Goal: Task Accomplishment & Management: Manage account settings

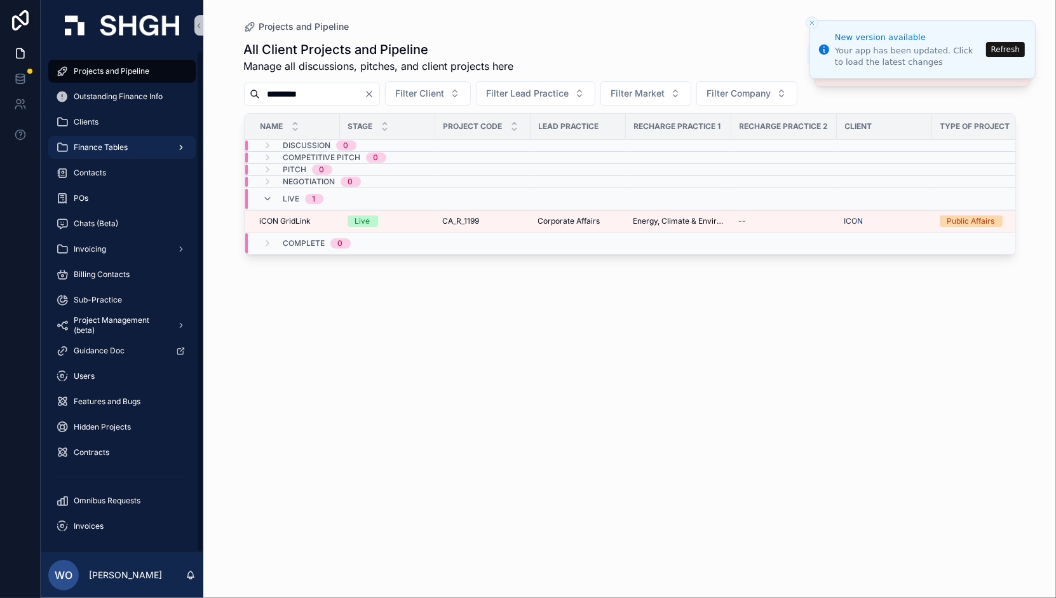
click at [147, 148] on div "Finance Tables" at bounding box center [122, 147] width 132 height 20
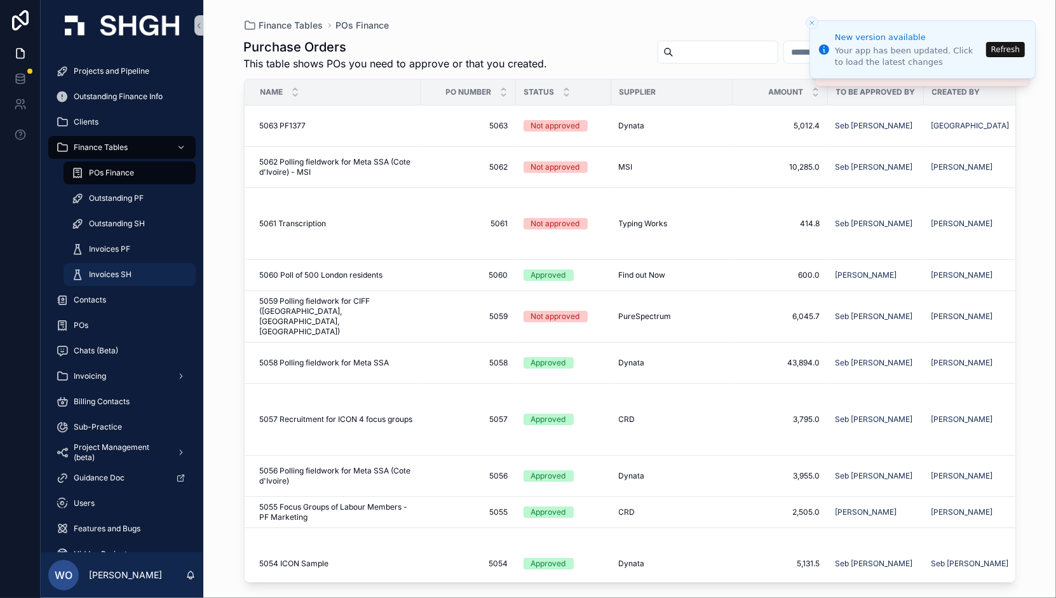
click at [120, 276] on span "Invoices SH" at bounding box center [110, 274] width 43 height 10
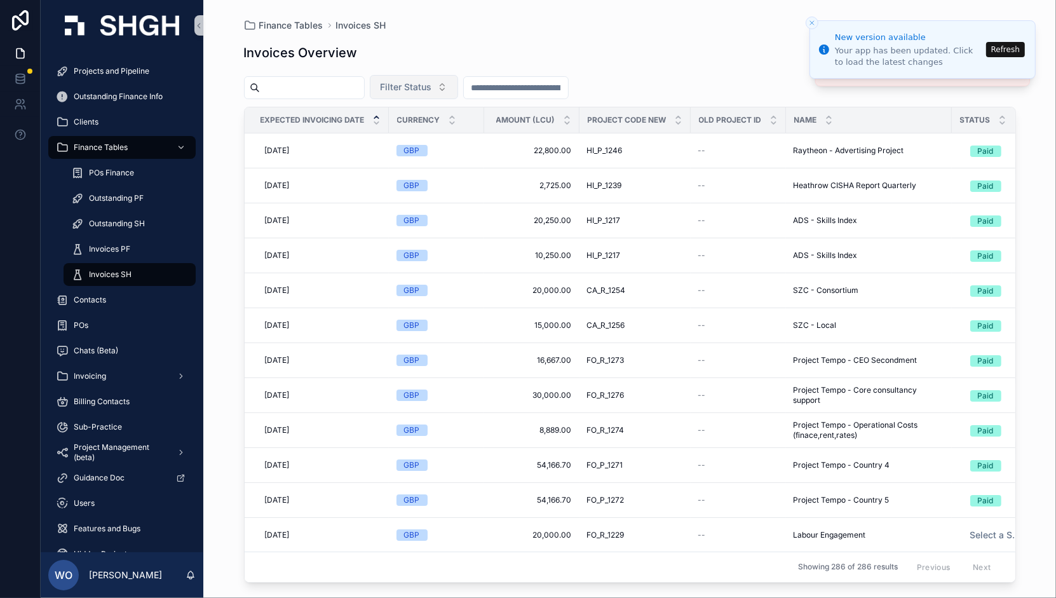
click at [458, 83] on button "Filter Status" at bounding box center [414, 87] width 88 height 24
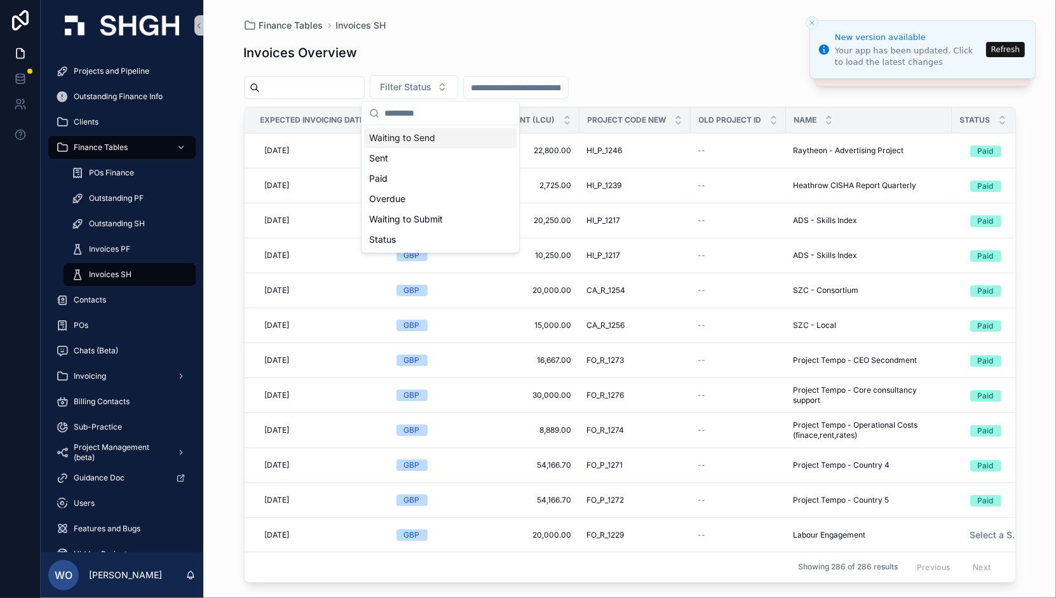
click at [408, 136] on div "Waiting to Send" at bounding box center [440, 138] width 152 height 20
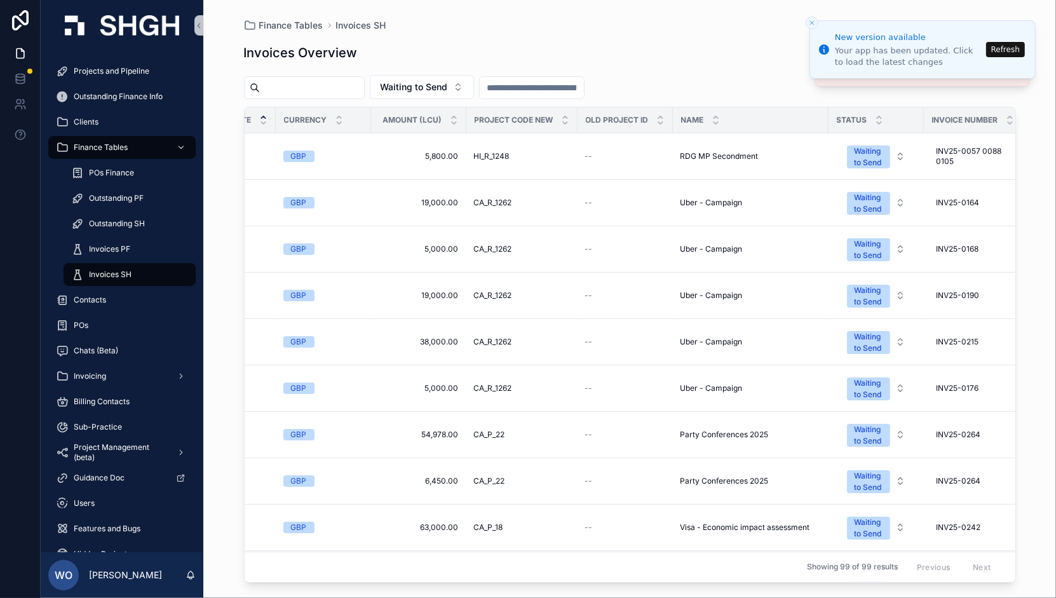
scroll to position [0, 98]
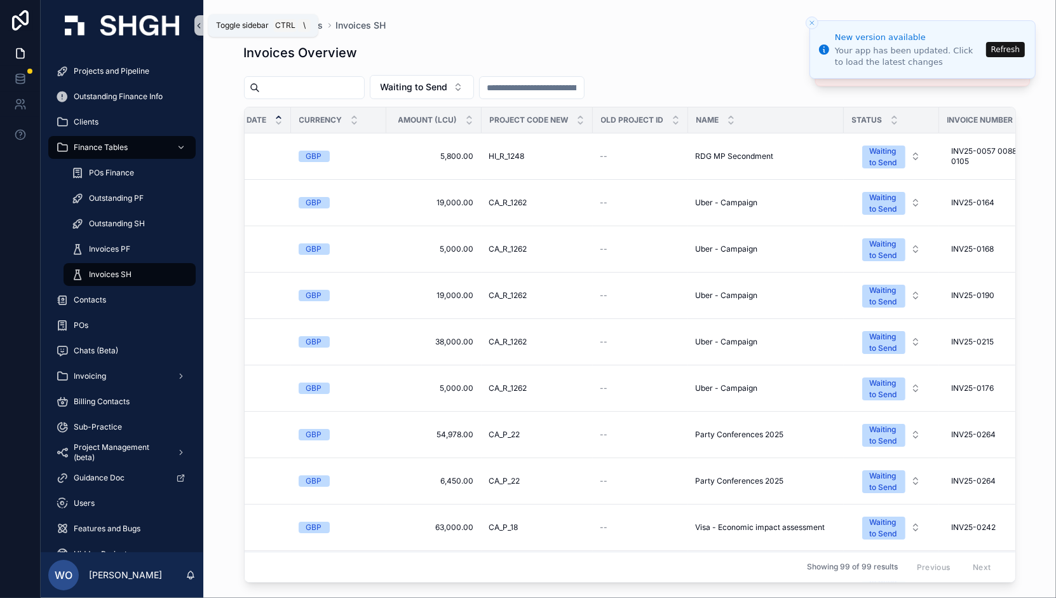
click at [200, 25] on icon "scrollable content" at bounding box center [198, 26] width 9 height 10
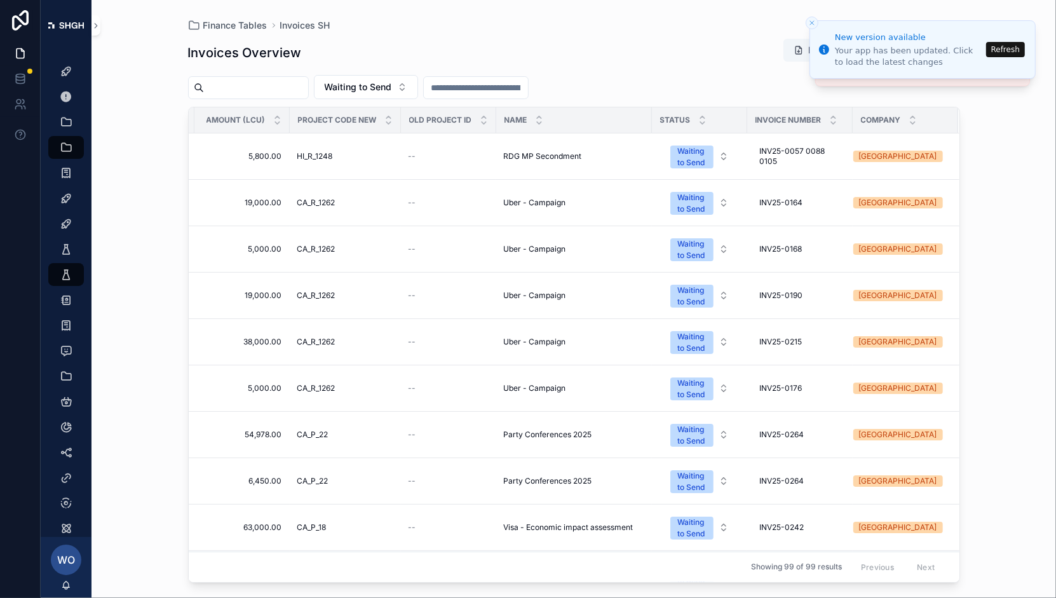
scroll to position [0, 235]
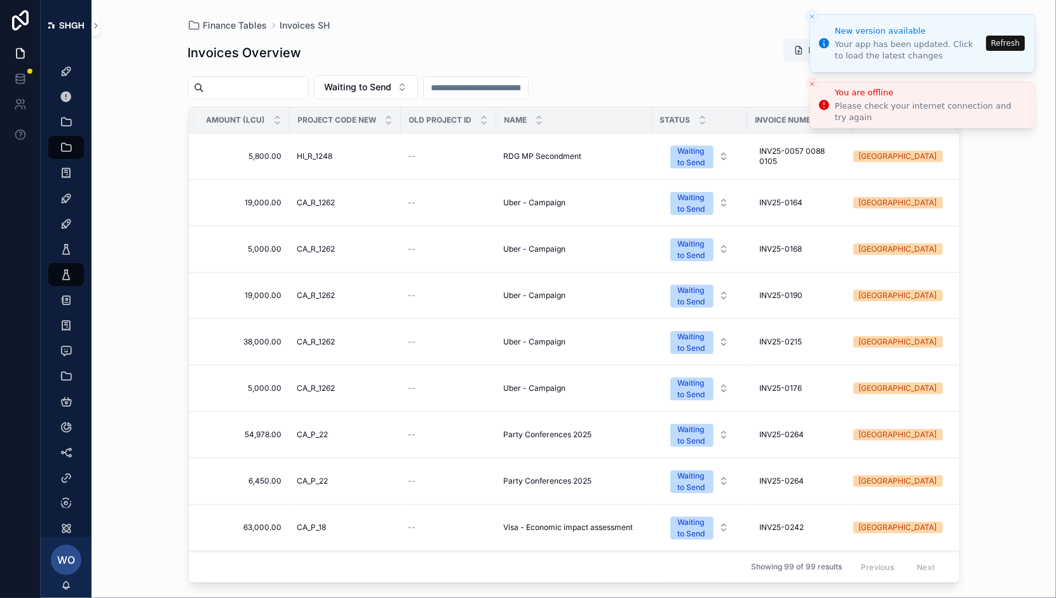
click at [1001, 47] on button "Refresh" at bounding box center [1005, 43] width 39 height 15
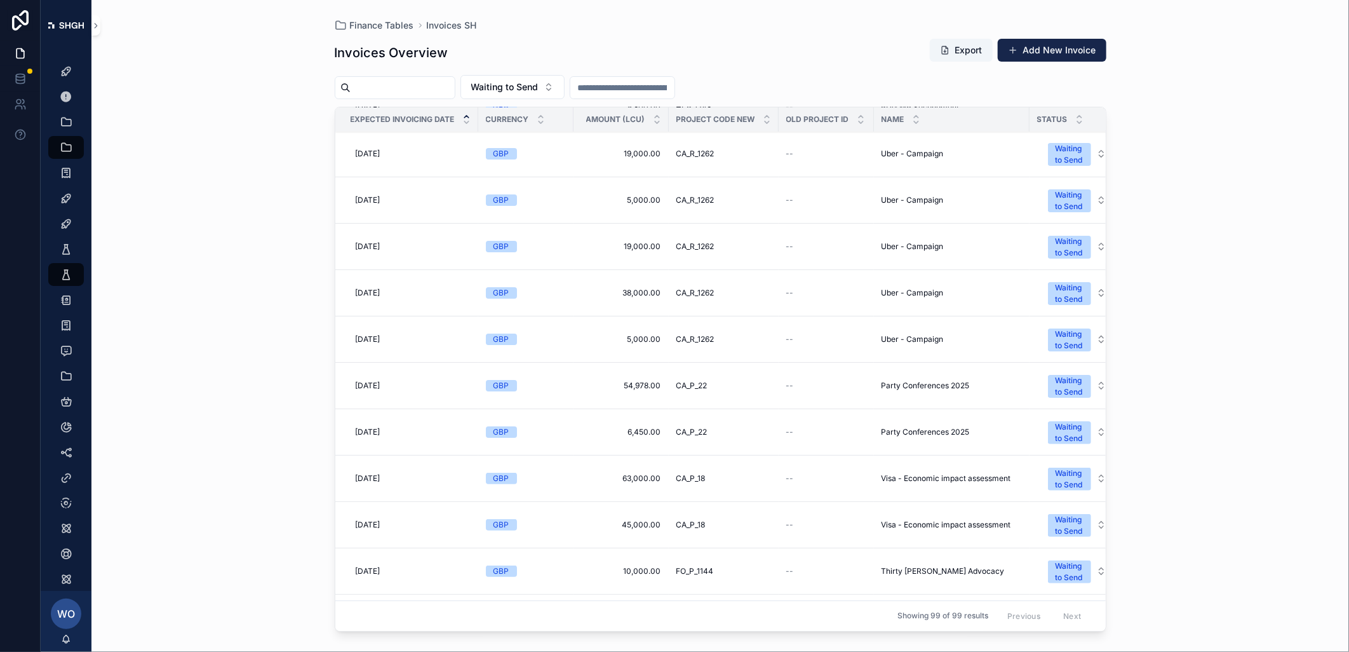
scroll to position [71, 0]
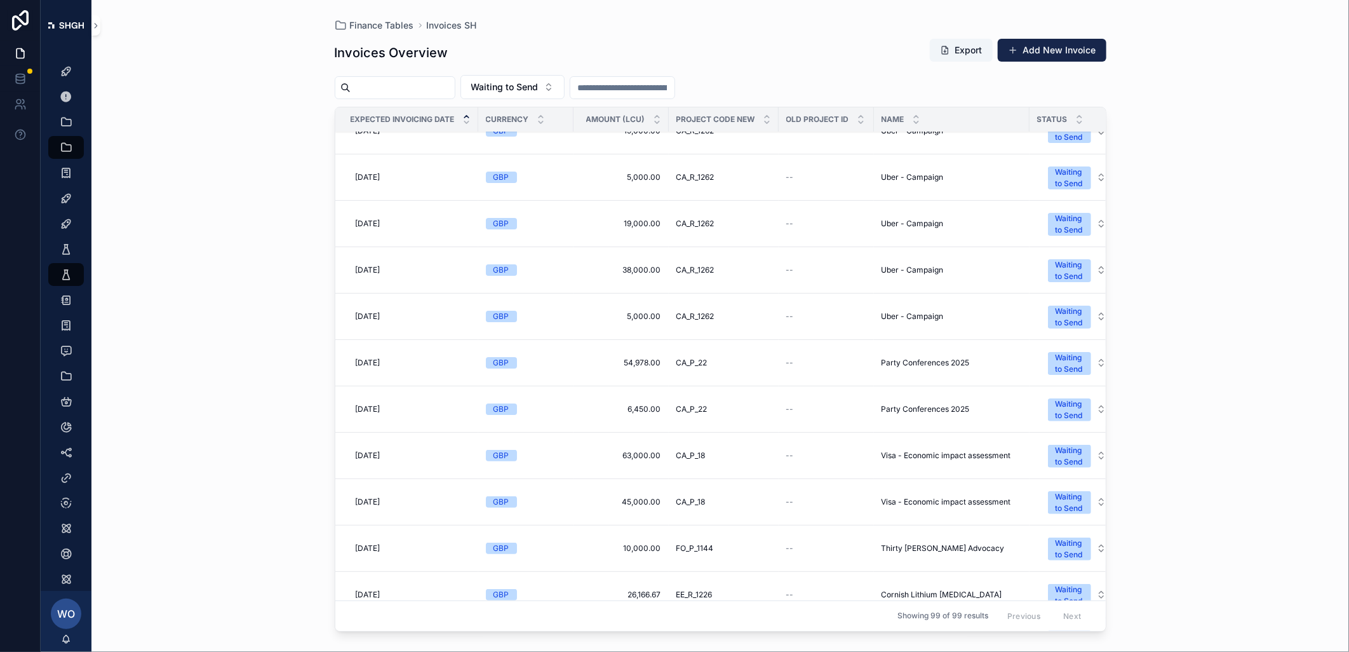
click at [381, 362] on span "[DATE]" at bounding box center [368, 363] width 25 height 10
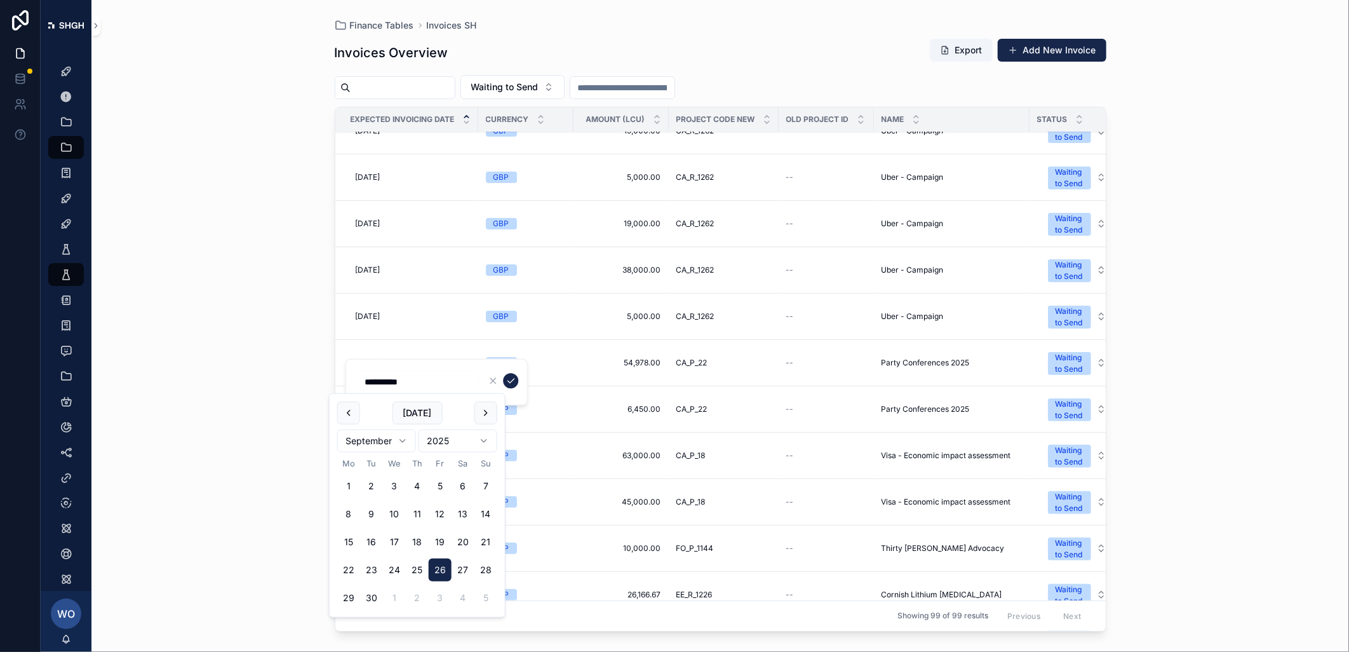
click at [482, 414] on button "scrollable content" at bounding box center [486, 412] width 23 height 23
click at [354, 515] on button "6" at bounding box center [348, 514] width 23 height 23
type input "**********"
click at [513, 382] on icon "scrollable content" at bounding box center [511, 380] width 10 height 10
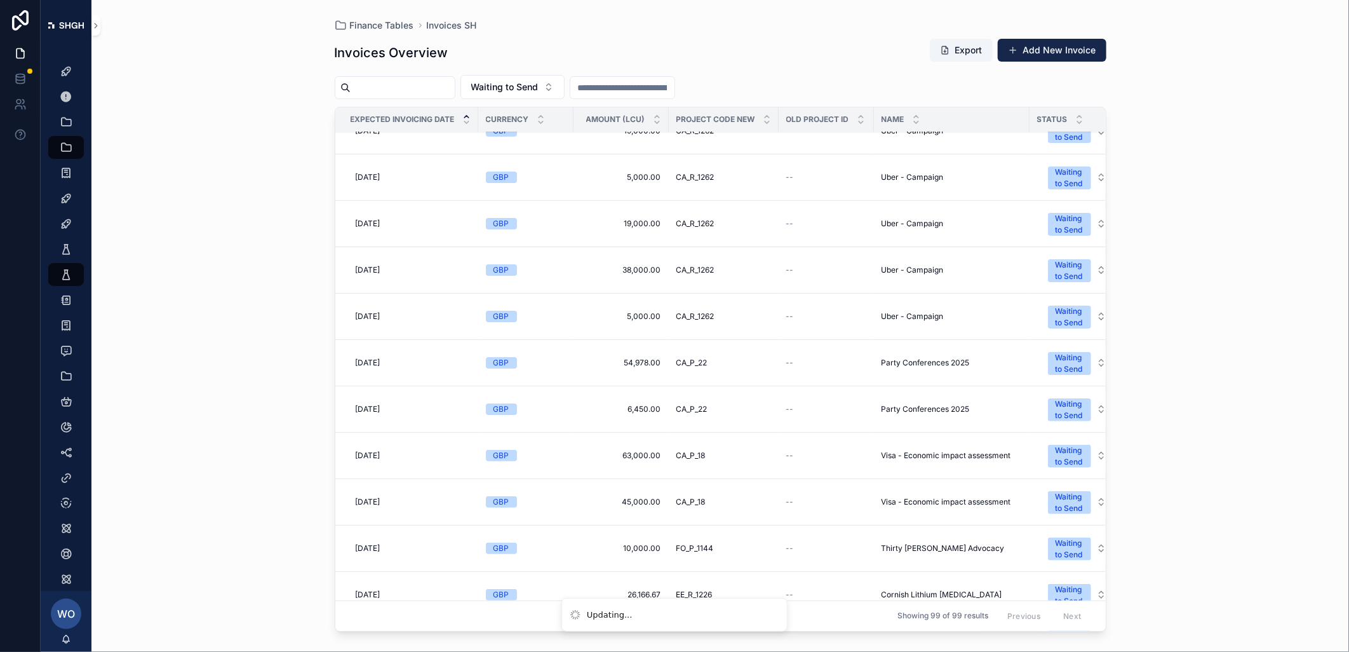
scroll to position [0, 0]
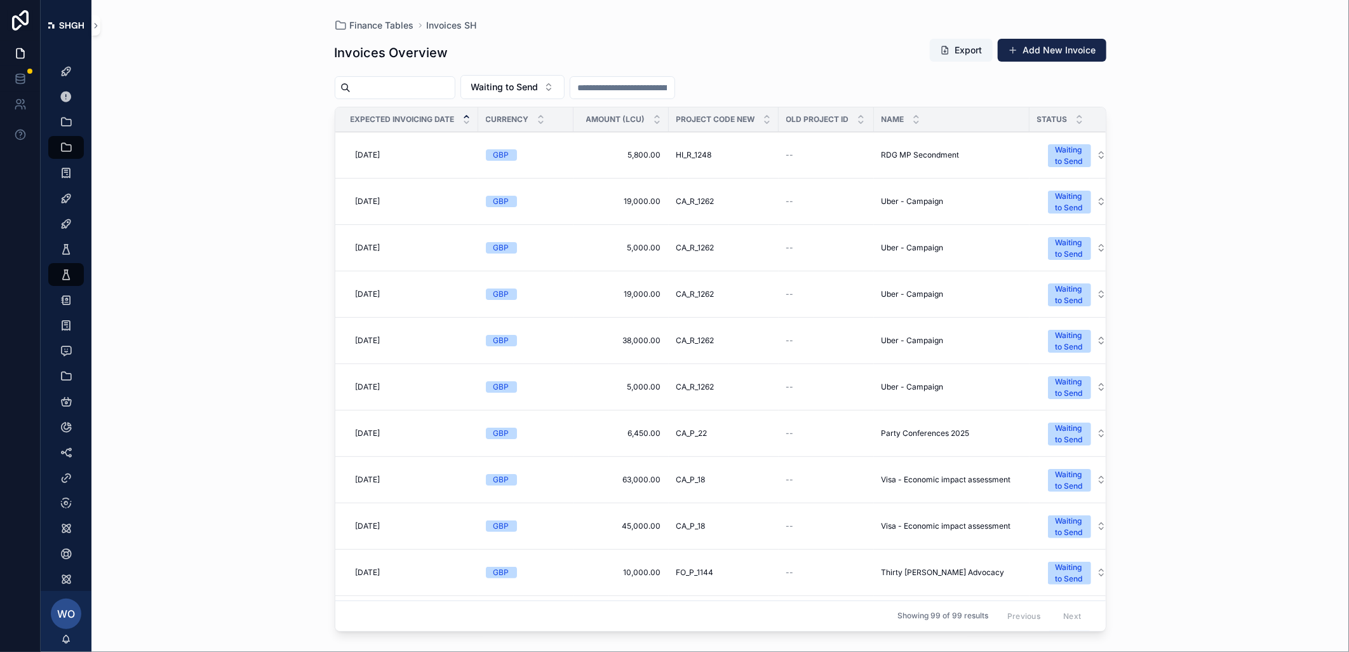
click at [381, 434] on span "[DATE]" at bounding box center [368, 433] width 25 height 10
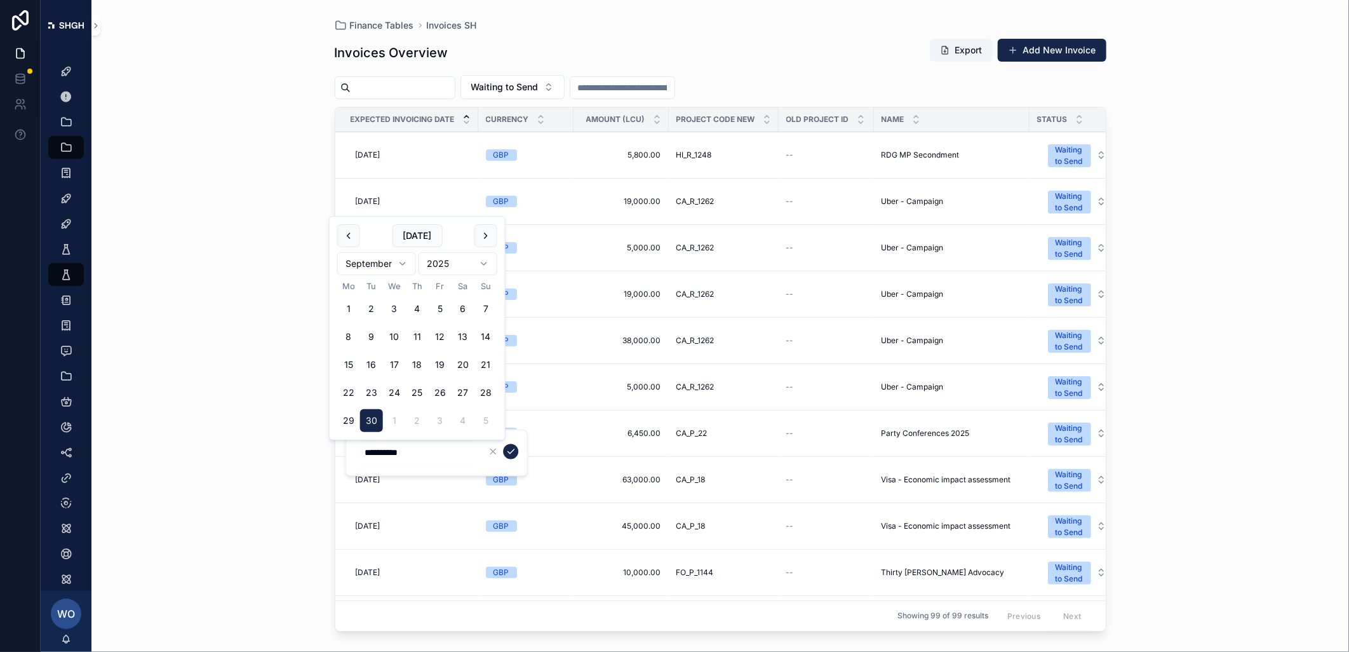
click at [485, 240] on button "scrollable content" at bounding box center [486, 235] width 23 height 23
click at [350, 339] on button "8" at bounding box center [348, 336] width 23 height 23
click at [483, 236] on button "scrollable content" at bounding box center [486, 235] width 23 height 23
click at [348, 329] on button "6" at bounding box center [348, 336] width 23 height 23
type input "**********"
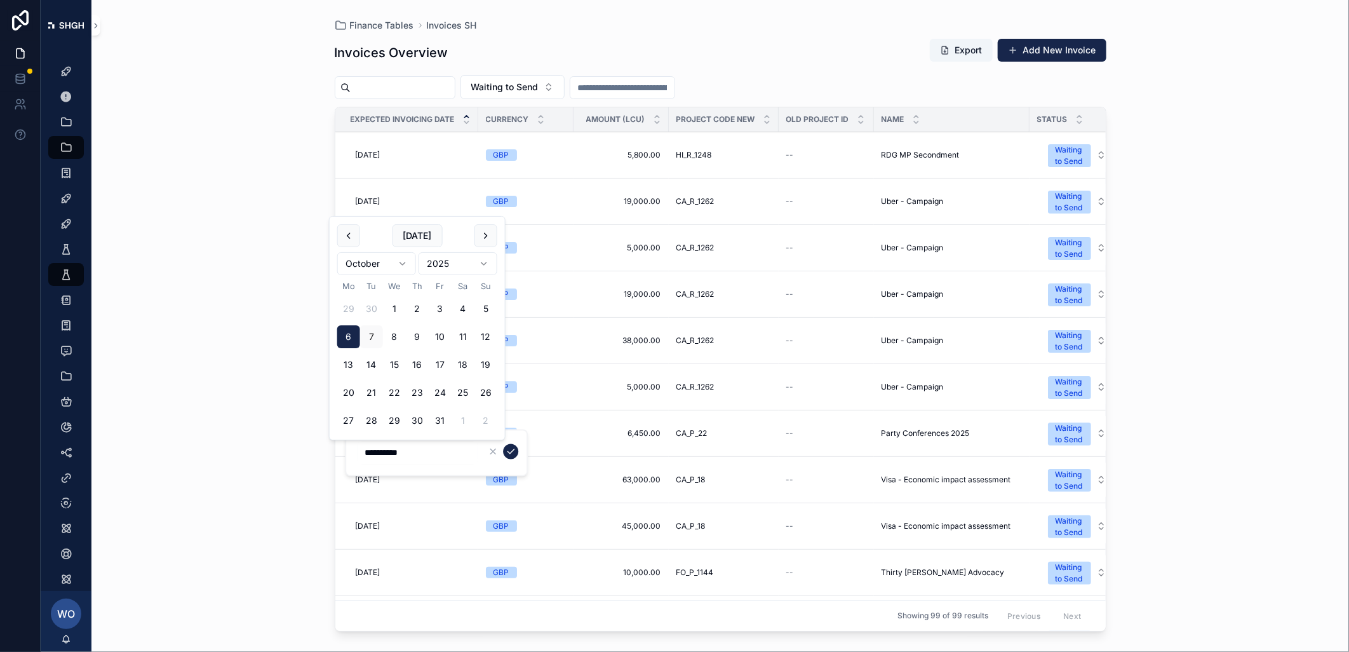
click at [503, 453] on button "scrollable content" at bounding box center [510, 451] width 15 height 15
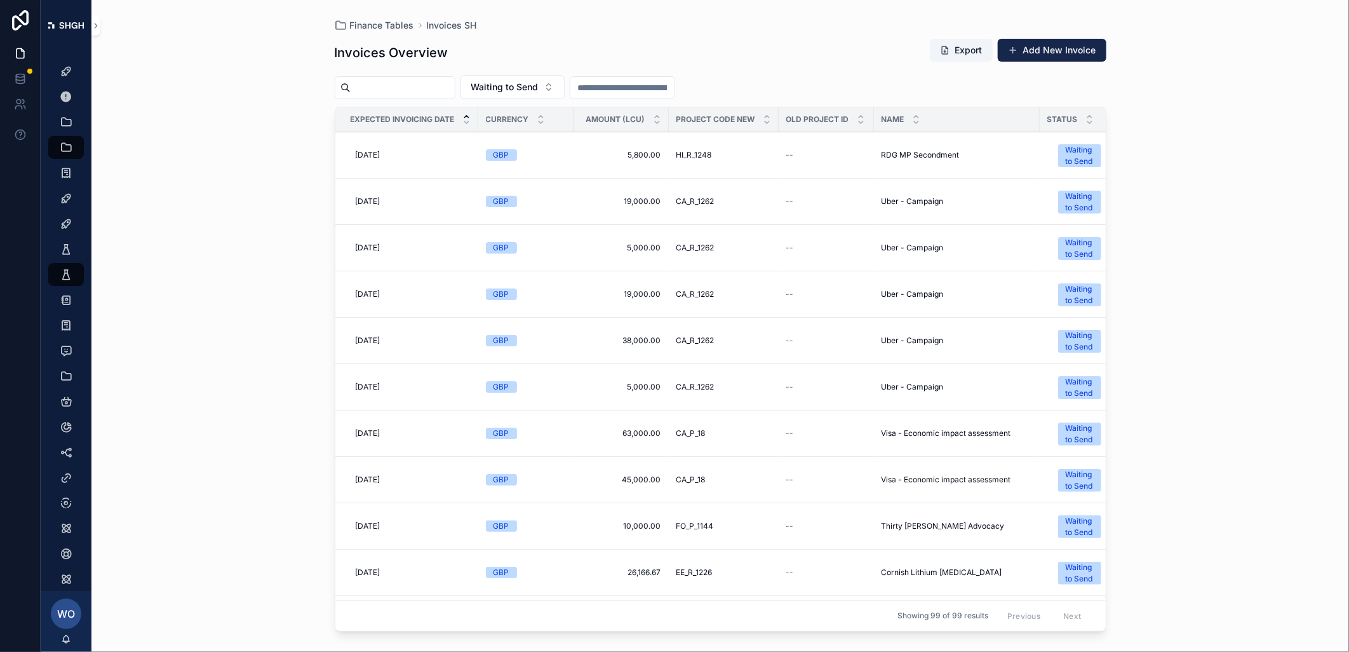
click at [371, 436] on span "[DATE]" at bounding box center [368, 433] width 25 height 10
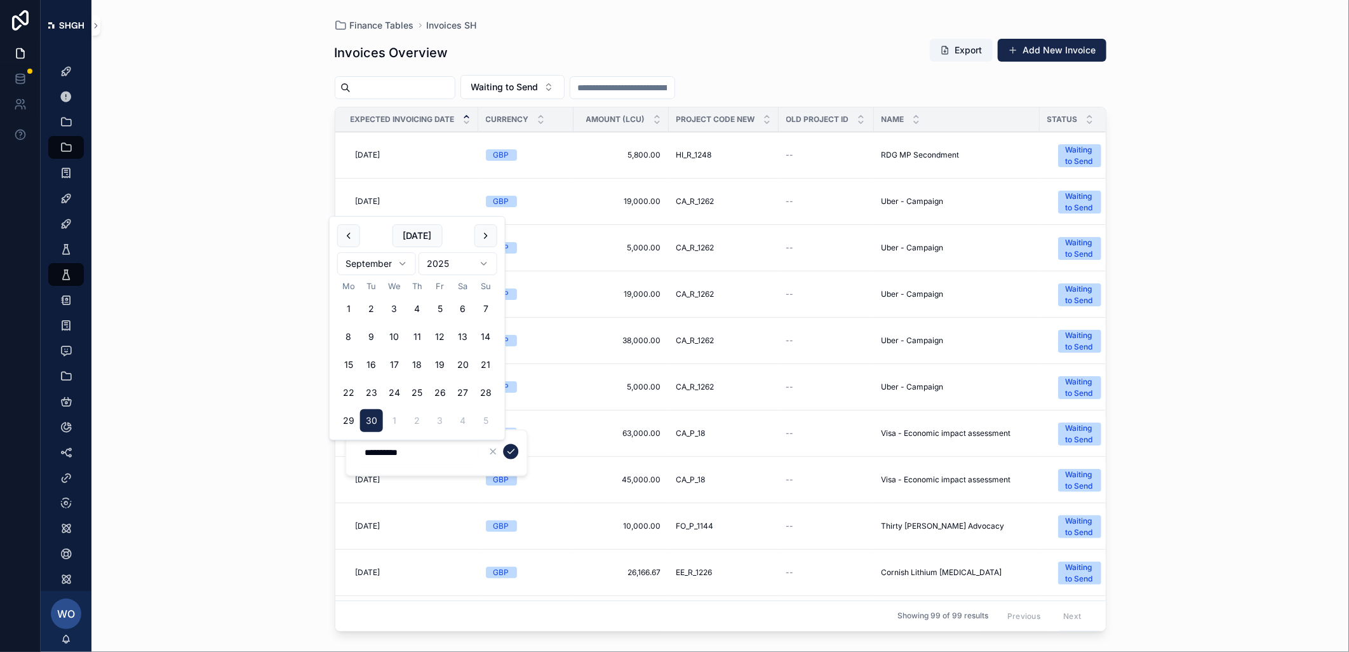
click at [489, 236] on button "scrollable content" at bounding box center [486, 235] width 23 height 23
click at [349, 333] on button "6" at bounding box center [348, 336] width 23 height 23
type input "**********"
click at [511, 447] on icon "scrollable content" at bounding box center [511, 452] width 10 height 10
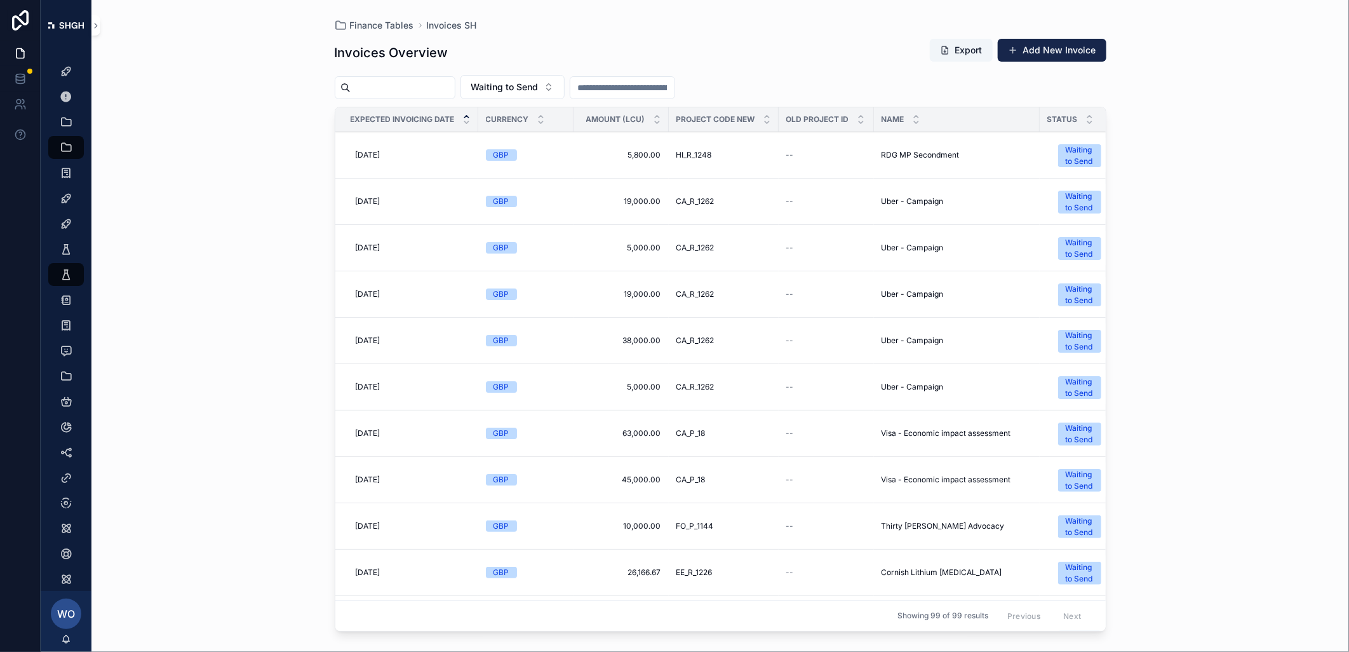
click at [380, 475] on span "[DATE]" at bounding box center [368, 480] width 25 height 10
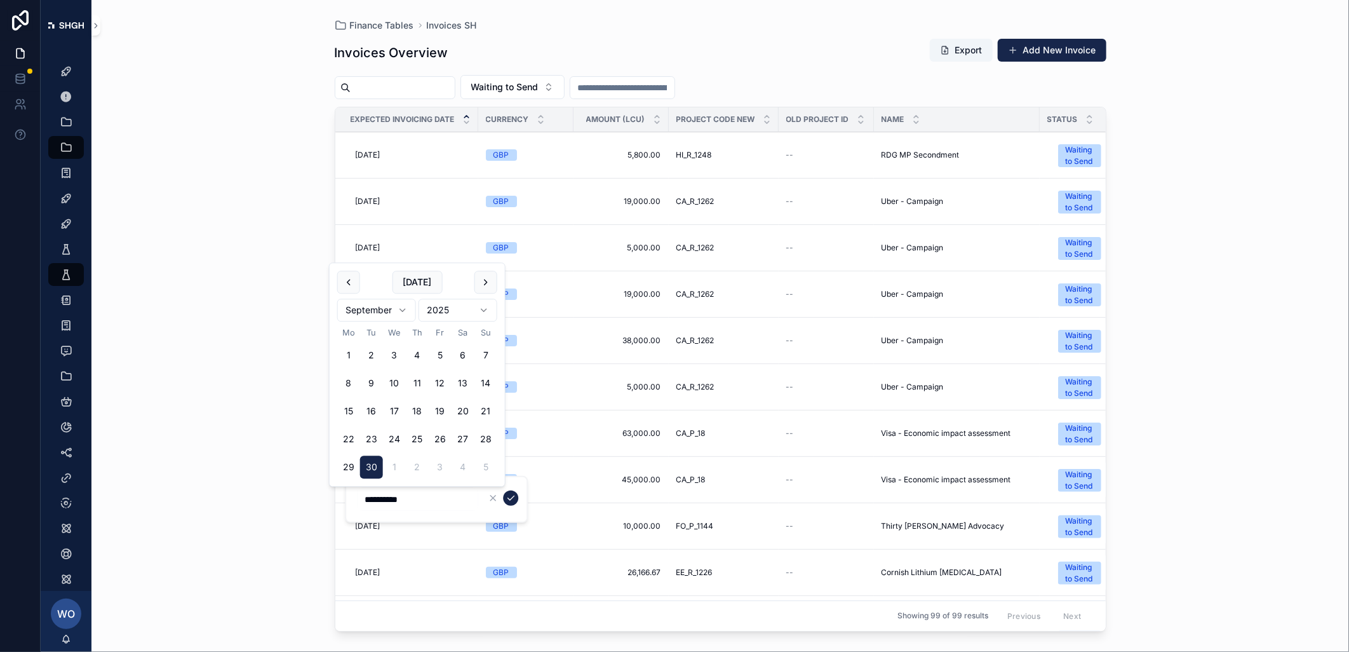
click at [483, 277] on button "scrollable content" at bounding box center [486, 282] width 23 height 23
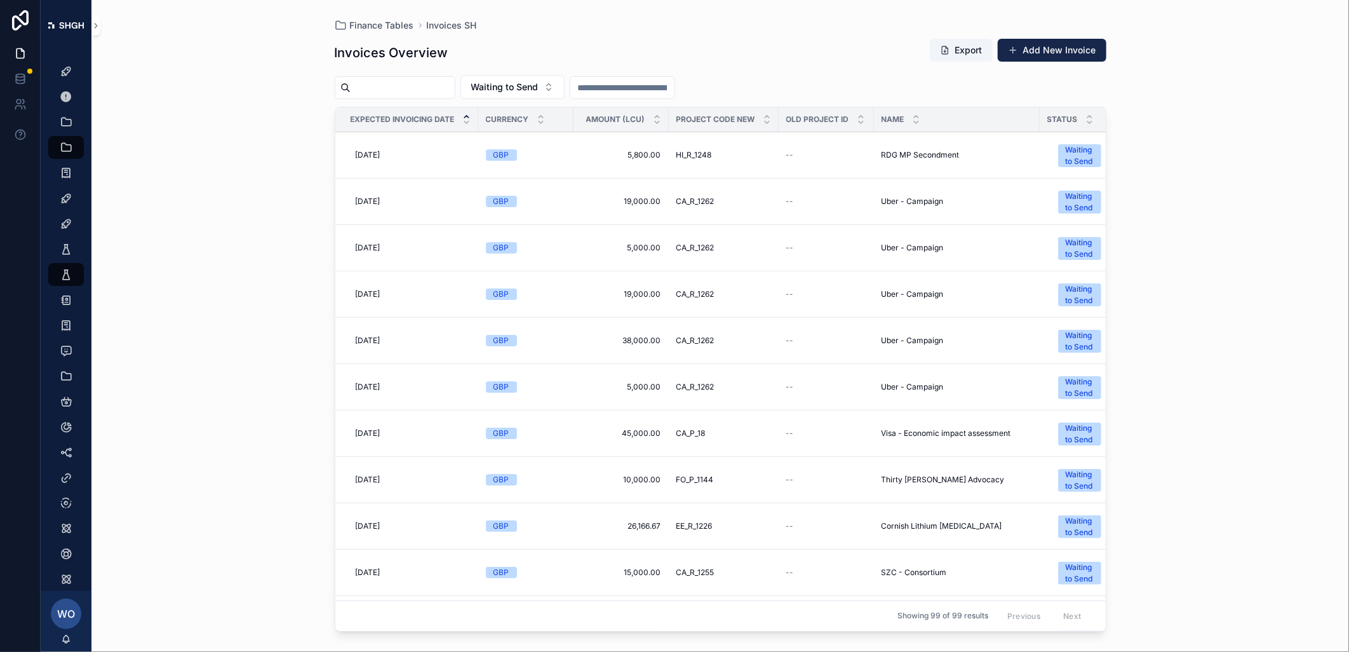
click at [344, 384] on td "[DATE] [DATE]" at bounding box center [406, 387] width 143 height 46
click at [374, 438] on span "[DATE]" at bounding box center [368, 433] width 25 height 10
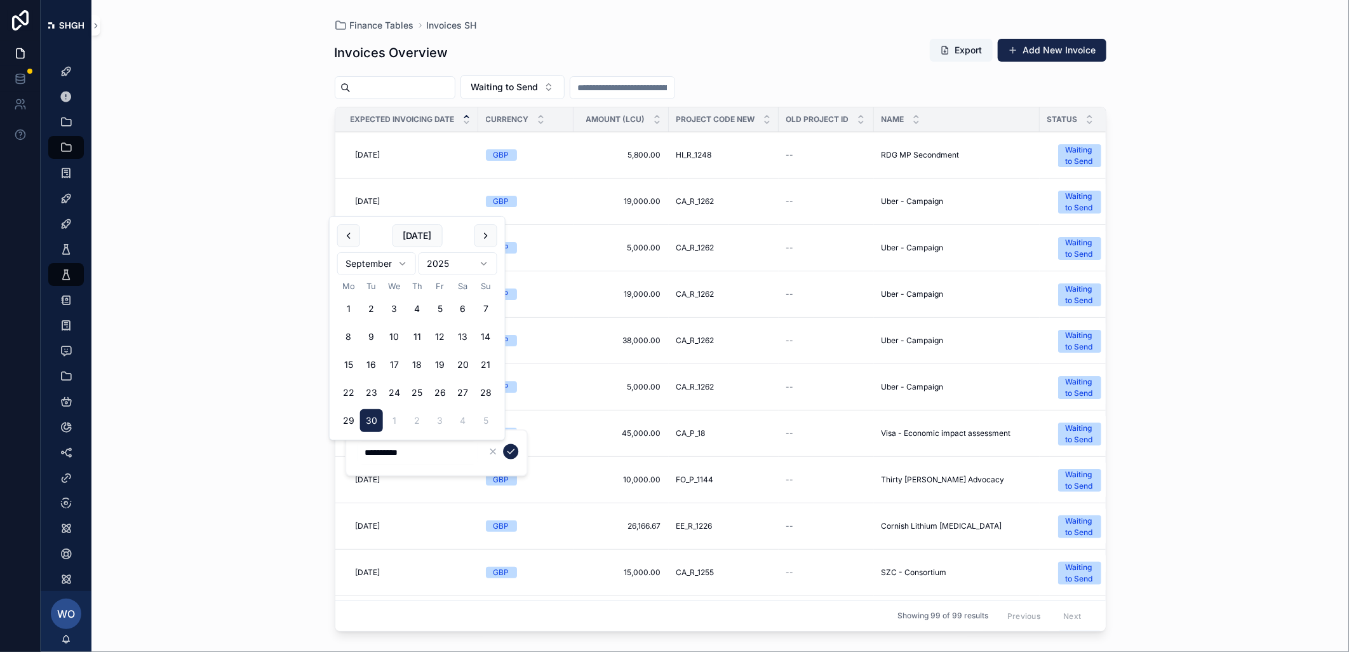
click at [492, 243] on button "scrollable content" at bounding box center [486, 235] width 23 height 23
click at [356, 334] on button "6" at bounding box center [348, 336] width 23 height 23
type input "**********"
click at [506, 454] on icon "scrollable content" at bounding box center [511, 452] width 10 height 10
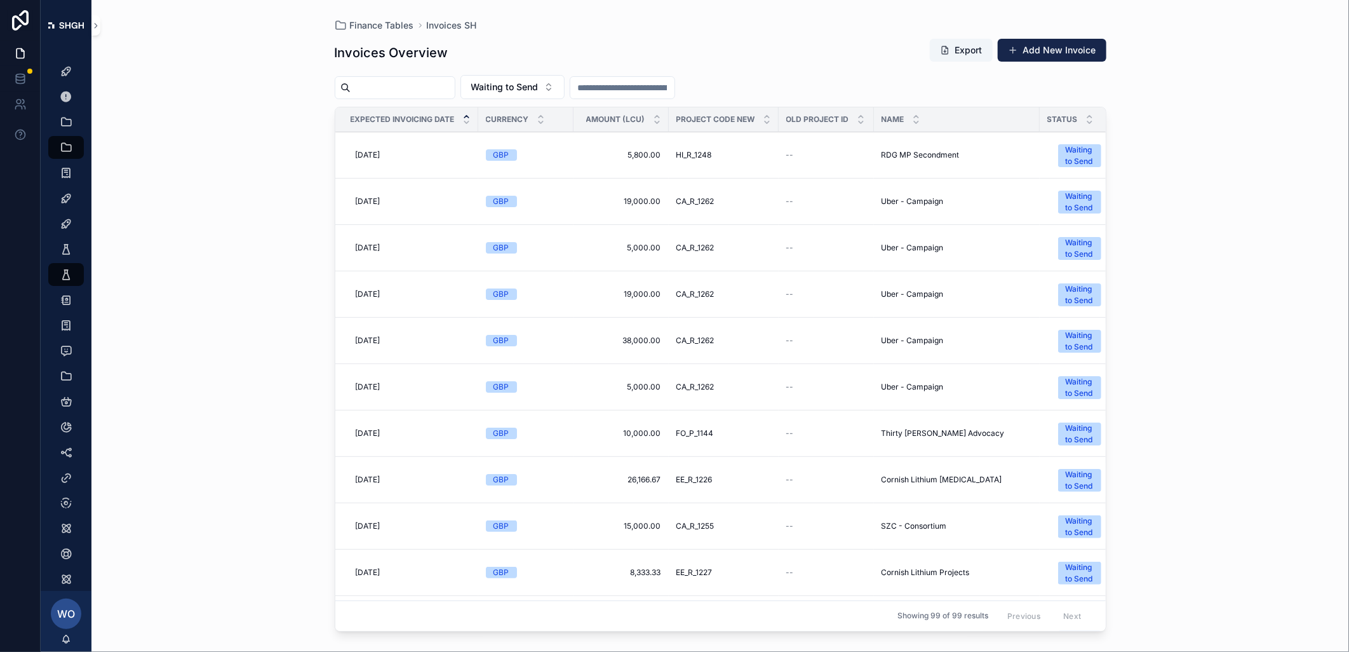
click at [377, 427] on div "[DATE] [DATE]" at bounding box center [411, 433] width 120 height 20
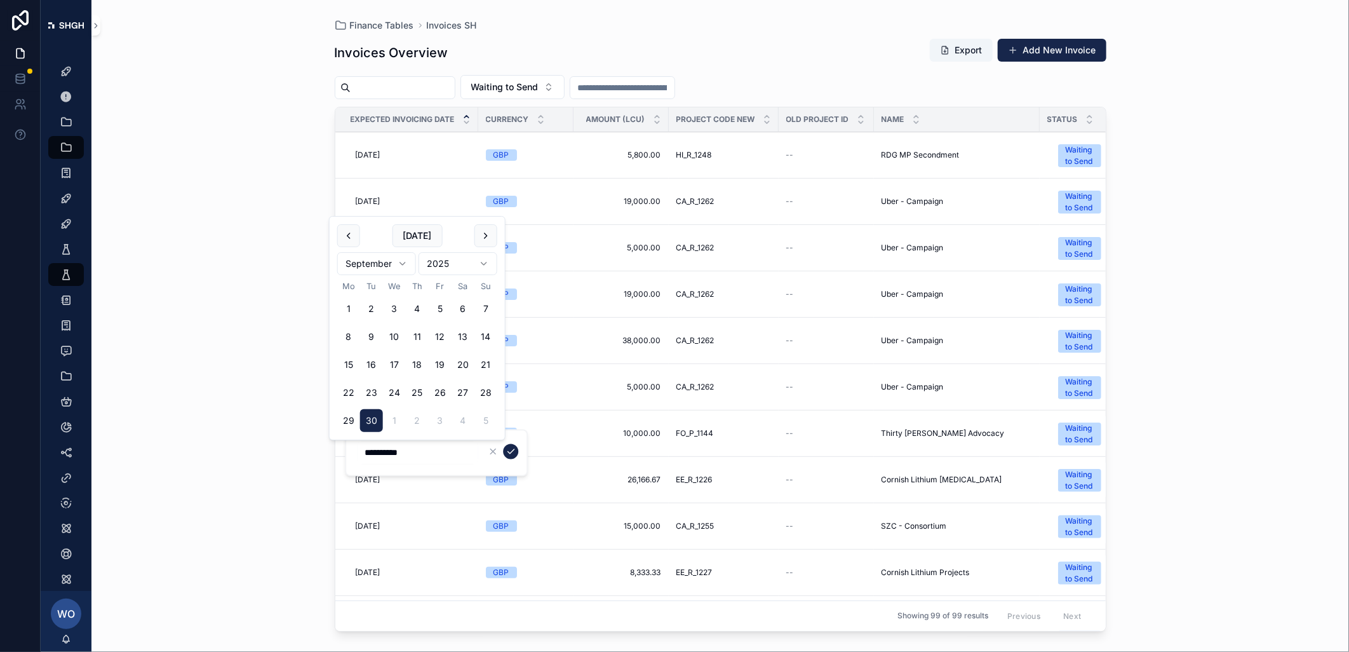
click at [480, 231] on button "scrollable content" at bounding box center [486, 235] width 23 height 23
click at [351, 332] on button "6" at bounding box center [348, 336] width 23 height 23
type input "**********"
click at [507, 447] on icon "scrollable content" at bounding box center [511, 452] width 10 height 10
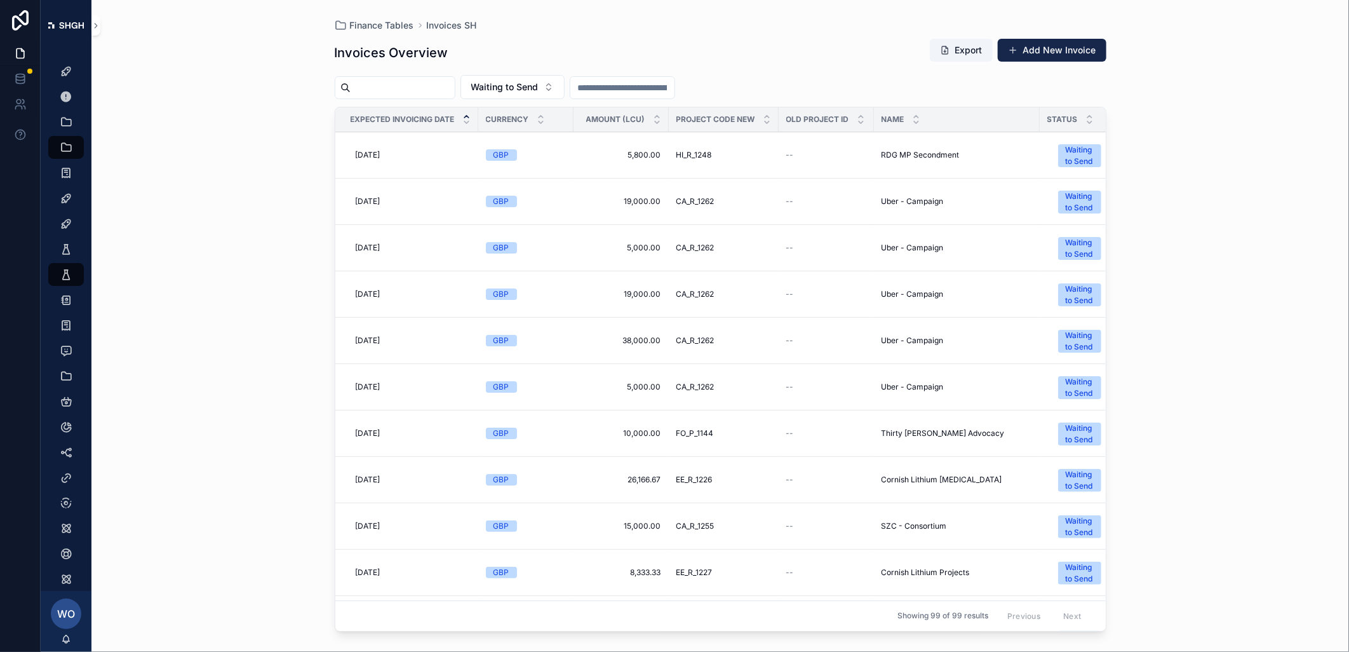
click at [1055, 436] on div "Waiting to Send" at bounding box center [1080, 433] width 28 height 23
click at [381, 433] on span "[DATE]" at bounding box center [368, 433] width 25 height 10
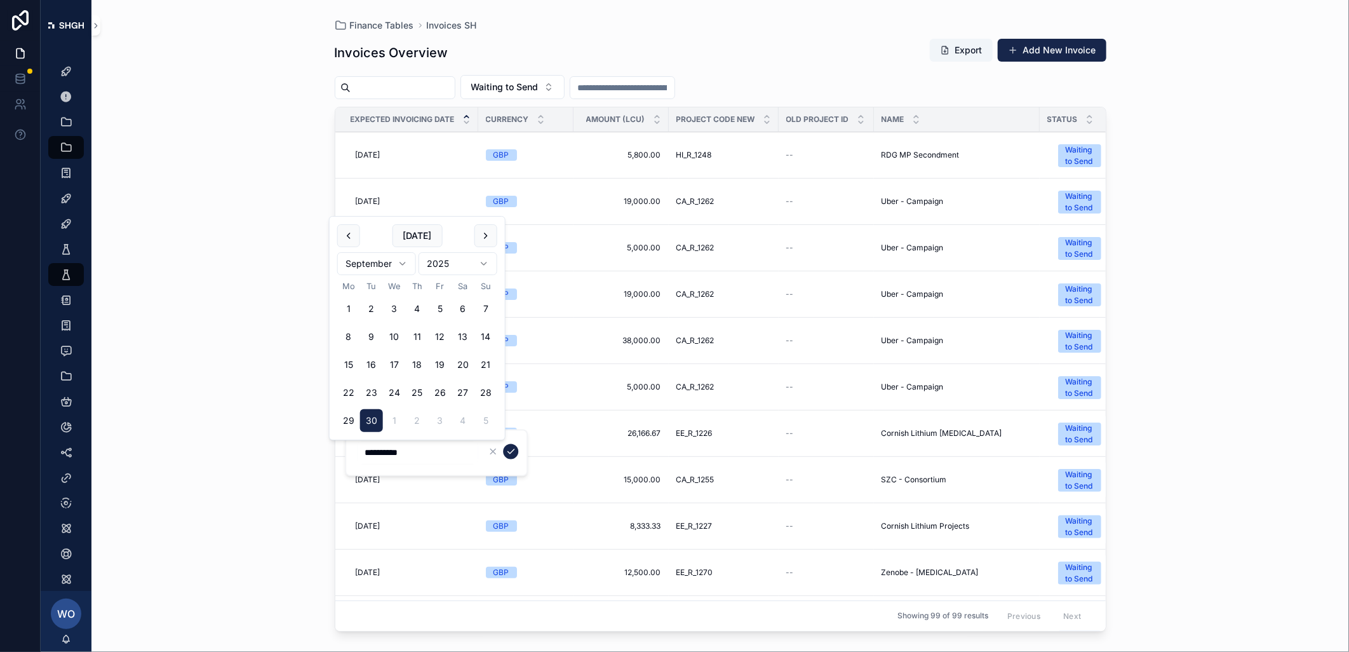
click at [487, 241] on button "scrollable content" at bounding box center [486, 235] width 23 height 23
click at [344, 334] on button "6" at bounding box center [348, 336] width 23 height 23
type input "**********"
click at [509, 447] on icon "scrollable content" at bounding box center [511, 452] width 10 height 10
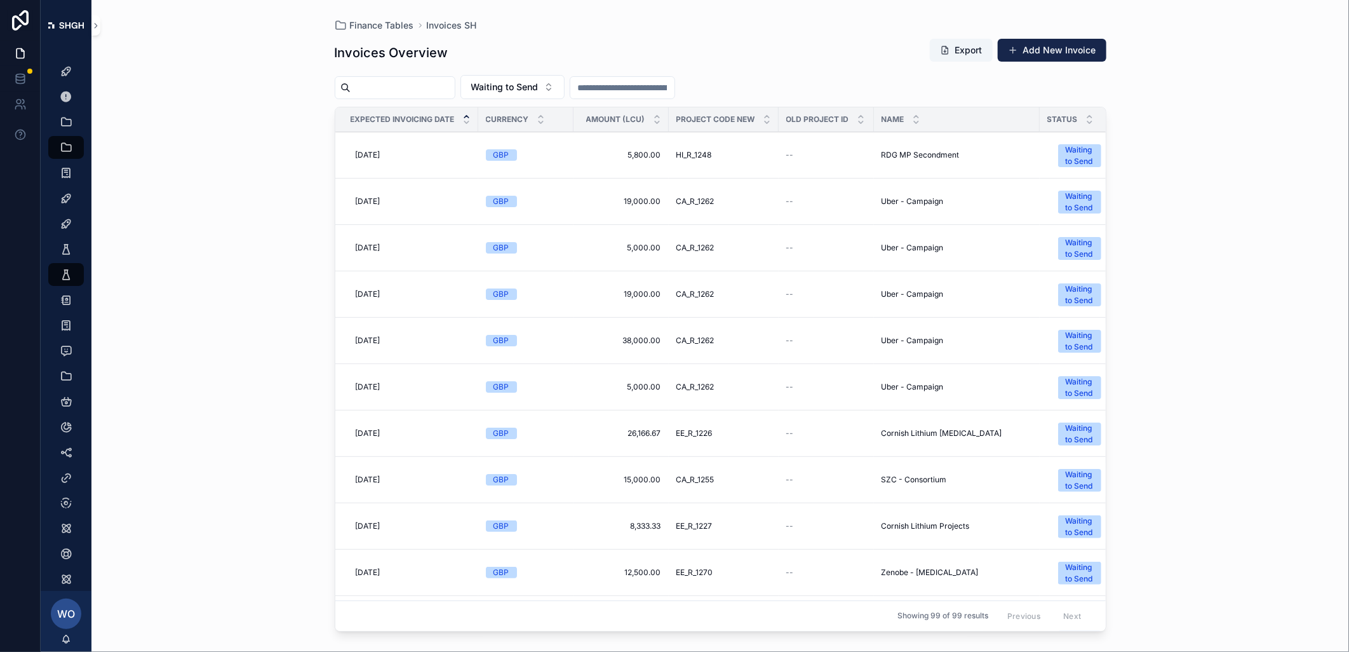
click at [371, 481] on span "[DATE]" at bounding box center [368, 480] width 25 height 10
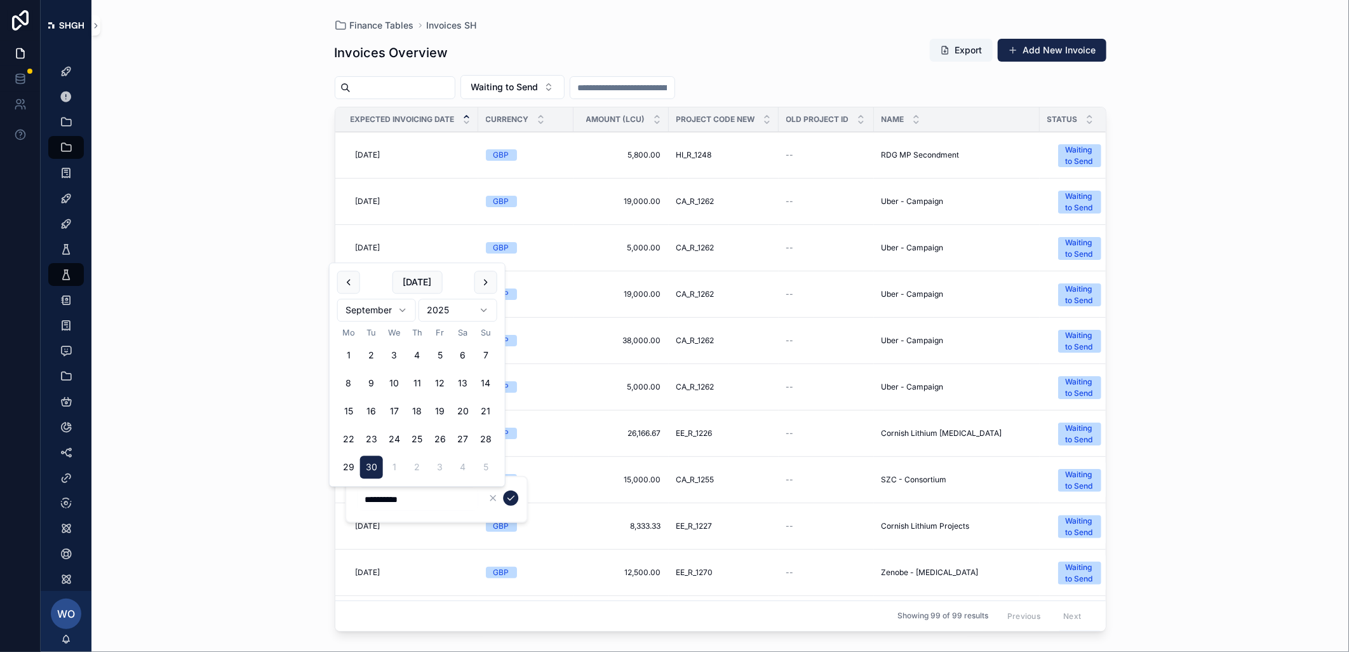
click at [483, 288] on button "scrollable content" at bounding box center [486, 282] width 23 height 23
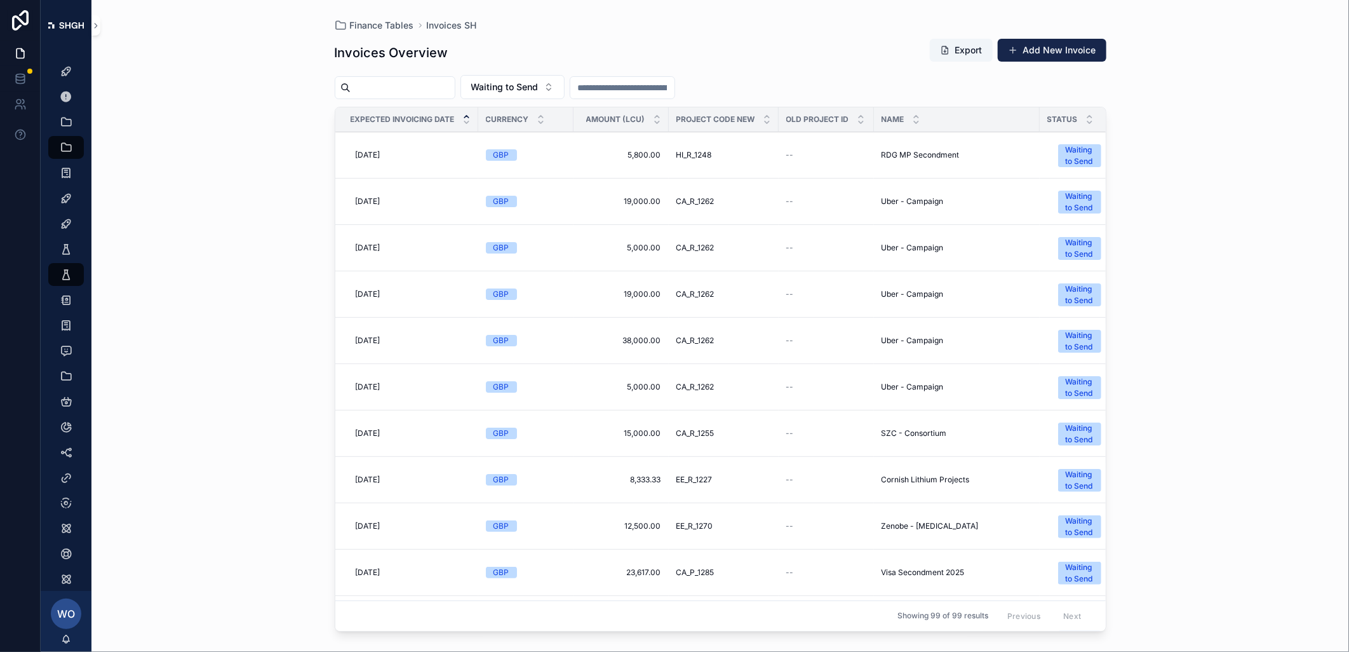
click at [382, 426] on div "[DATE] [DATE]" at bounding box center [411, 433] width 120 height 20
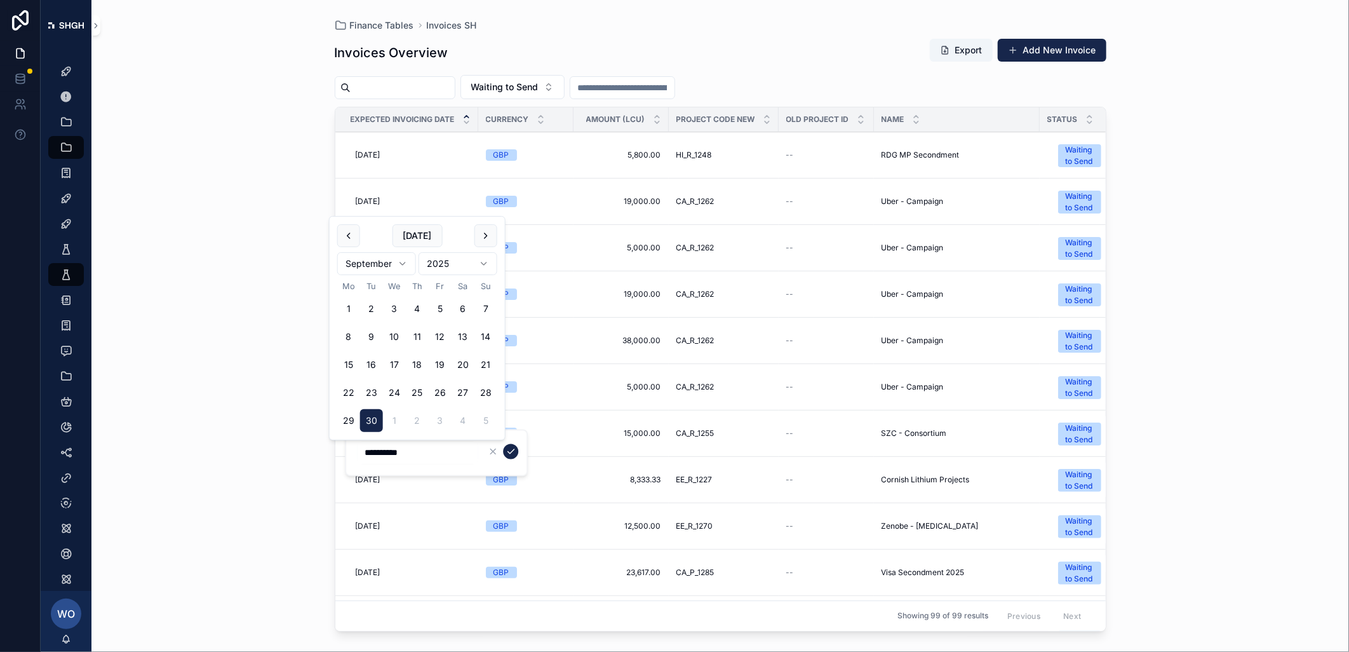
click at [494, 236] on button "scrollable content" at bounding box center [486, 235] width 23 height 23
click at [344, 335] on button "6" at bounding box center [348, 336] width 23 height 23
type input "**********"
click at [509, 453] on icon "scrollable content" at bounding box center [511, 452] width 10 height 10
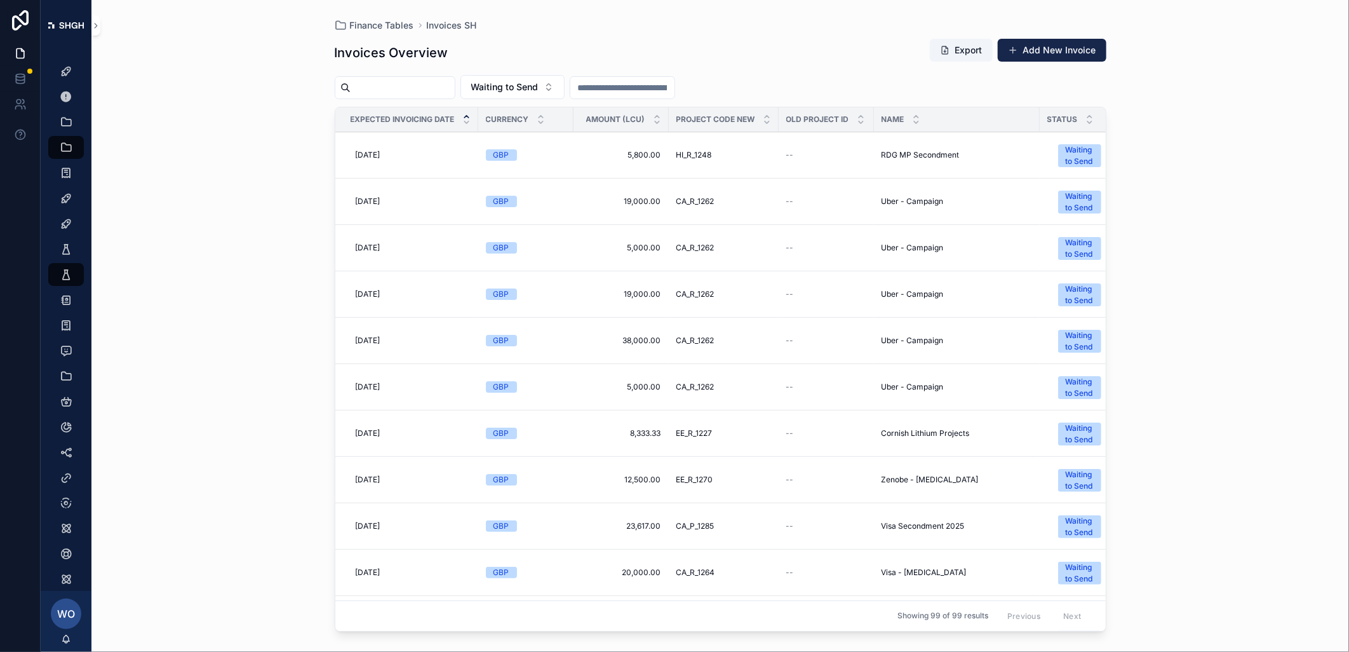
click at [373, 485] on span "[DATE]" at bounding box center [368, 480] width 25 height 10
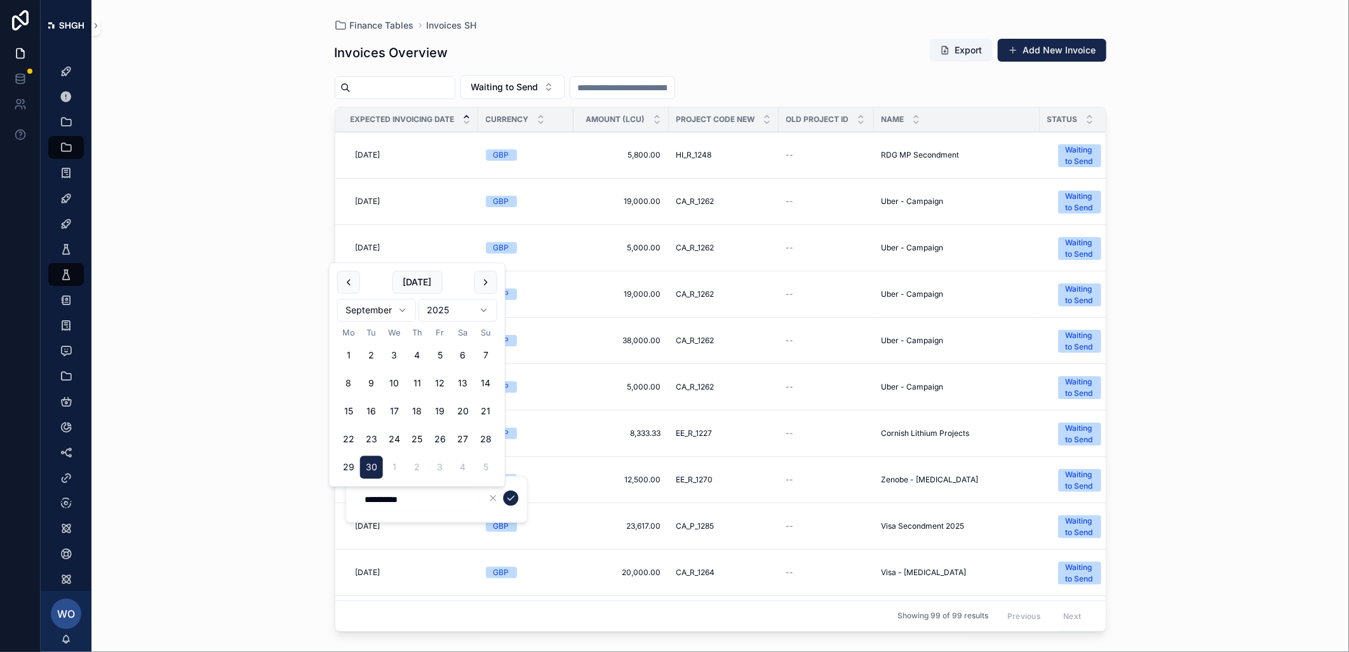
click at [481, 276] on button "scrollable content" at bounding box center [486, 282] width 23 height 23
click at [491, 275] on button "scrollable content" at bounding box center [486, 282] width 23 height 23
click at [345, 379] on button "6" at bounding box center [348, 383] width 23 height 23
type input "**********"
click at [506, 501] on icon "scrollable content" at bounding box center [511, 498] width 10 height 10
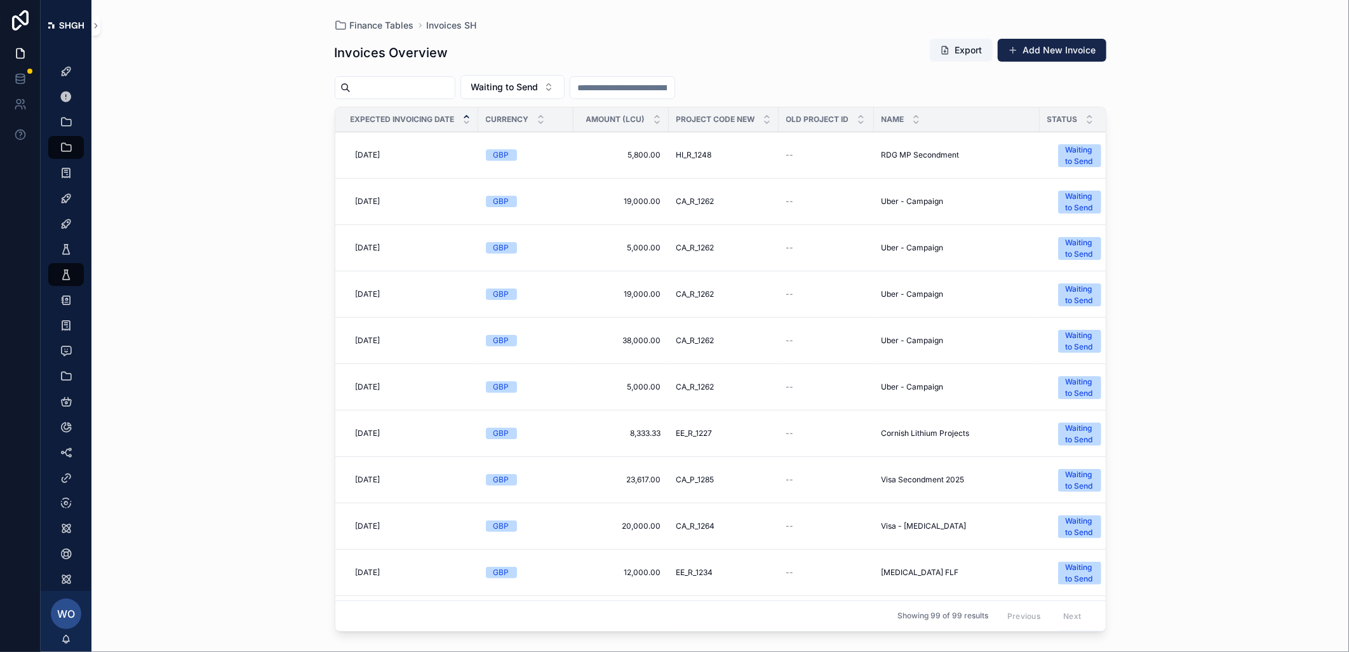
click at [381, 432] on span "[DATE]" at bounding box center [368, 433] width 25 height 10
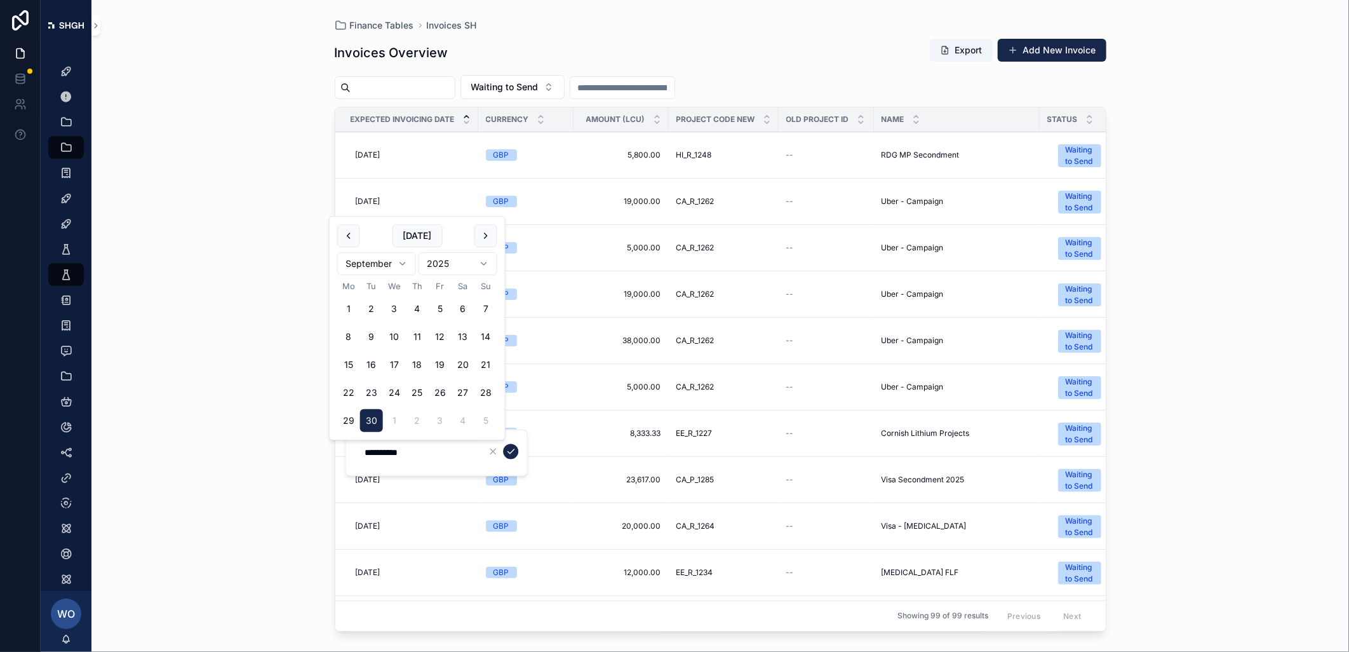
click at [483, 240] on button "scrollable content" at bounding box center [486, 235] width 23 height 23
click at [349, 341] on button "6" at bounding box center [348, 336] width 23 height 23
type input "**********"
click at [509, 454] on icon "scrollable content" at bounding box center [511, 452] width 10 height 10
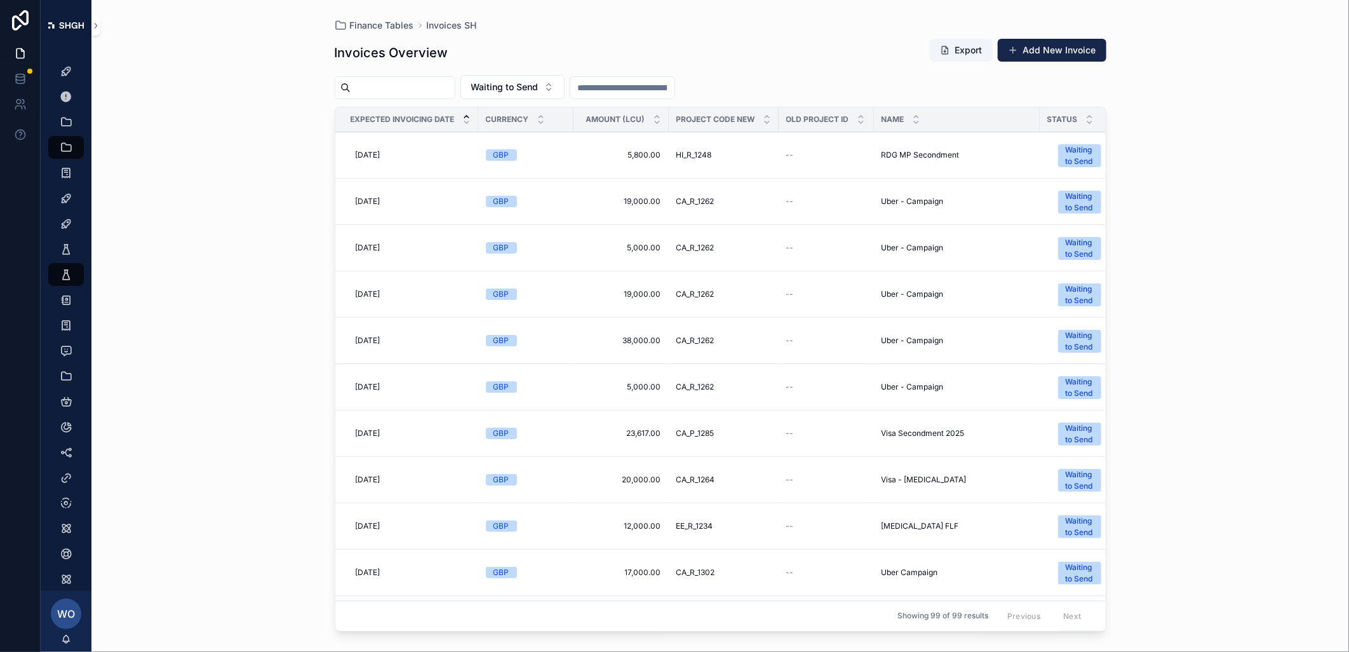
click at [381, 433] on span "[DATE]" at bounding box center [368, 433] width 25 height 10
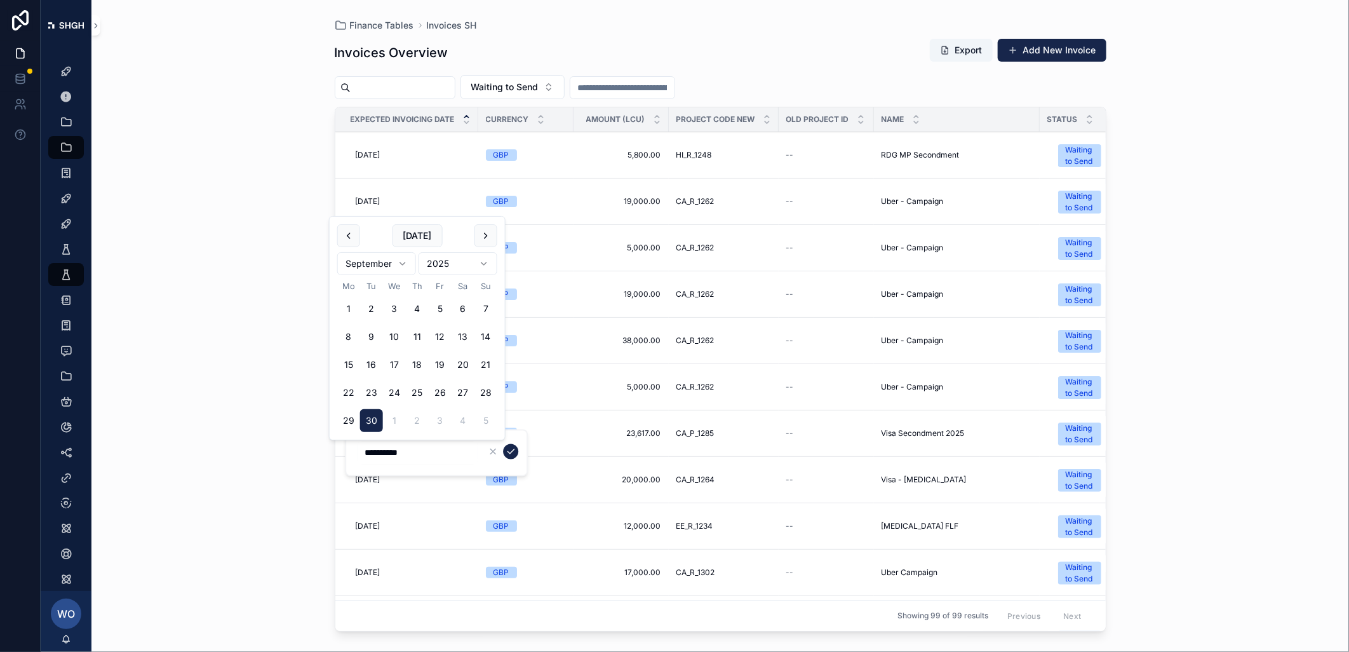
click at [482, 240] on button "scrollable content" at bounding box center [486, 235] width 23 height 23
click at [348, 335] on button "6" at bounding box center [348, 336] width 23 height 23
type input "**********"
click at [509, 450] on icon "scrollable content" at bounding box center [511, 452] width 10 height 10
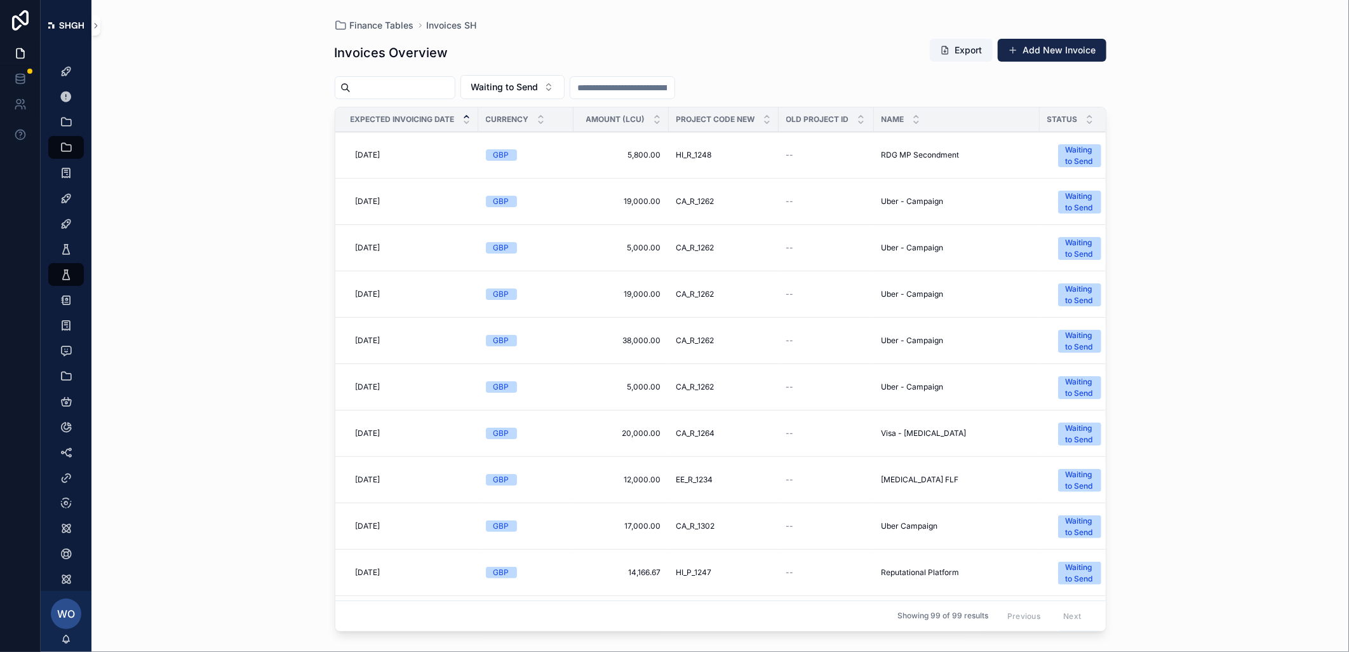
click at [380, 478] on span "[DATE]" at bounding box center [368, 480] width 25 height 10
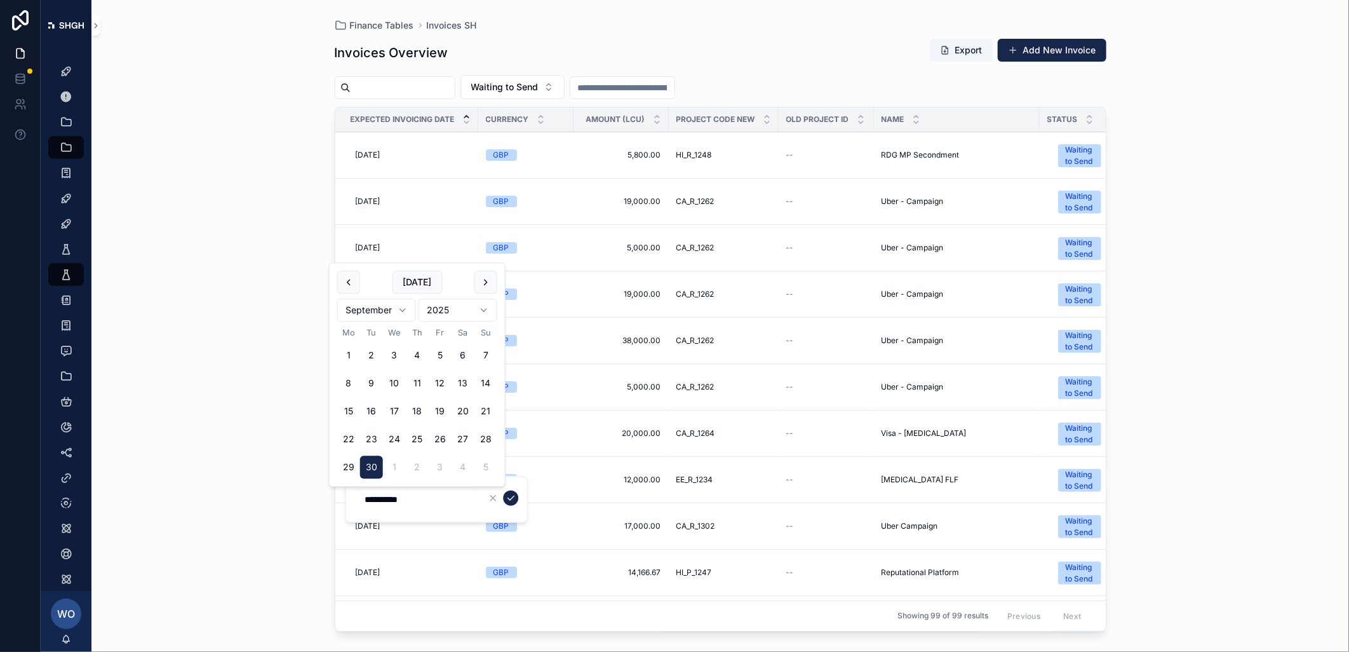
click at [492, 278] on button "scrollable content" at bounding box center [486, 282] width 23 height 23
click at [492, 280] on button "scrollable content" at bounding box center [486, 282] width 23 height 23
click at [346, 379] on button "6" at bounding box center [348, 383] width 23 height 23
type input "**********"
click at [506, 496] on icon "scrollable content" at bounding box center [511, 498] width 10 height 10
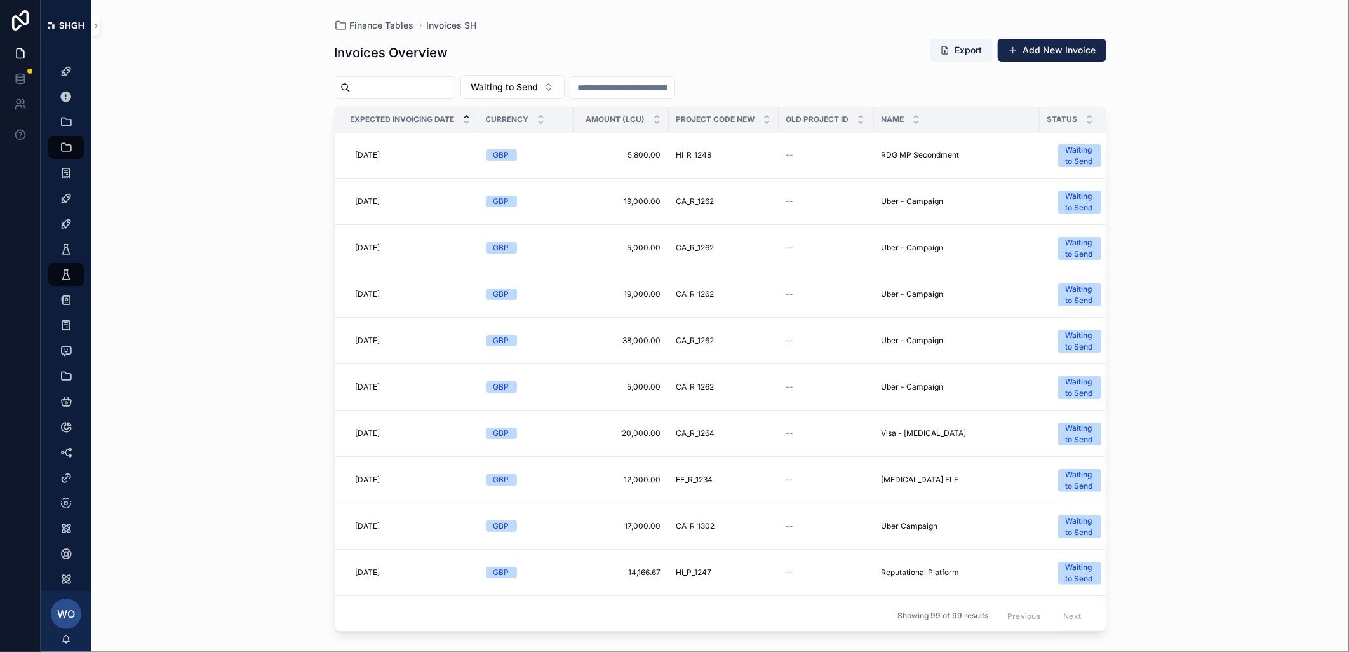
click at [381, 525] on span "[DATE]" at bounding box center [368, 526] width 25 height 10
click at [376, 525] on span "[DATE]" at bounding box center [368, 526] width 25 height 10
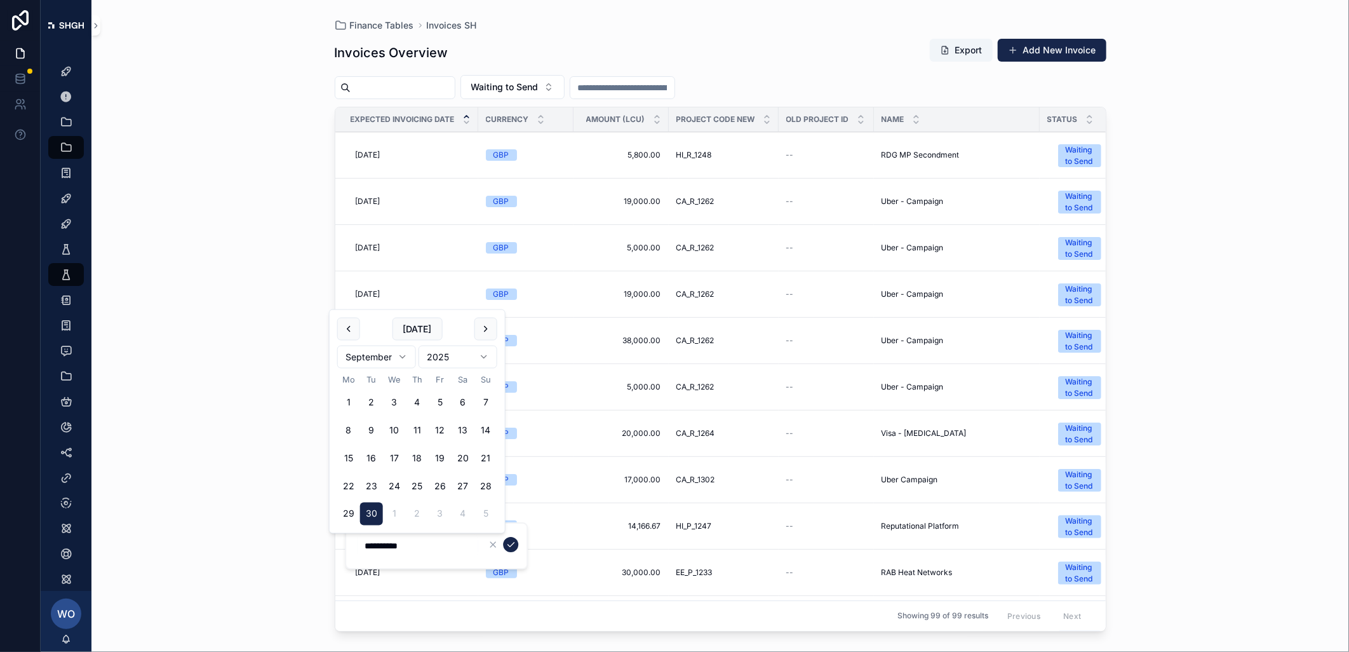
click at [271, 497] on div "Finance Tables Invoices SH Invoices Overview Export Add New Invoice Waiting to …" at bounding box center [720, 326] width 1258 height 652
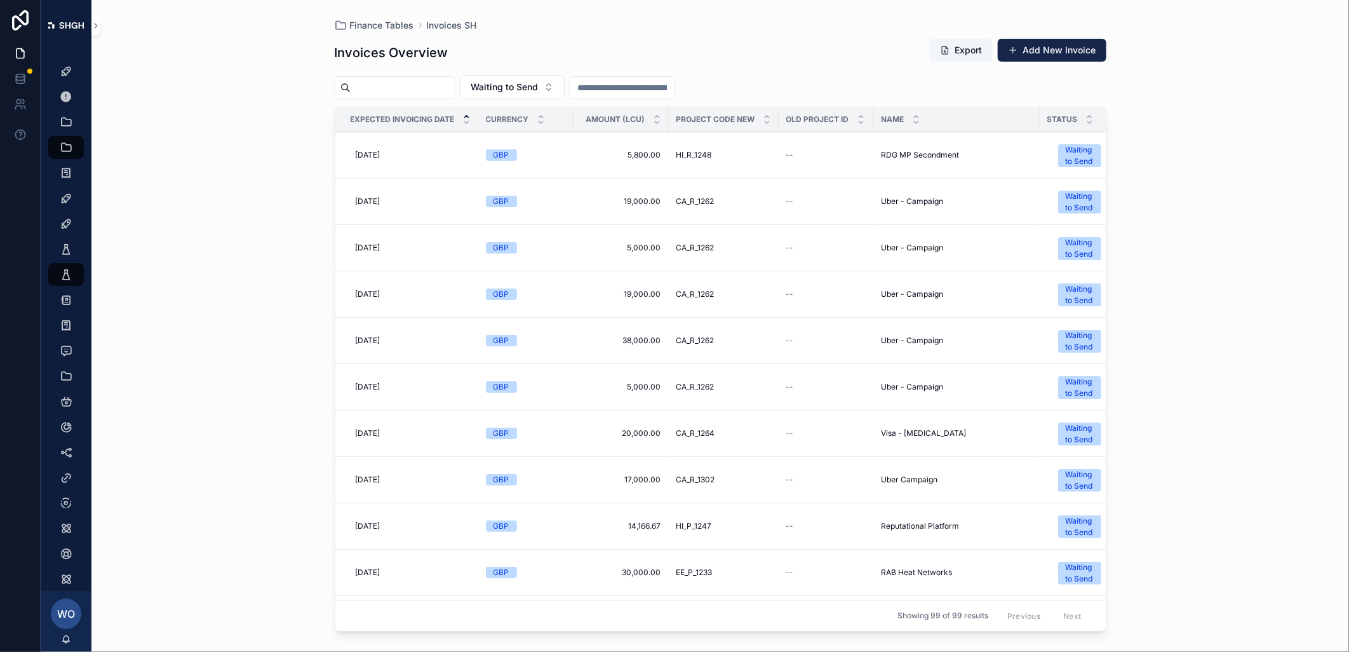
click at [373, 525] on span "[DATE]" at bounding box center [368, 526] width 25 height 10
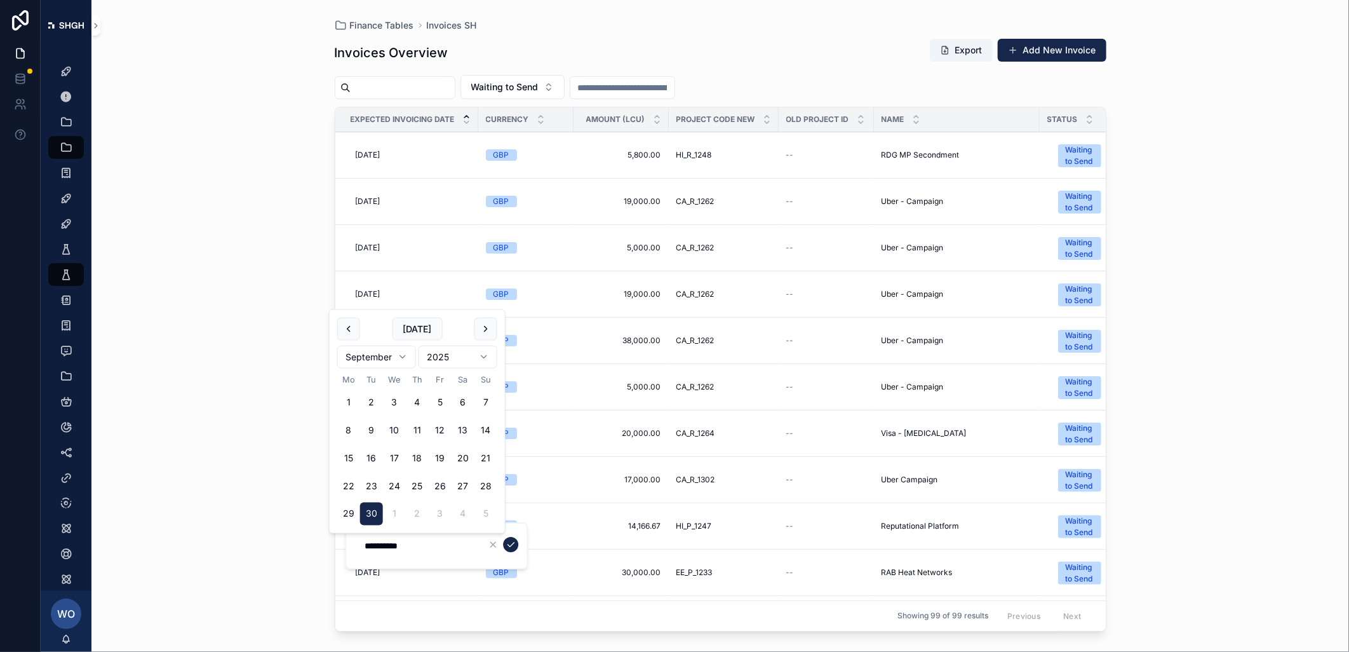
click at [490, 331] on button "scrollable content" at bounding box center [486, 329] width 23 height 23
click at [346, 430] on button "6" at bounding box center [348, 430] width 23 height 23
type input "**********"
click at [509, 543] on icon "scrollable content" at bounding box center [511, 544] width 10 height 10
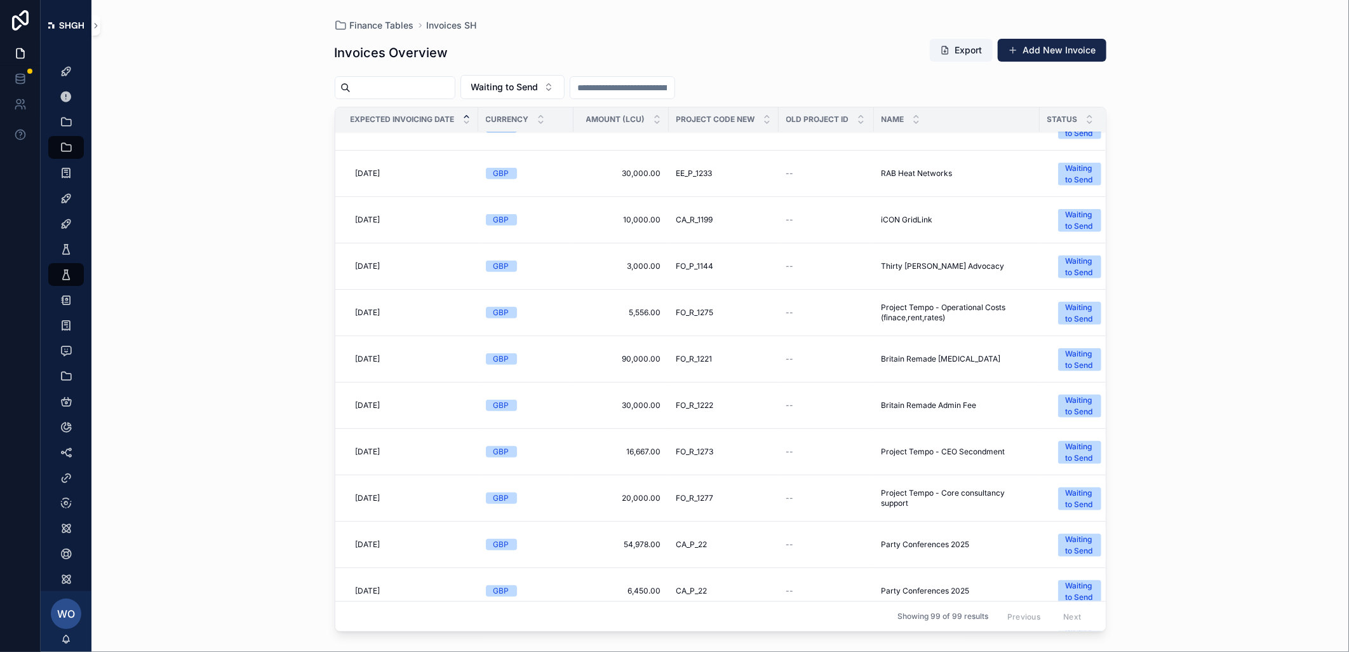
scroll to position [423, 0]
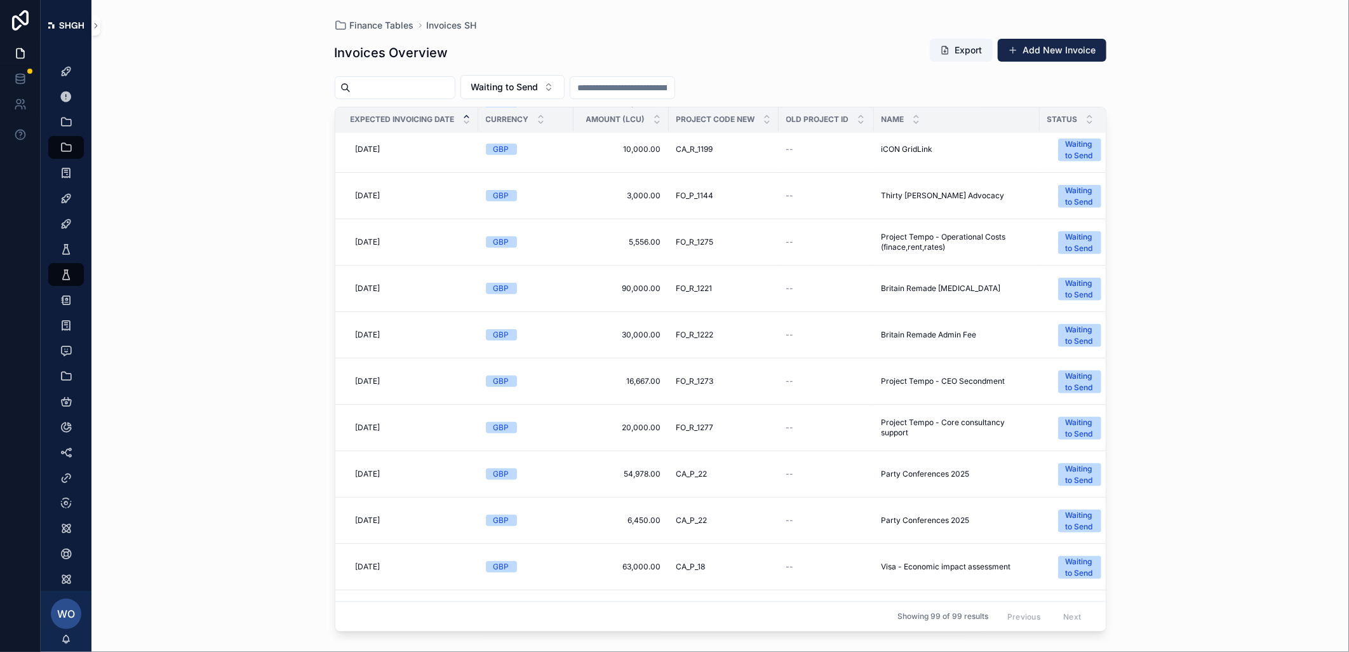
click at [1055, 478] on div "Waiting to Send" at bounding box center [1080, 474] width 28 height 23
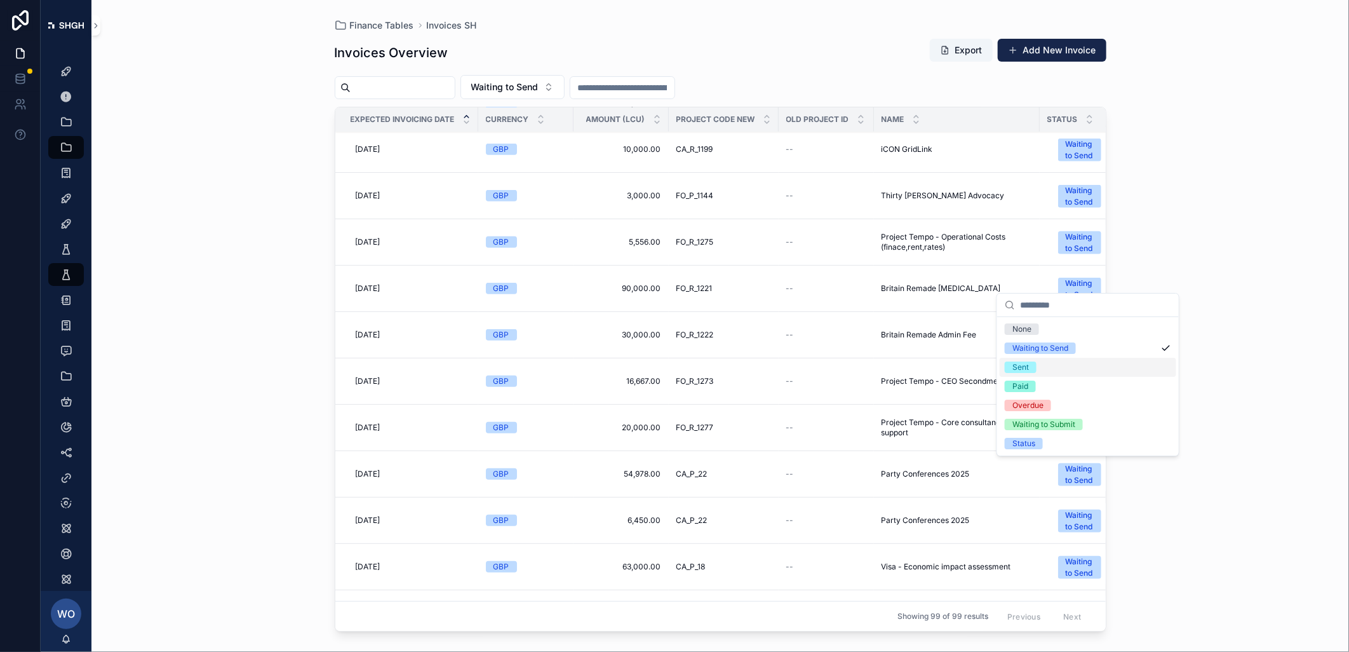
click at [1027, 365] on div "Sent" at bounding box center [1021, 366] width 17 height 11
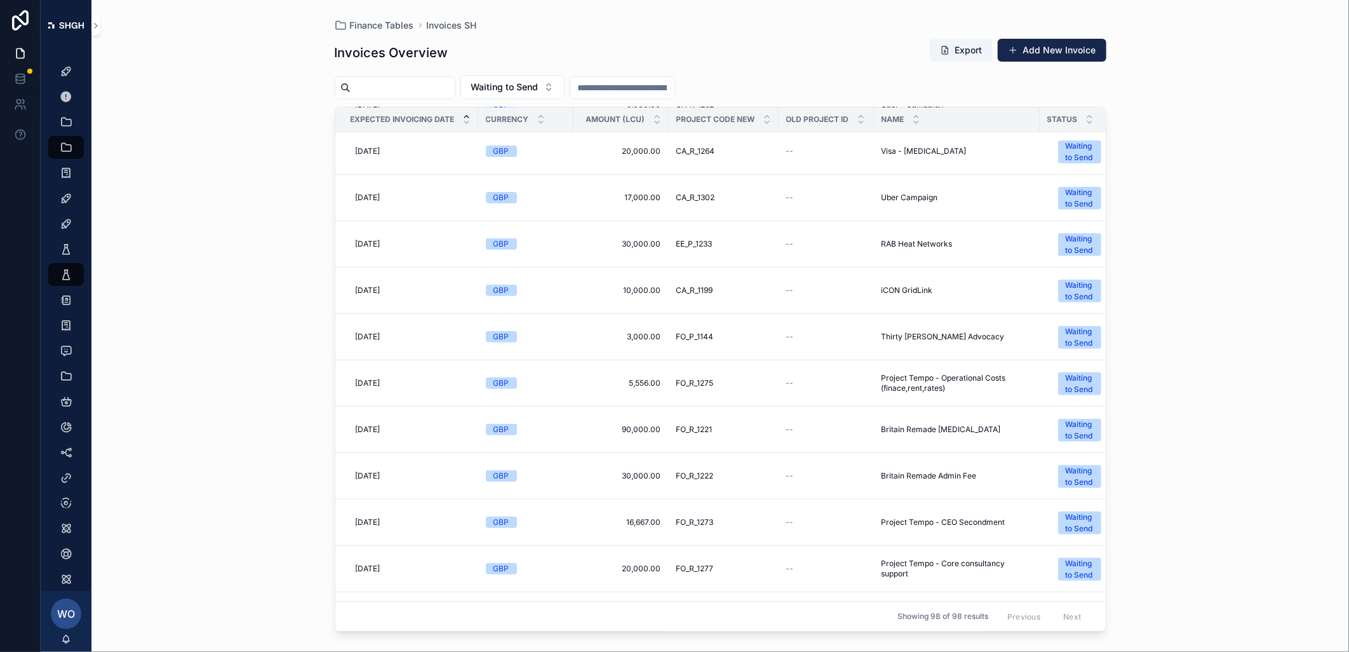
scroll to position [353, 0]
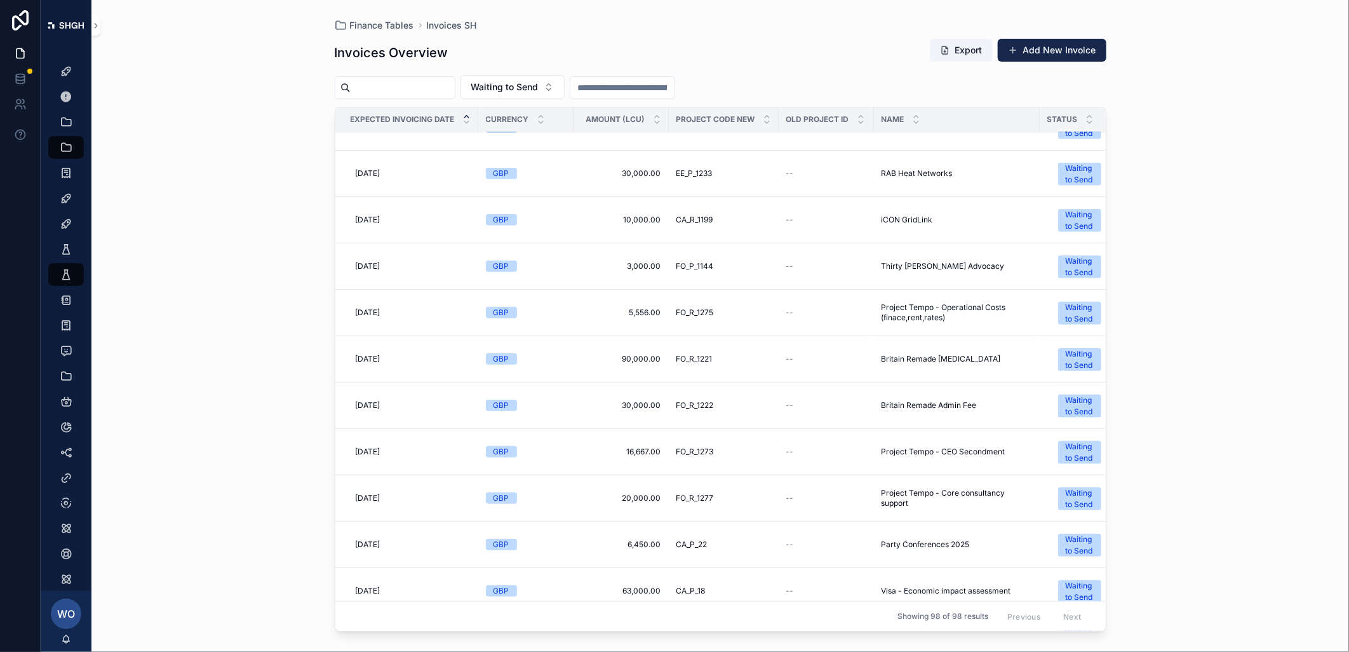
click at [1055, 550] on div "Waiting to Send" at bounding box center [1080, 545] width 28 height 23
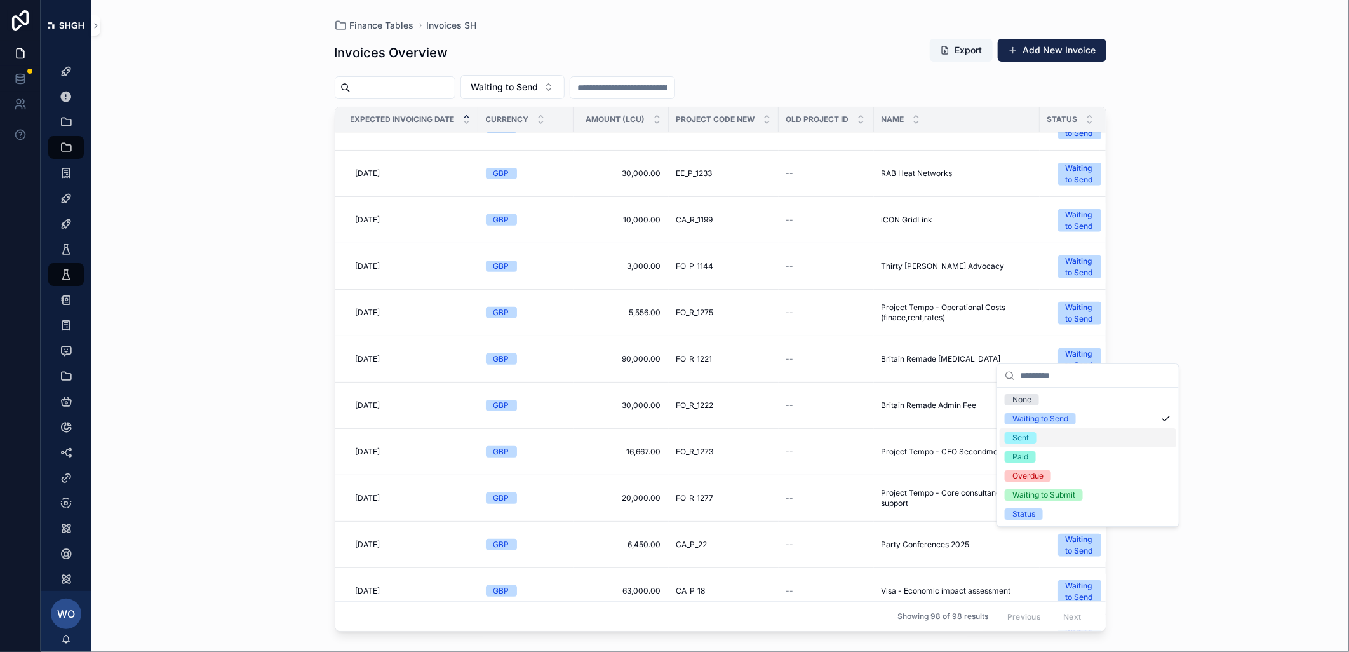
click at [1044, 440] on div "Sent" at bounding box center [1088, 437] width 177 height 19
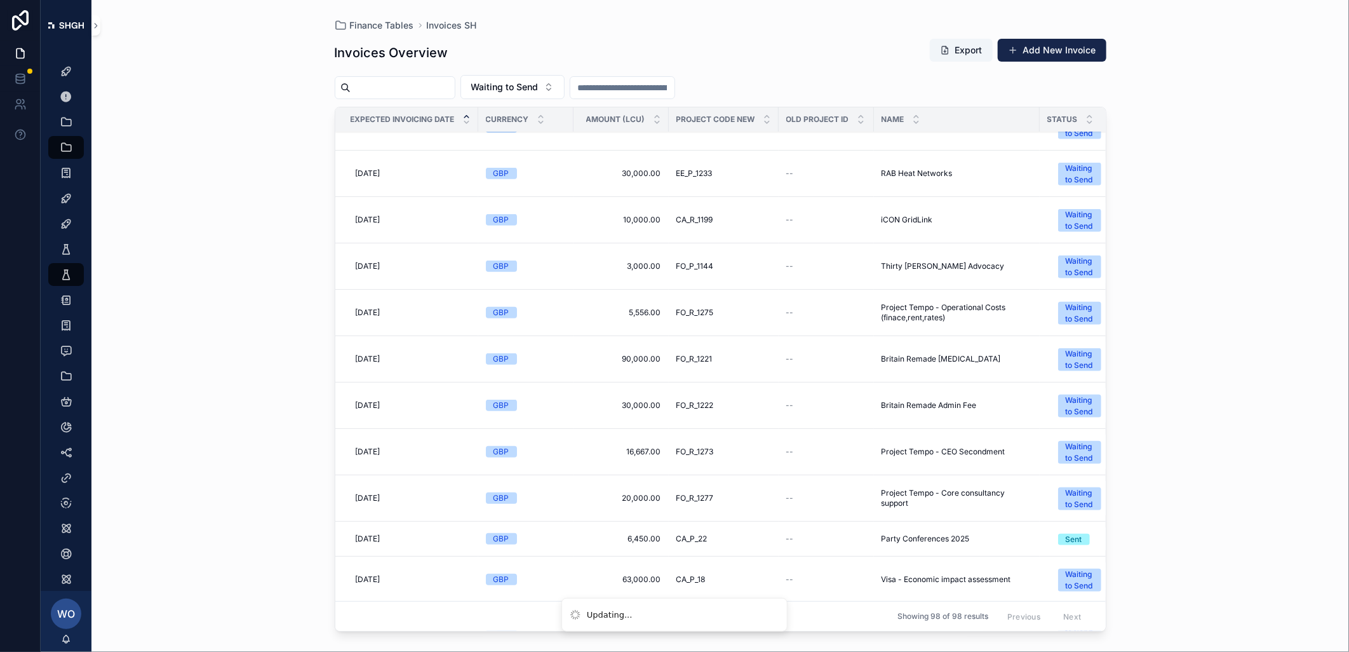
scroll to position [0, 0]
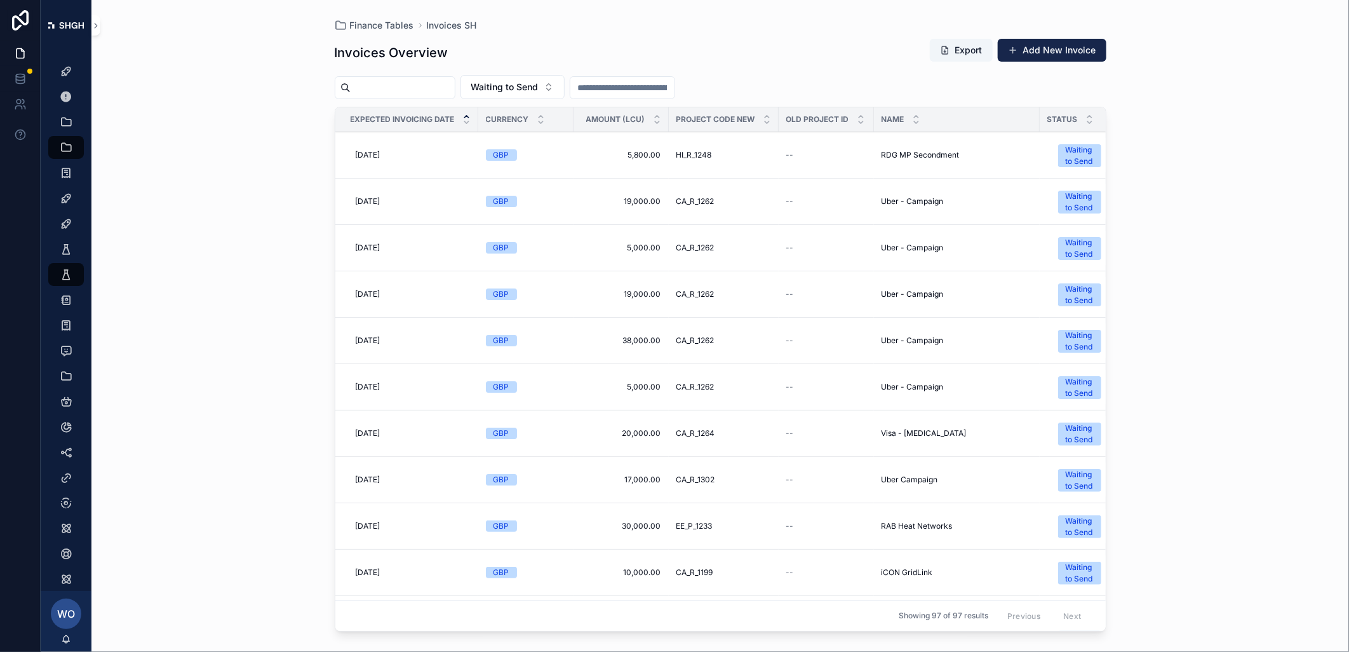
click at [380, 434] on span "[DATE]" at bounding box center [368, 433] width 25 height 10
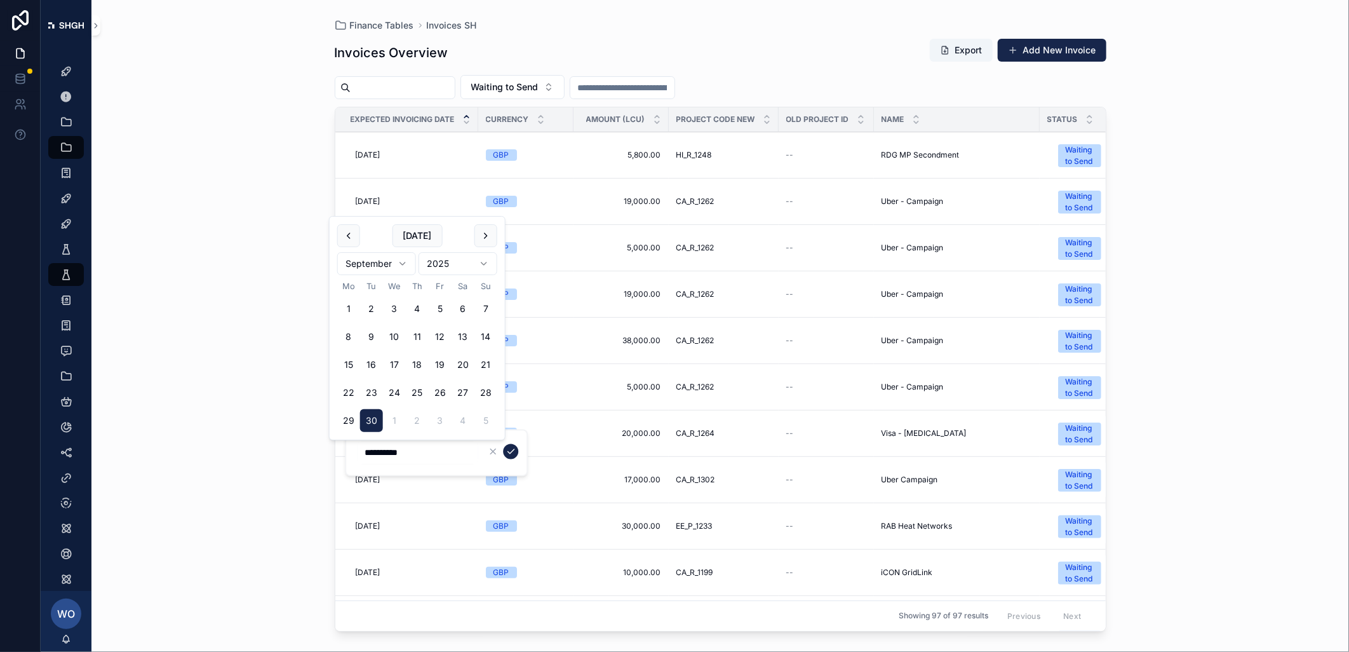
click at [486, 233] on button "scrollable content" at bounding box center [486, 235] width 23 height 23
click at [347, 334] on button "6" at bounding box center [348, 336] width 23 height 23
type input "**********"
click at [509, 448] on icon "scrollable content" at bounding box center [511, 452] width 10 height 10
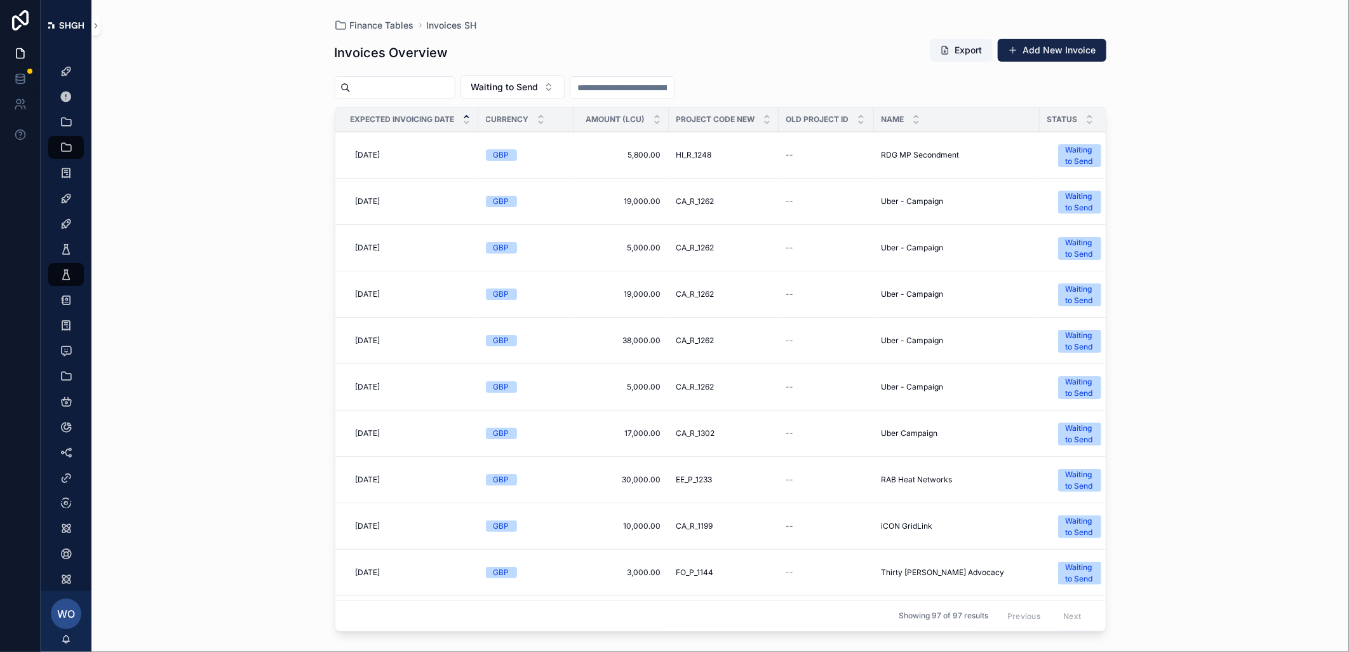
click at [381, 431] on span "[DATE]" at bounding box center [368, 433] width 25 height 10
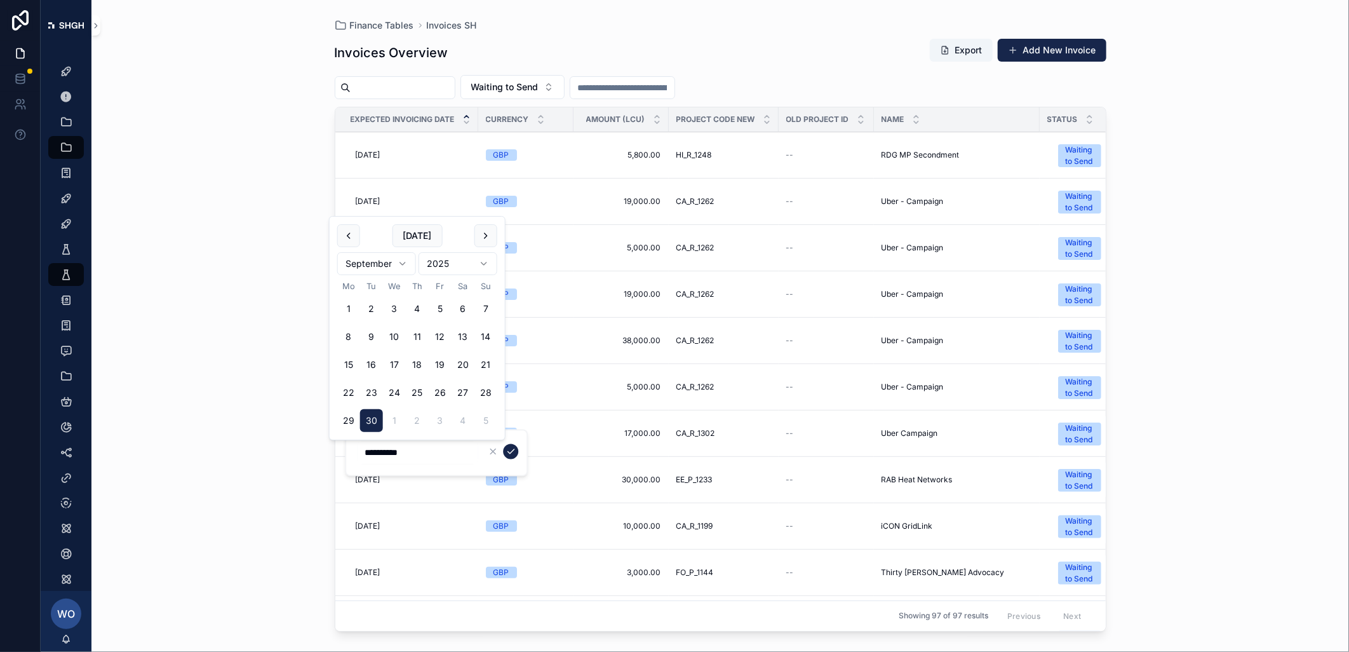
click at [487, 238] on button "scrollable content" at bounding box center [486, 235] width 23 height 23
click at [351, 332] on button "6" at bounding box center [348, 336] width 23 height 23
type input "**********"
click at [510, 447] on icon "scrollable content" at bounding box center [511, 452] width 10 height 10
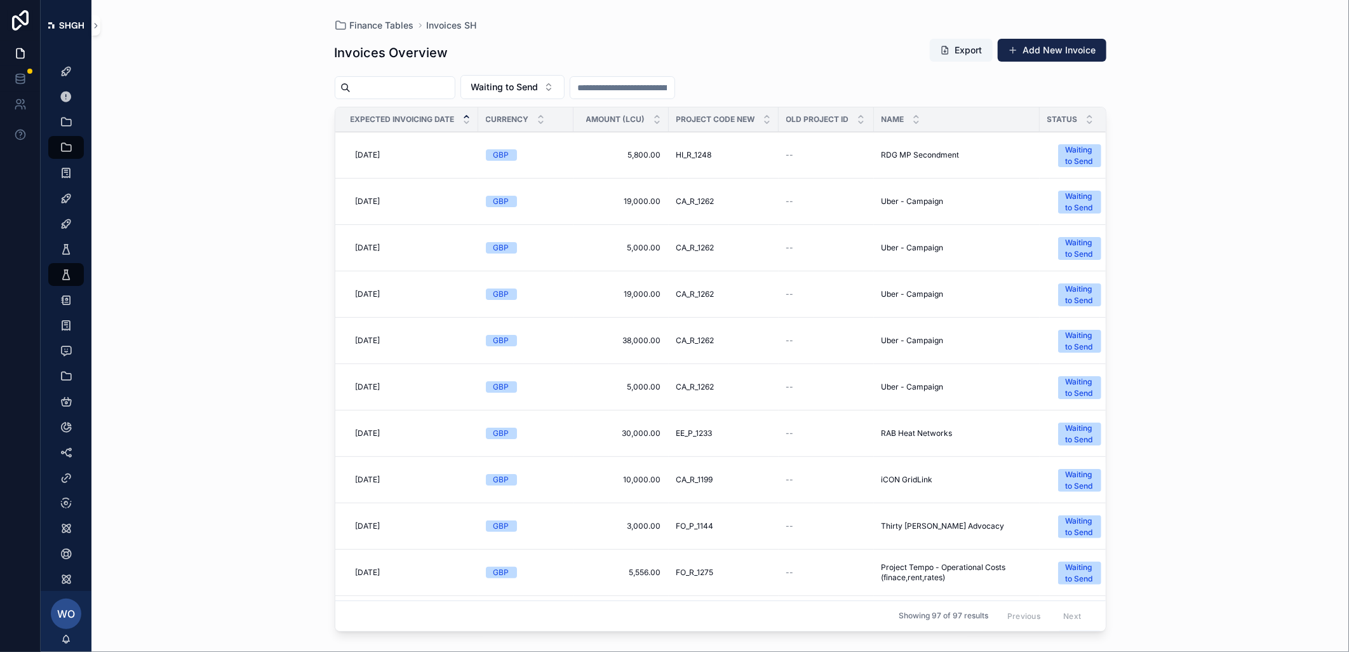
click at [453, 523] on div "[DATE] [DATE]" at bounding box center [411, 526] width 120 height 20
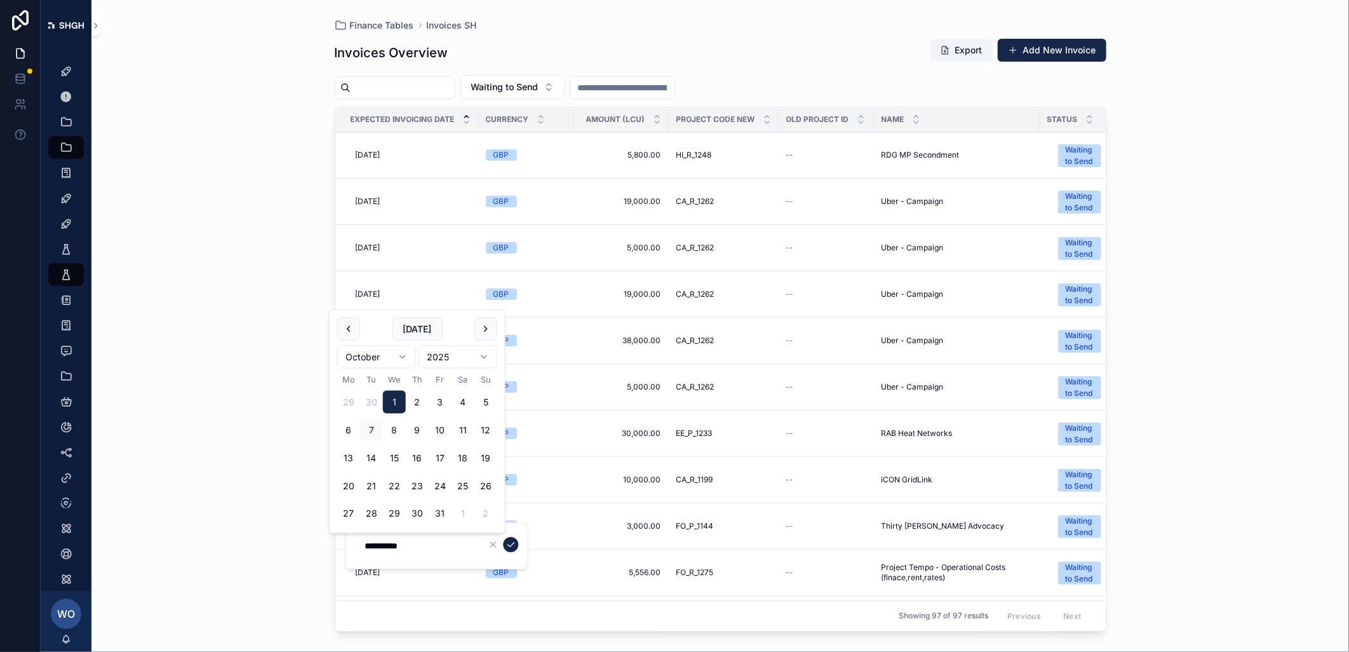
click at [480, 335] on button "scrollable content" at bounding box center [486, 329] width 23 height 23
click at [356, 328] on button "scrollable content" at bounding box center [348, 329] width 23 height 23
click at [346, 423] on button "6" at bounding box center [348, 430] width 23 height 23
type input "**********"
click at [507, 541] on icon "scrollable content" at bounding box center [511, 544] width 10 height 10
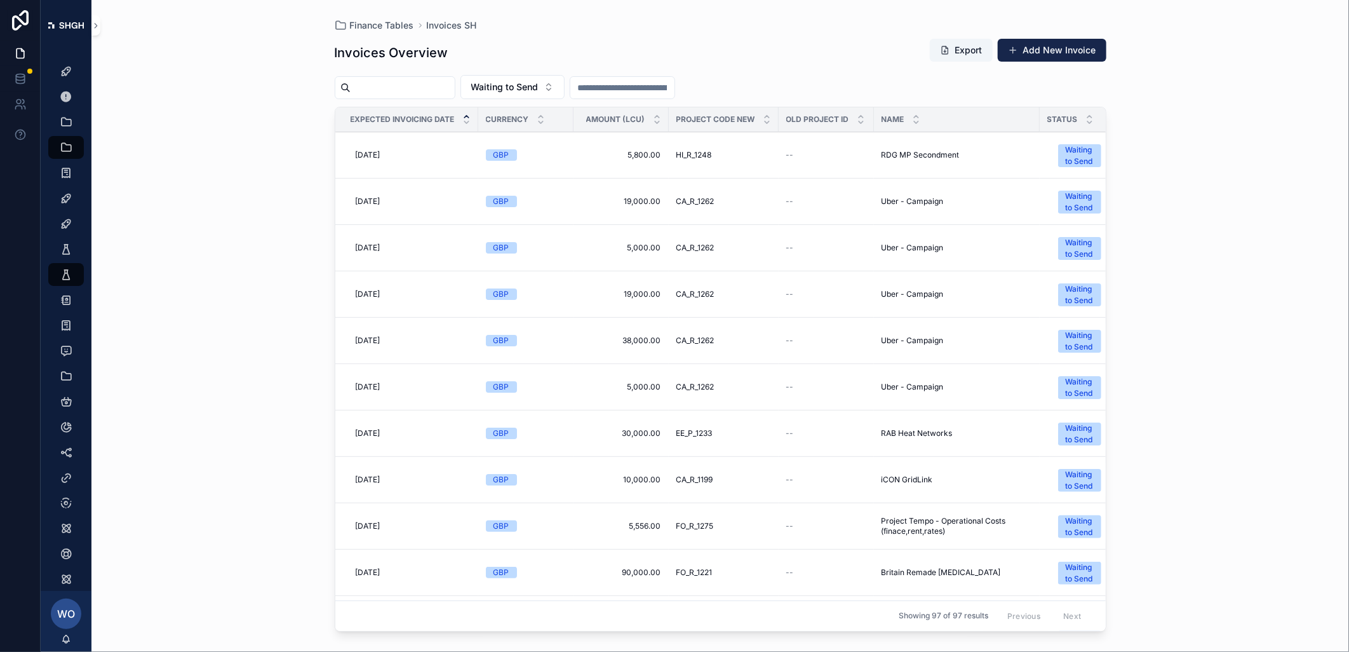
scroll to position [71, 0]
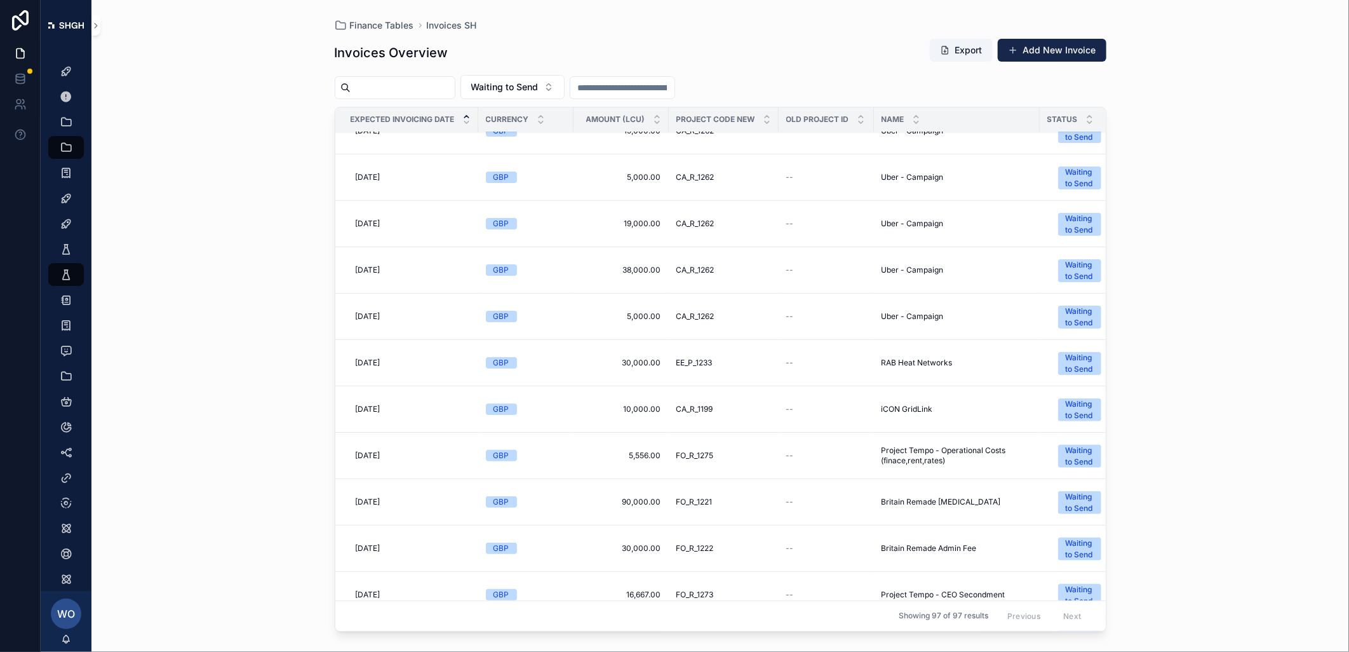
click at [381, 504] on span "[DATE]" at bounding box center [368, 502] width 25 height 10
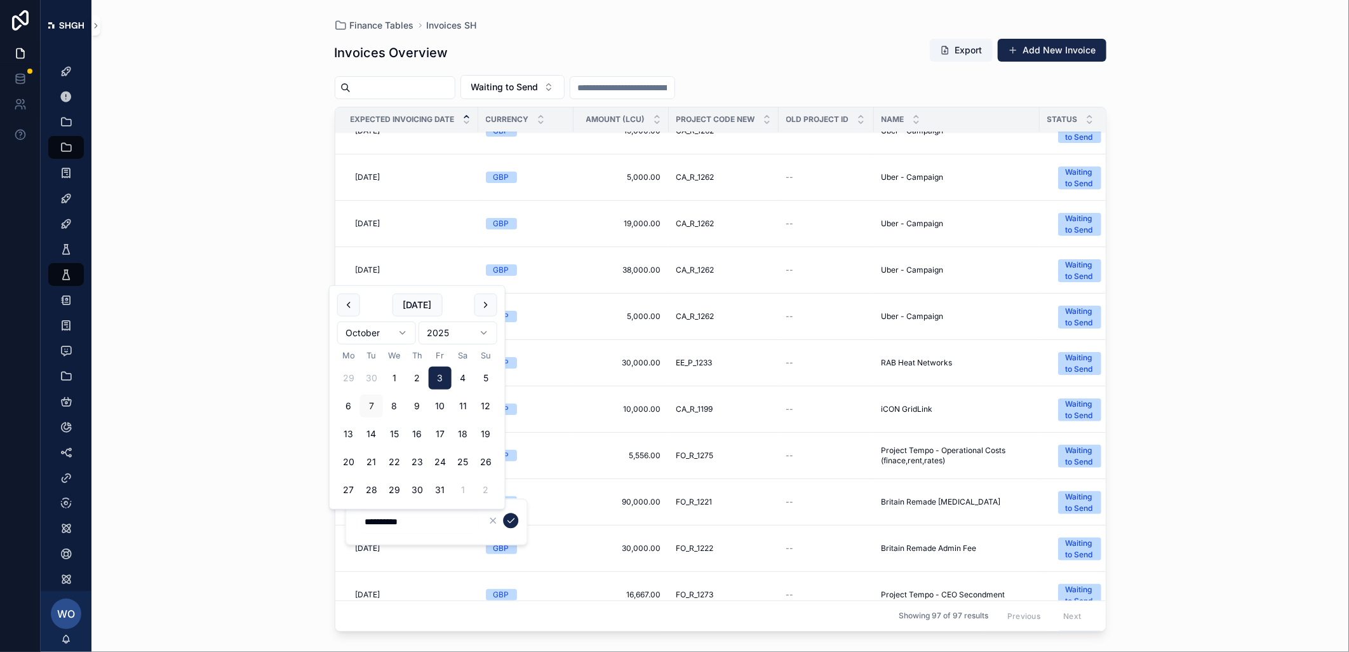
click at [483, 305] on button "scrollable content" at bounding box center [486, 304] width 23 height 23
click at [344, 307] on button "scrollable content" at bounding box center [348, 304] width 23 height 23
click at [348, 403] on button "6" at bounding box center [348, 406] width 23 height 23
type input "**********"
click at [512, 523] on icon "scrollable content" at bounding box center [511, 520] width 10 height 10
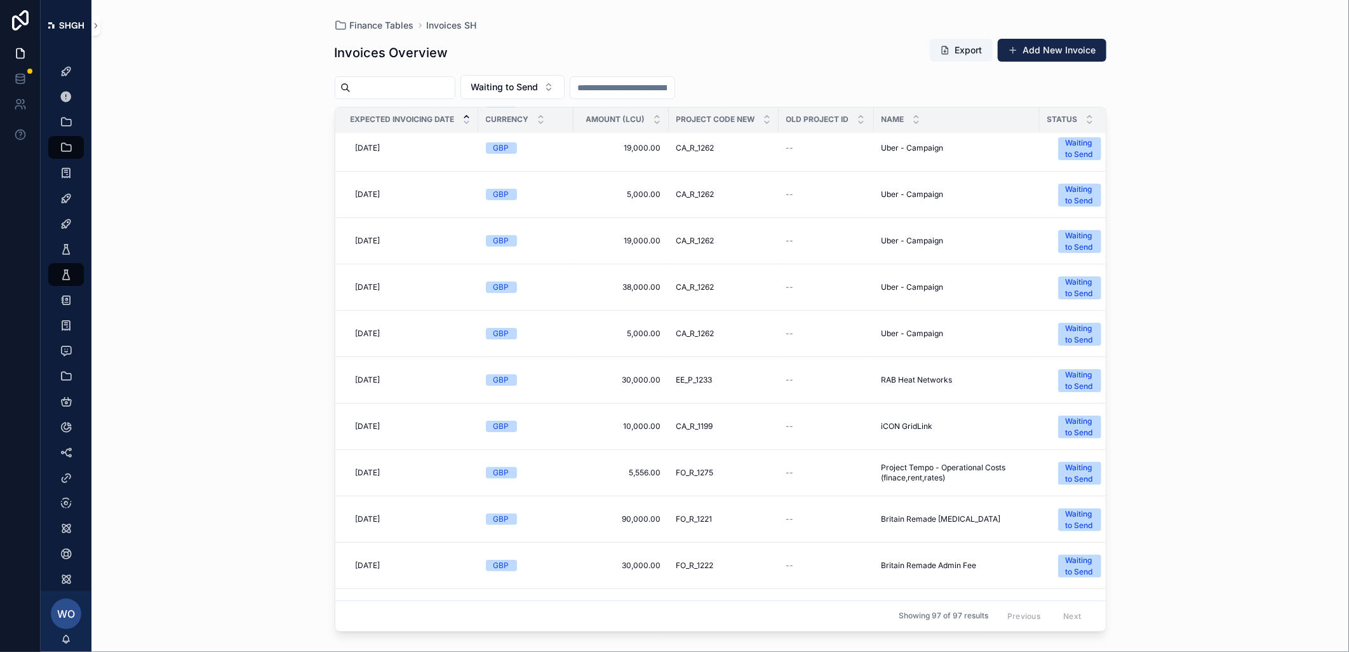
scroll to position [141, 0]
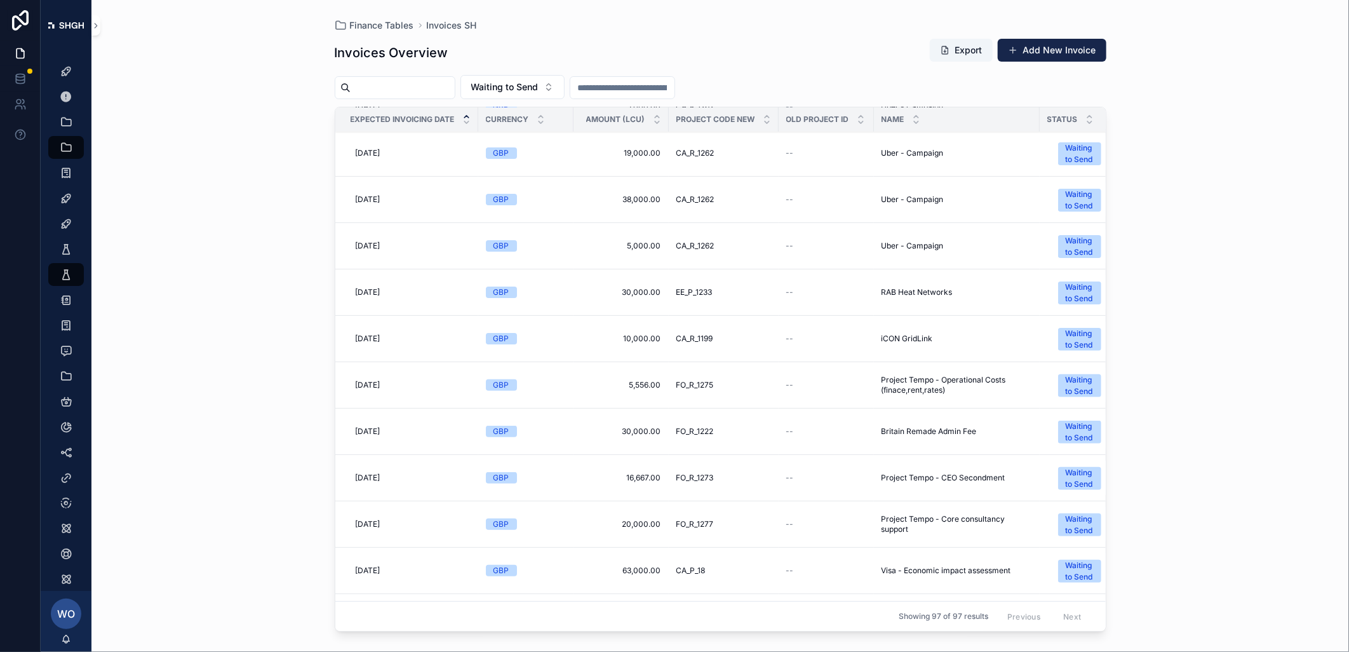
click at [381, 483] on span "[DATE]" at bounding box center [368, 478] width 25 height 10
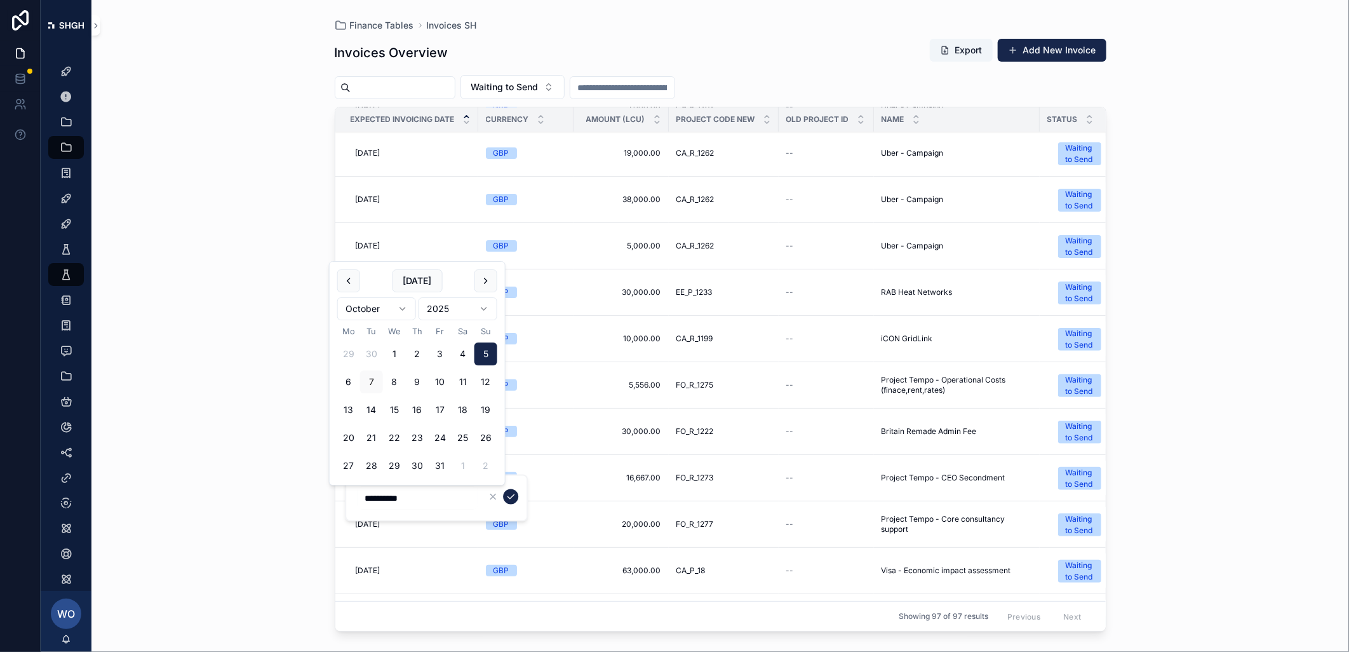
click at [506, 502] on button "scrollable content" at bounding box center [510, 496] width 15 height 15
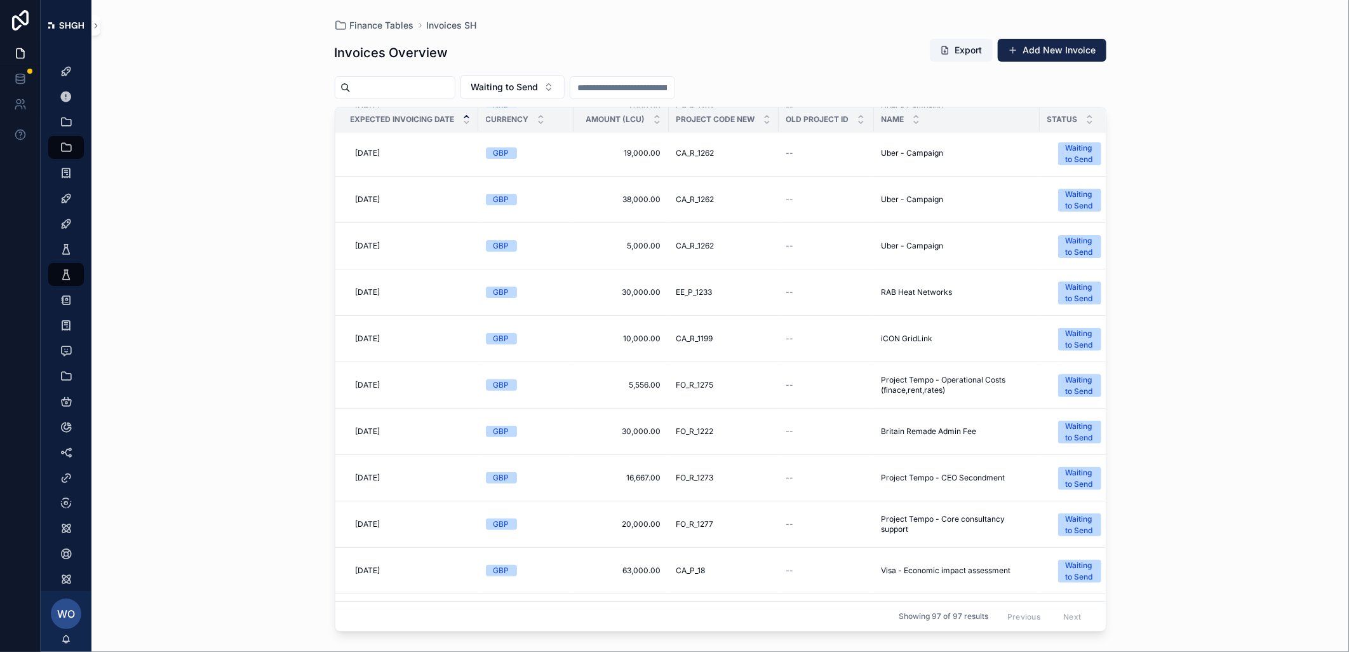
click at [381, 429] on span "[DATE]" at bounding box center [368, 431] width 25 height 10
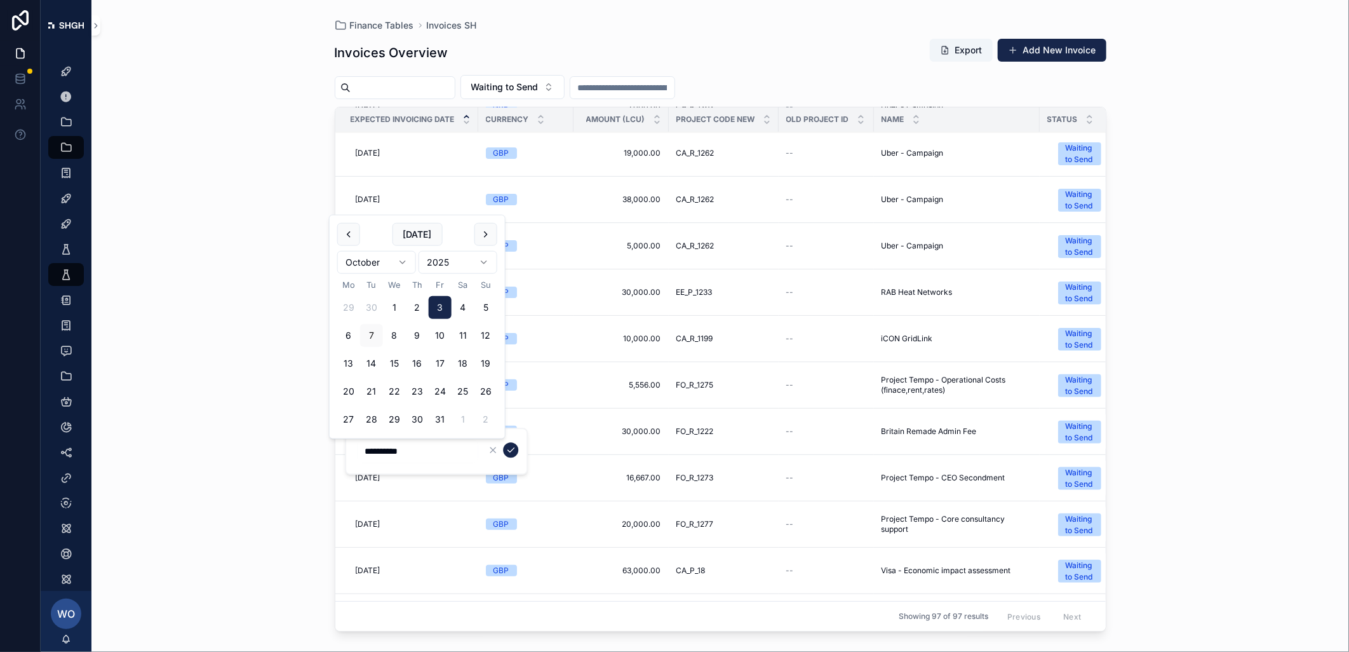
click at [348, 334] on button "6" at bounding box center [348, 335] width 23 height 23
type input "**********"
click at [511, 450] on icon "scrollable content" at bounding box center [511, 450] width 6 height 4
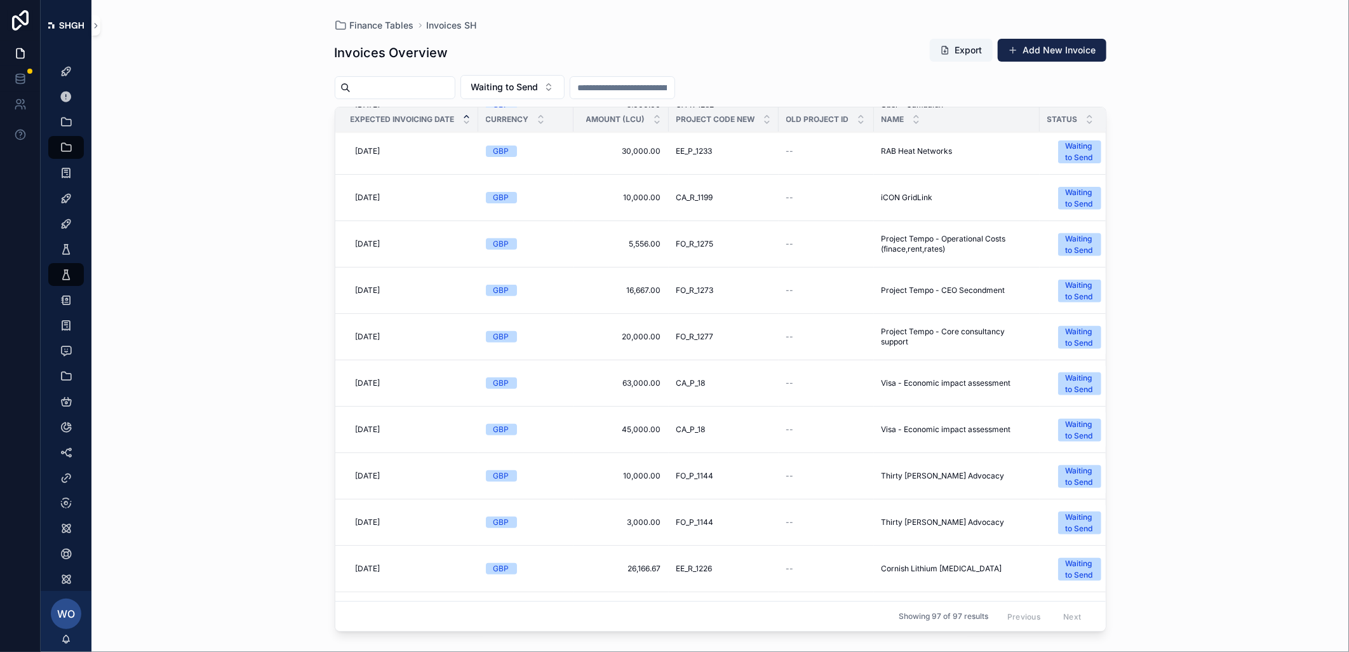
scroll to position [212, 0]
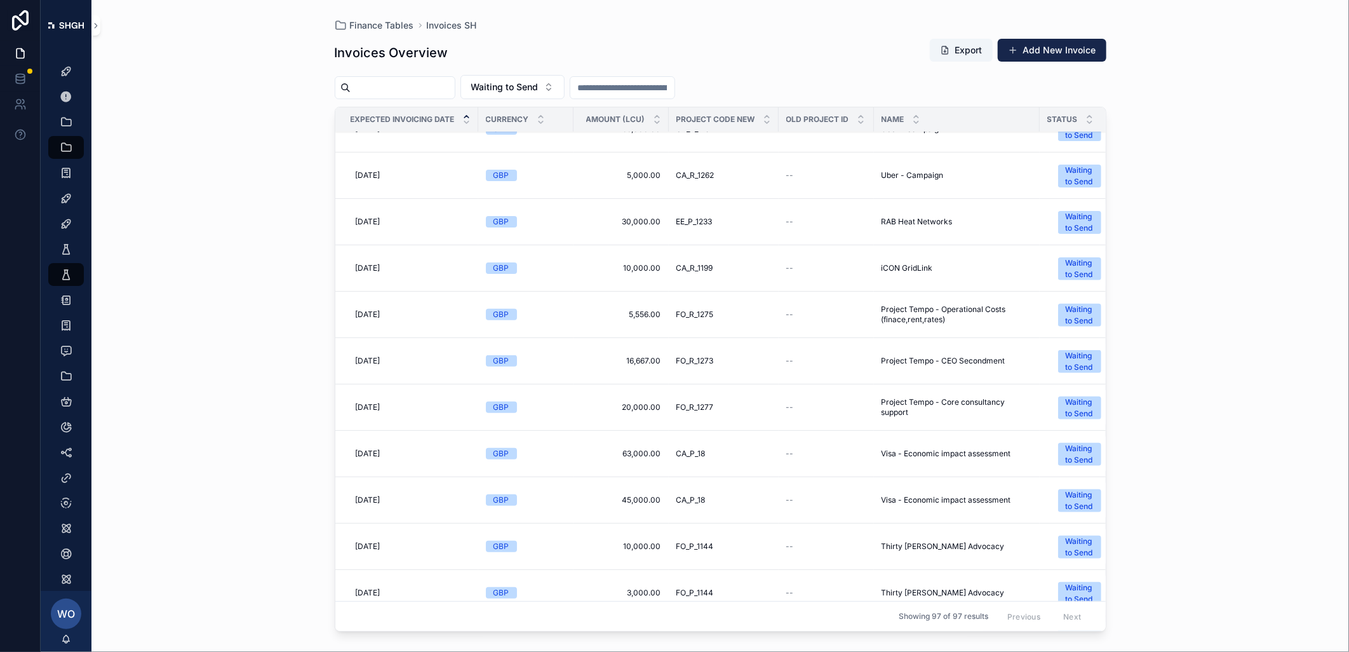
click at [377, 268] on span "[DATE]" at bounding box center [368, 268] width 25 height 10
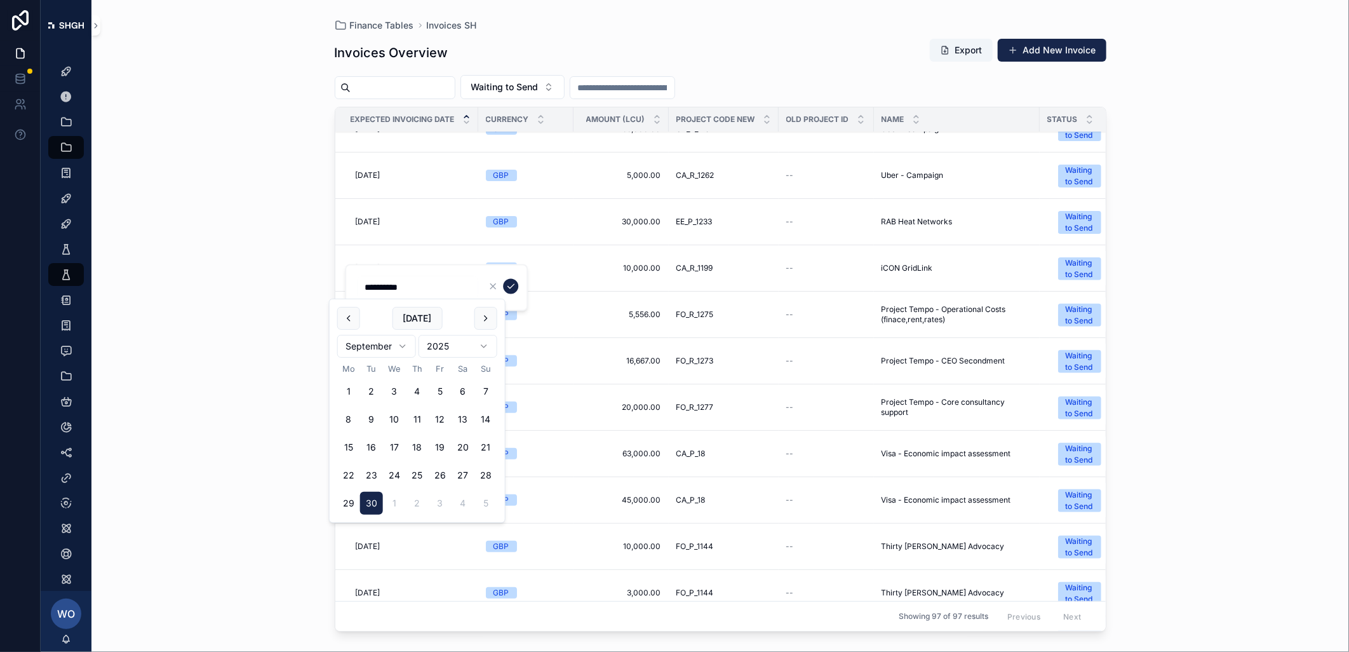
click at [486, 314] on button "scrollable content" at bounding box center [486, 318] width 23 height 23
click at [344, 416] on button "6" at bounding box center [348, 419] width 23 height 23
type input "**********"
click at [510, 284] on icon "scrollable content" at bounding box center [511, 286] width 10 height 10
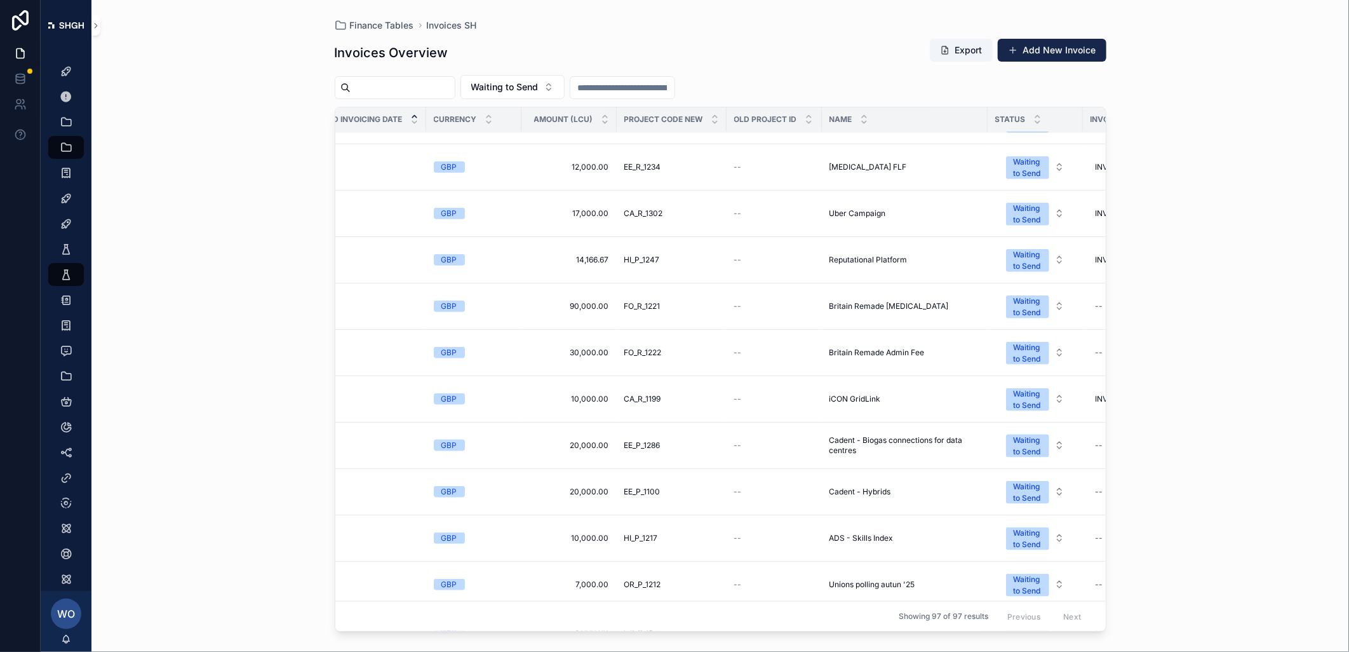
scroll to position [915, 0]
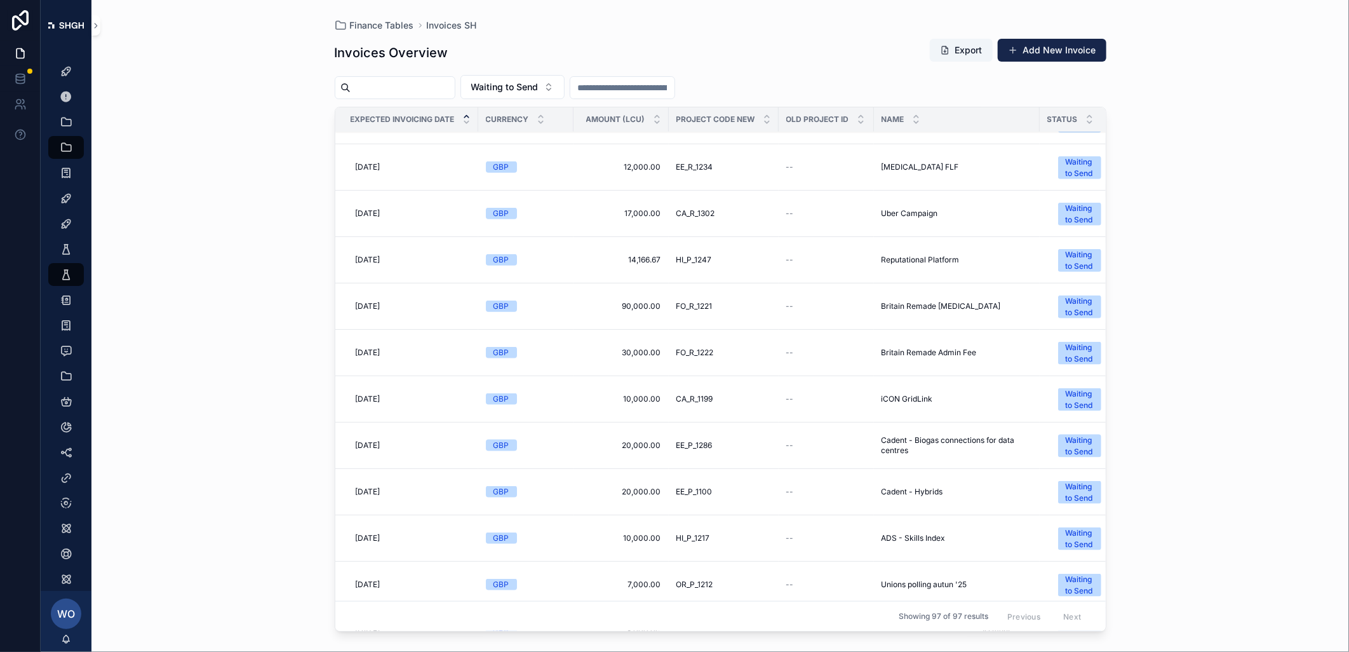
click at [376, 492] on span "[DATE]" at bounding box center [368, 492] width 25 height 10
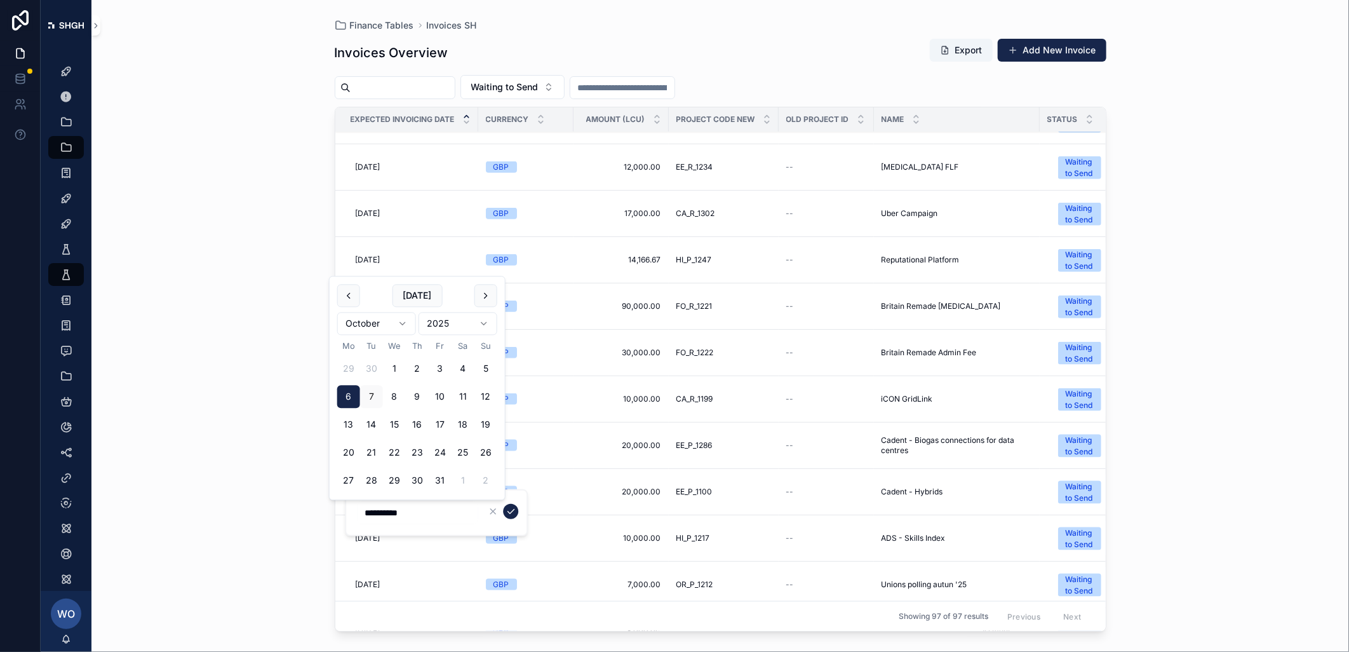
click at [370, 397] on button "7" at bounding box center [371, 397] width 23 height 23
type input "**********"
click at [511, 506] on icon "scrollable content" at bounding box center [511, 511] width 10 height 10
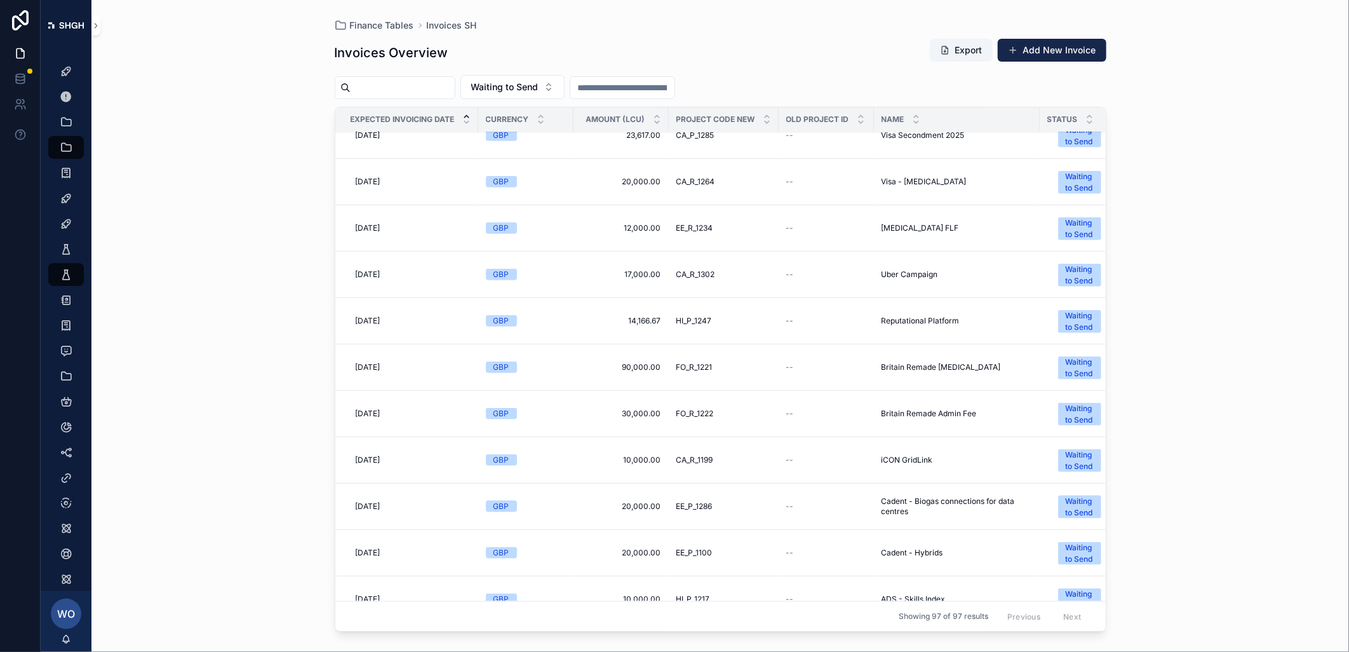
scroll to position [925, 0]
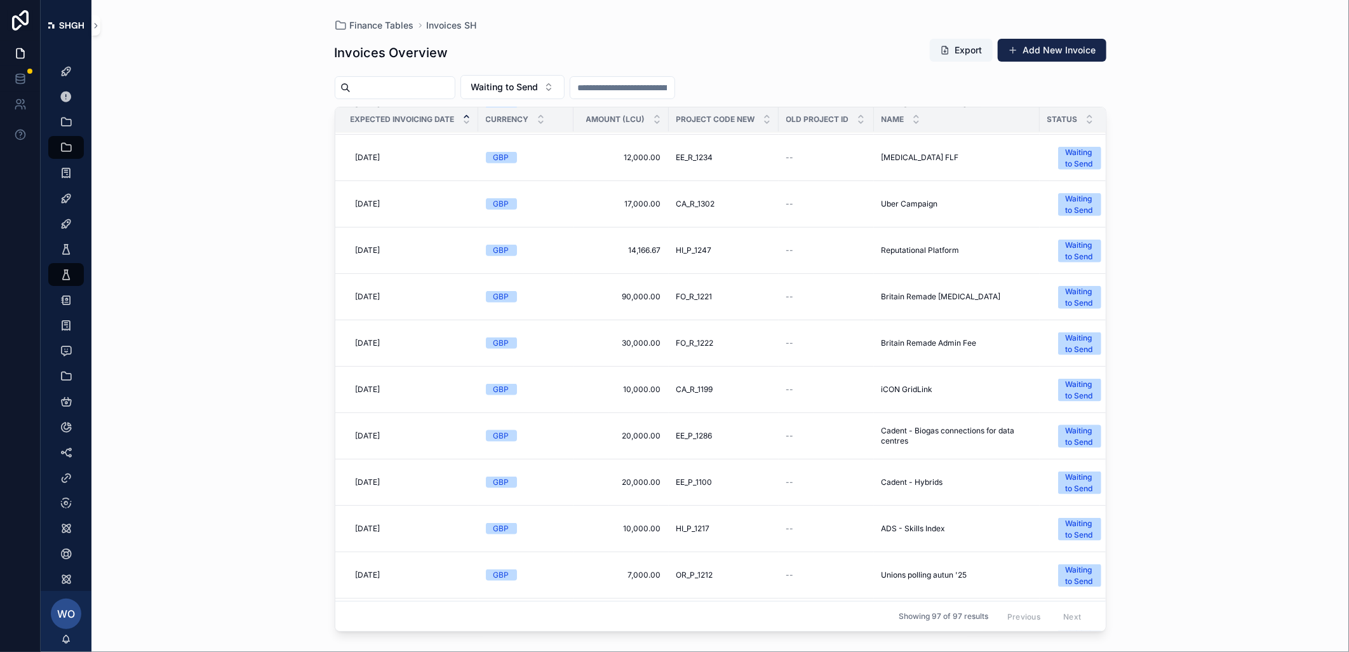
click at [645, 485] on span "20,000.00" at bounding box center [621, 482] width 80 height 10
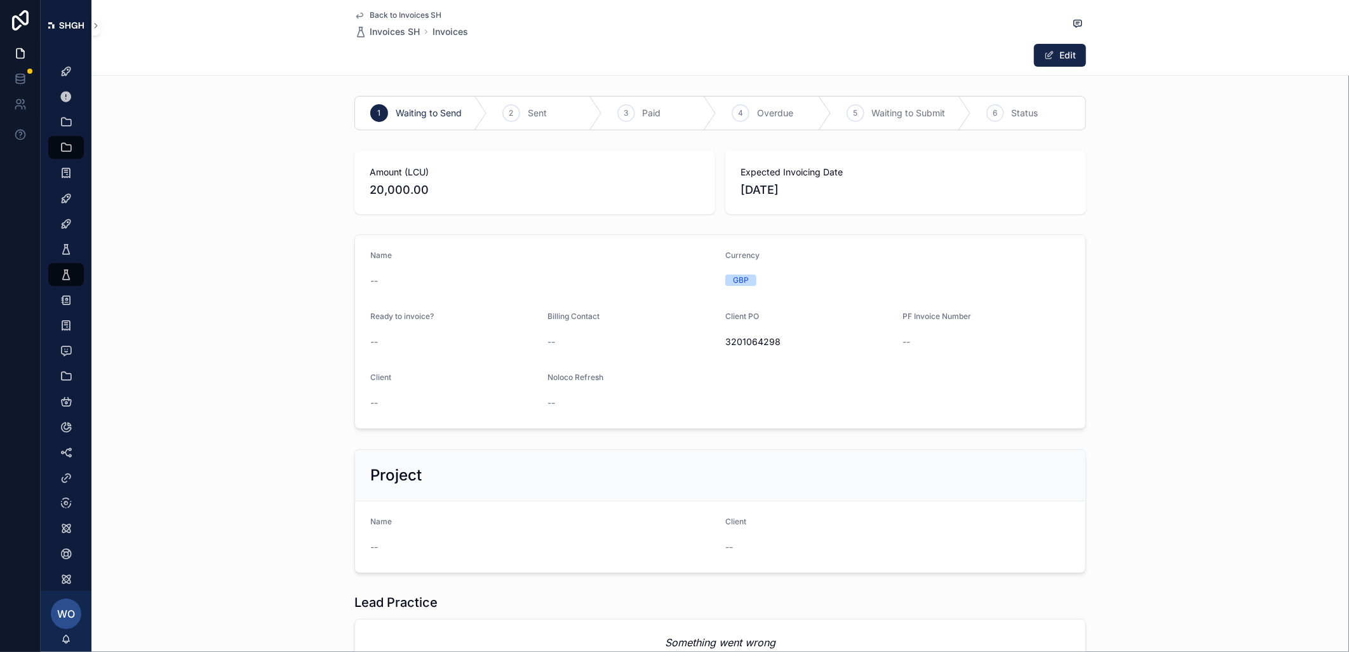
click at [1051, 48] on button "Edit" at bounding box center [1060, 55] width 52 height 23
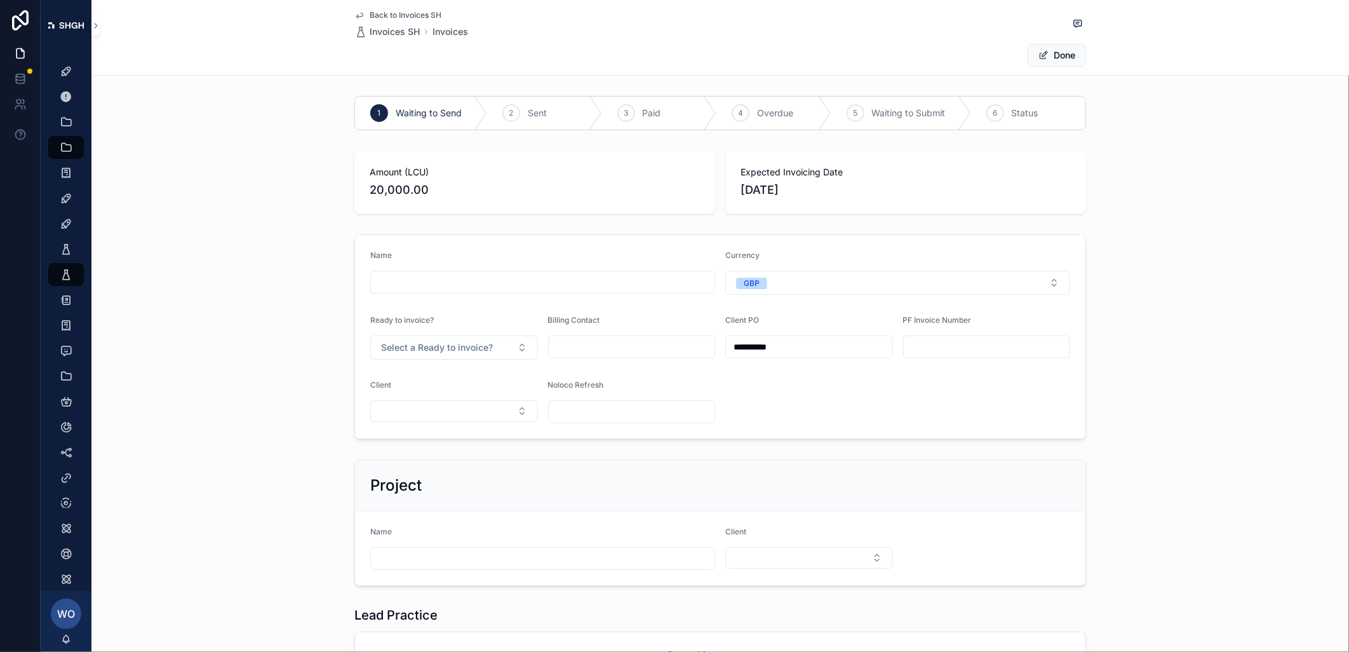
click at [404, 13] on span "Back to Invoices SH" at bounding box center [406, 15] width 72 height 10
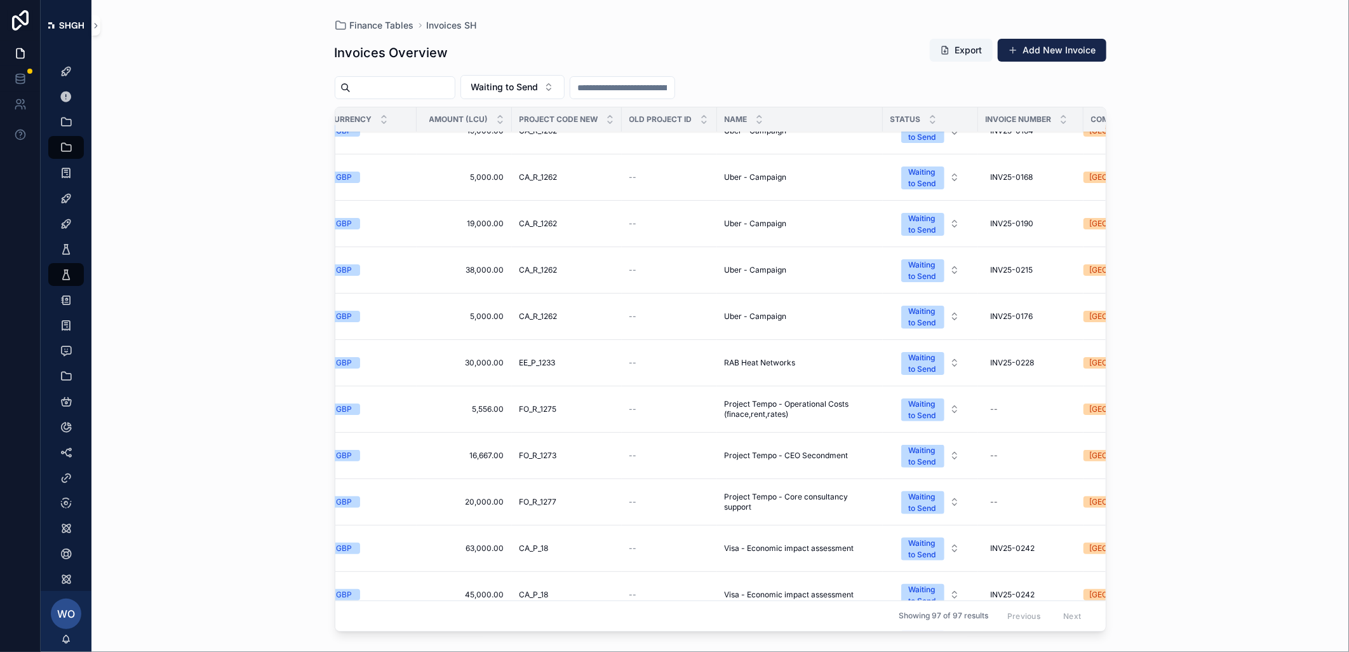
scroll to position [71, 159]
drag, startPoint x: 783, startPoint y: 623, endPoint x: 1274, endPoint y: 485, distance: 510.2
click at [1055, 480] on div "Finance Tables Invoices SH Invoices Overview Export Add New Invoice Waiting to …" at bounding box center [720, 326] width 1258 height 652
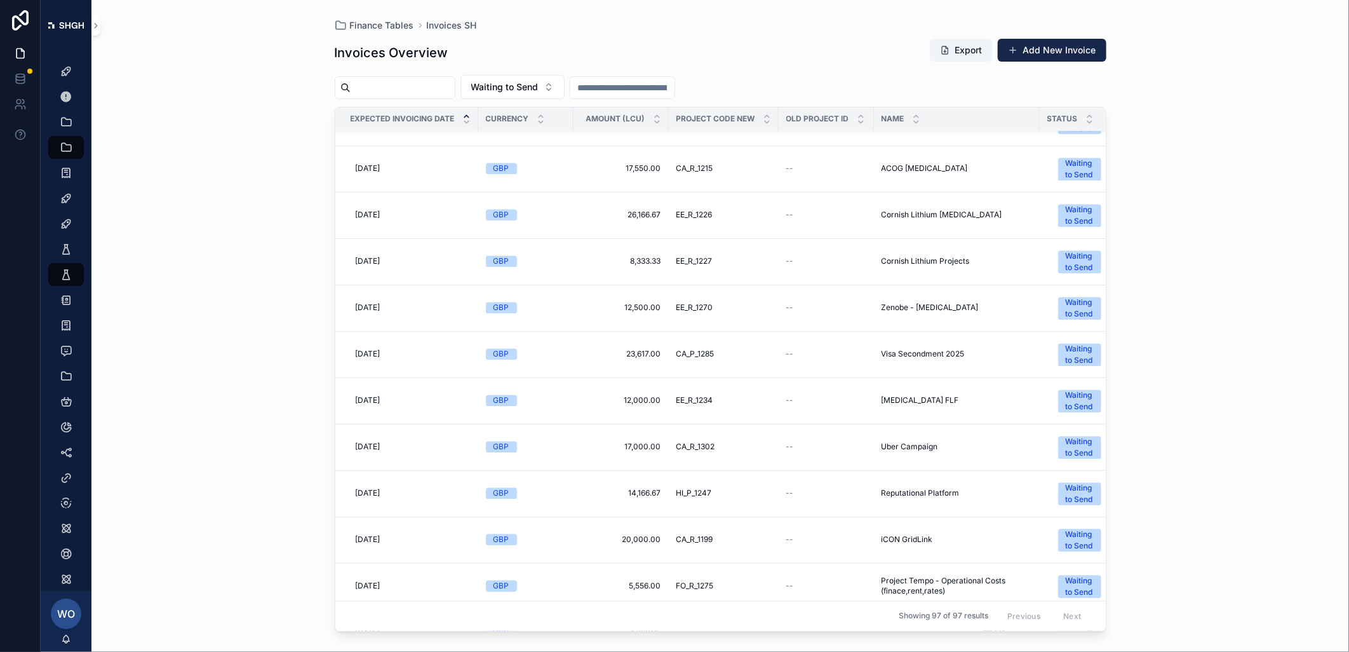
scroll to position [1620, 0]
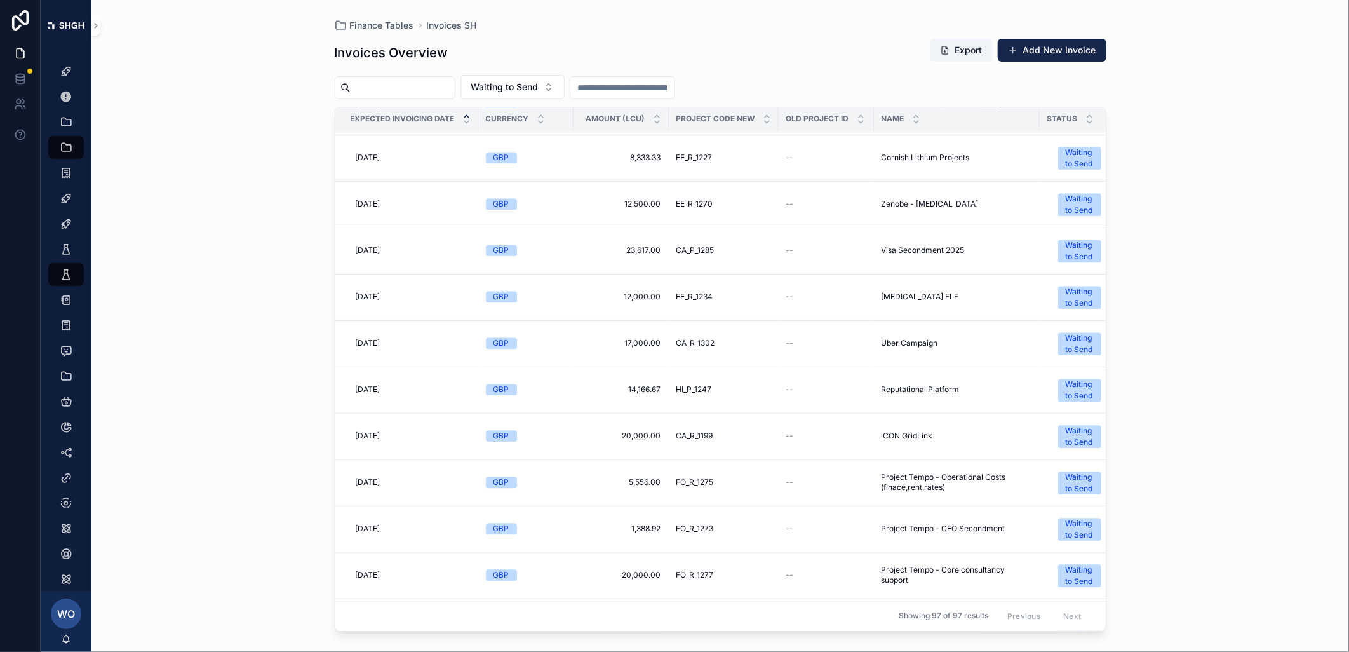
drag, startPoint x: 835, startPoint y: 631, endPoint x: 964, endPoint y: 627, distance: 129.0
click at [964, 597] on div "Expected Invoicing Date Currency Amount (LCU) Project Code New Old Project ID N…" at bounding box center [720, 368] width 771 height 523
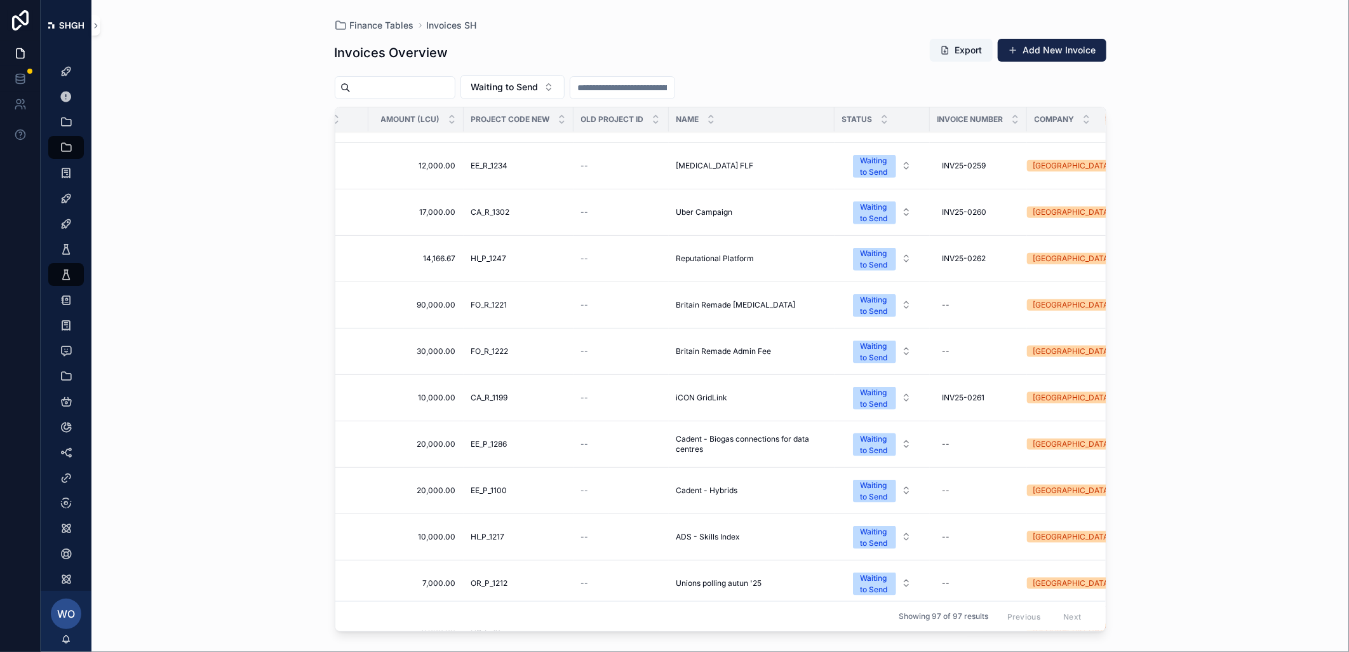
scroll to position [846, 205]
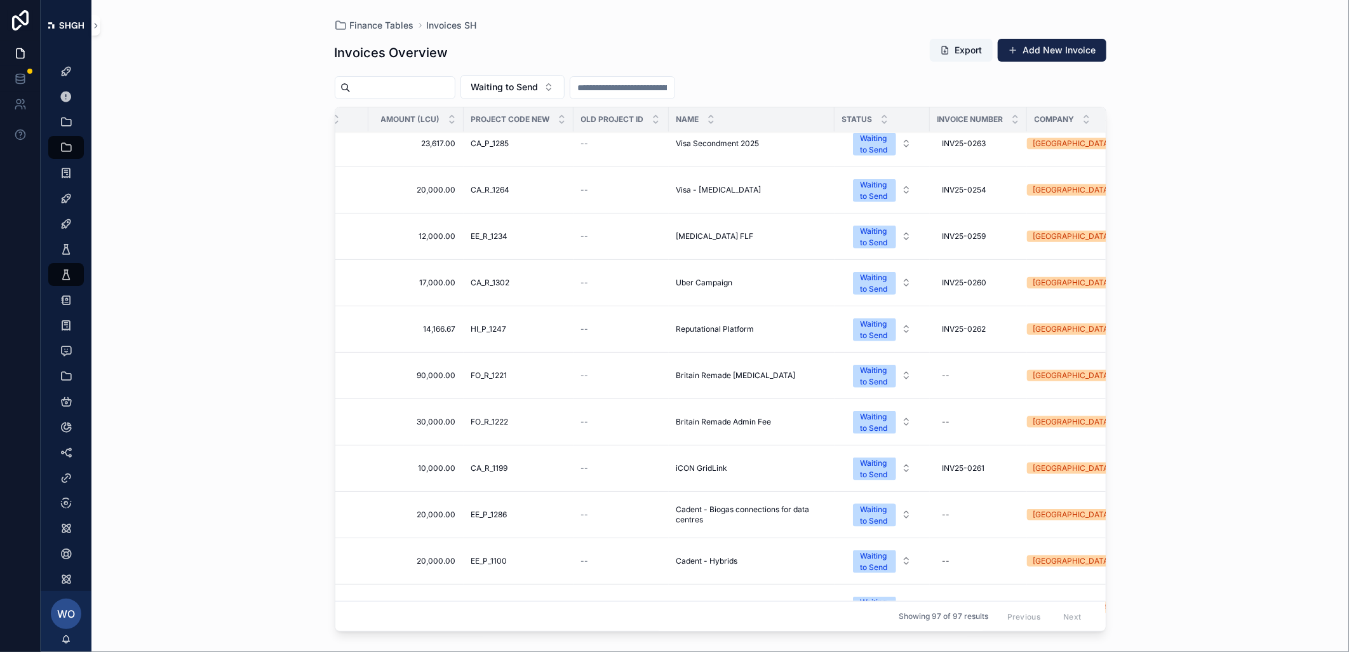
click at [948, 378] on div "--" at bounding box center [947, 375] width 8 height 10
type input "**********"
click at [1055, 395] on icon "scrollable content" at bounding box center [1099, 395] width 10 height 10
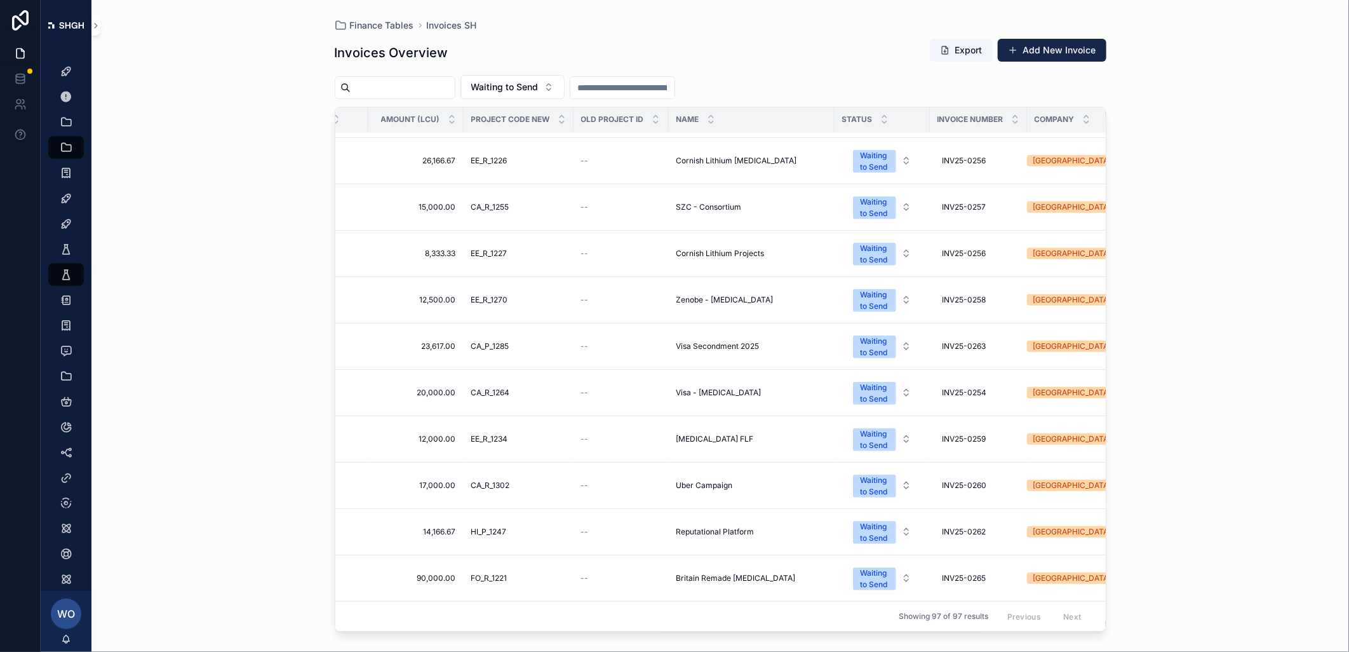
scroll to position [853, 205]
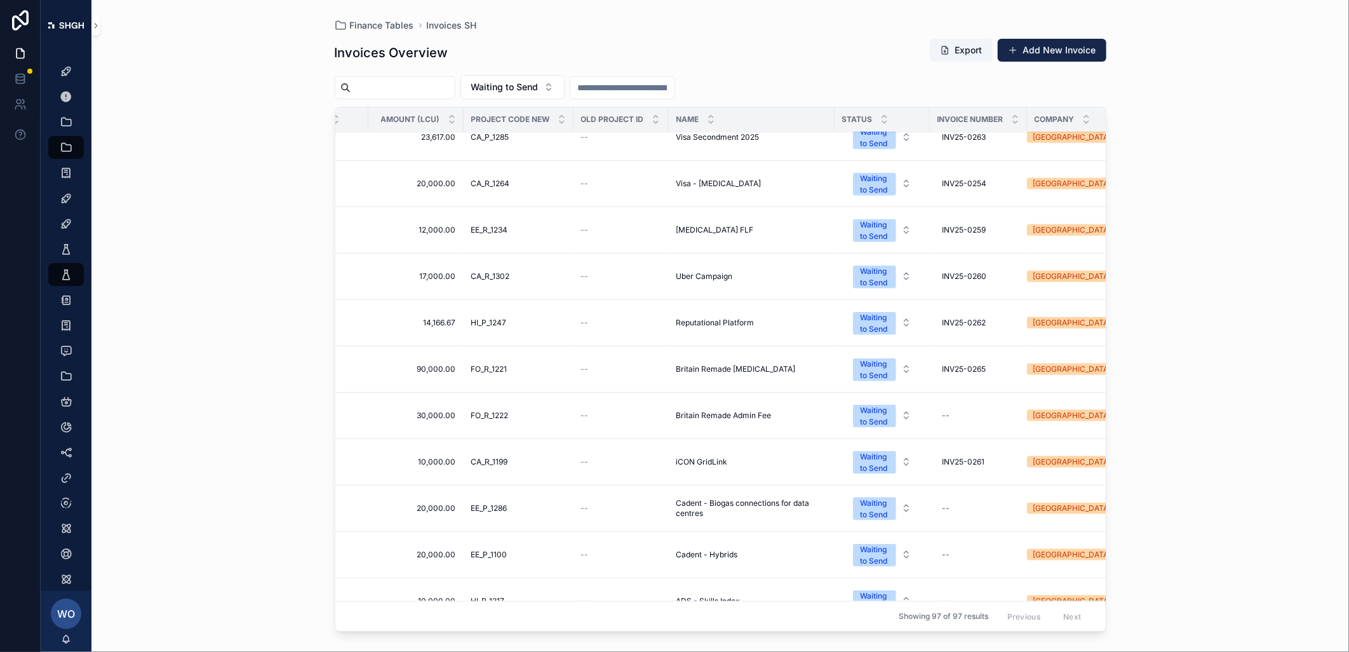
click at [950, 417] on div "--" at bounding box center [947, 415] width 8 height 10
click at [958, 431] on input "scrollable content" at bounding box center [1005, 436] width 121 height 18
type input "**********"
click at [1055, 436] on icon "scrollable content" at bounding box center [1099, 434] width 10 height 10
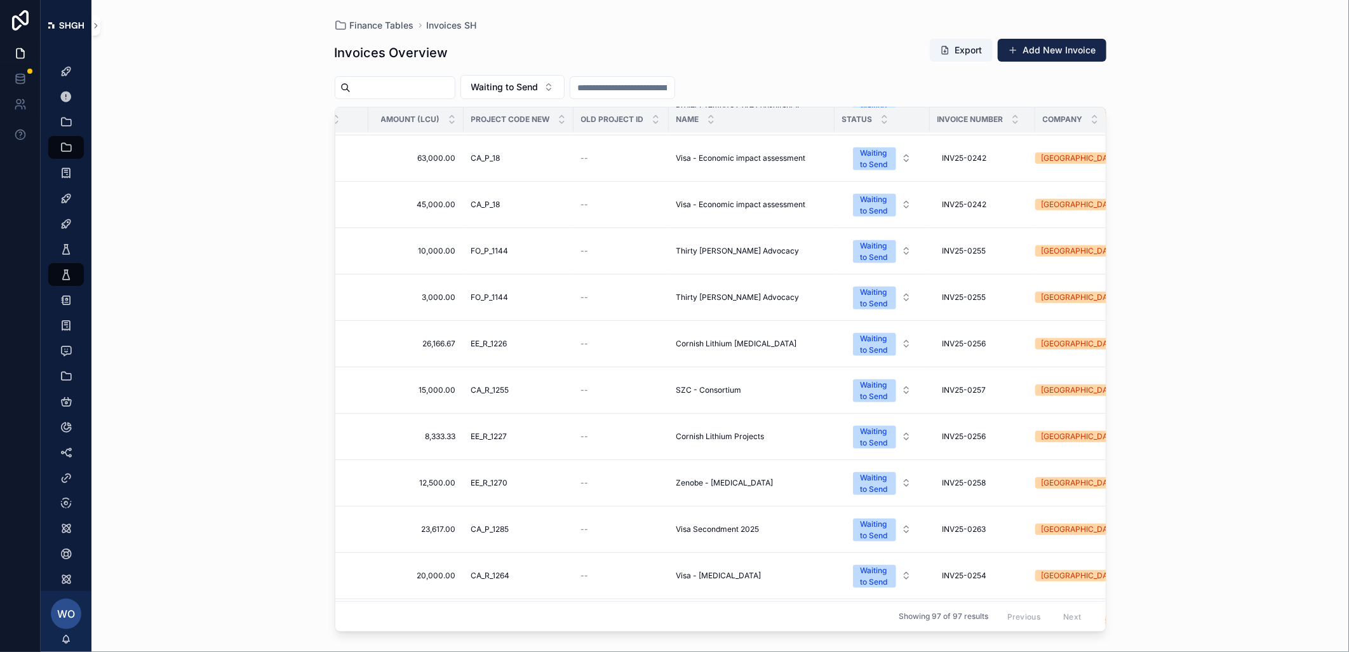
scroll to position [462, 205]
click at [887, 253] on div "Waiting to Send" at bounding box center [875, 249] width 28 height 23
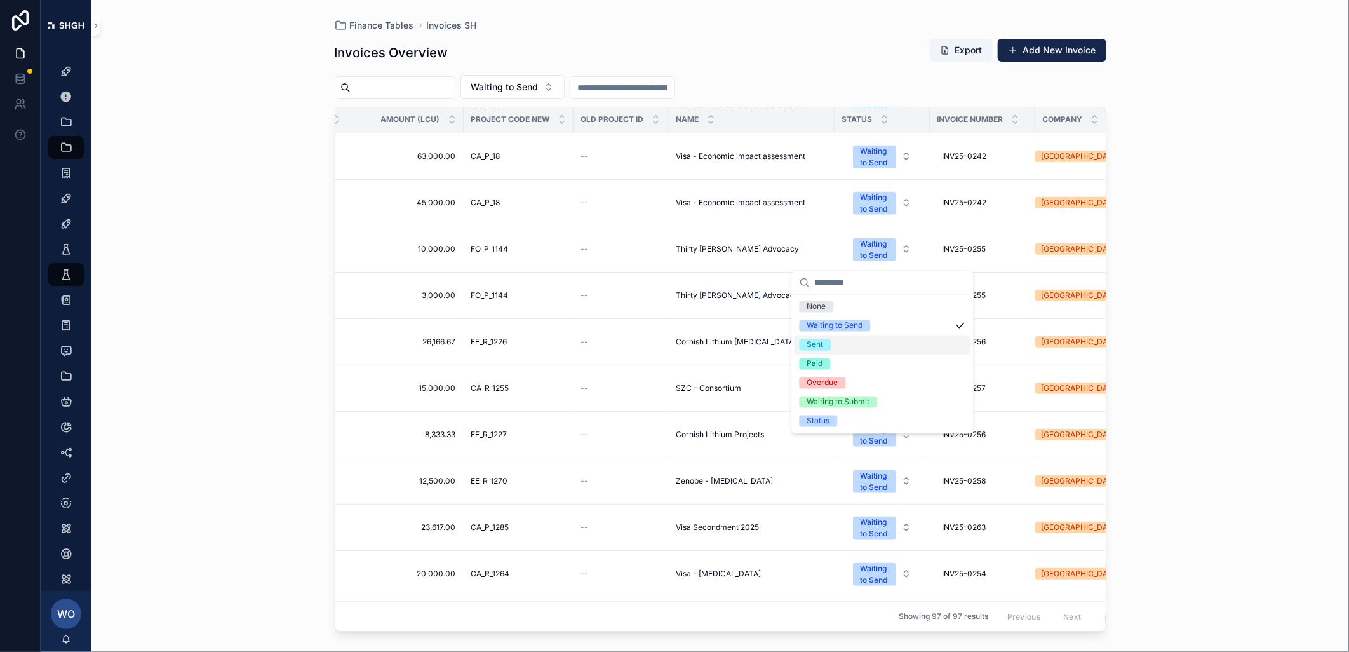
click at [830, 346] on span "Sent" at bounding box center [816, 344] width 32 height 11
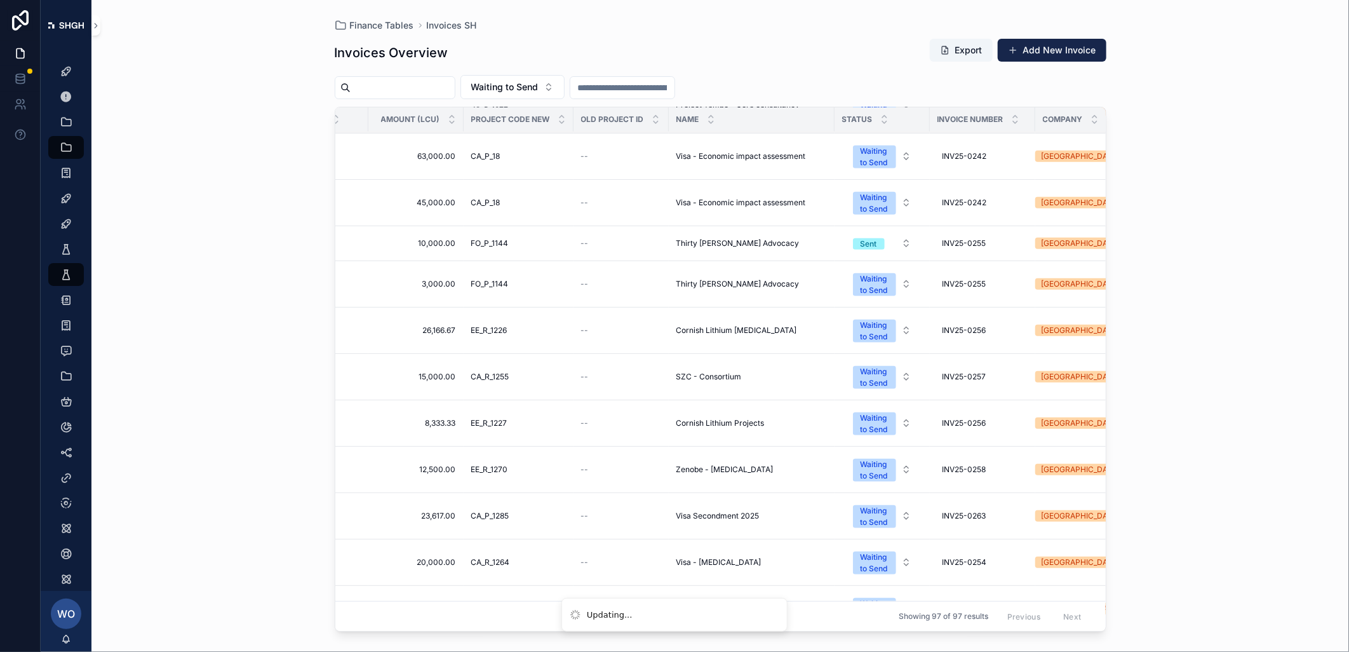
scroll to position [0, 205]
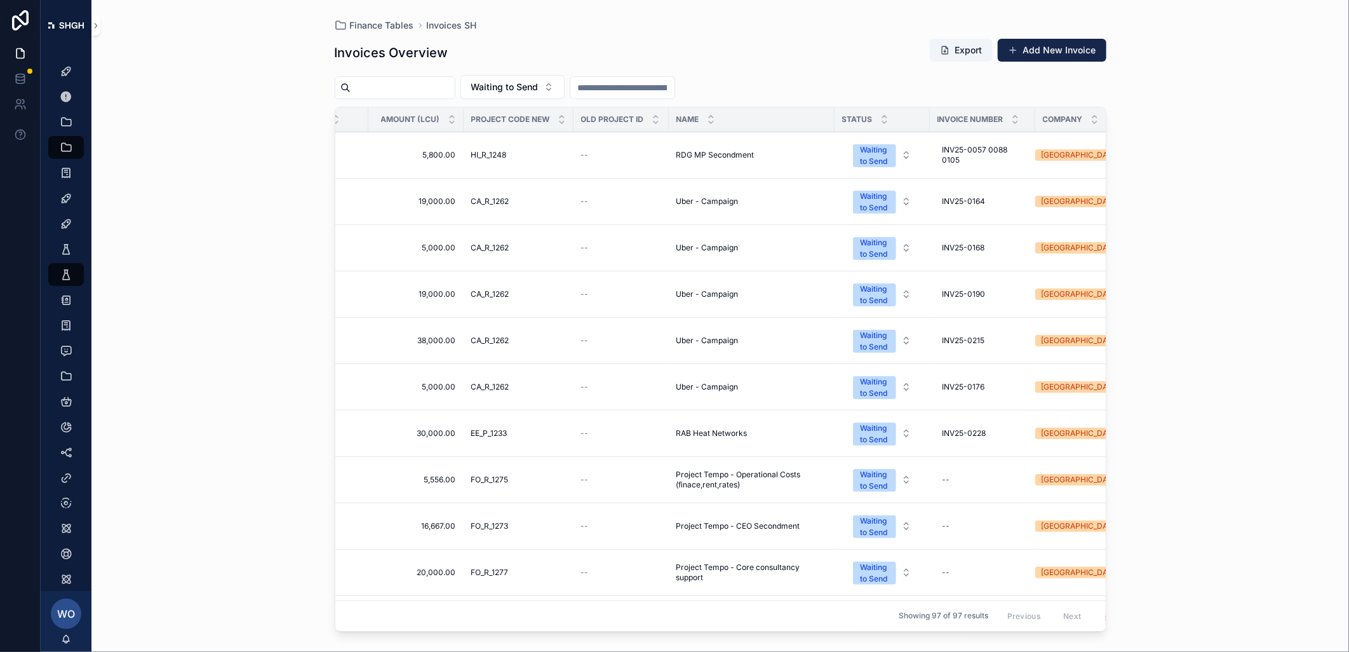
click at [875, 252] on div "Waiting to Send" at bounding box center [875, 248] width 28 height 23
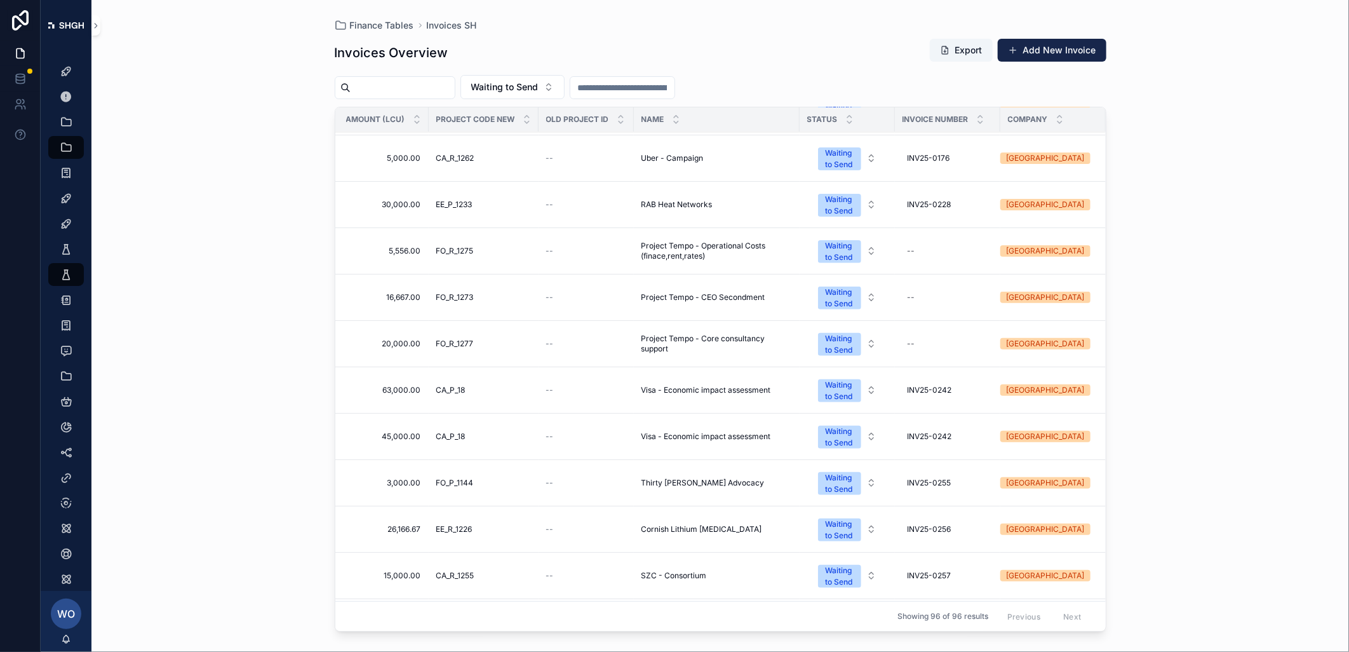
scroll to position [353, 241]
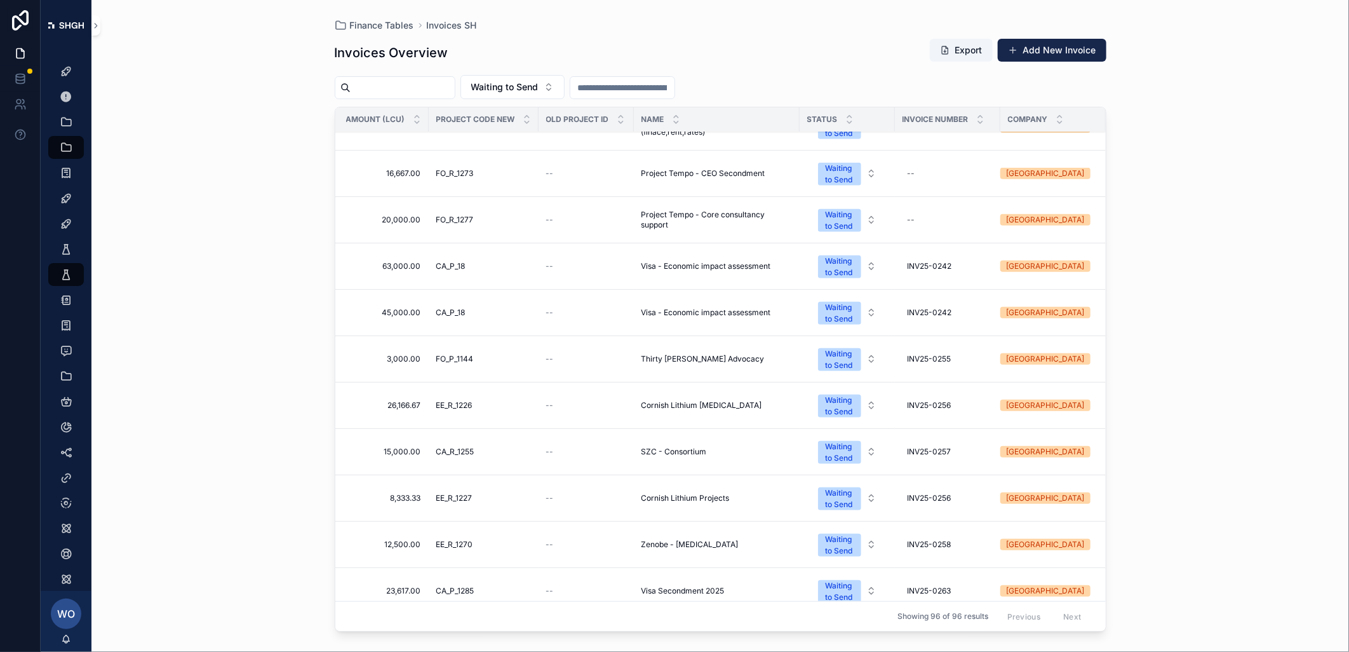
click at [839, 269] on div "Waiting to Send" at bounding box center [840, 266] width 28 height 23
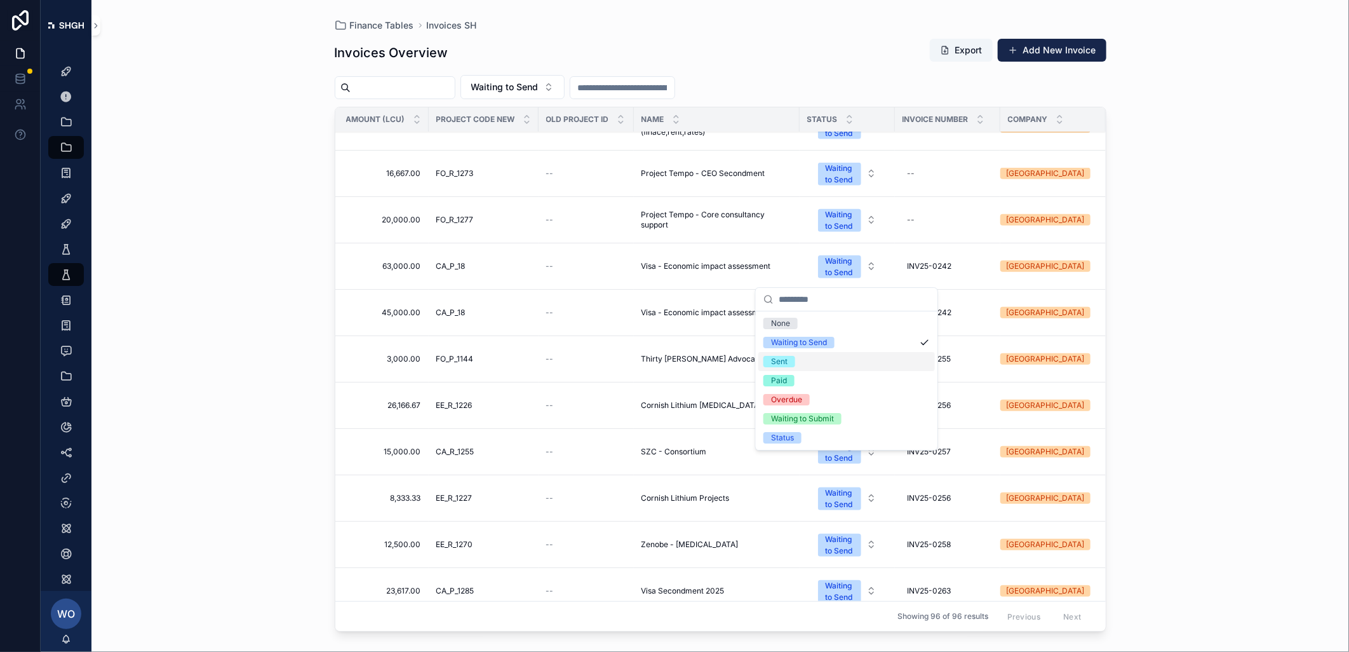
click at [797, 363] on div "Sent" at bounding box center [847, 361] width 177 height 19
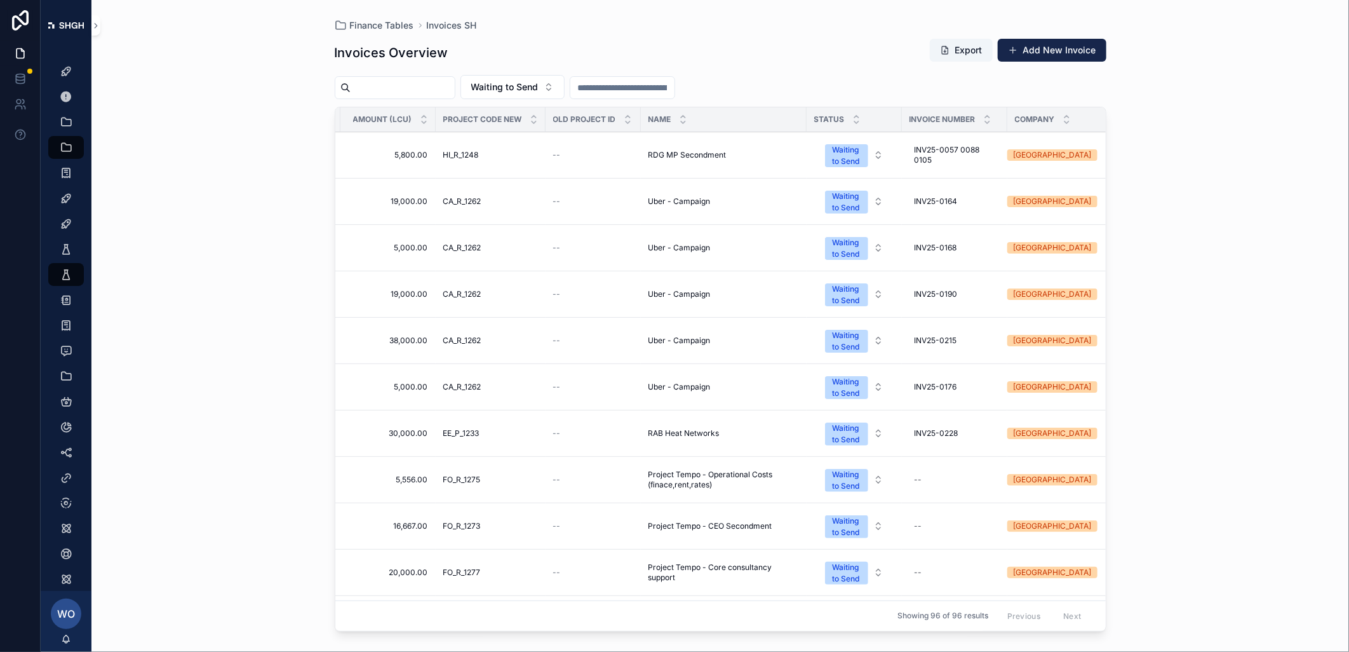
scroll to position [353, 233]
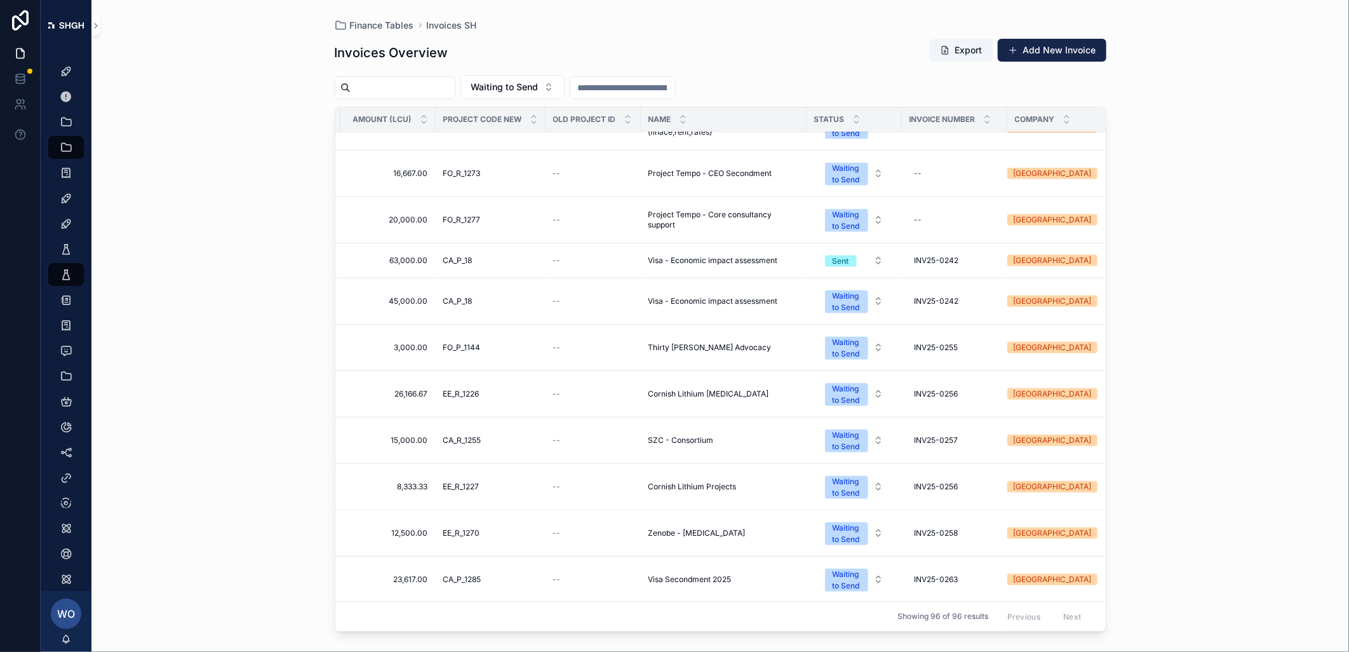
click at [851, 305] on div "Waiting to Send" at bounding box center [847, 301] width 28 height 23
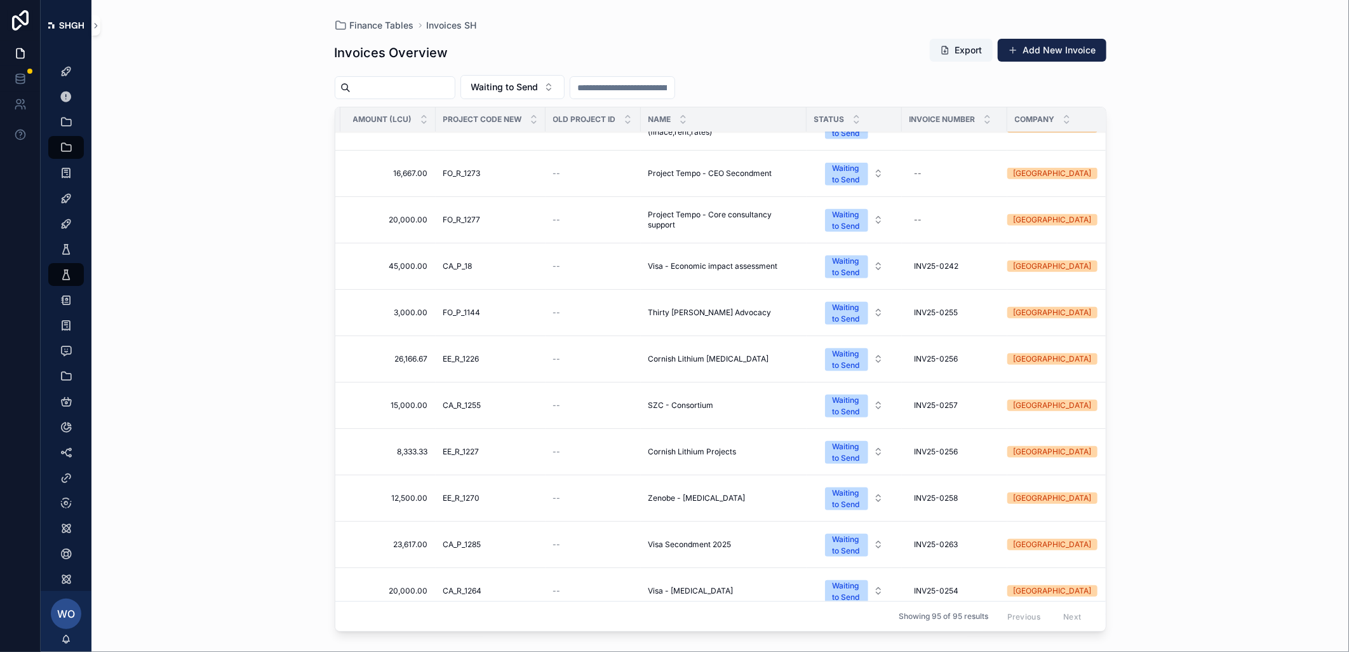
click at [863, 267] on span "Waiting to Send" at bounding box center [846, 266] width 43 height 23
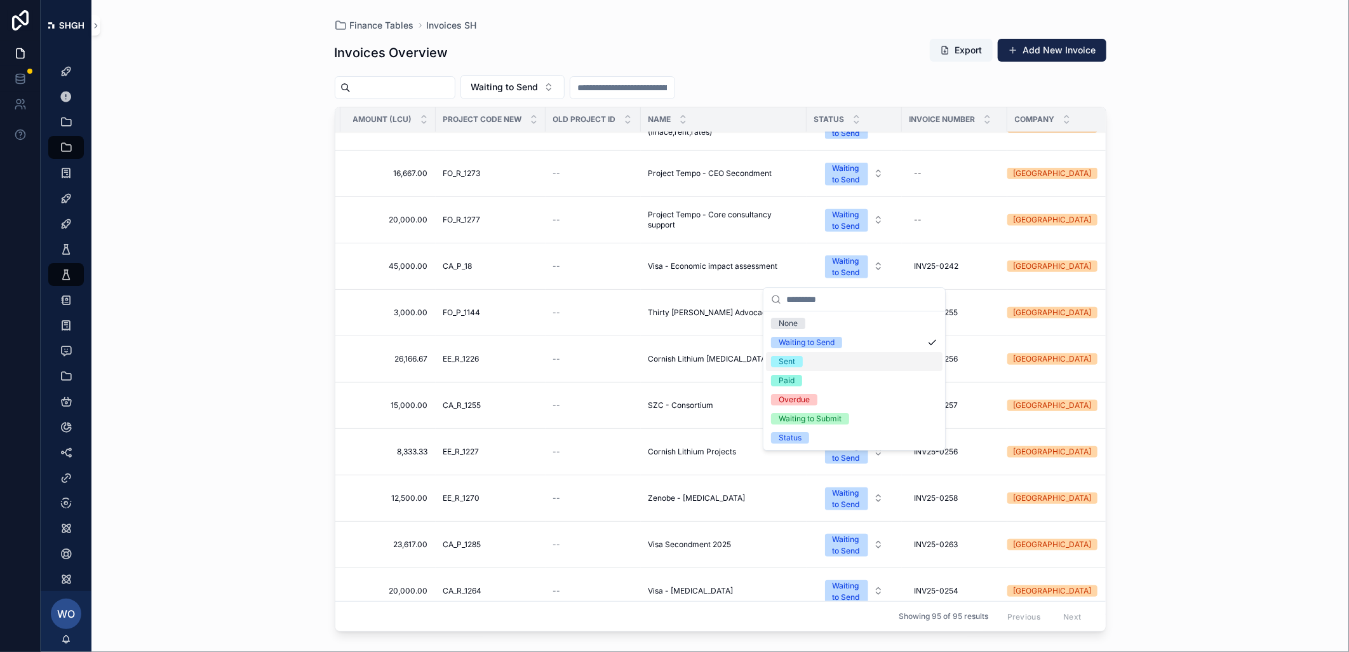
click at [809, 360] on div "Sent" at bounding box center [854, 361] width 177 height 19
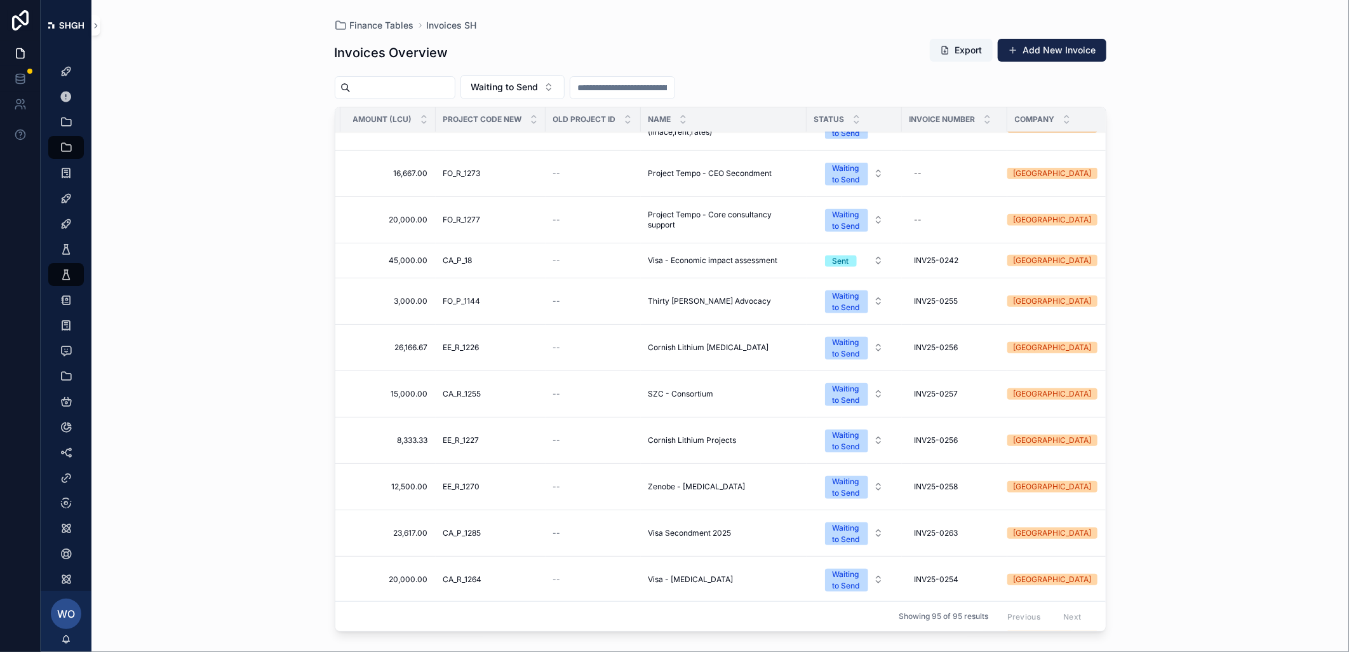
click at [848, 311] on div "Waiting to Send" at bounding box center [847, 301] width 28 height 23
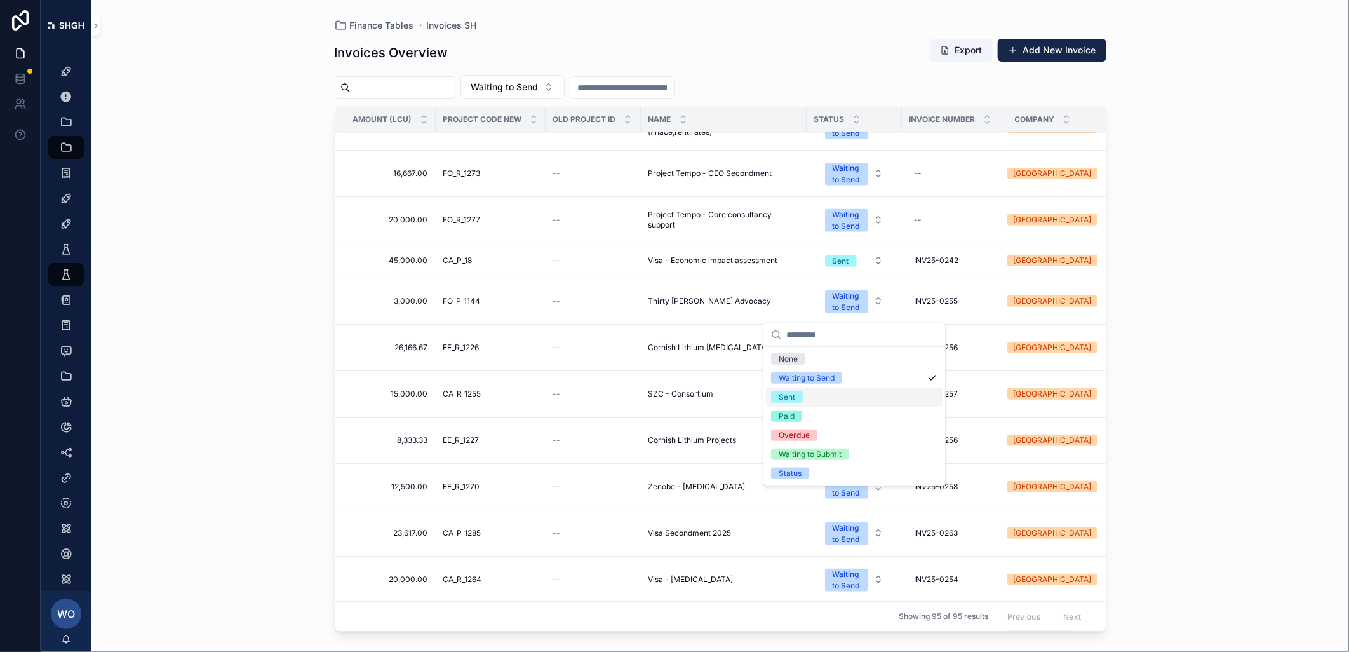
click at [820, 396] on div "Sent" at bounding box center [854, 397] width 177 height 19
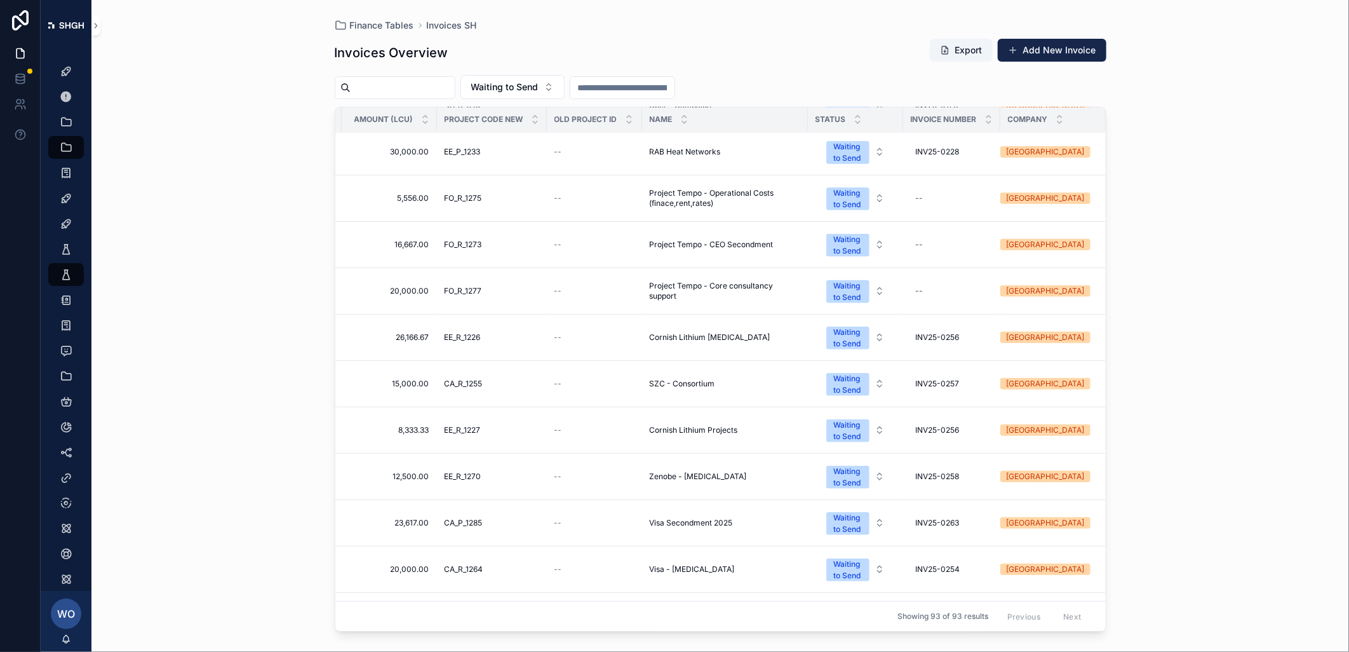
scroll to position [633, 233]
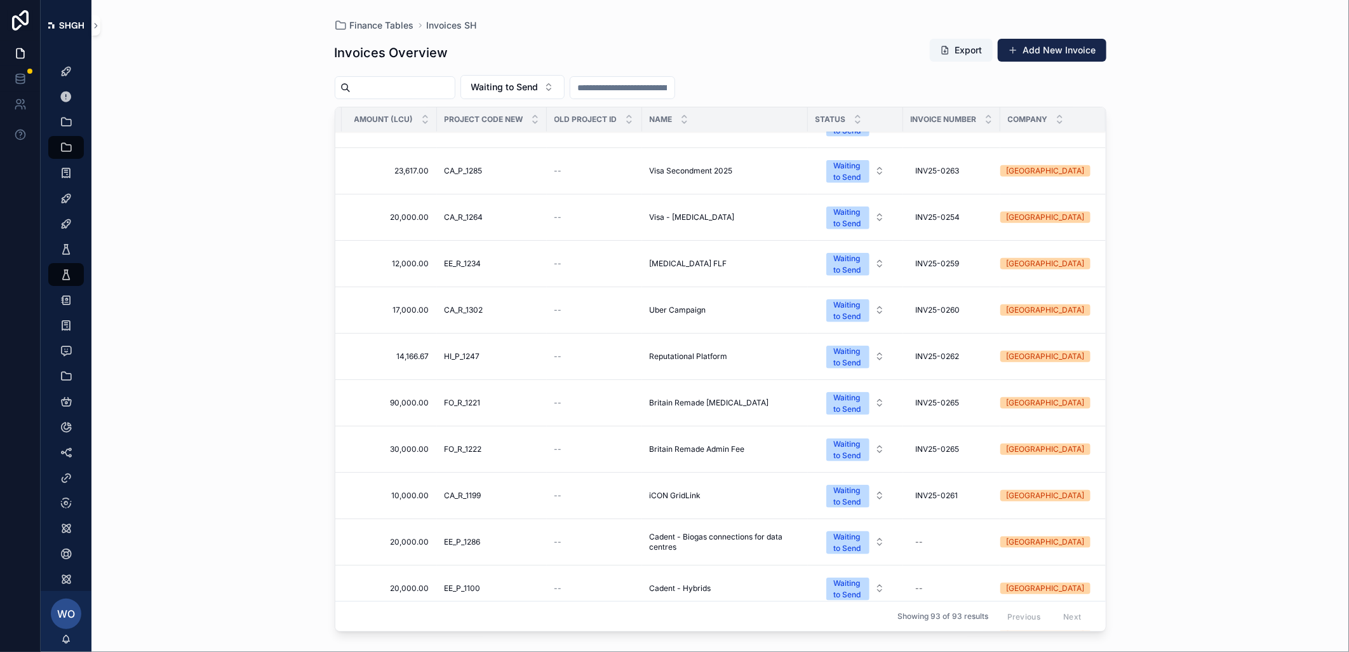
click at [858, 442] on div "Waiting to Send" at bounding box center [848, 449] width 28 height 23
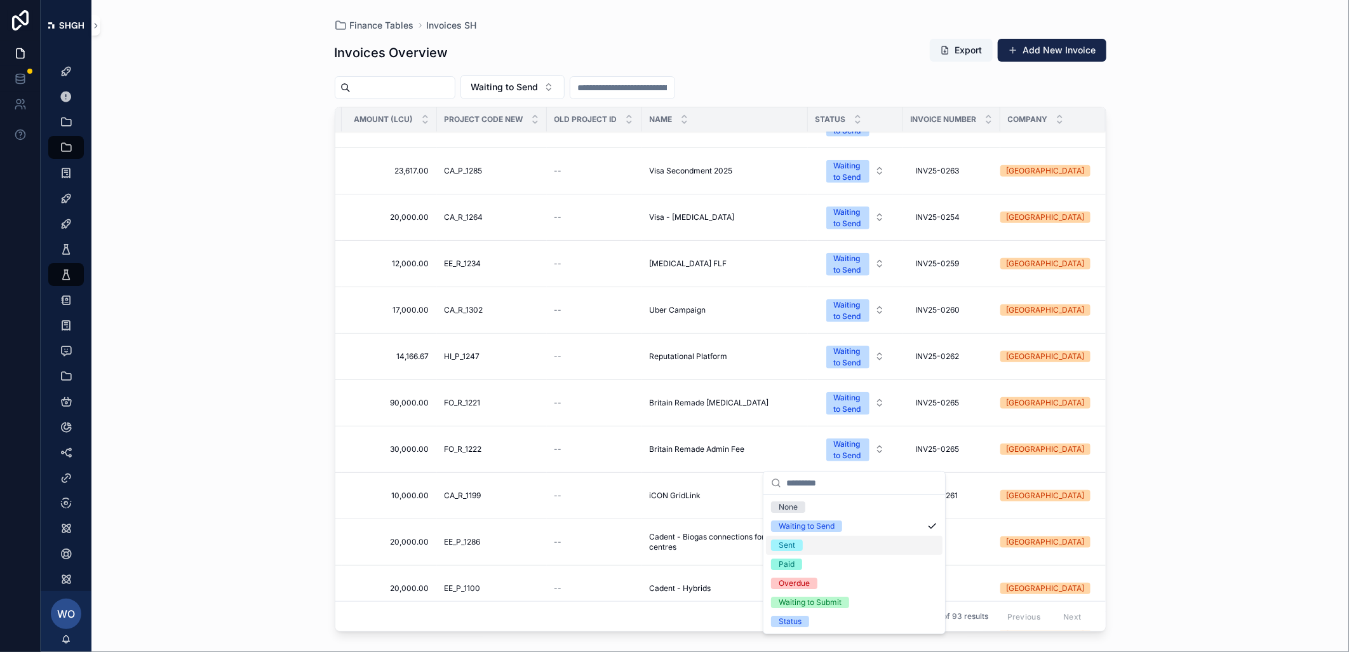
click at [809, 543] on div "Sent" at bounding box center [854, 545] width 177 height 19
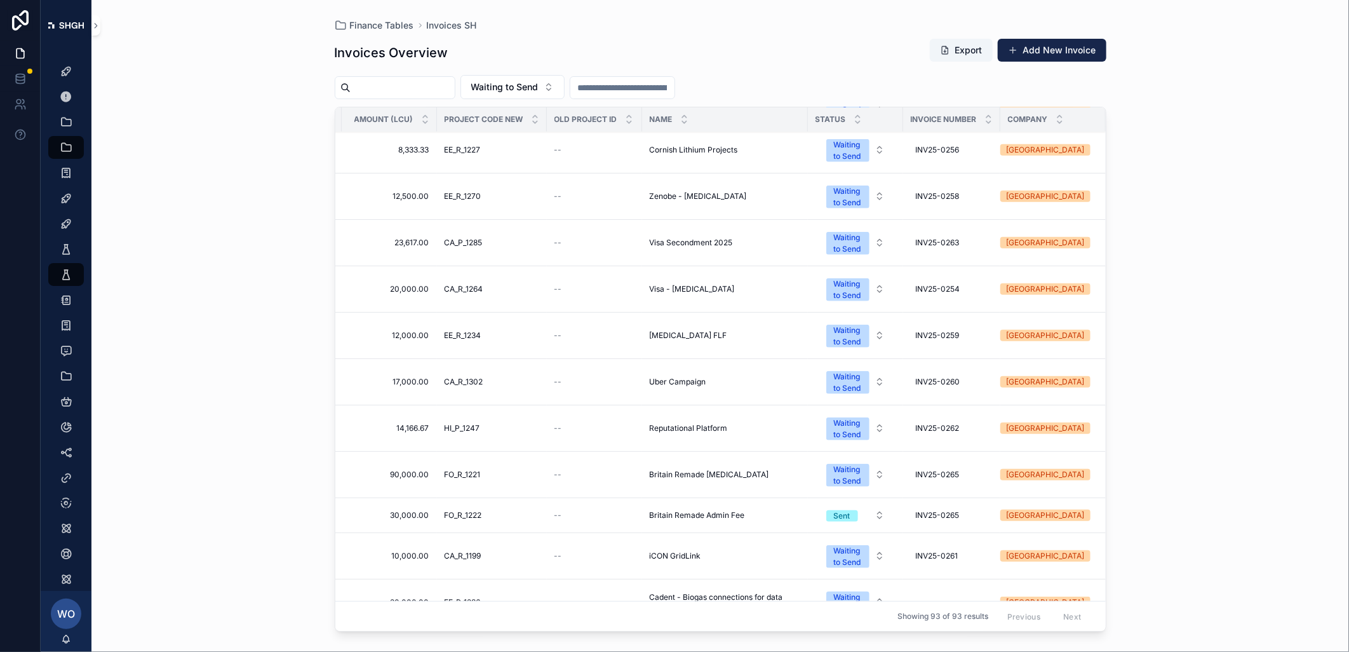
scroll to position [564, 233]
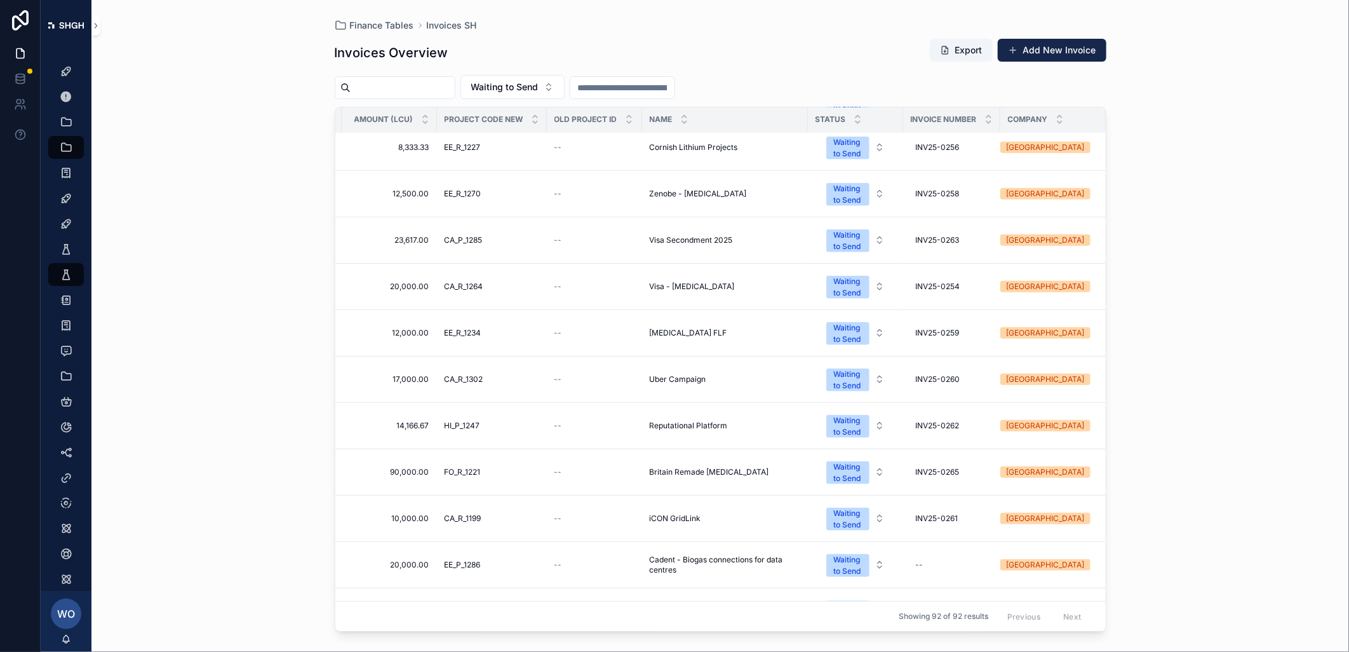
click at [847, 480] on div "Waiting to Send" at bounding box center [848, 472] width 28 height 23
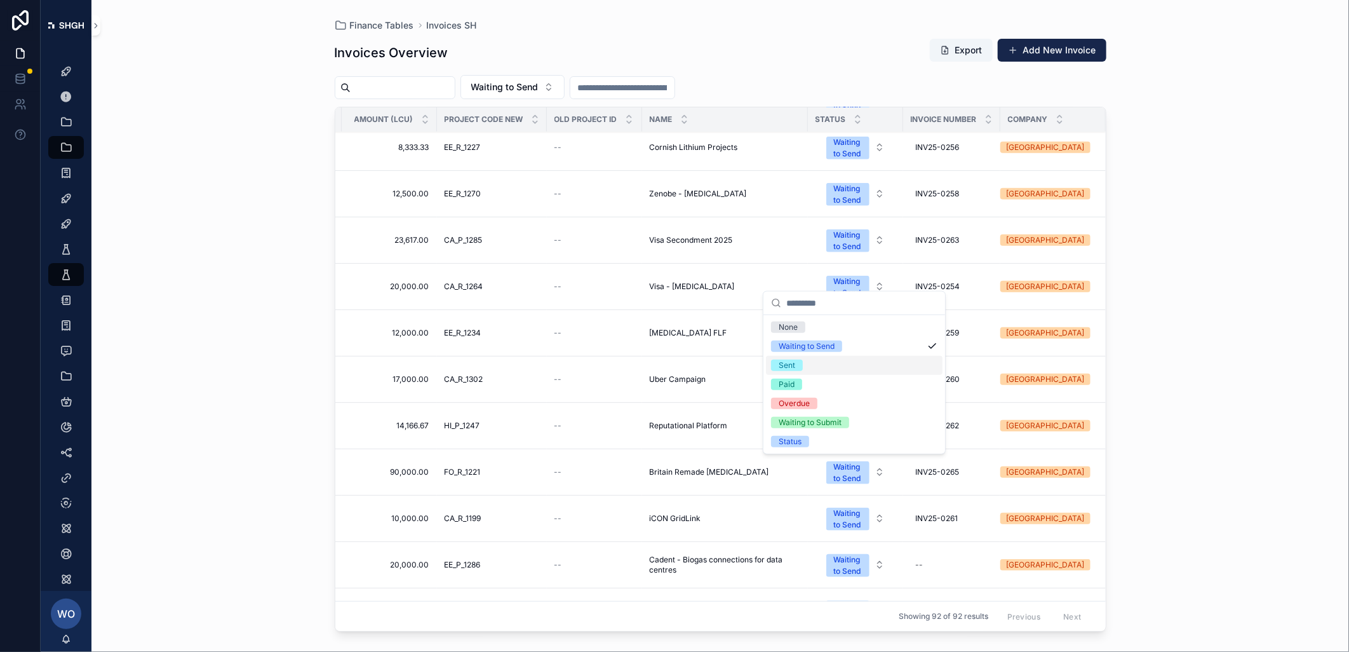
click at [786, 366] on div "Sent" at bounding box center [787, 365] width 17 height 11
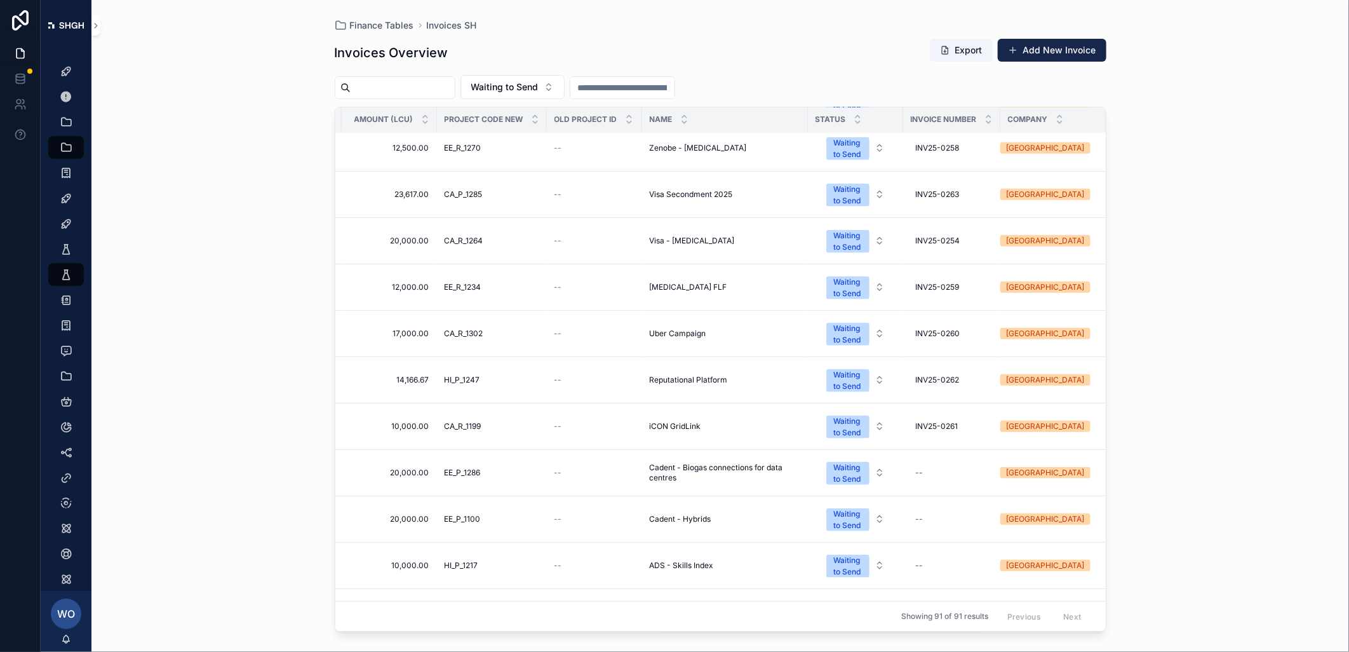
scroll to position [563, 233]
click at [855, 292] on div "Waiting to Send" at bounding box center [848, 287] width 28 height 23
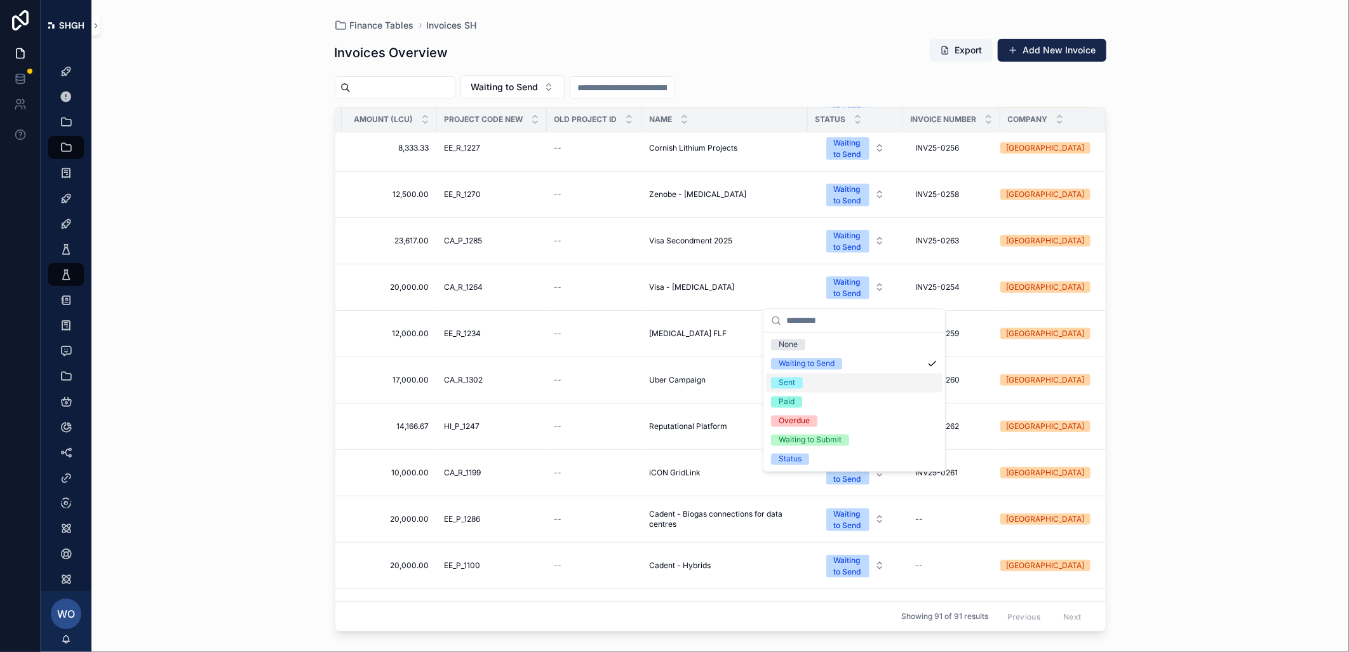
click at [797, 386] on span "Sent" at bounding box center [787, 382] width 32 height 11
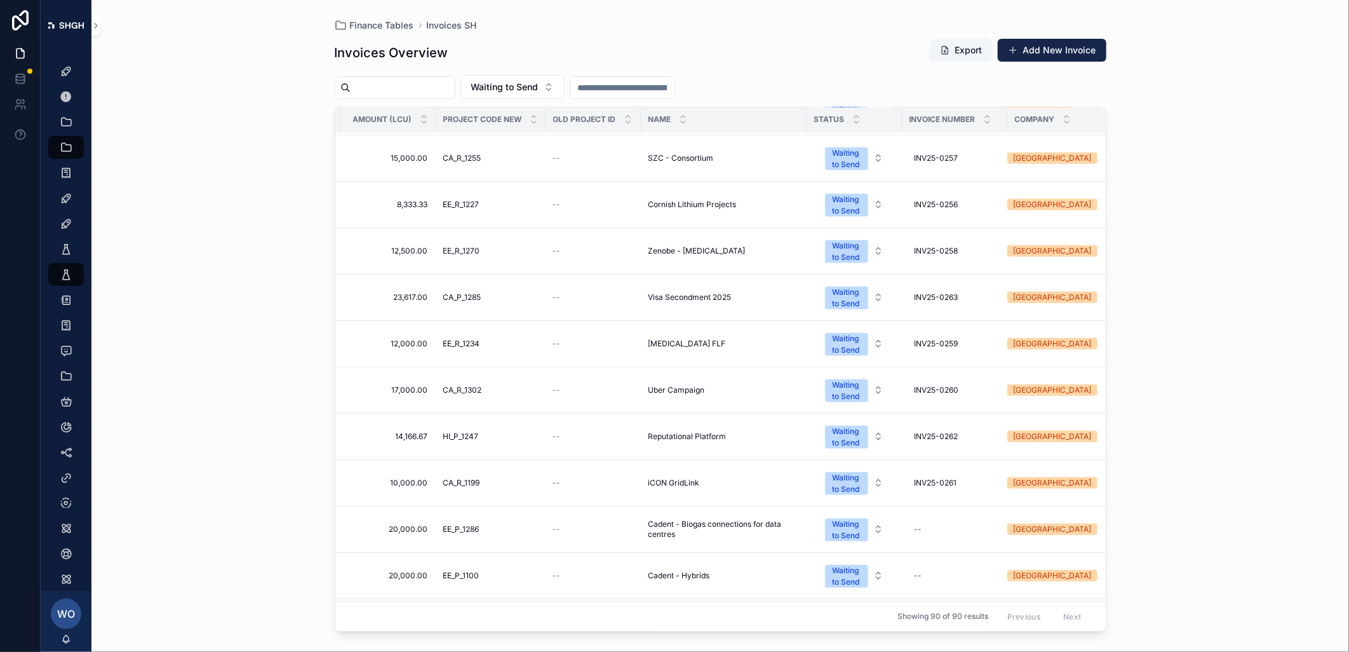
scroll to position [494, 233]
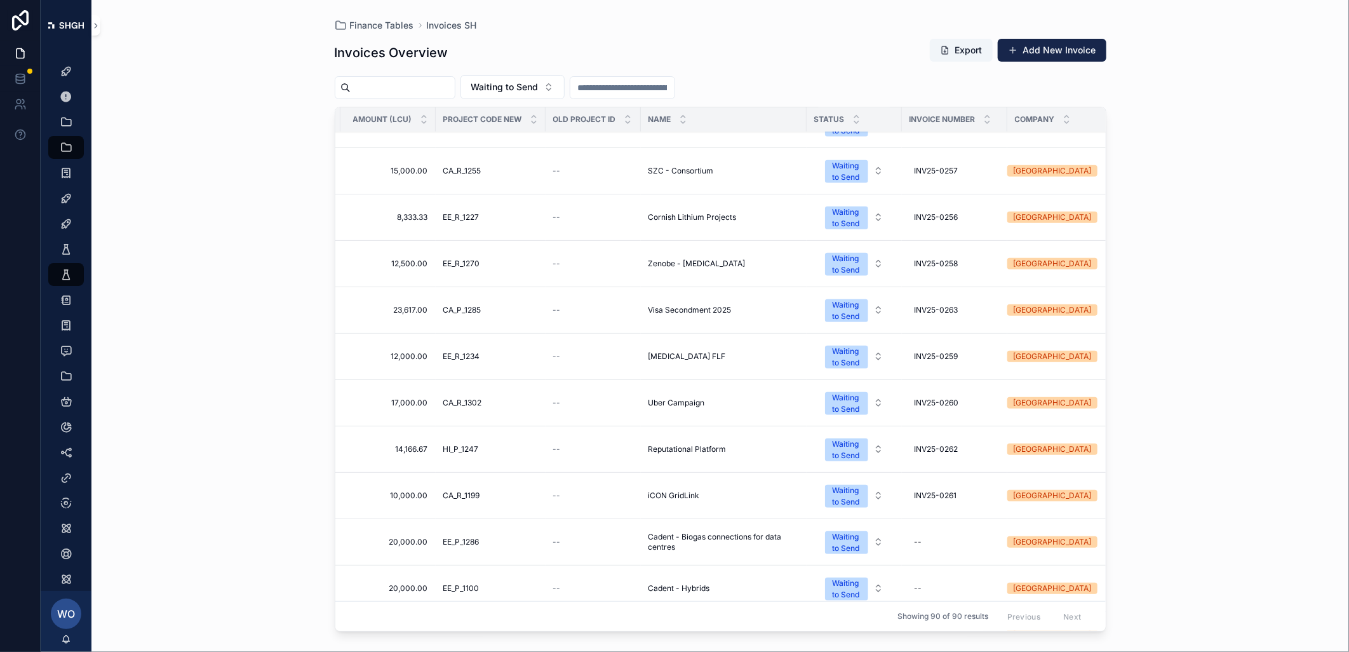
click at [847, 315] on div "Waiting to Send" at bounding box center [847, 310] width 28 height 23
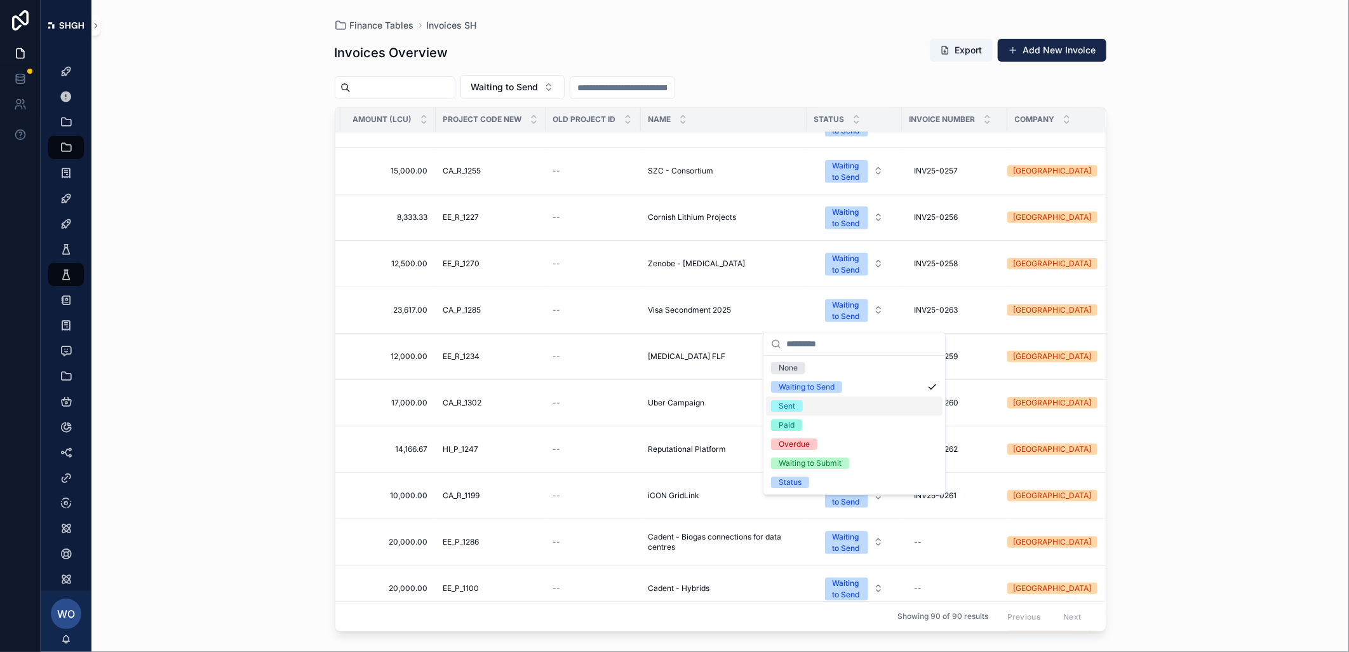
click at [815, 401] on div "Sent" at bounding box center [854, 405] width 177 height 19
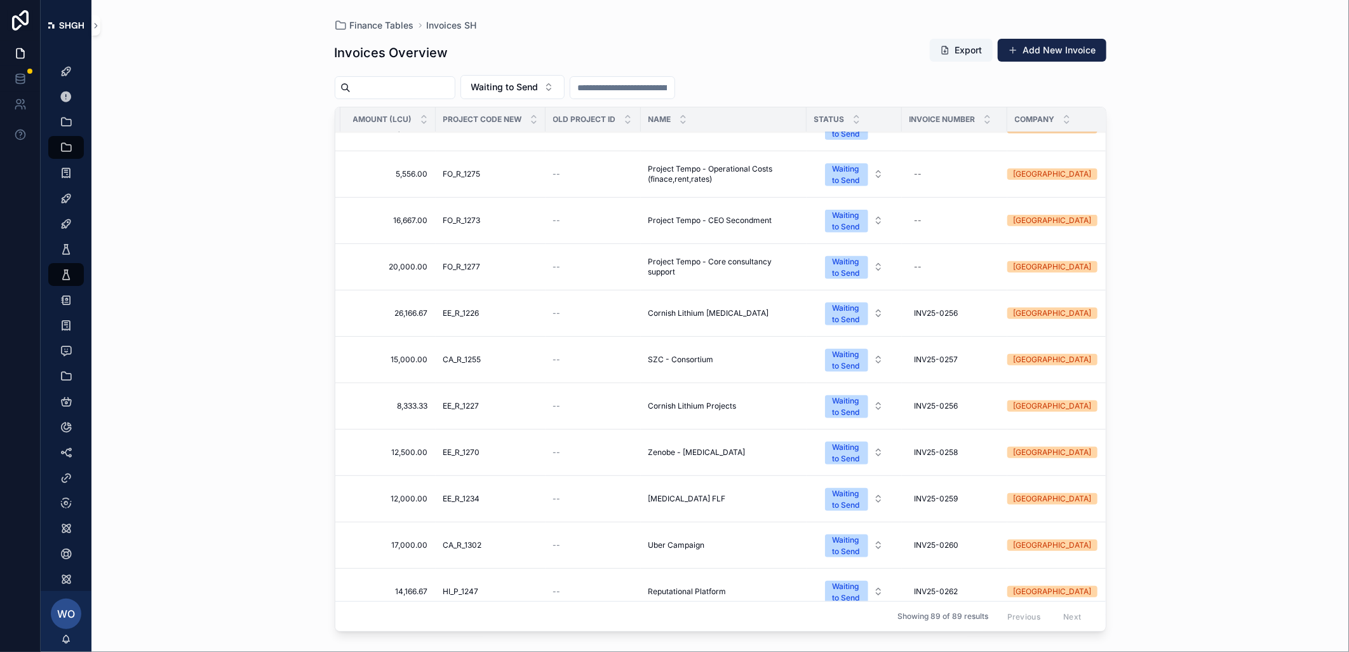
scroll to position [283, 233]
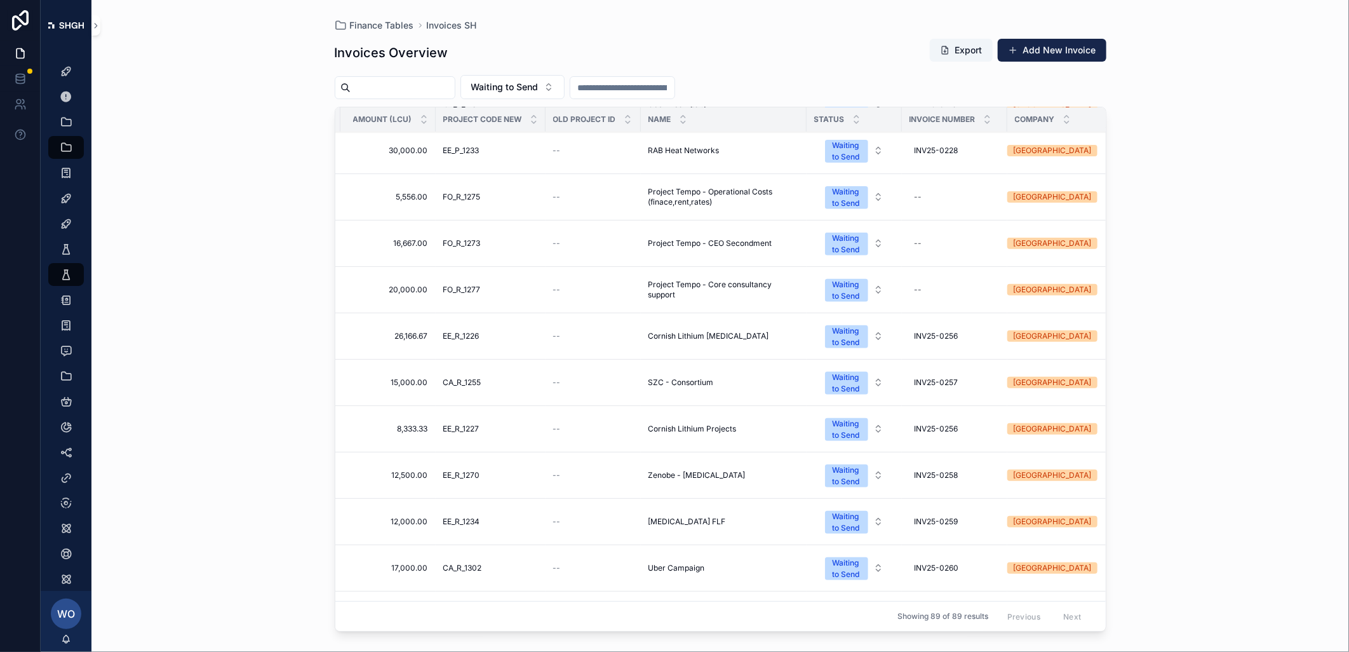
click at [858, 337] on div "Waiting to Send" at bounding box center [847, 336] width 28 height 23
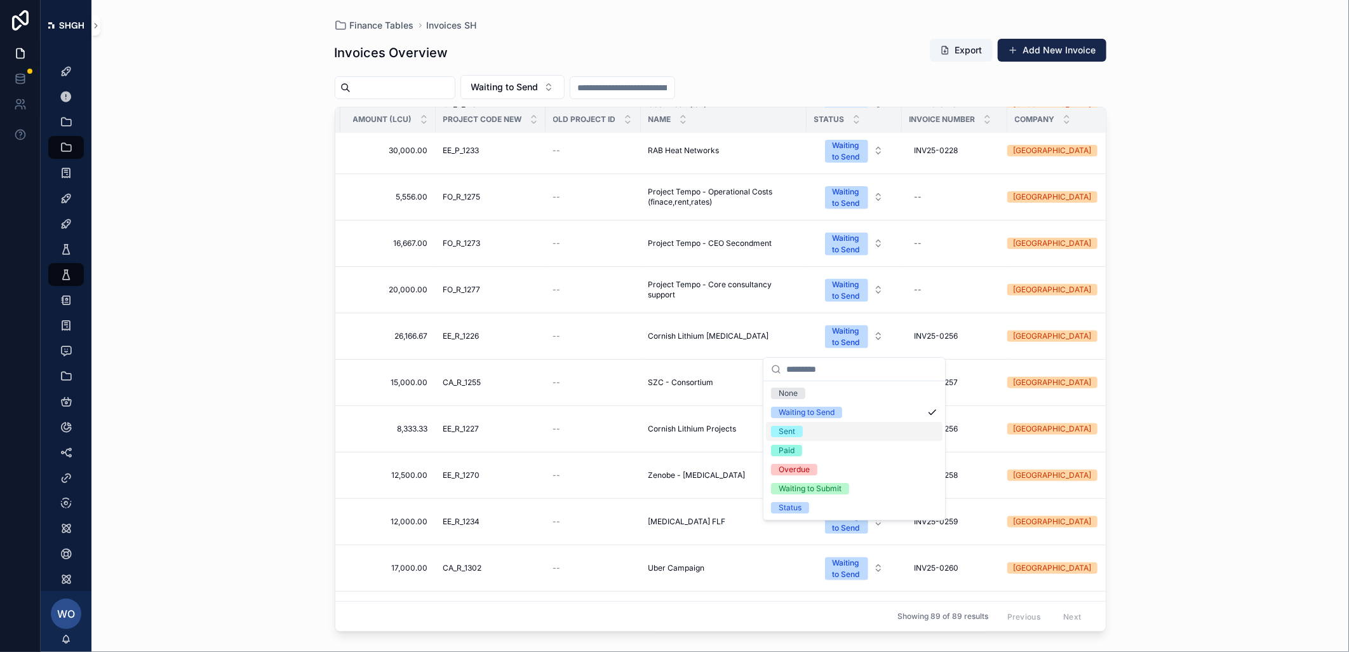
click at [820, 433] on div "Sent" at bounding box center [854, 431] width 177 height 19
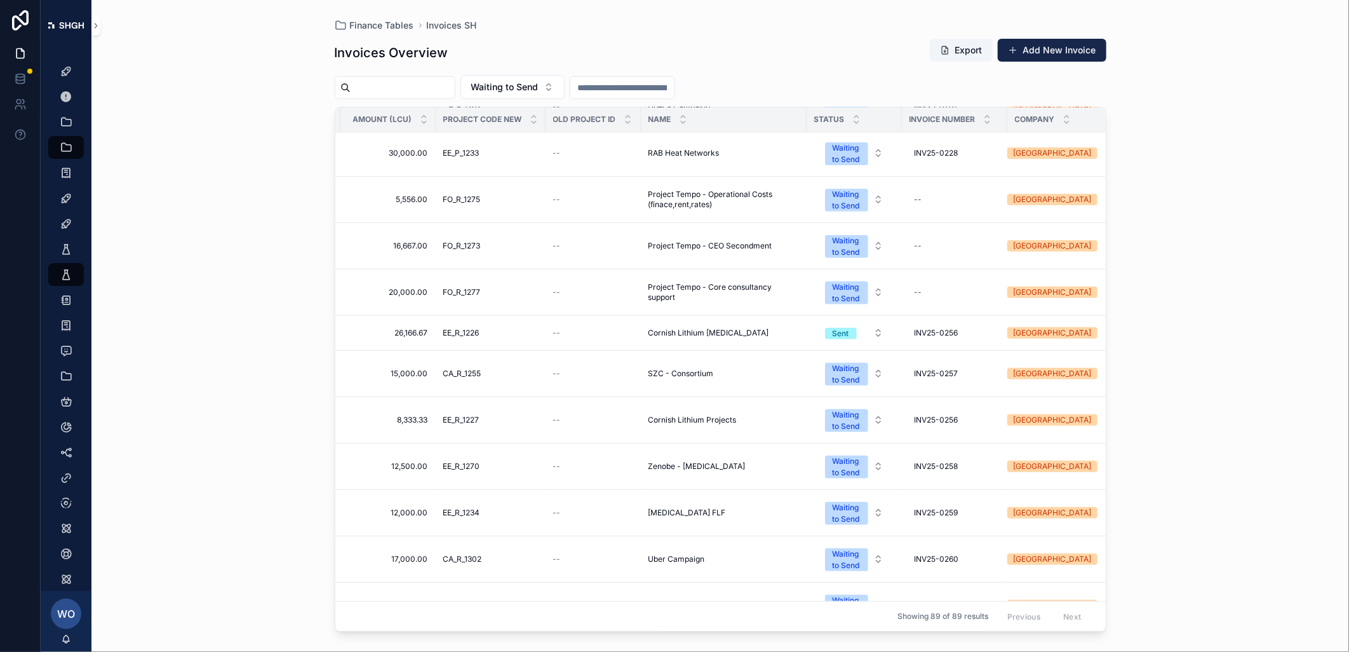
scroll to position [282, 233]
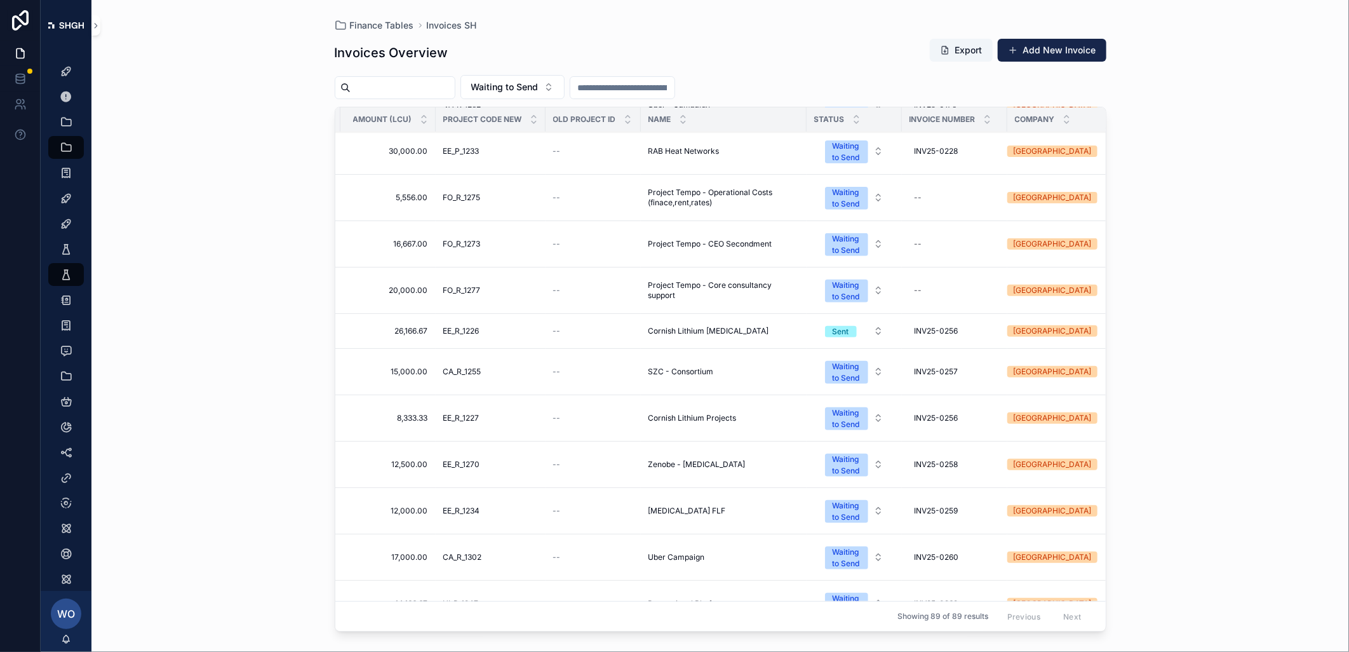
click at [853, 421] on div "Waiting to Send" at bounding box center [847, 418] width 28 height 23
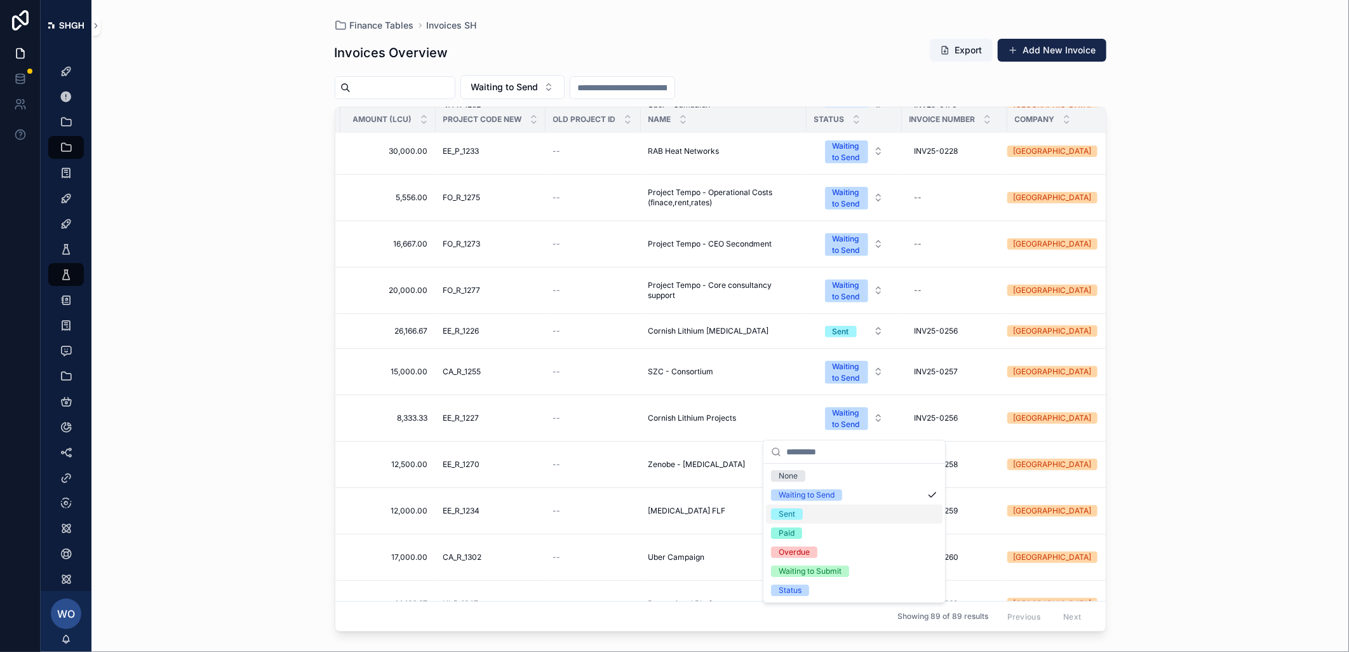
click at [797, 511] on span "Sent" at bounding box center [787, 513] width 32 height 11
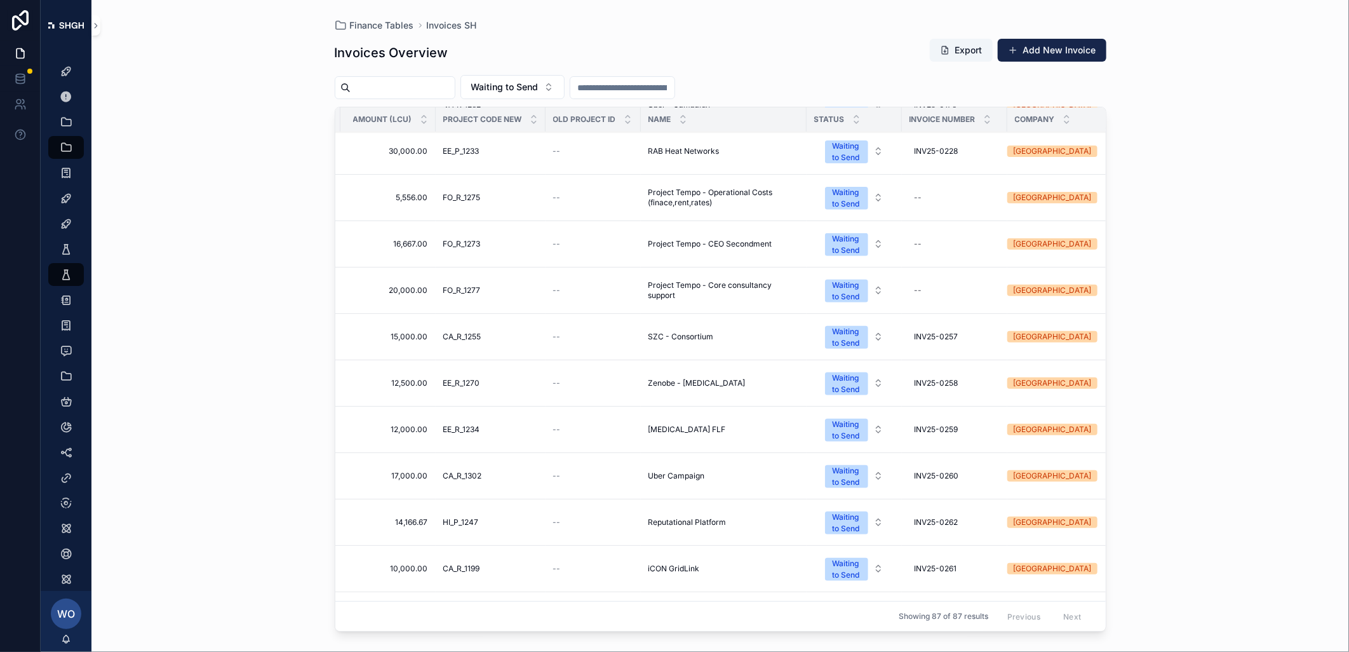
click at [865, 337] on span "Waiting to Send" at bounding box center [846, 337] width 43 height 23
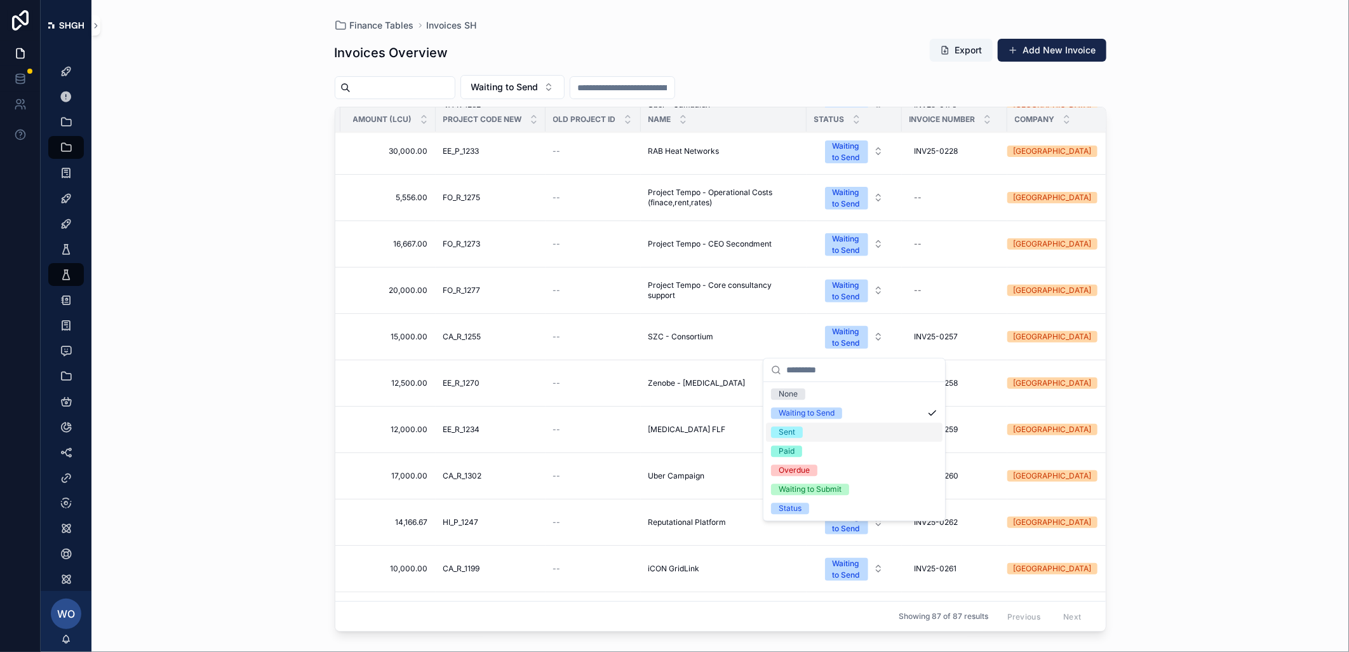
click at [821, 430] on div "Sent" at bounding box center [854, 431] width 177 height 19
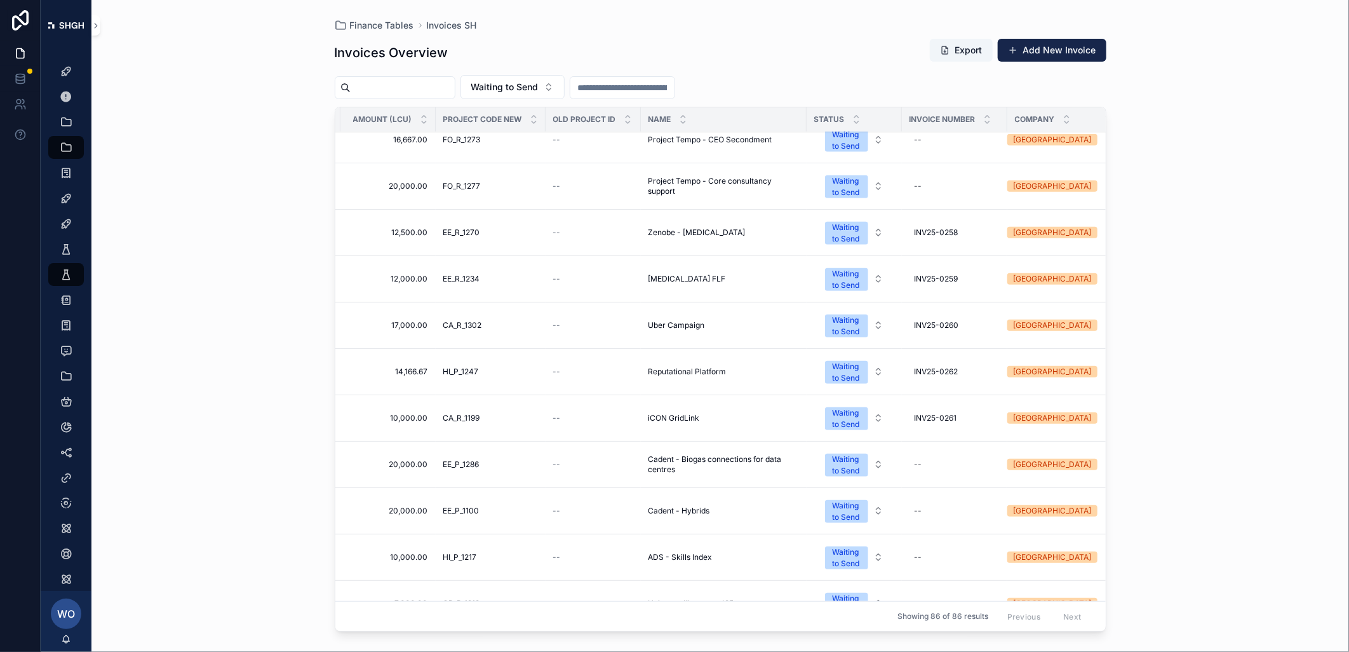
scroll to position [353, 233]
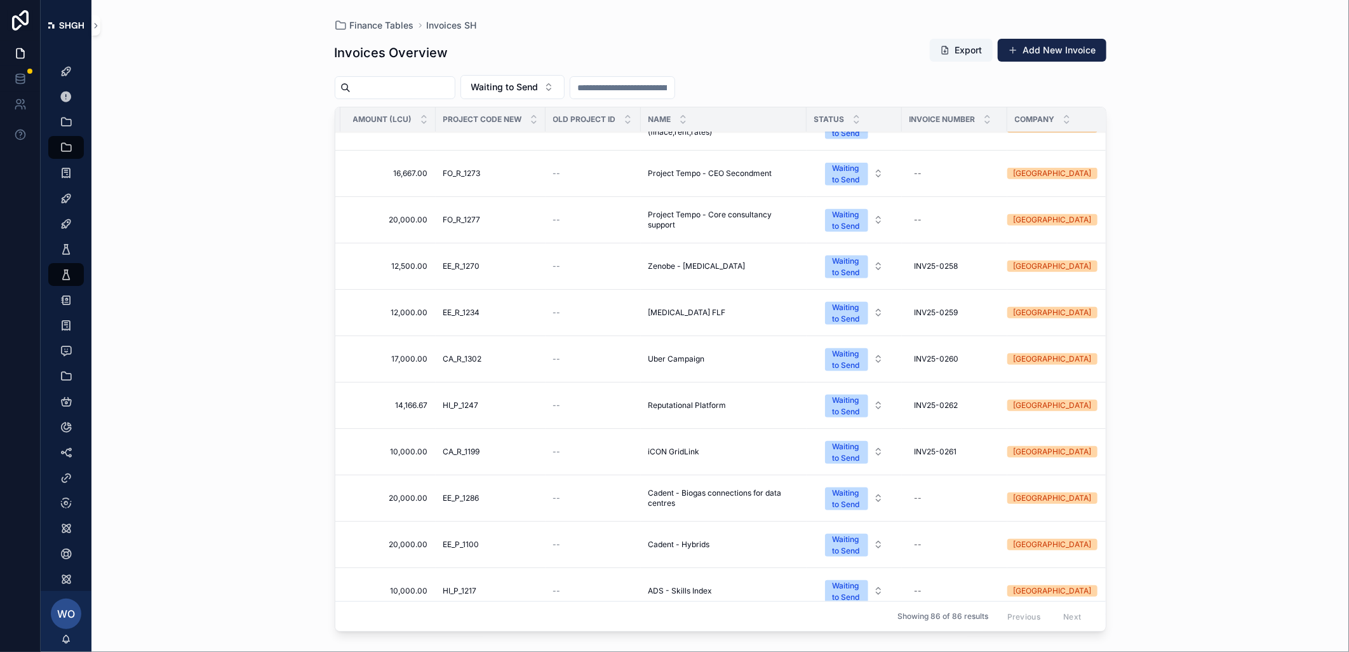
click at [854, 270] on div "Waiting to Send" at bounding box center [847, 266] width 28 height 23
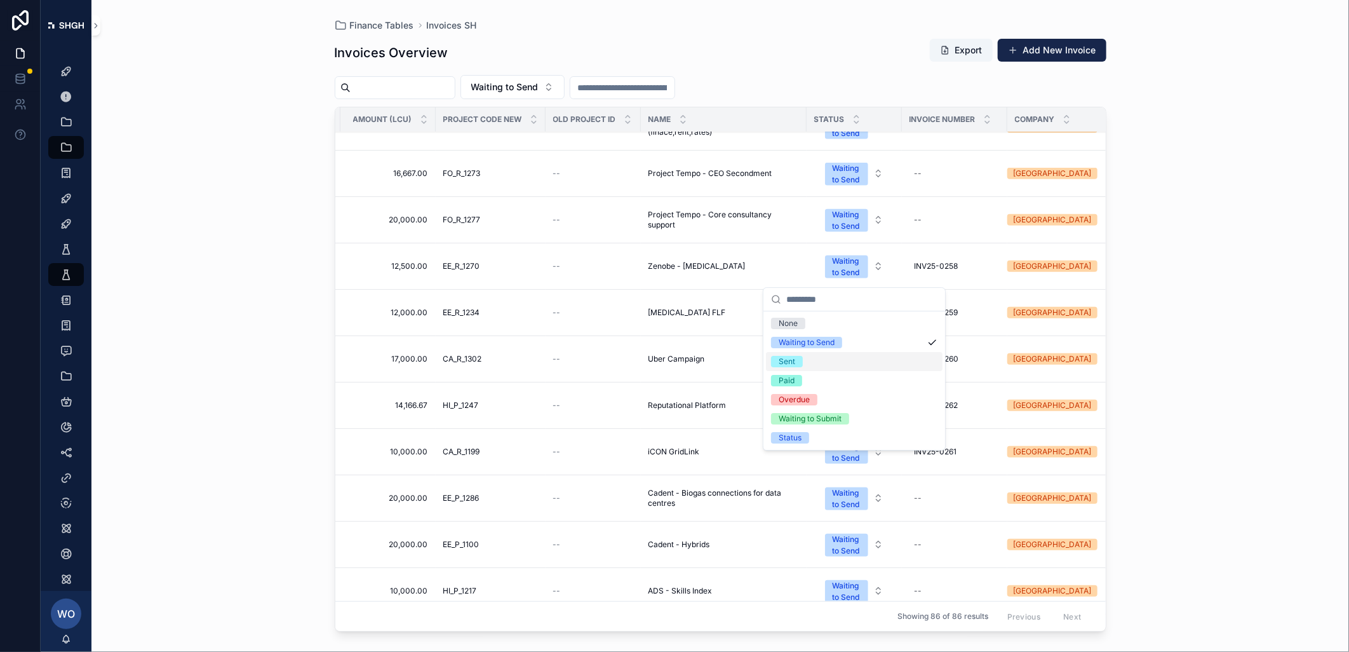
click at [795, 359] on span "Sent" at bounding box center [787, 361] width 32 height 11
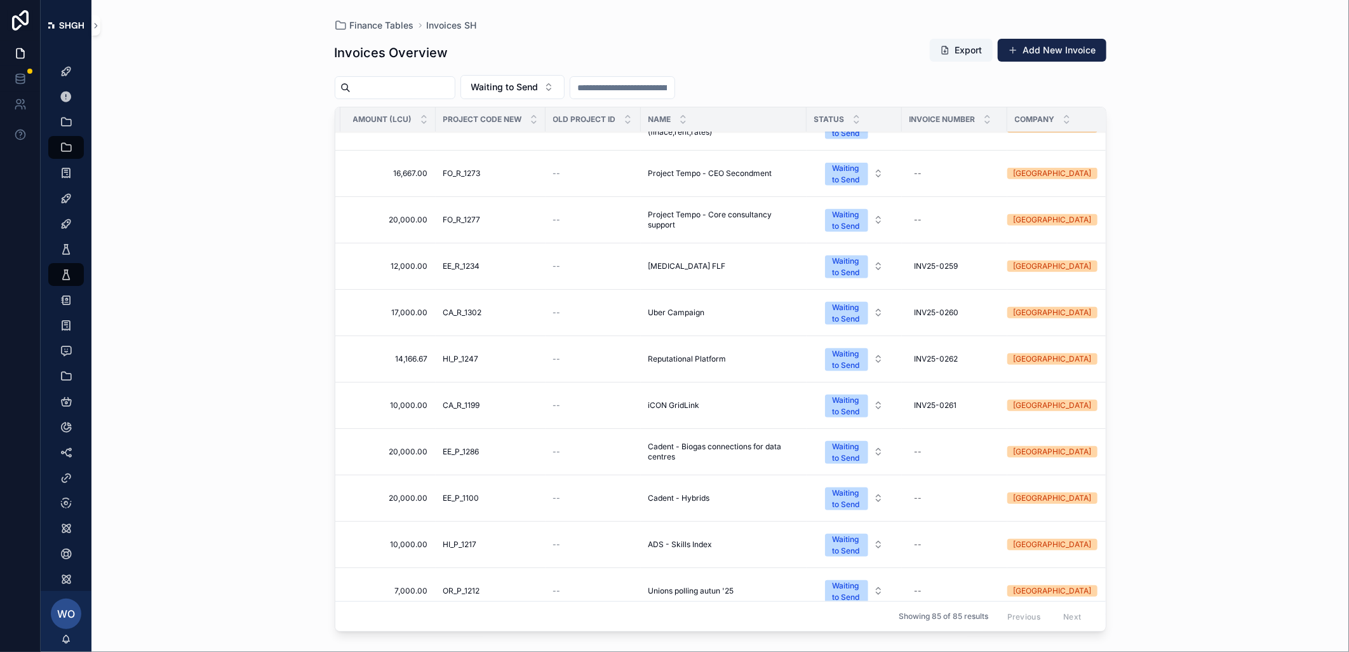
click at [854, 270] on div "Waiting to Send" at bounding box center [847, 266] width 28 height 23
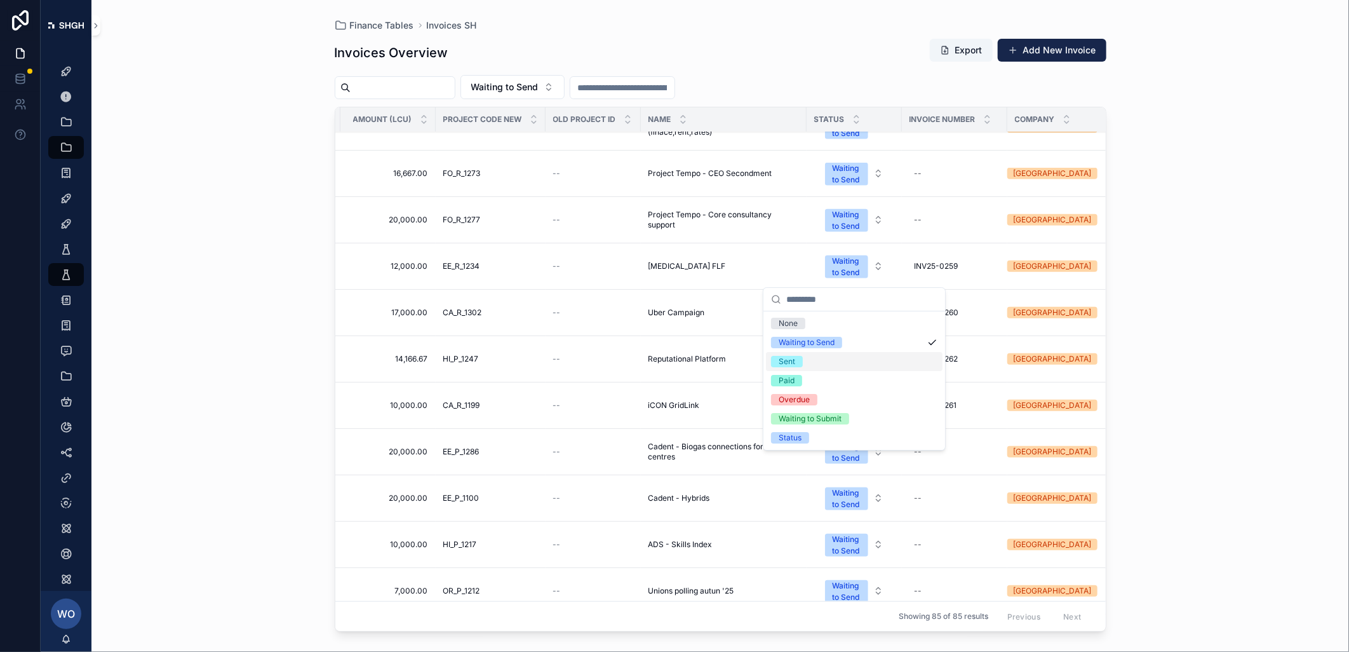
click at [792, 356] on div "Sent" at bounding box center [787, 361] width 17 height 11
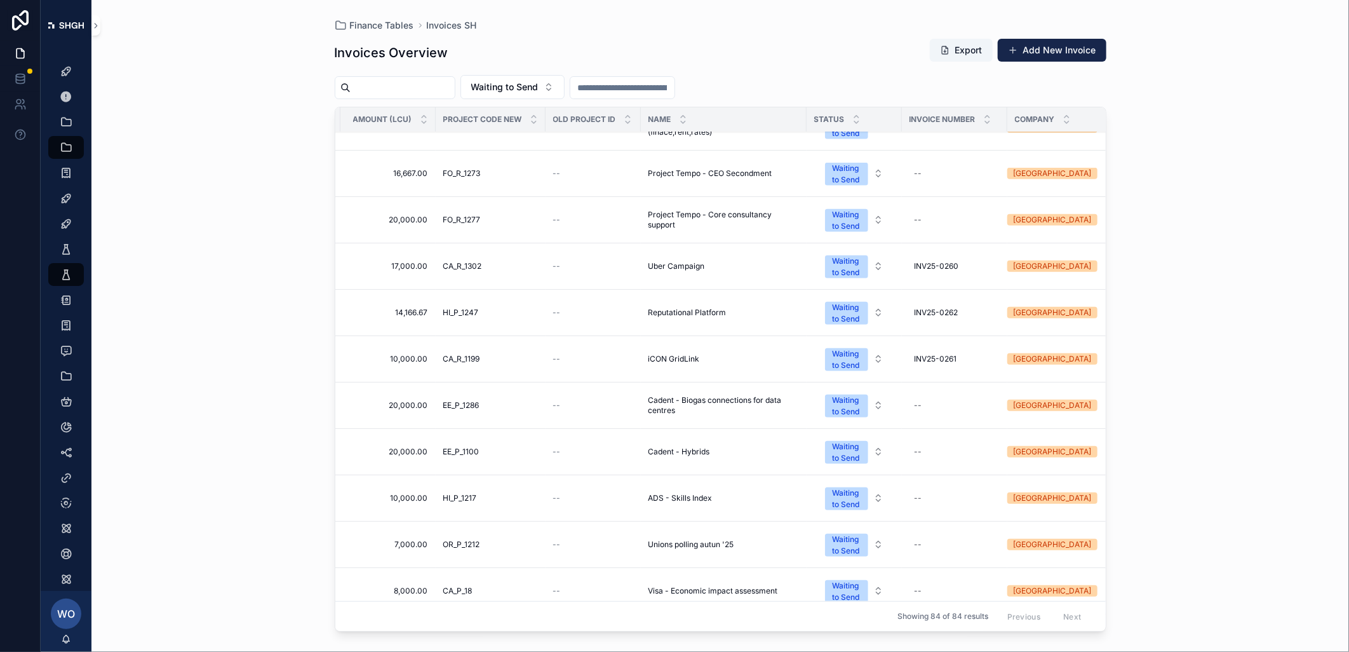
click at [855, 356] on div "Waiting to Send" at bounding box center [847, 359] width 28 height 23
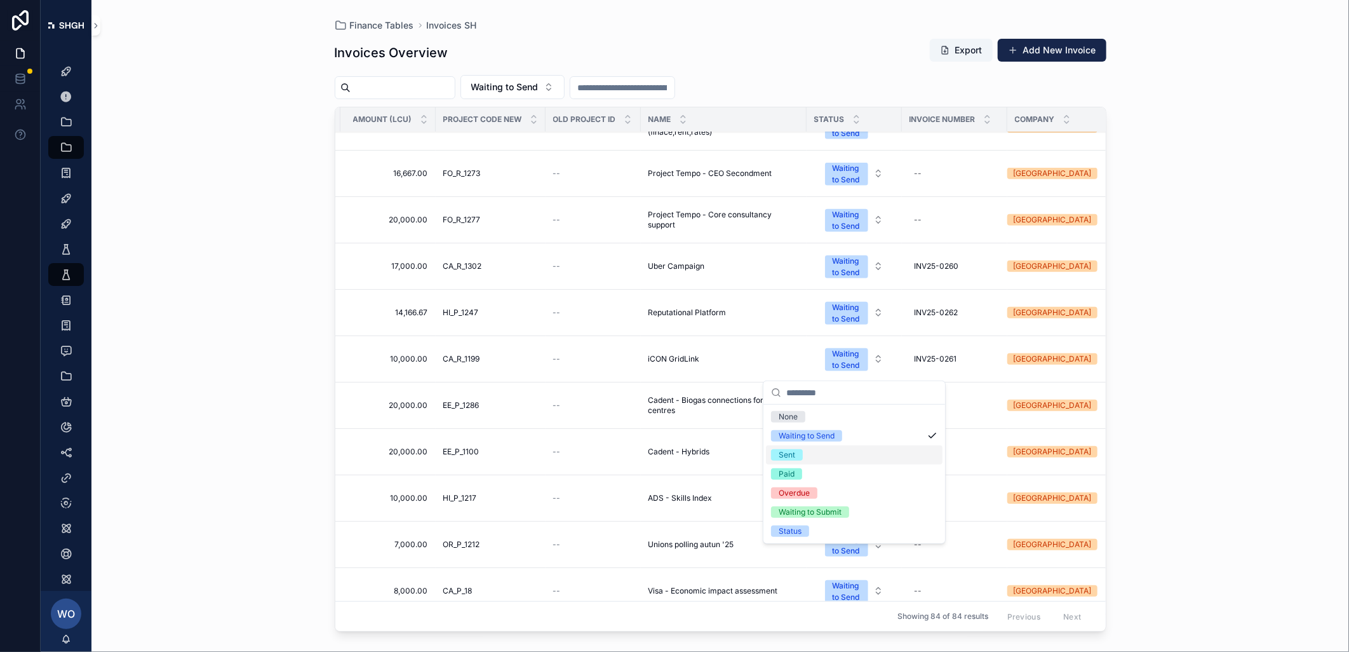
click at [790, 451] on div "Sent" at bounding box center [787, 454] width 17 height 11
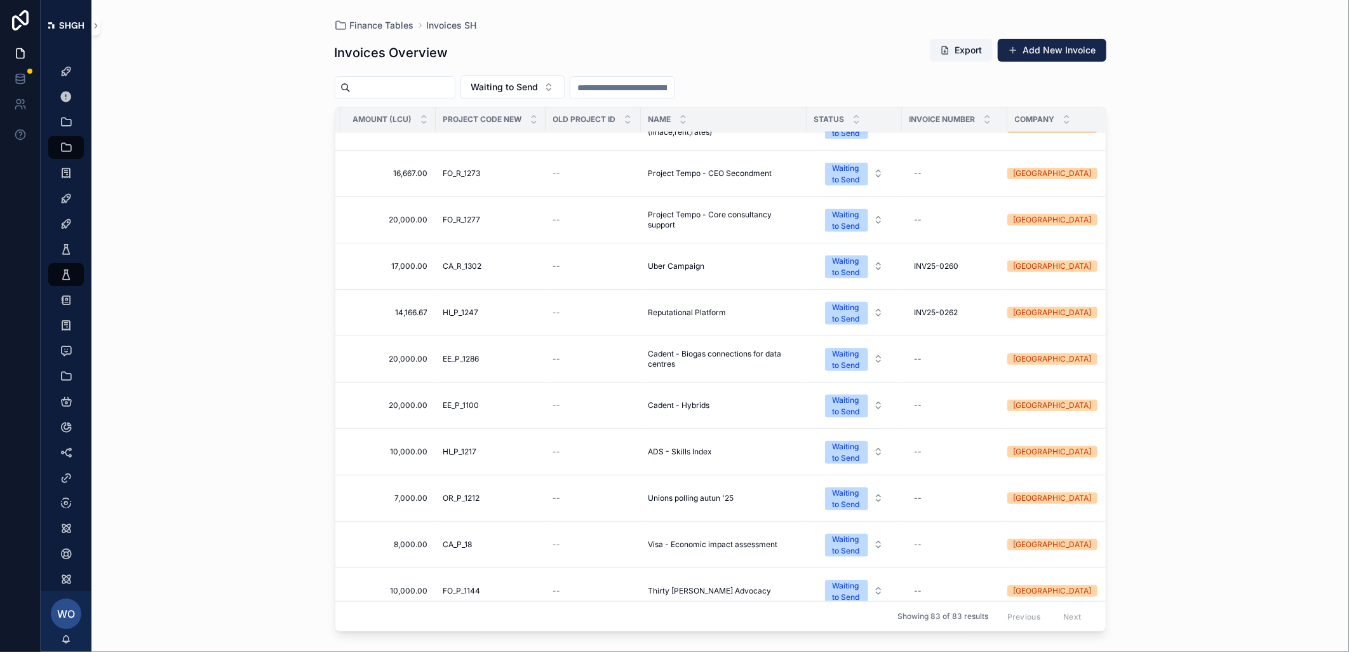
click at [849, 312] on div "Waiting to Send" at bounding box center [847, 313] width 28 height 23
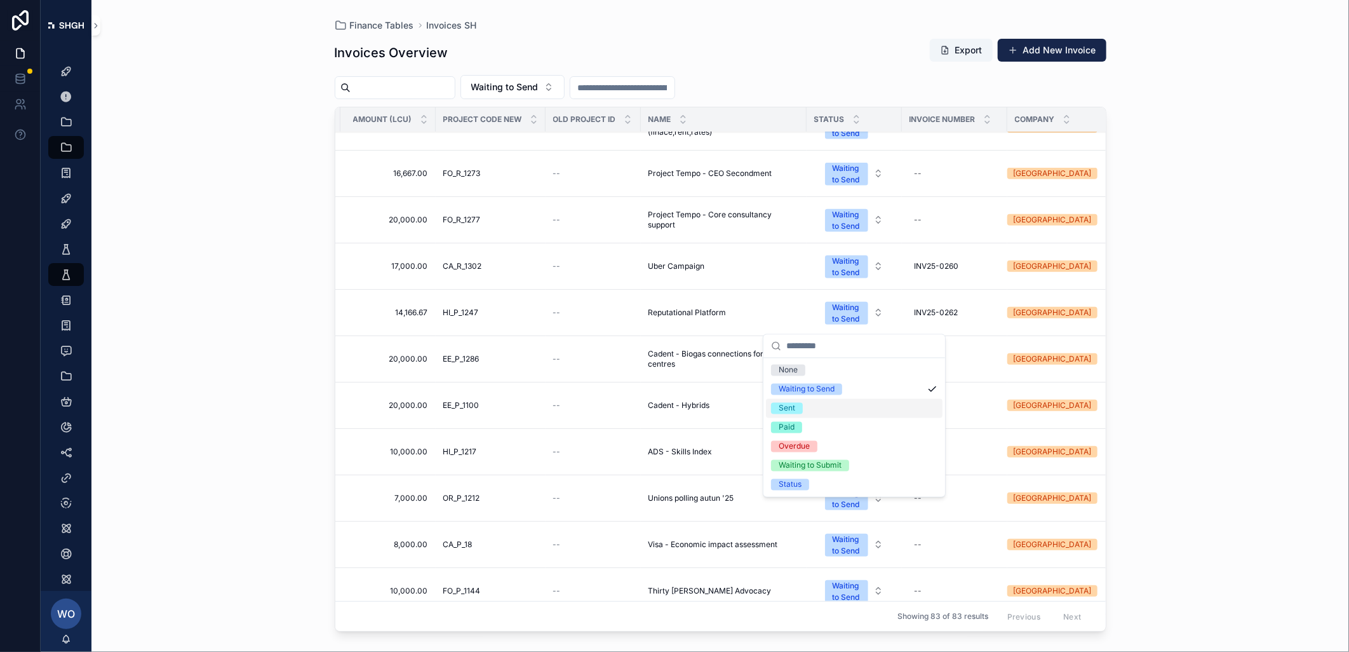
click at [779, 405] on div "Sent" at bounding box center [787, 408] width 17 height 11
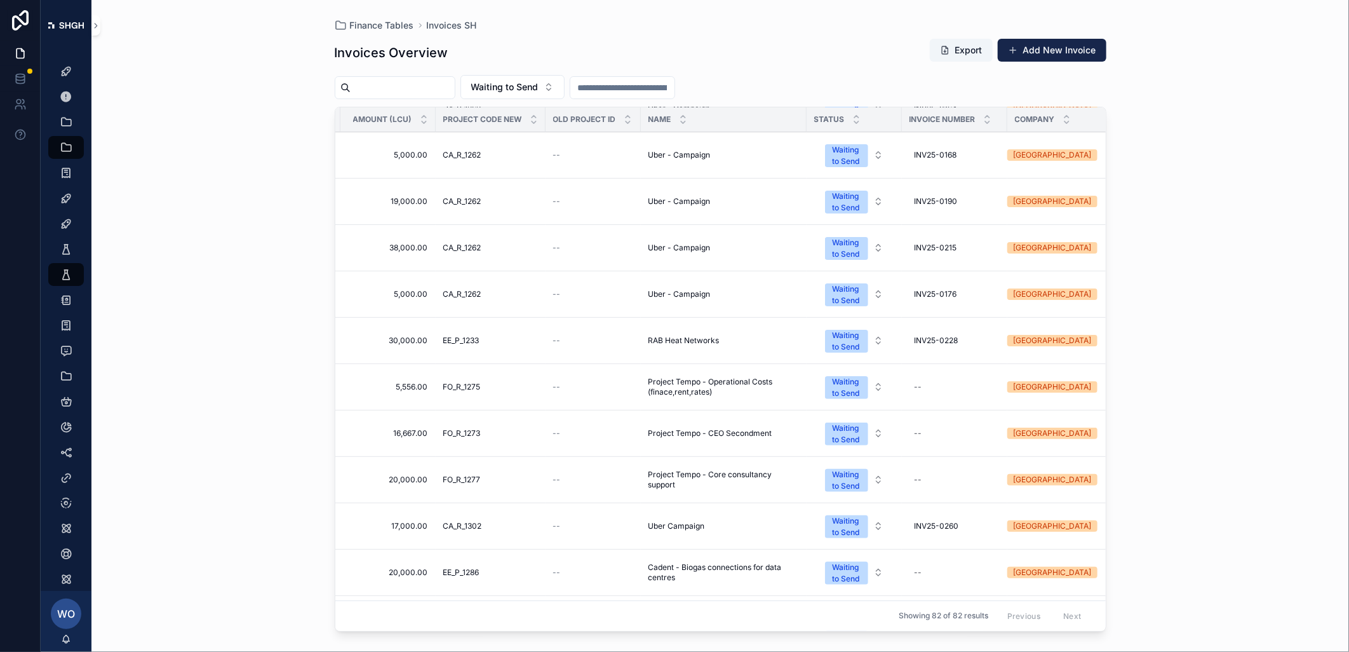
scroll to position [212, 233]
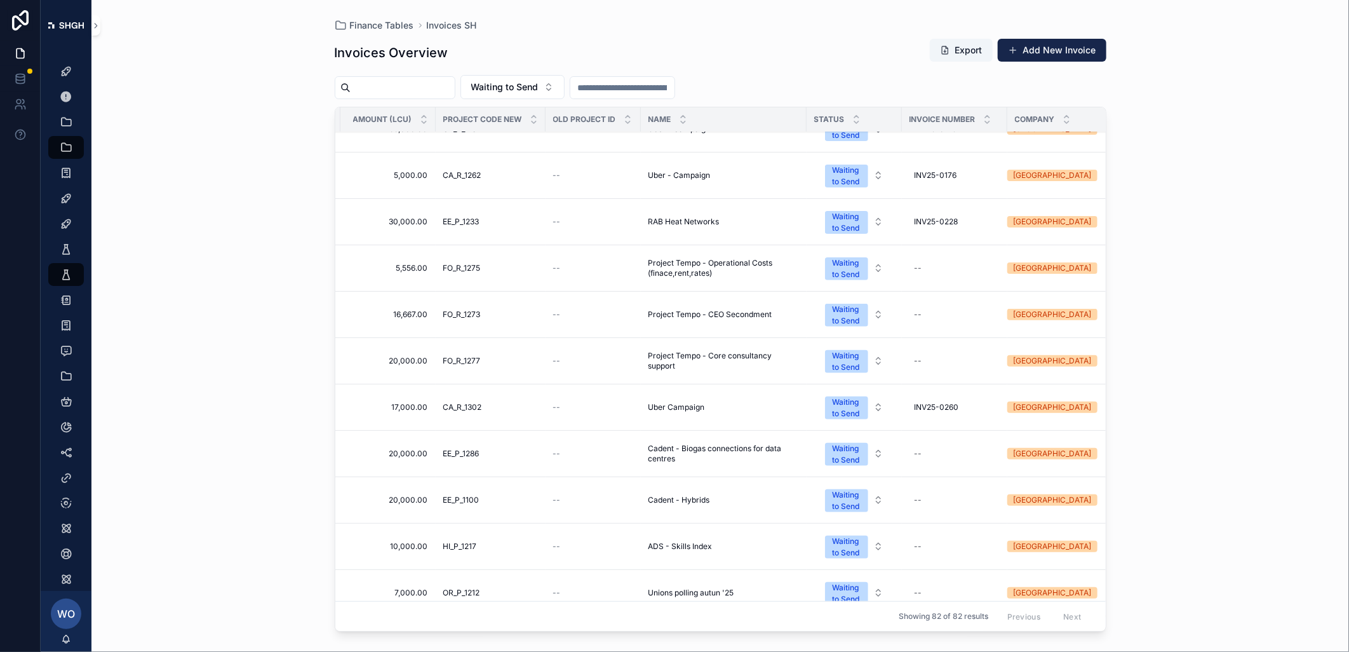
click at [854, 407] on div "Waiting to Send" at bounding box center [847, 407] width 28 height 23
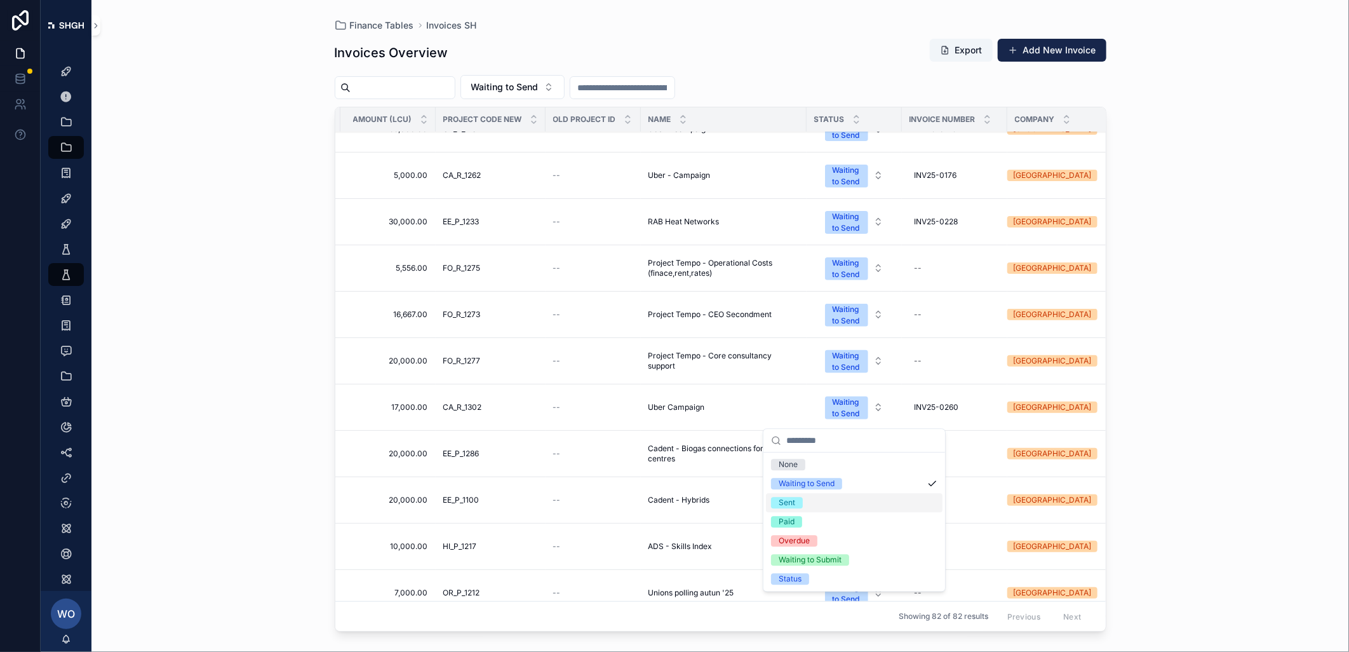
click at [776, 498] on span "Sent" at bounding box center [787, 502] width 32 height 11
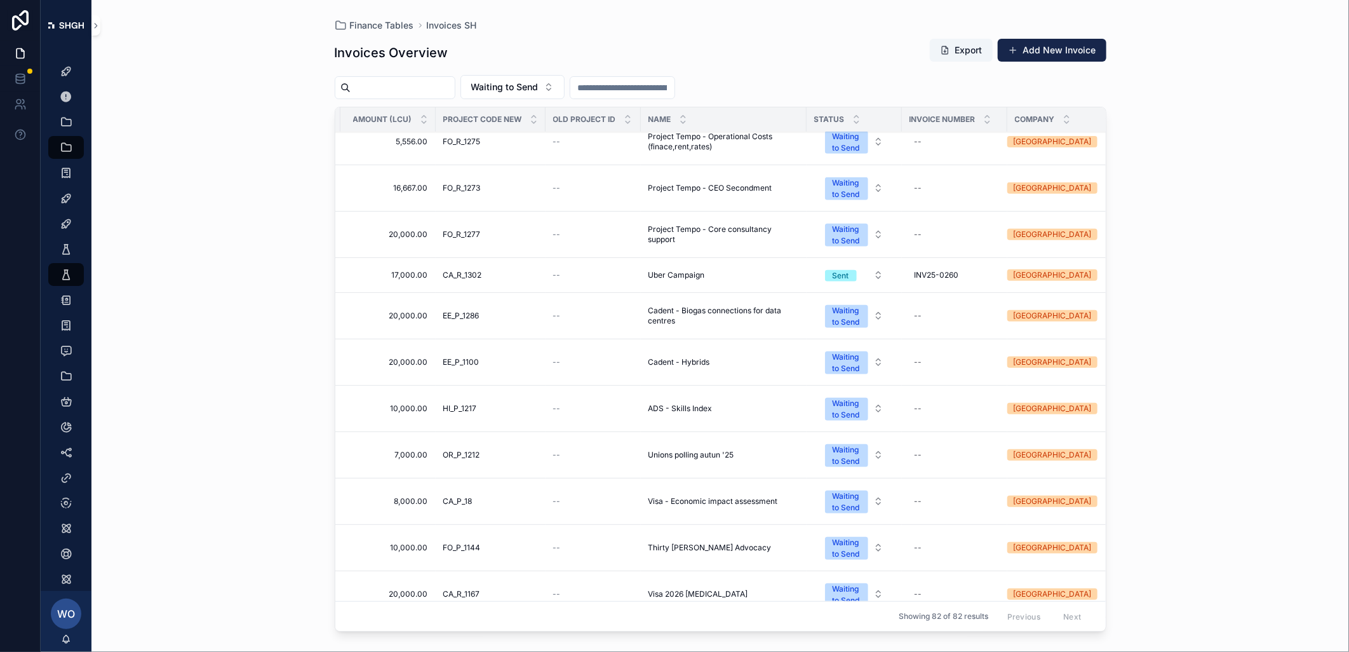
scroll to position [353, 233]
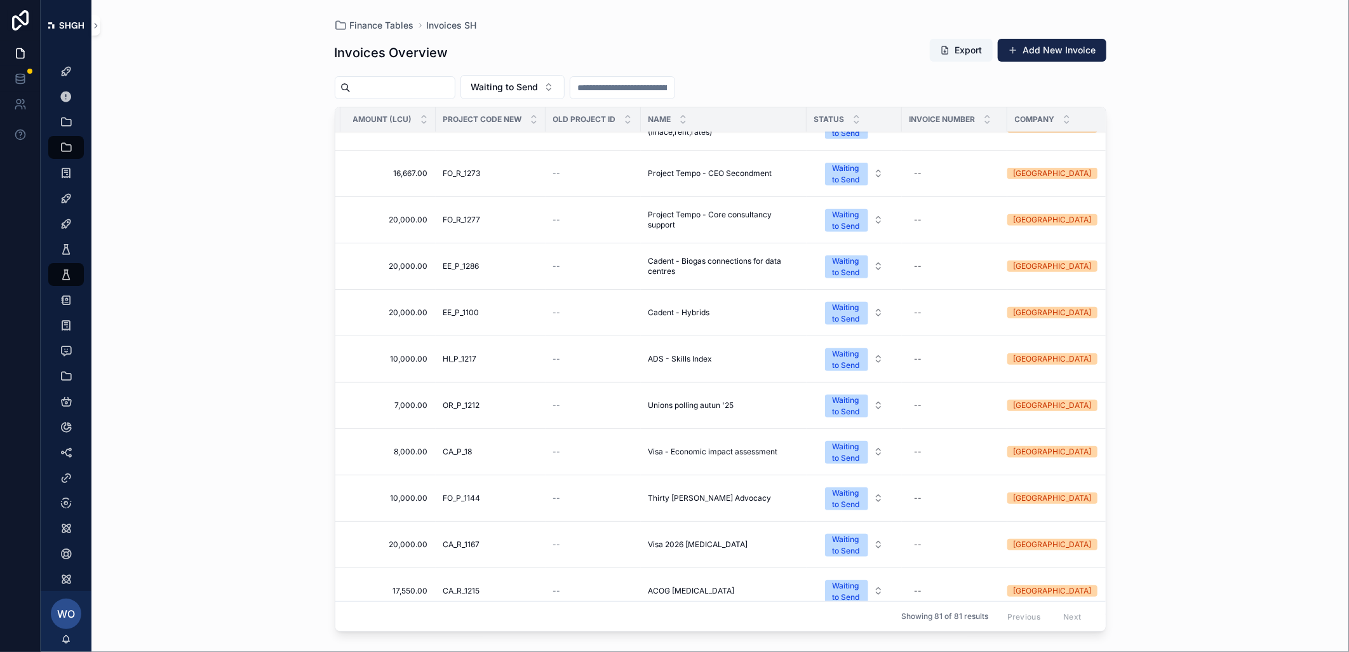
click at [929, 318] on div "--" at bounding box center [955, 312] width 90 height 20
type input "**********"
click at [1055, 328] on icon "scrollable content" at bounding box center [1070, 332] width 10 height 10
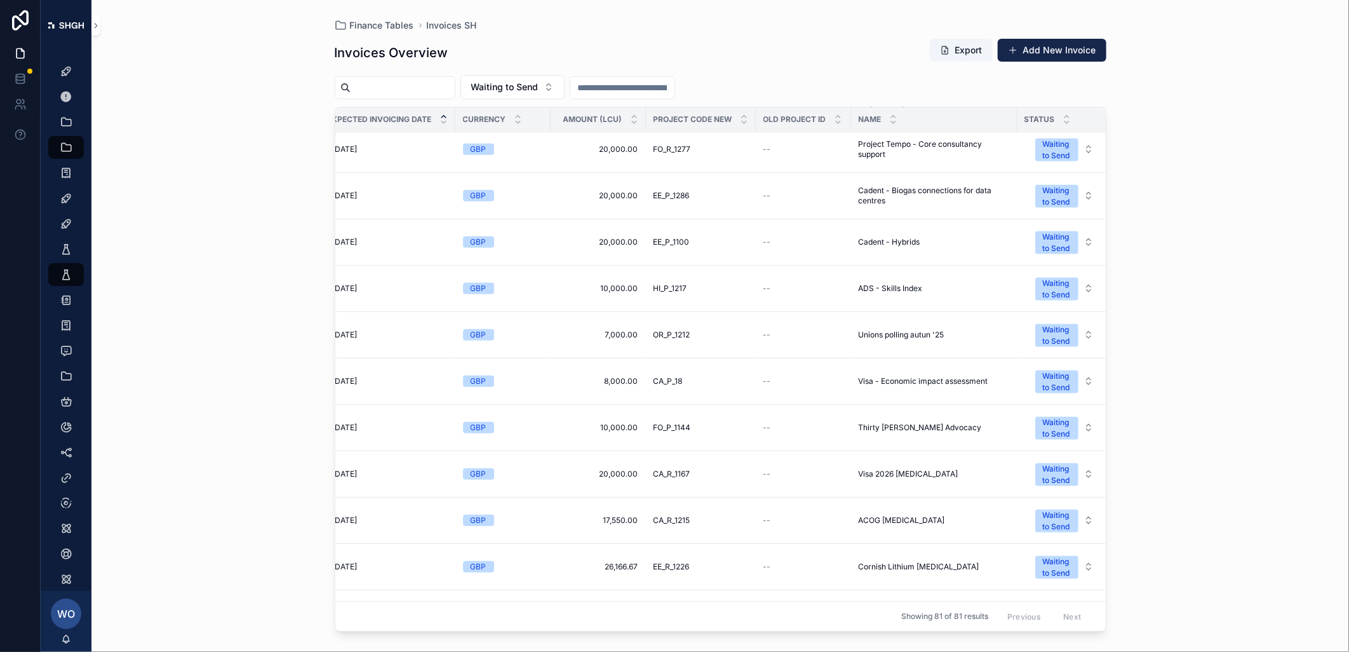
scroll to position [423, 13]
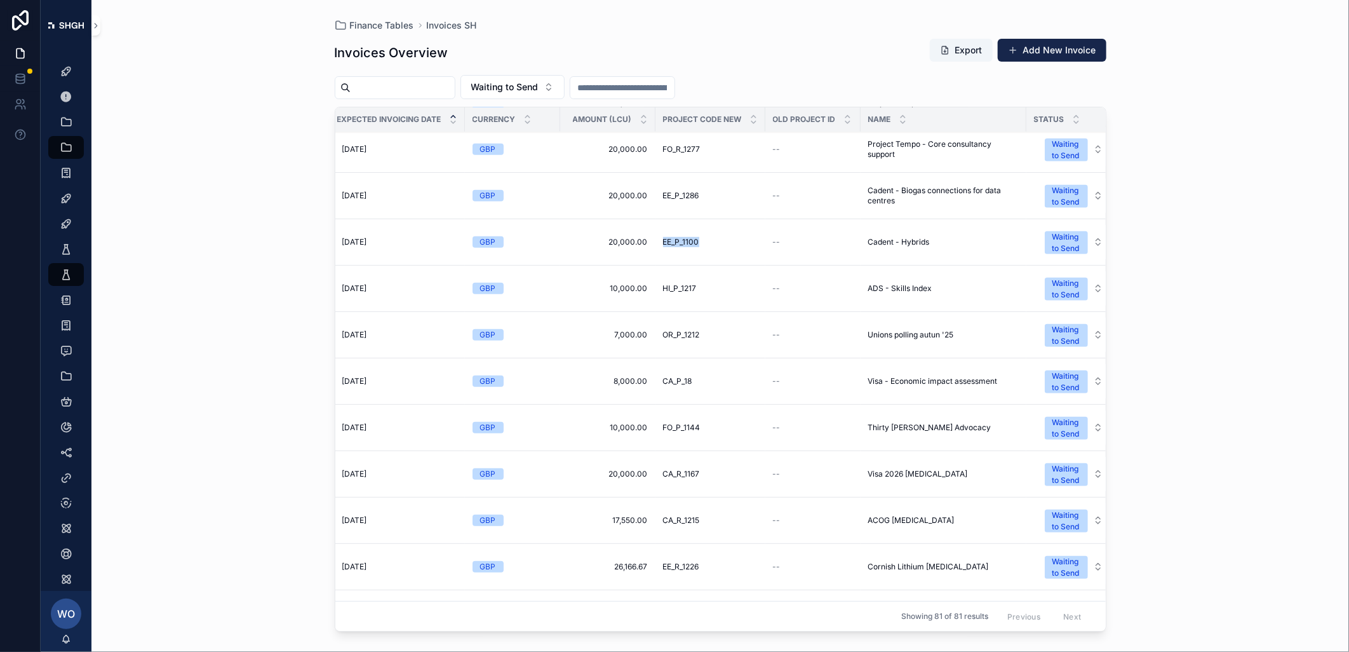
drag, startPoint x: 659, startPoint y: 243, endPoint x: 706, endPoint y: 243, distance: 47.6
click at [706, 243] on td "EE_P_1100 EE_P_1100" at bounding box center [711, 242] width 110 height 46
copy span "EE_P_1100"
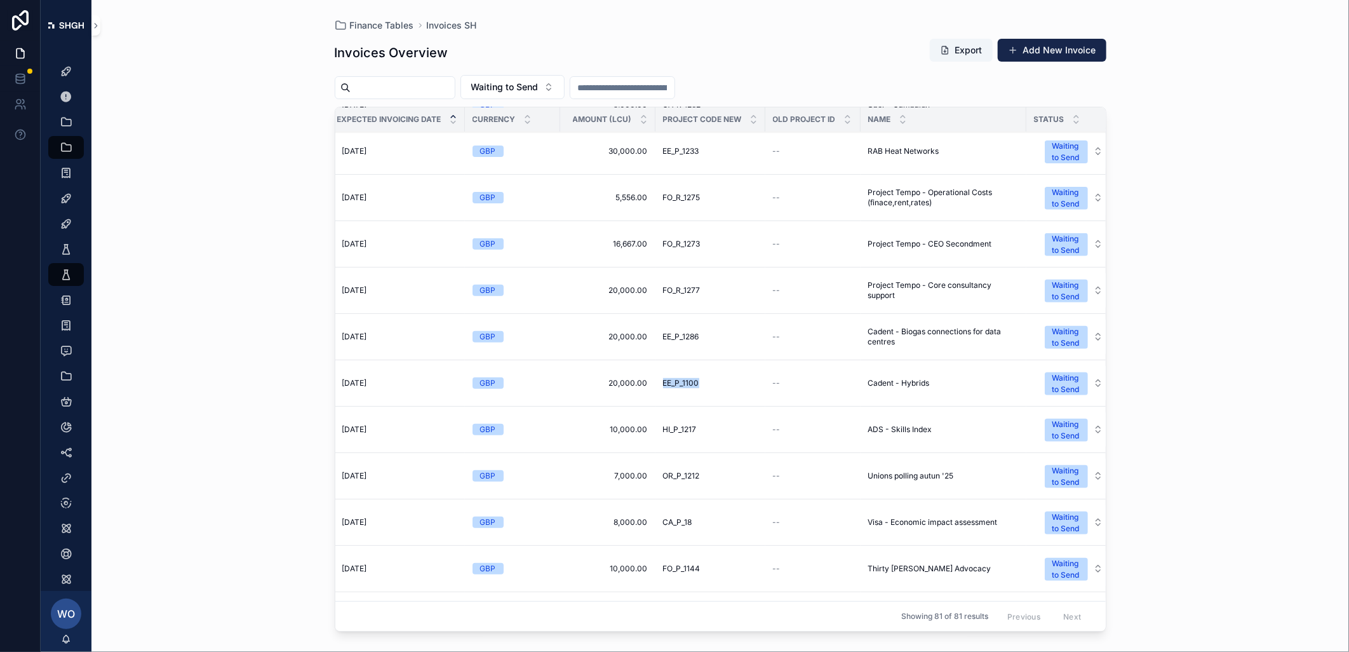
scroll to position [0, 13]
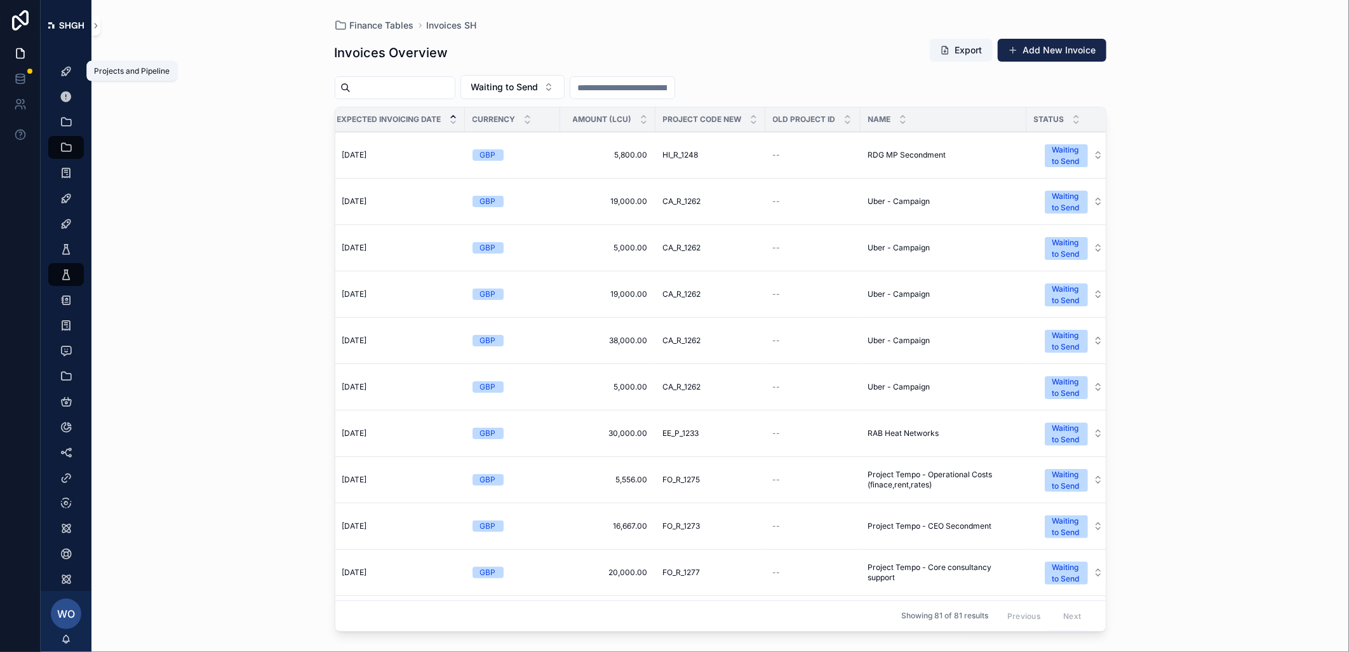
click at [64, 62] on div "Projects and Pipeline" at bounding box center [66, 71] width 20 height 20
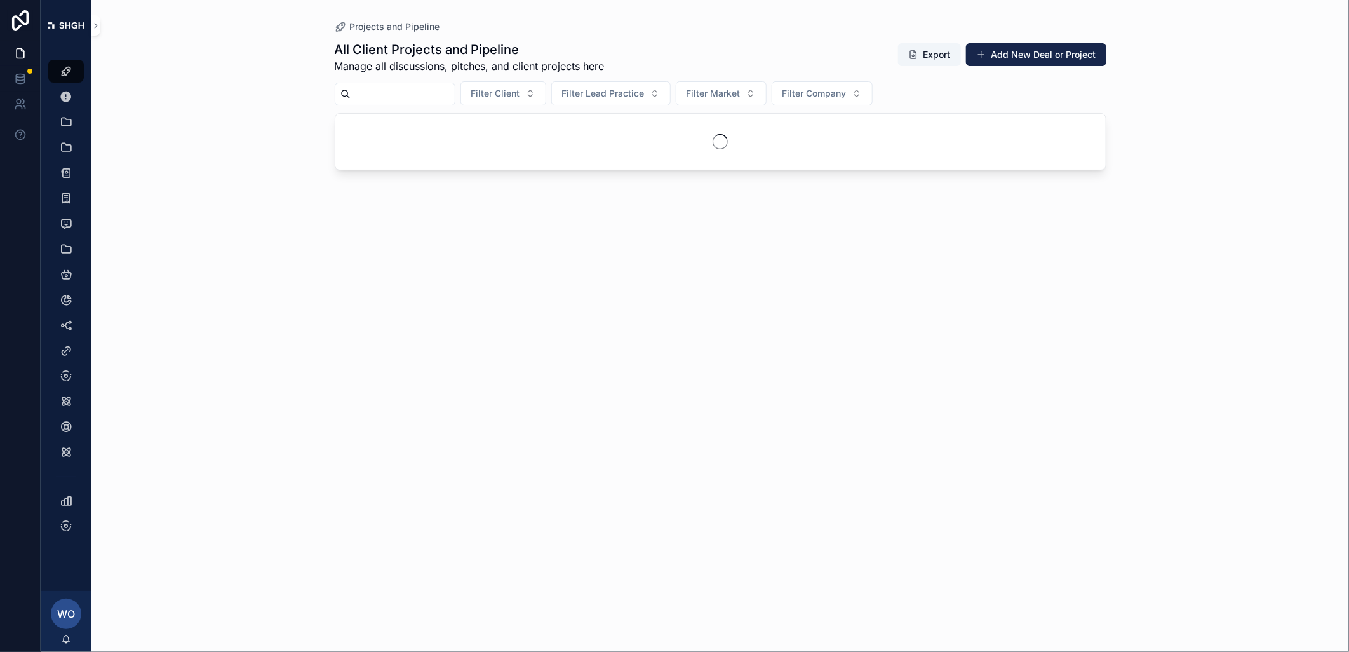
click at [434, 97] on input "scrollable content" at bounding box center [403, 94] width 104 height 18
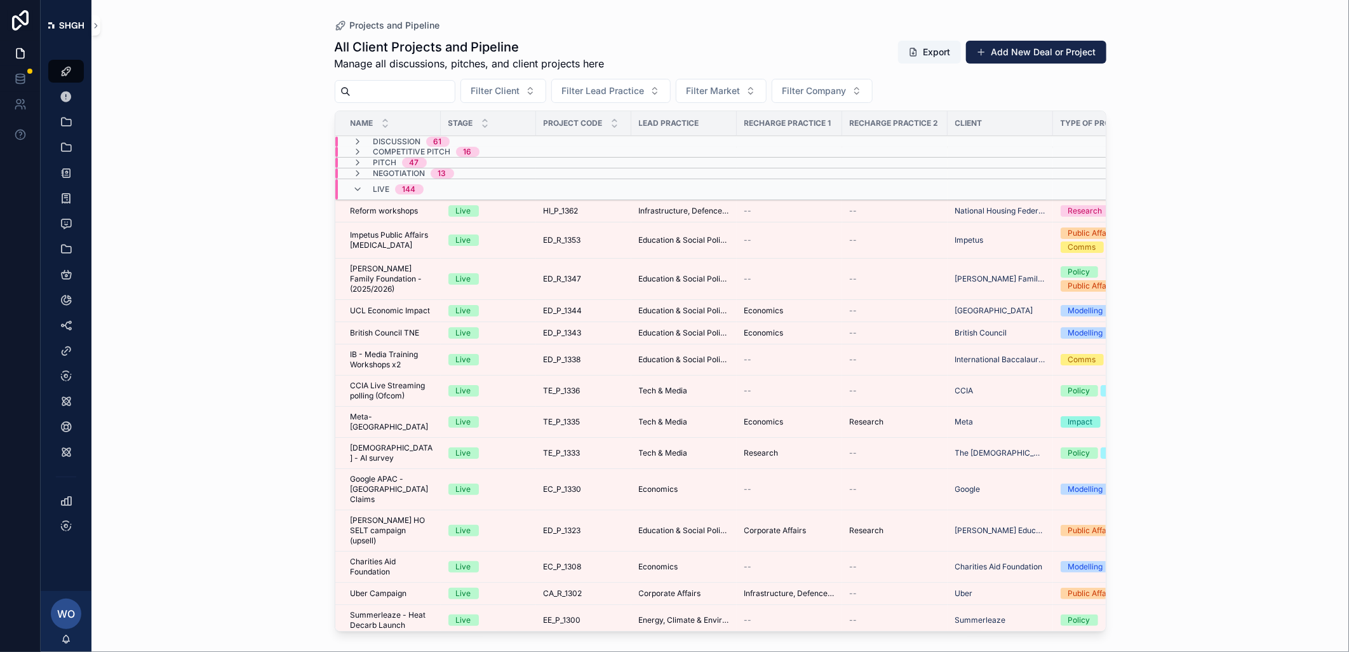
paste input "*********"
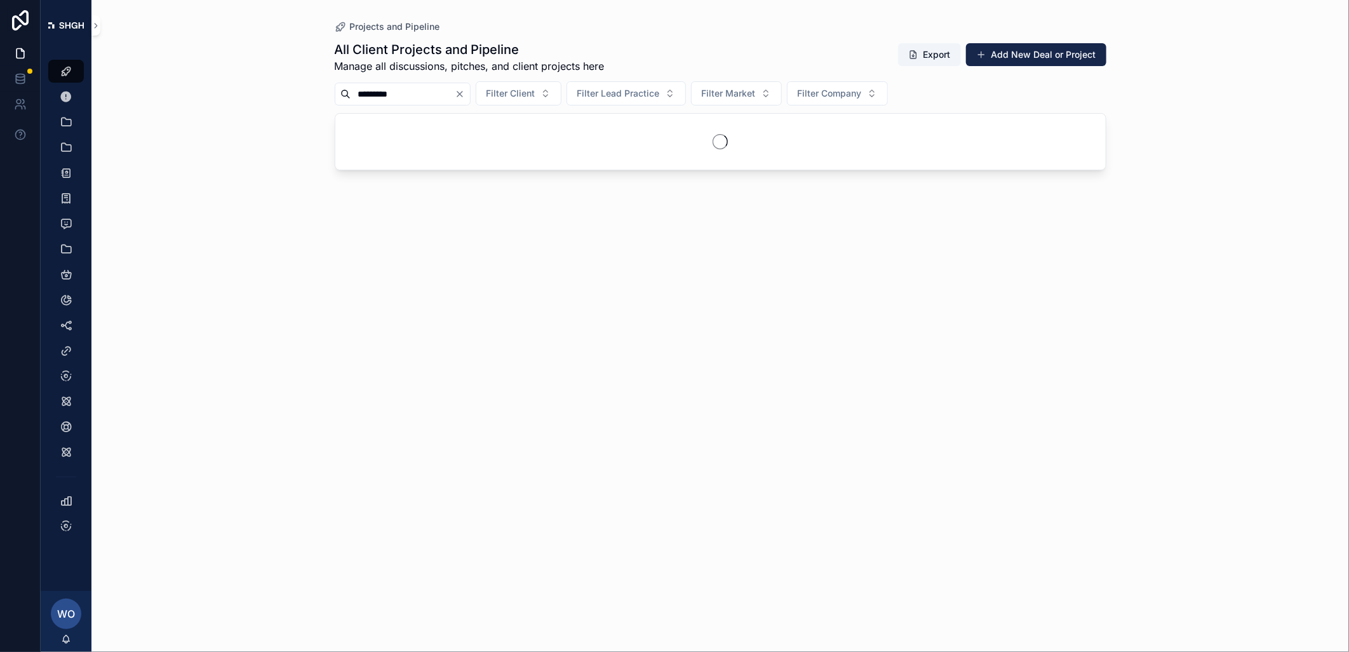
type input "*********"
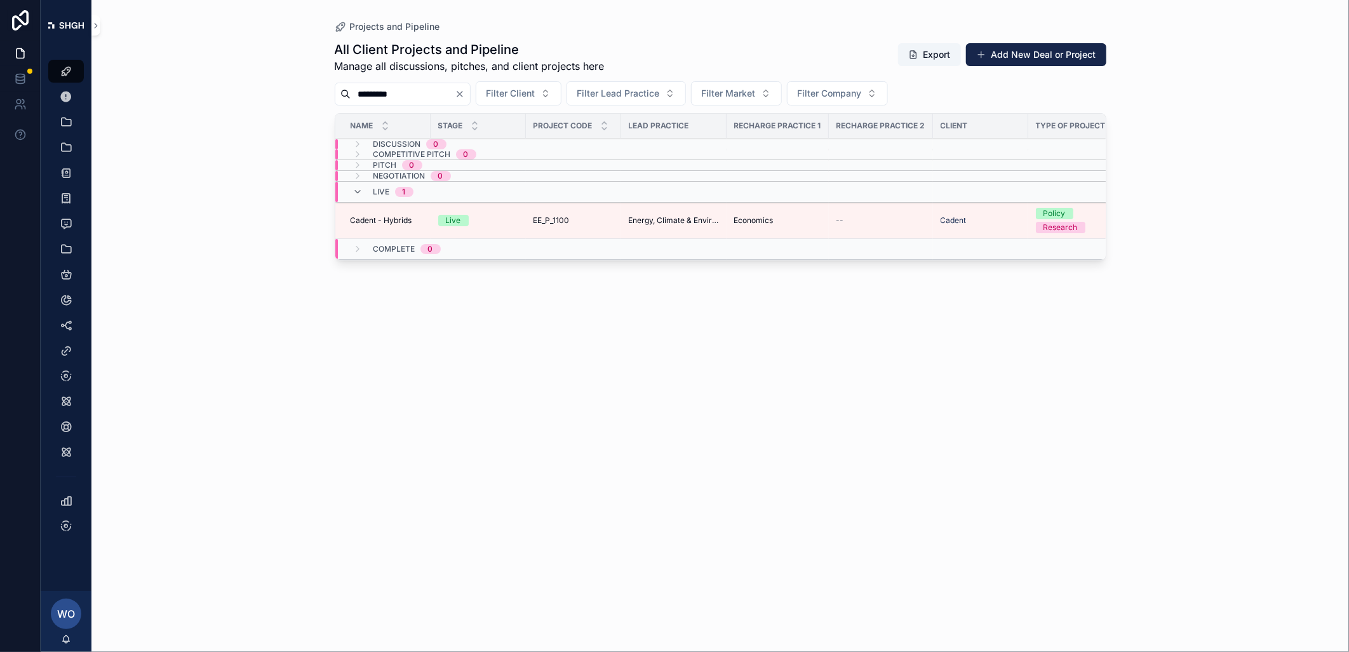
click at [398, 219] on span "Cadent - Hybrids" at bounding box center [382, 220] width 62 height 10
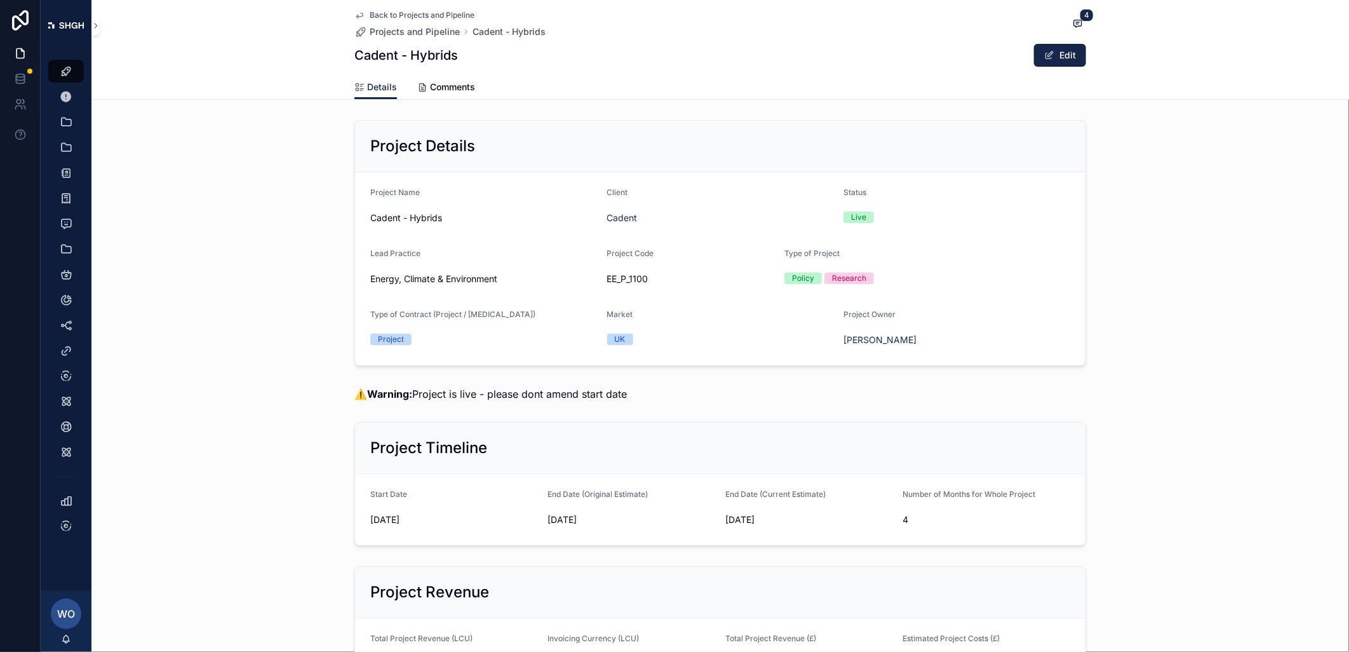
click at [420, 11] on span "Back to Projects and Pipeline" at bounding box center [422, 15] width 105 height 10
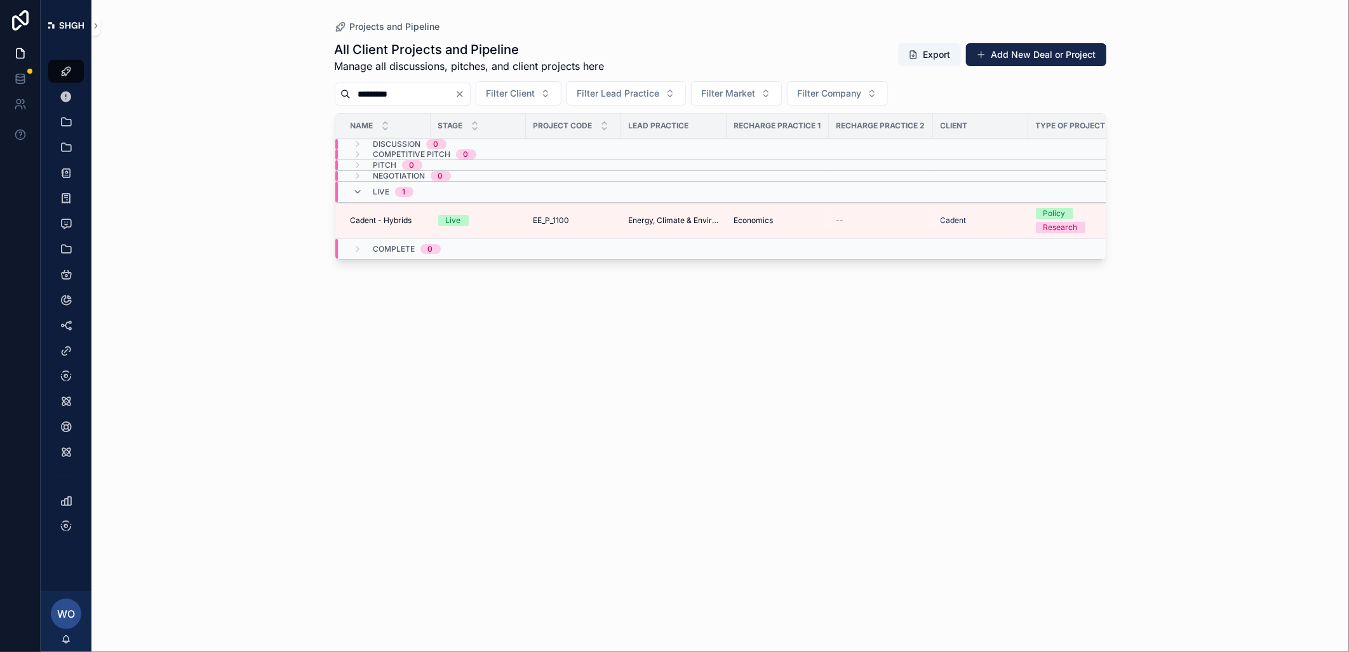
click at [455, 92] on input "*********" at bounding box center [403, 94] width 104 height 18
click at [465, 92] on icon "Clear" at bounding box center [460, 94] width 10 height 10
click at [442, 96] on input "scrollable content" at bounding box center [403, 94] width 104 height 18
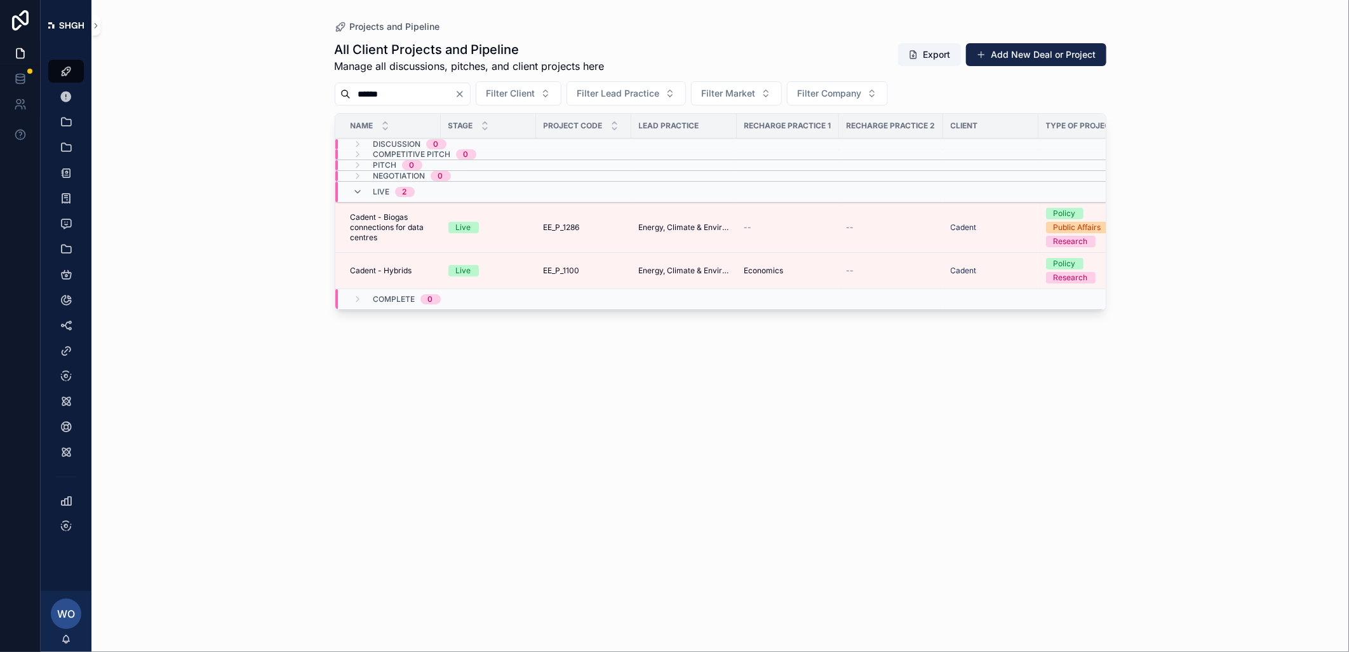
type input "******"
click at [354, 231] on span "Cadent - Biogas connections for data centres" at bounding box center [392, 227] width 83 height 30
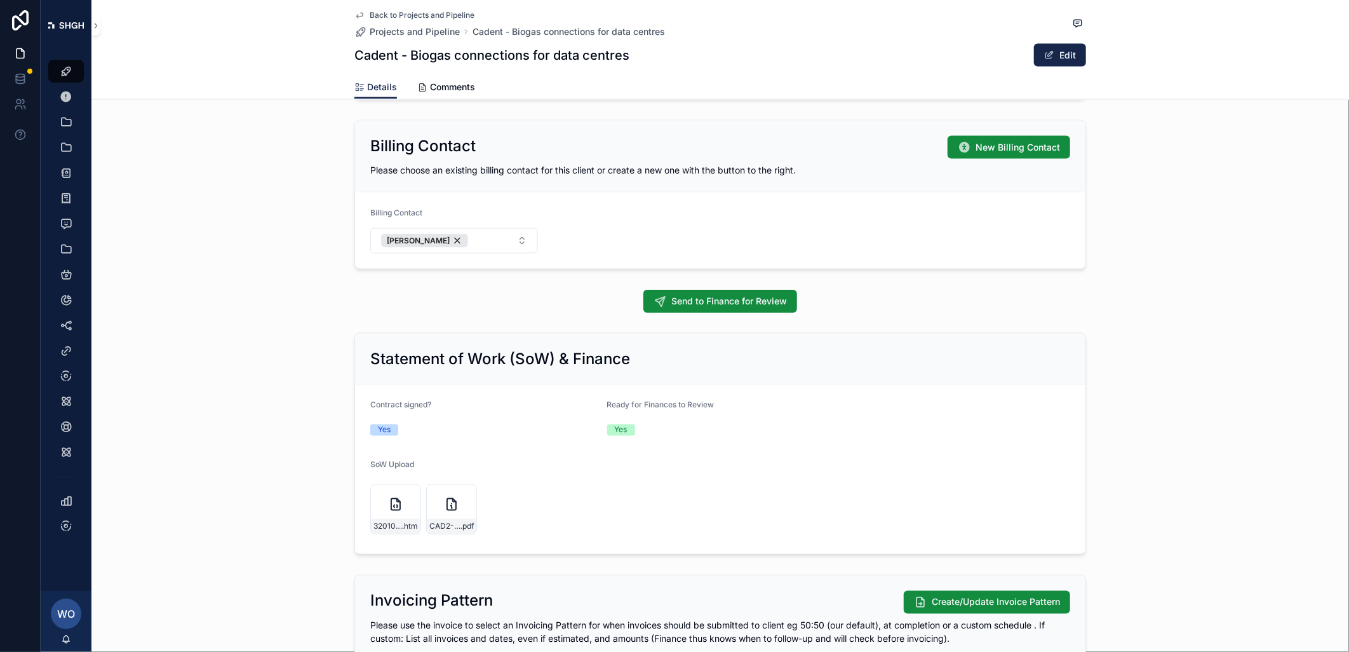
scroll to position [1199, 0]
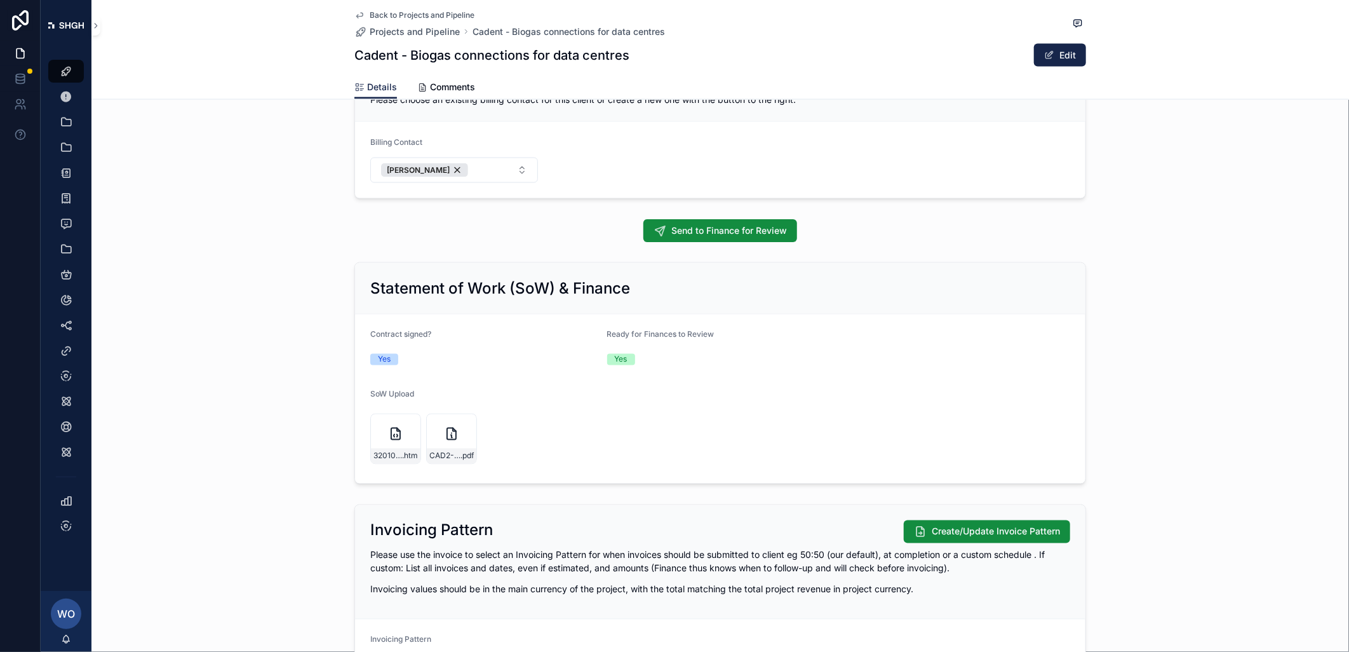
click at [389, 445] on div "3201064298 .htm" at bounding box center [395, 439] width 51 height 51
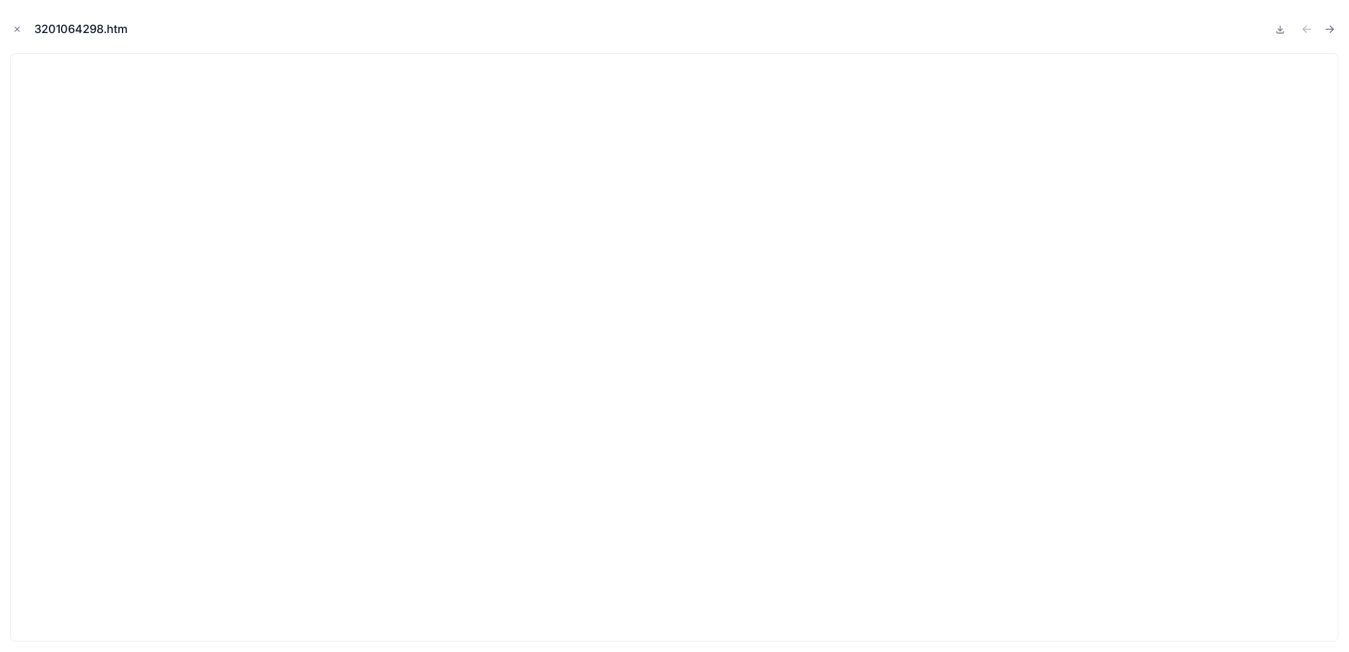
click at [20, 29] on icon "Close modal" at bounding box center [17, 29] width 9 height 9
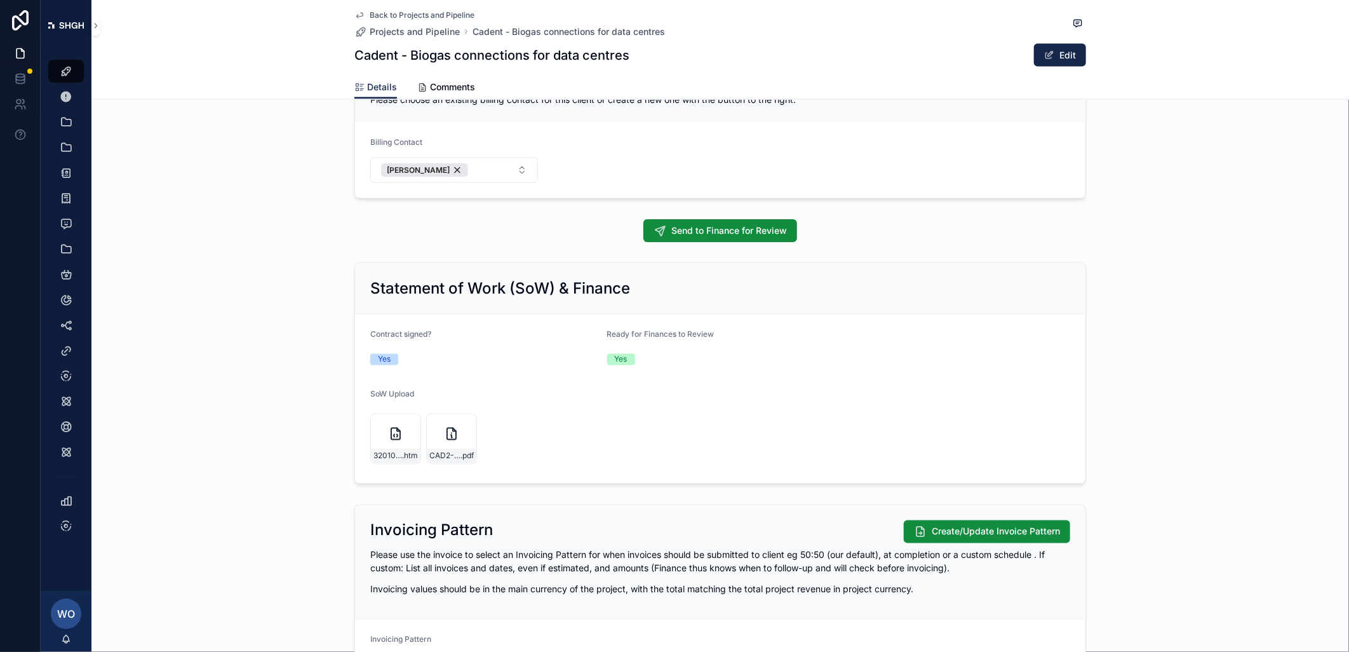
click at [450, 440] on icon "scrollable content" at bounding box center [451, 433] width 15 height 15
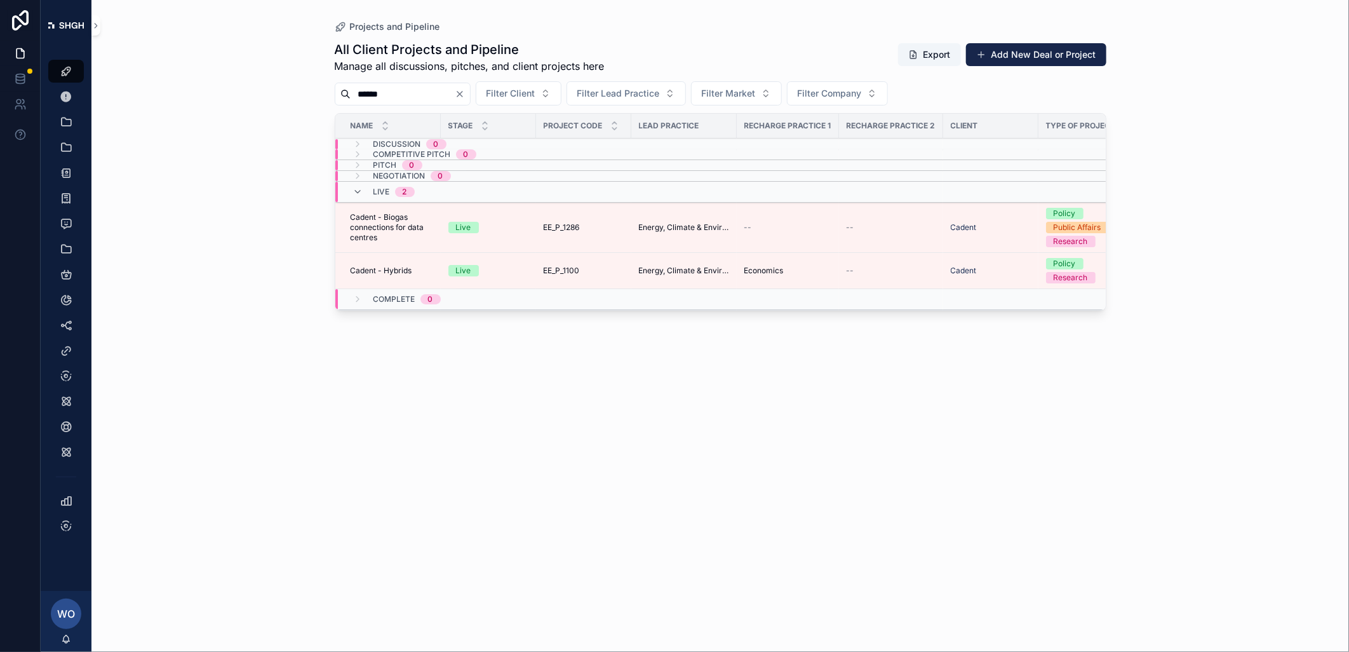
click at [384, 267] on span "Cadent - Hybrids" at bounding box center [382, 271] width 62 height 10
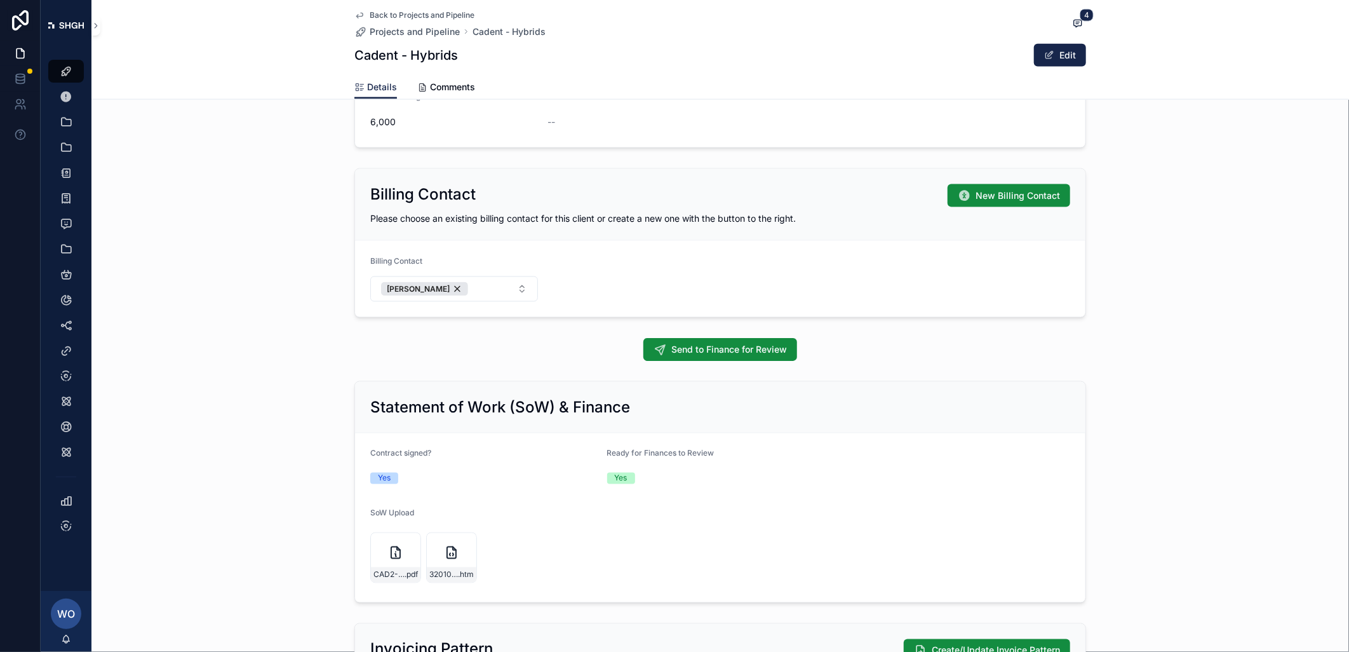
scroll to position [1271, 0]
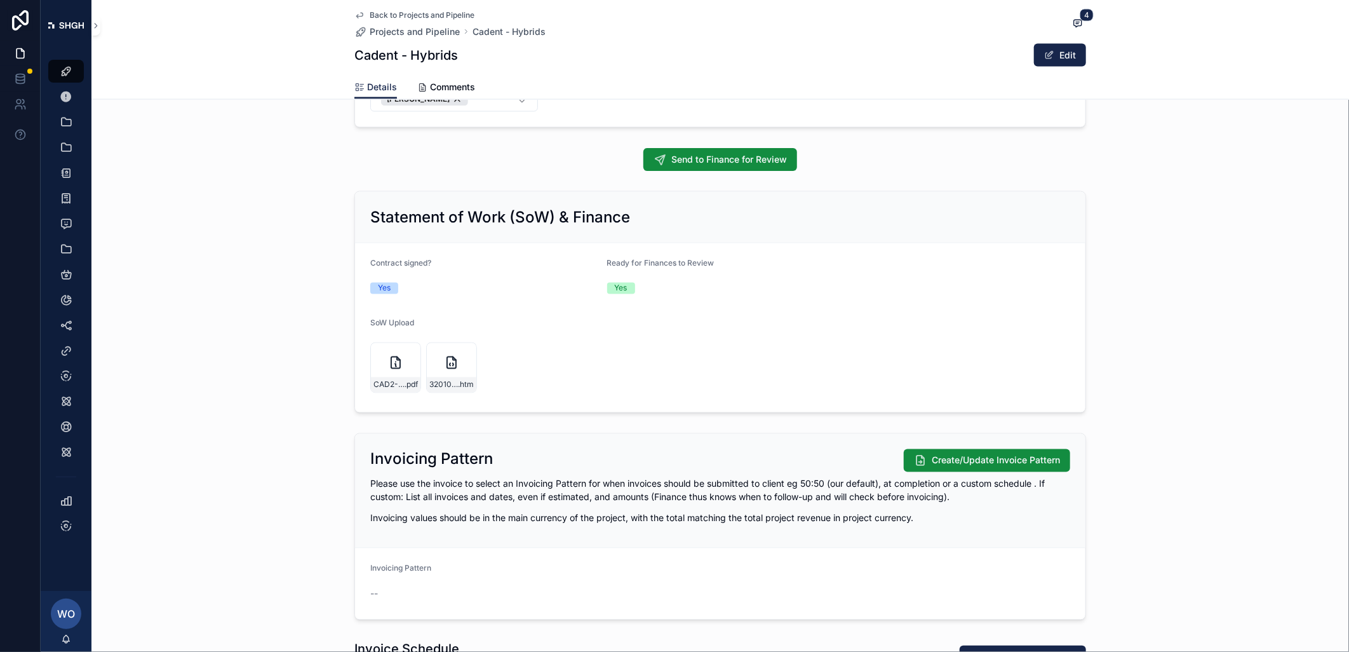
click at [435, 360] on div "3201064298 .htm" at bounding box center [451, 367] width 51 height 51
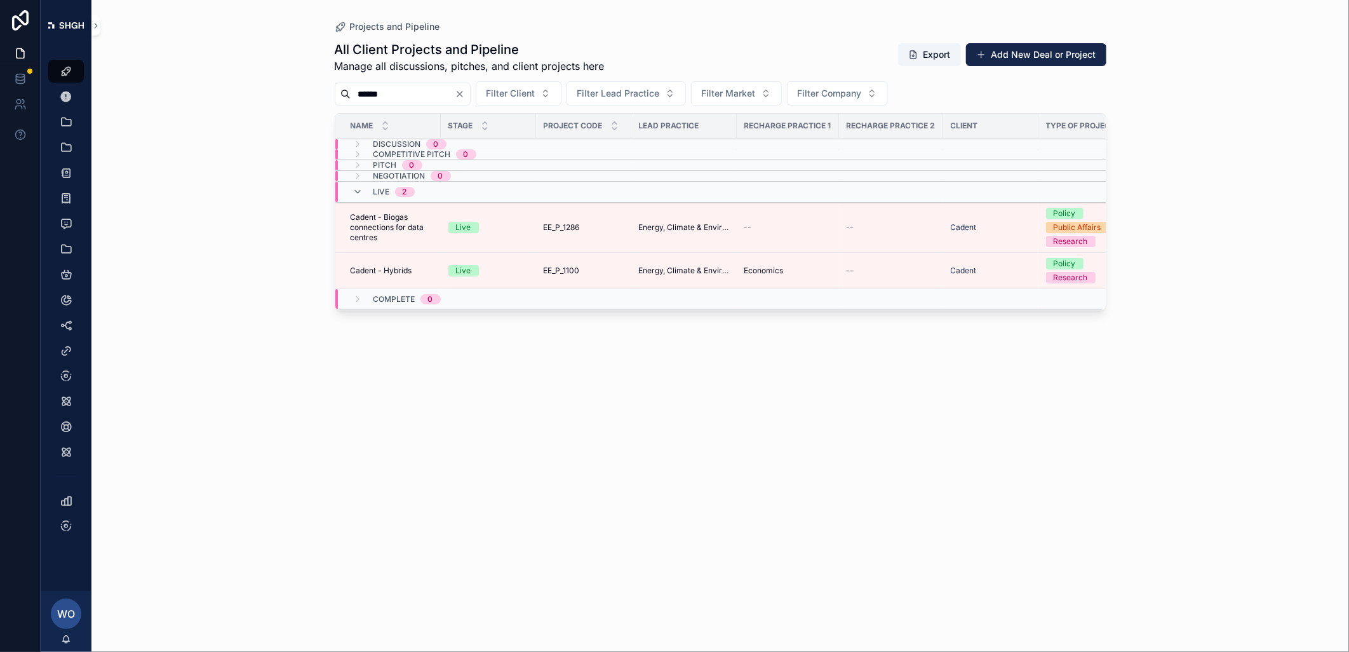
click at [377, 227] on span "Cadent - Biogas connections for data centres" at bounding box center [392, 227] width 83 height 30
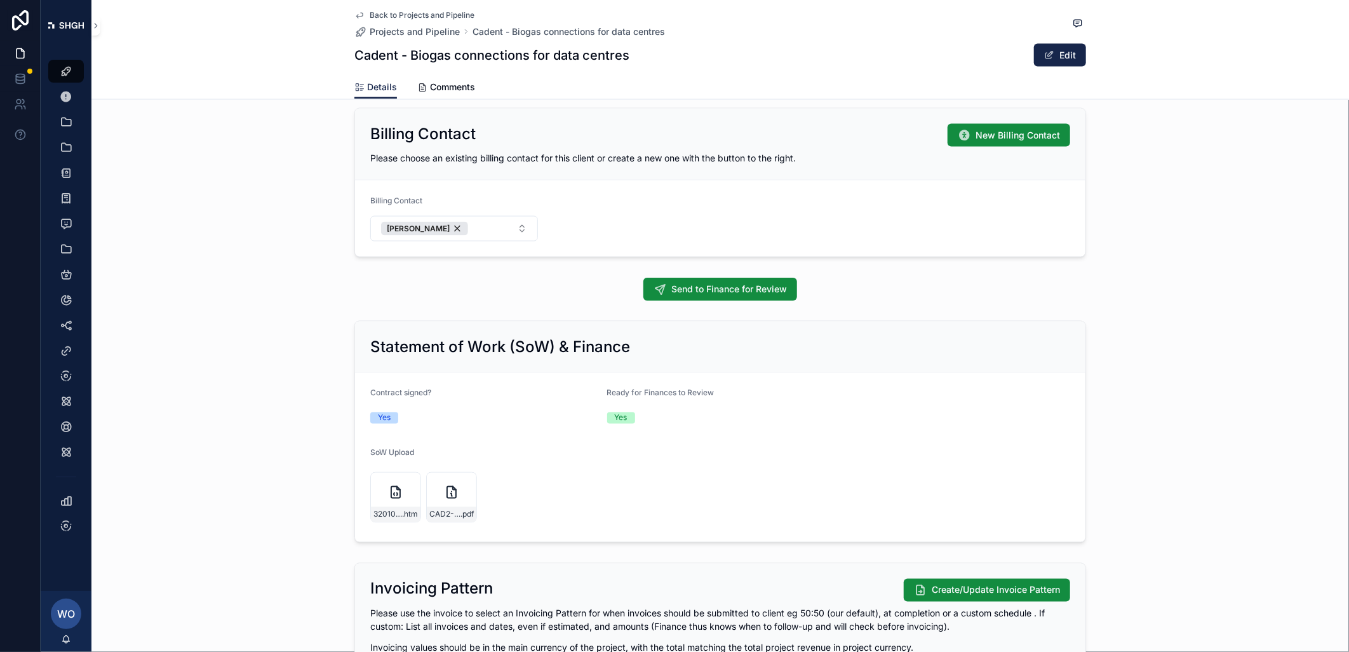
scroll to position [1341, 0]
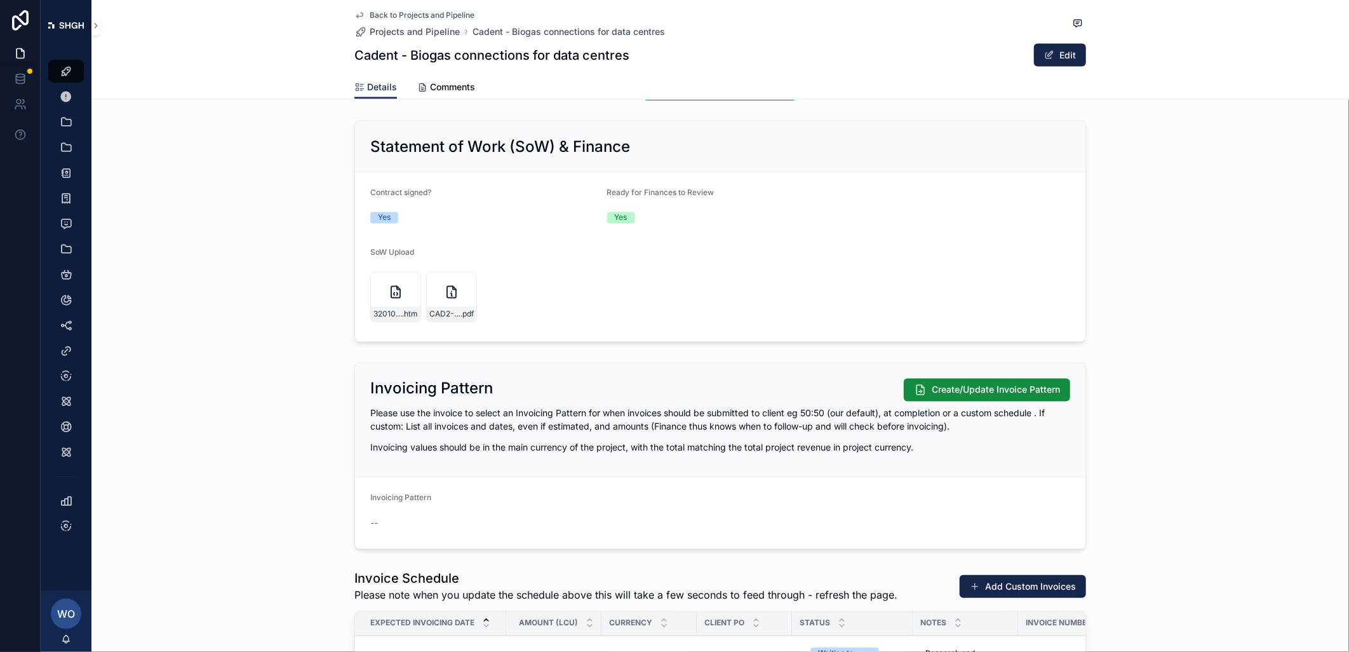
click at [444, 288] on icon "scrollable content" at bounding box center [451, 292] width 15 height 15
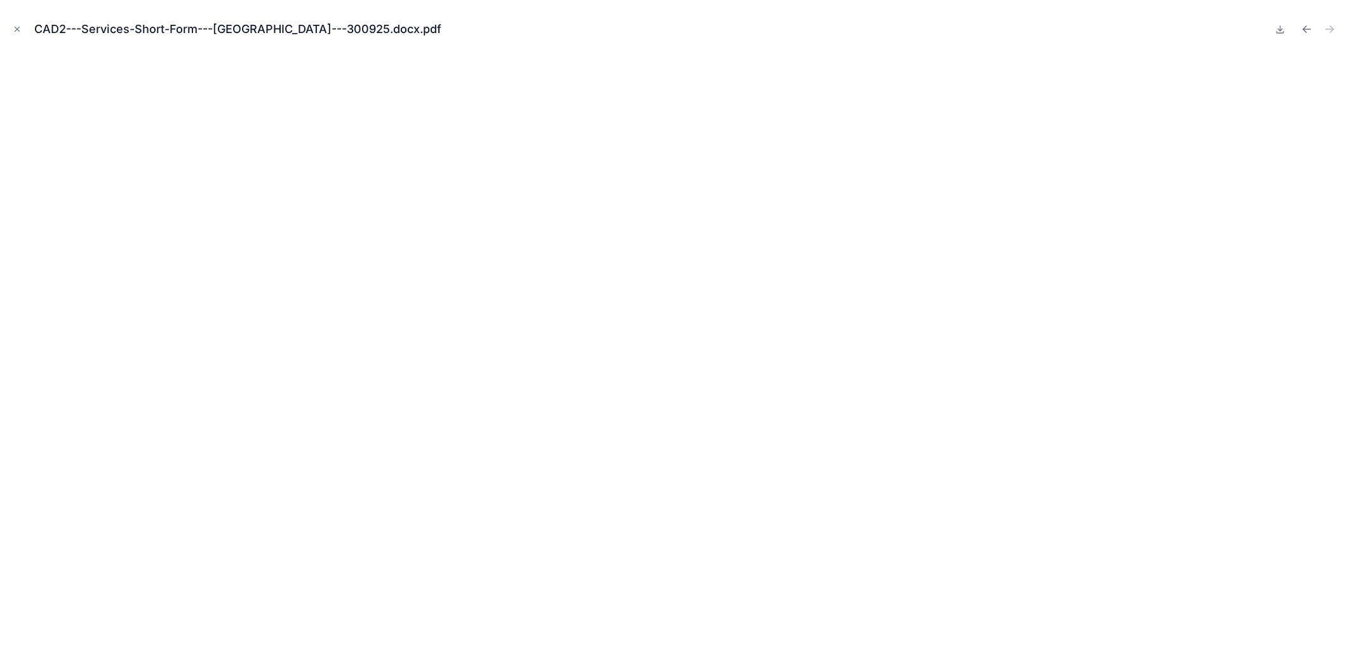
click at [13, 24] on button "Close modal" at bounding box center [17, 29] width 14 height 14
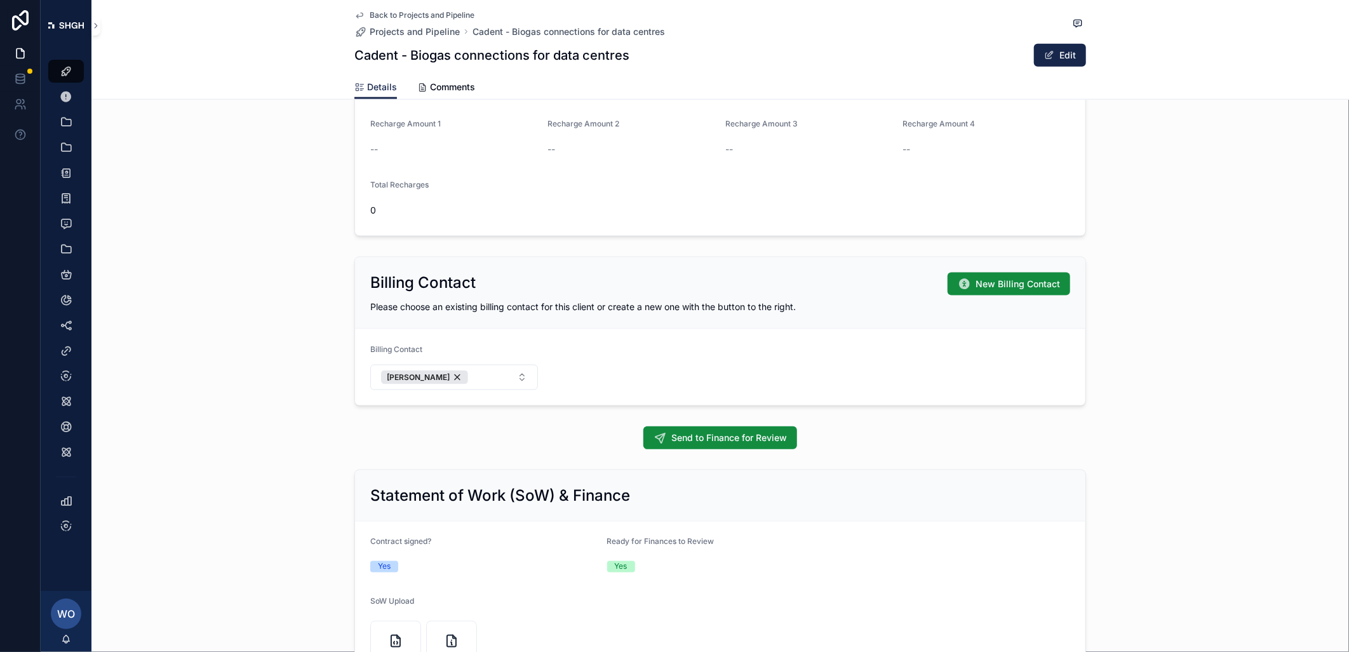
scroll to position [988, 0]
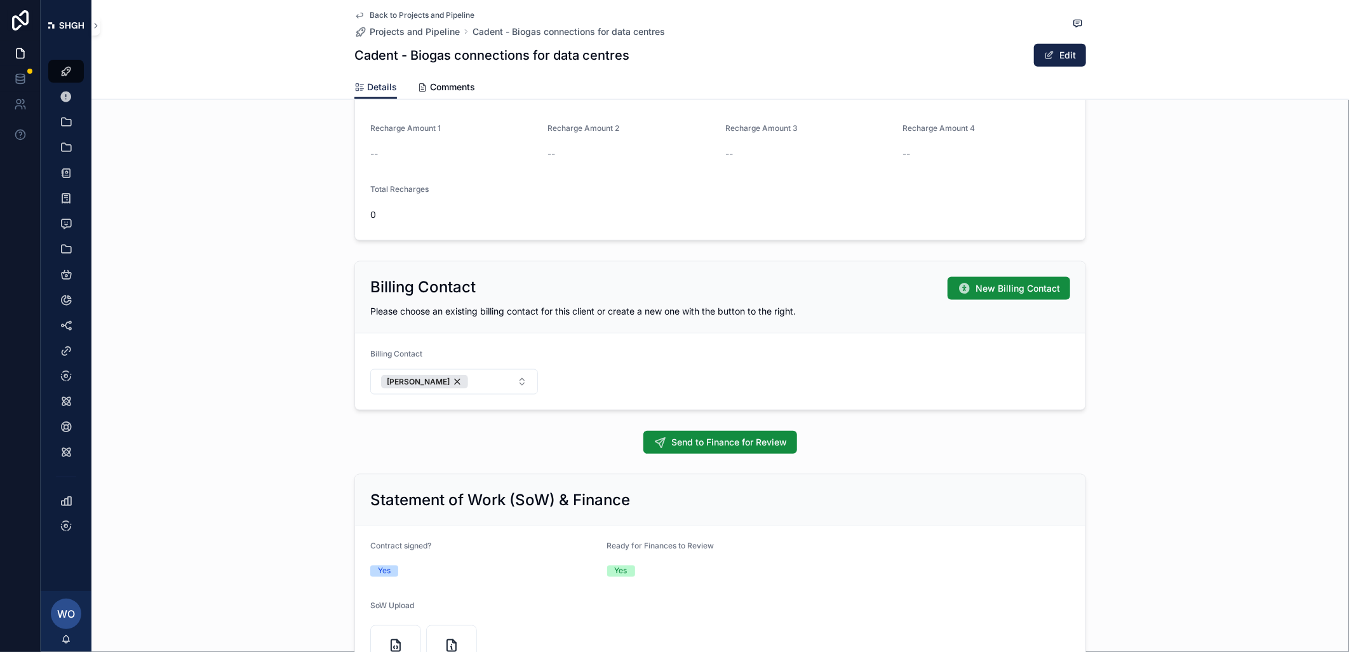
click at [360, 15] on link "Back to Projects and Pipeline" at bounding box center [414, 15] width 120 height 10
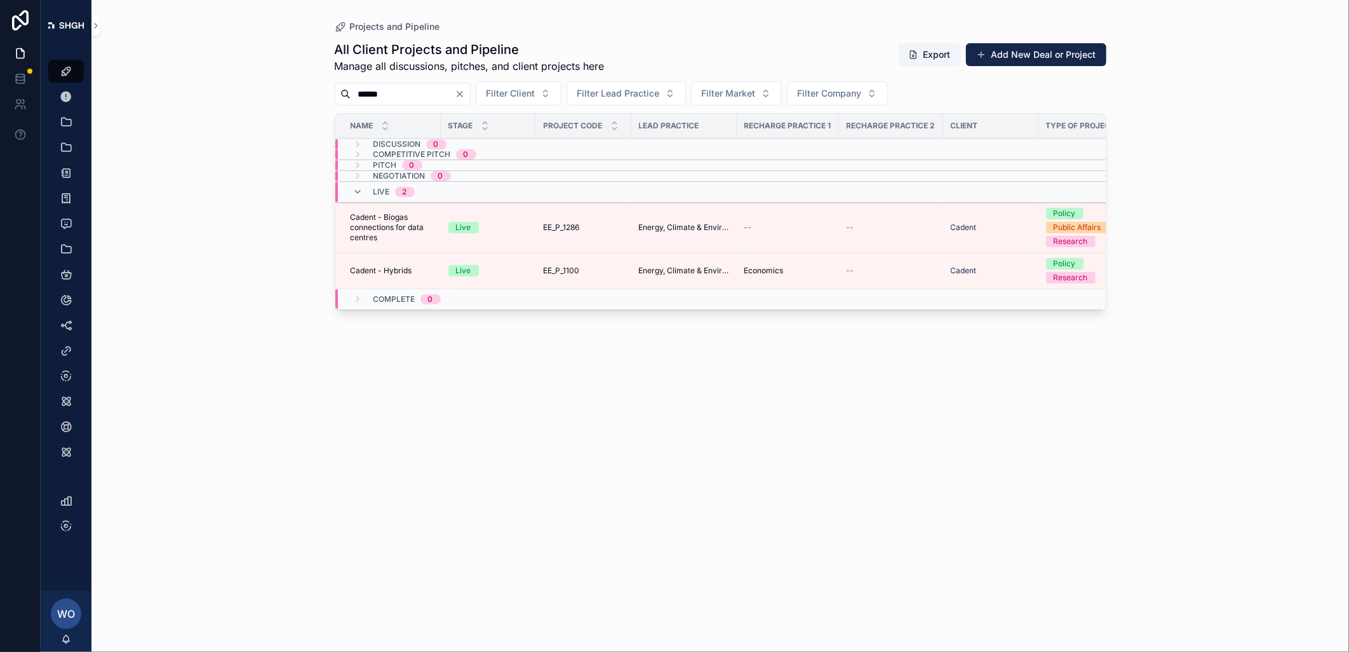
click at [379, 267] on span "Cadent - Hybrids" at bounding box center [382, 271] width 62 height 10
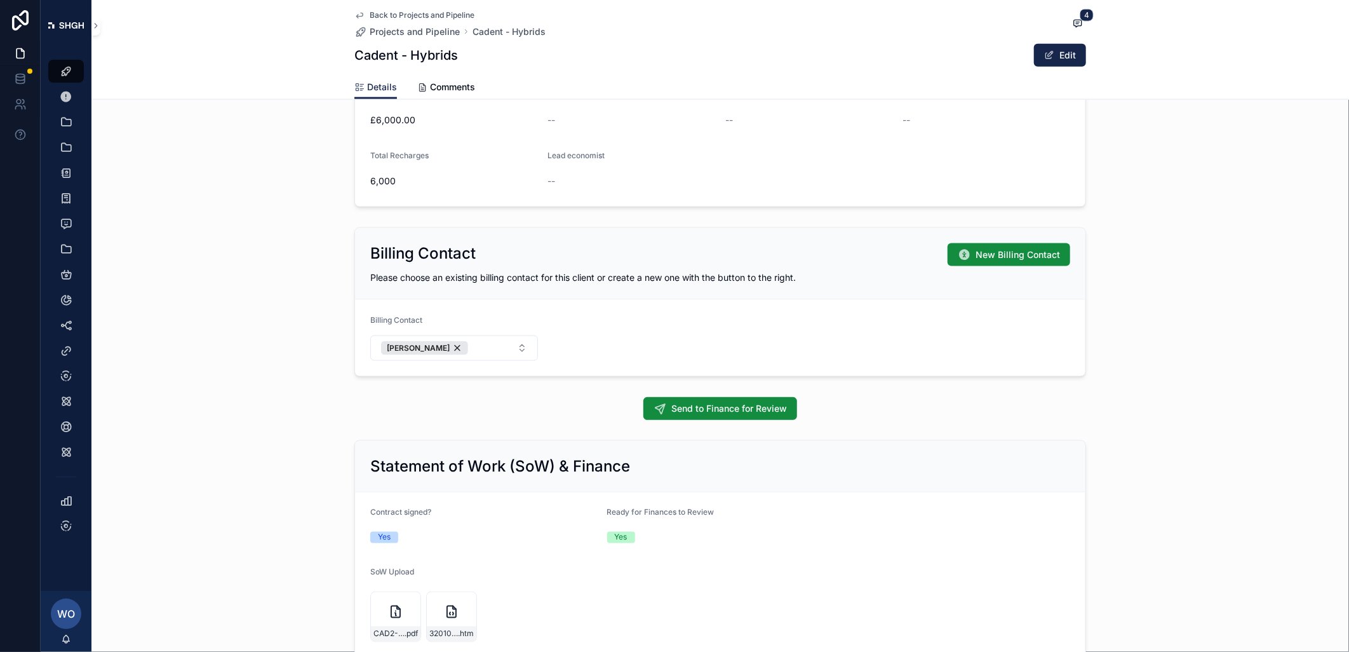
scroll to position [988, 0]
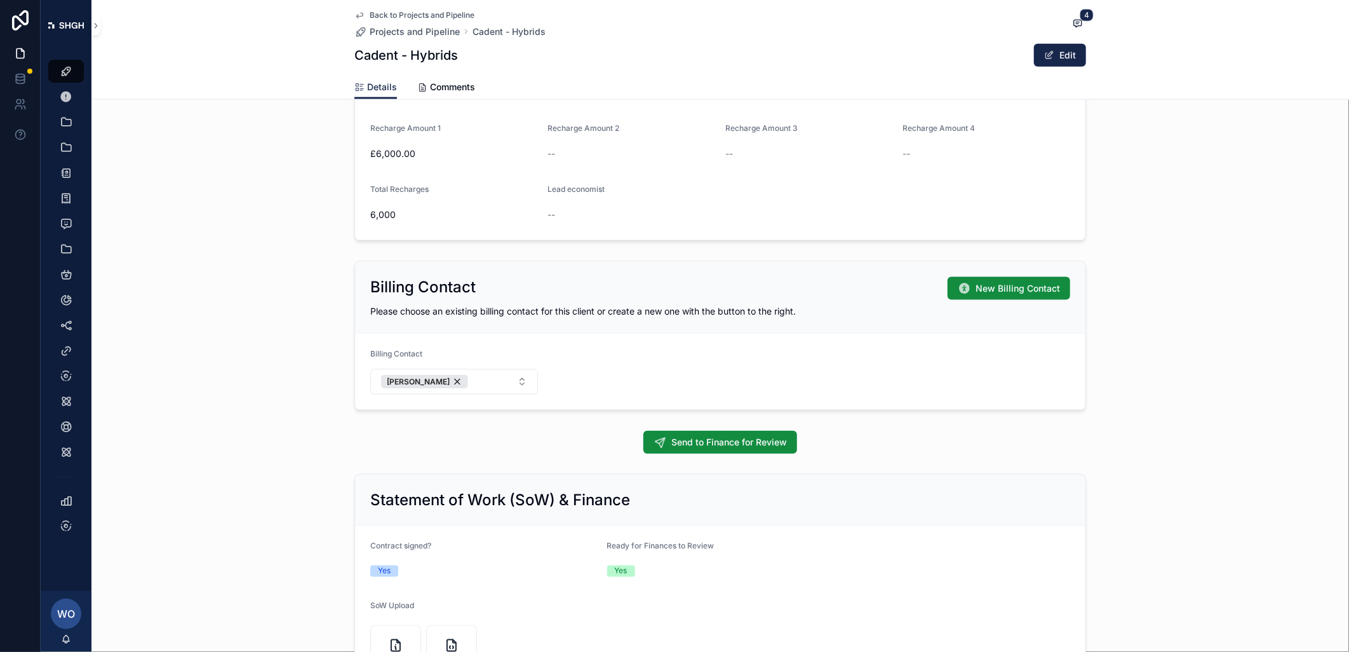
click at [383, 17] on span "Back to Projects and Pipeline" at bounding box center [422, 15] width 105 height 10
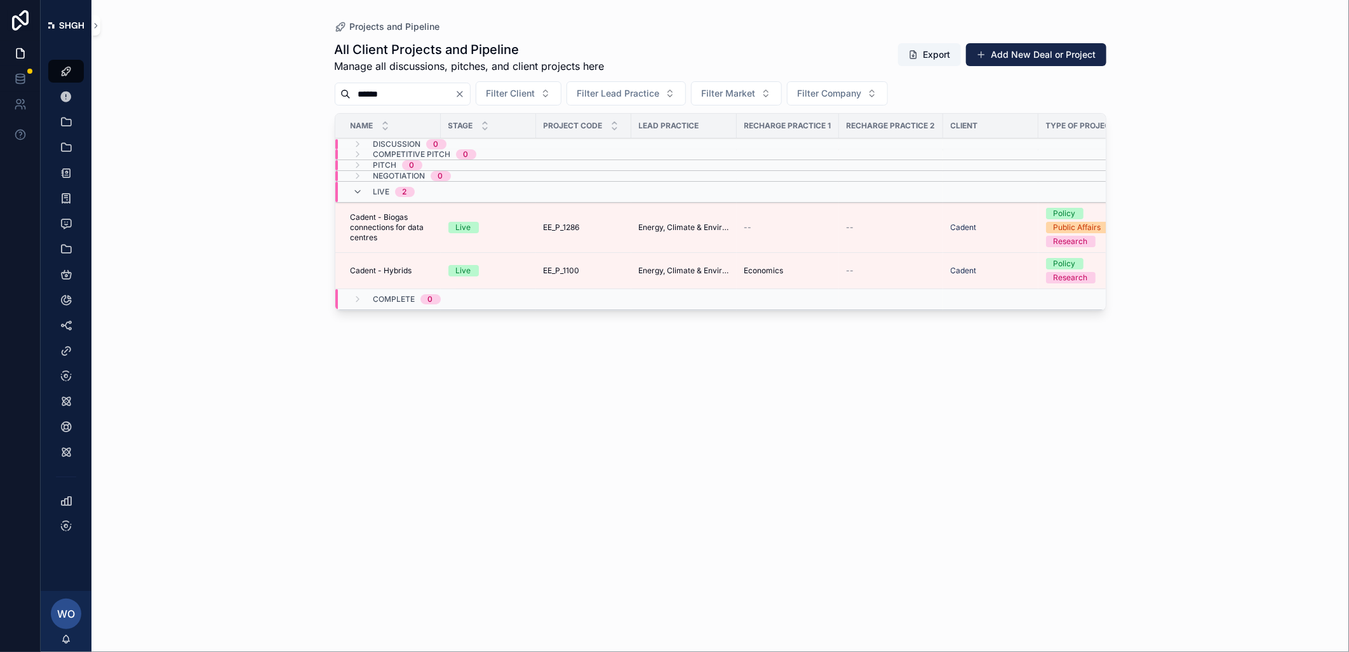
click at [381, 223] on span "Cadent - Biogas connections for data centres" at bounding box center [392, 227] width 83 height 30
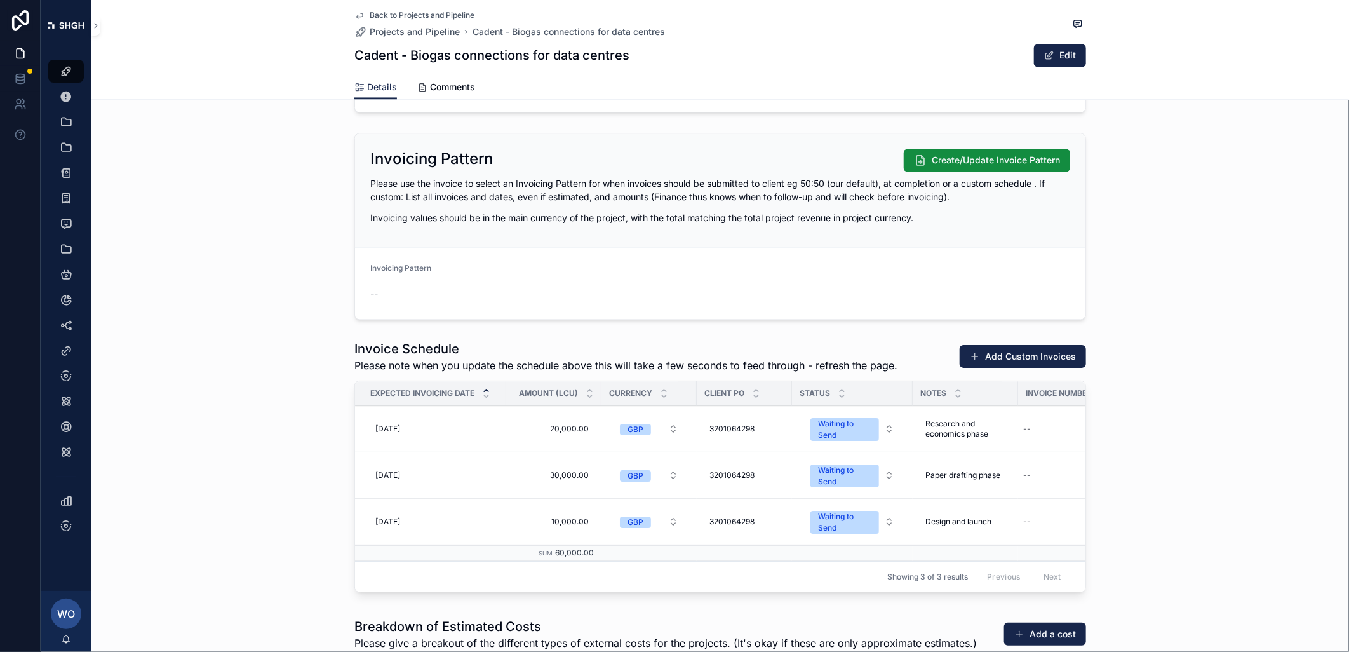
scroll to position [1623, 0]
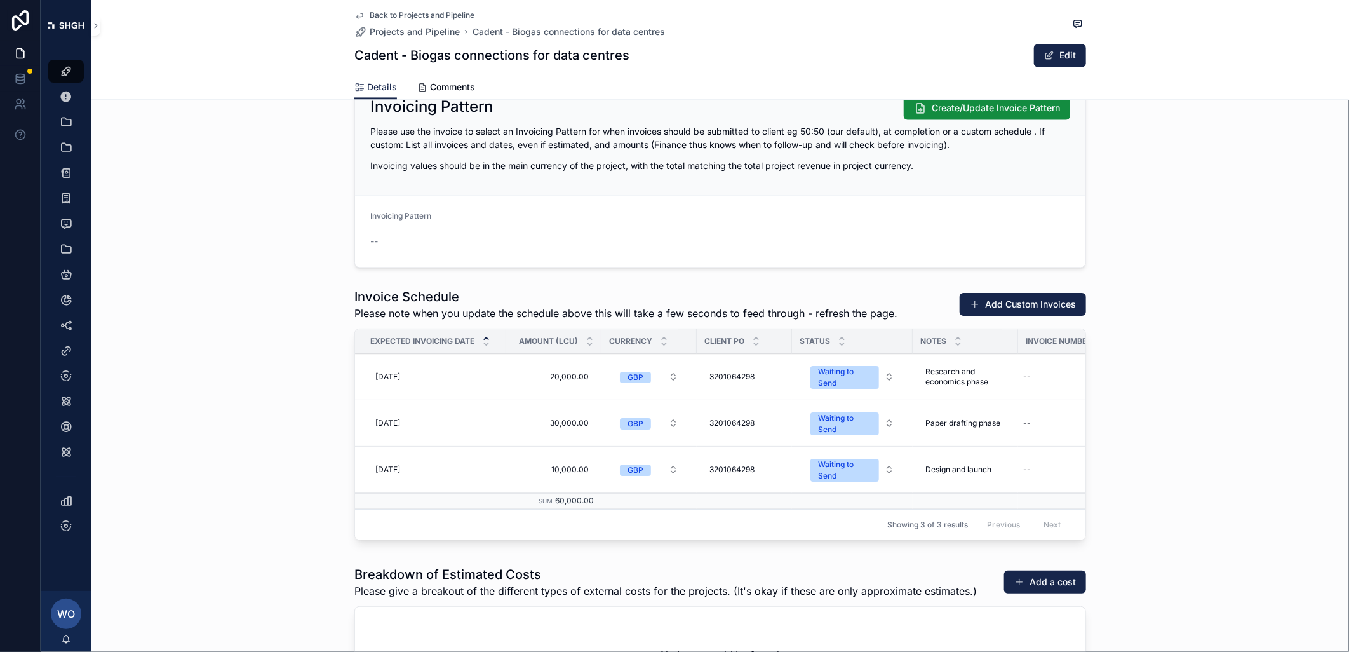
click at [380, 376] on span "[DATE]" at bounding box center [387, 377] width 25 height 10
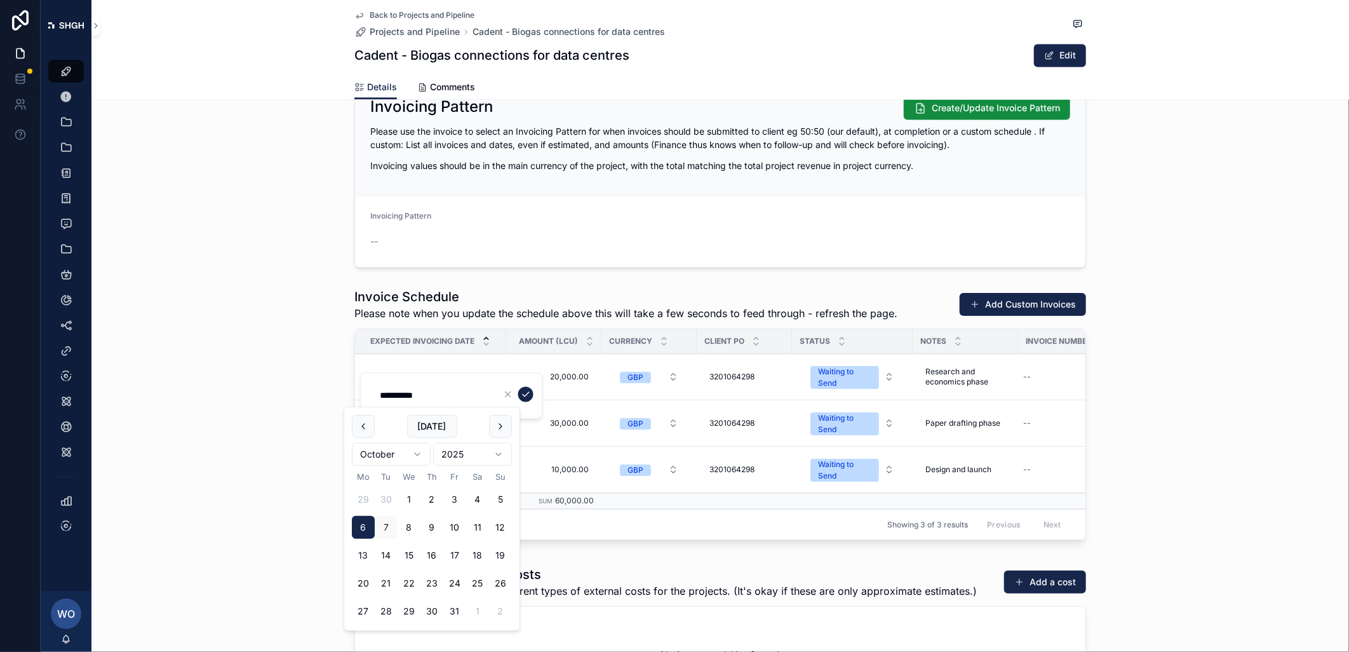
click at [386, 525] on button "7" at bounding box center [386, 527] width 23 height 23
type input "**********"
click at [526, 393] on icon "scrollable content" at bounding box center [526, 394] width 6 height 4
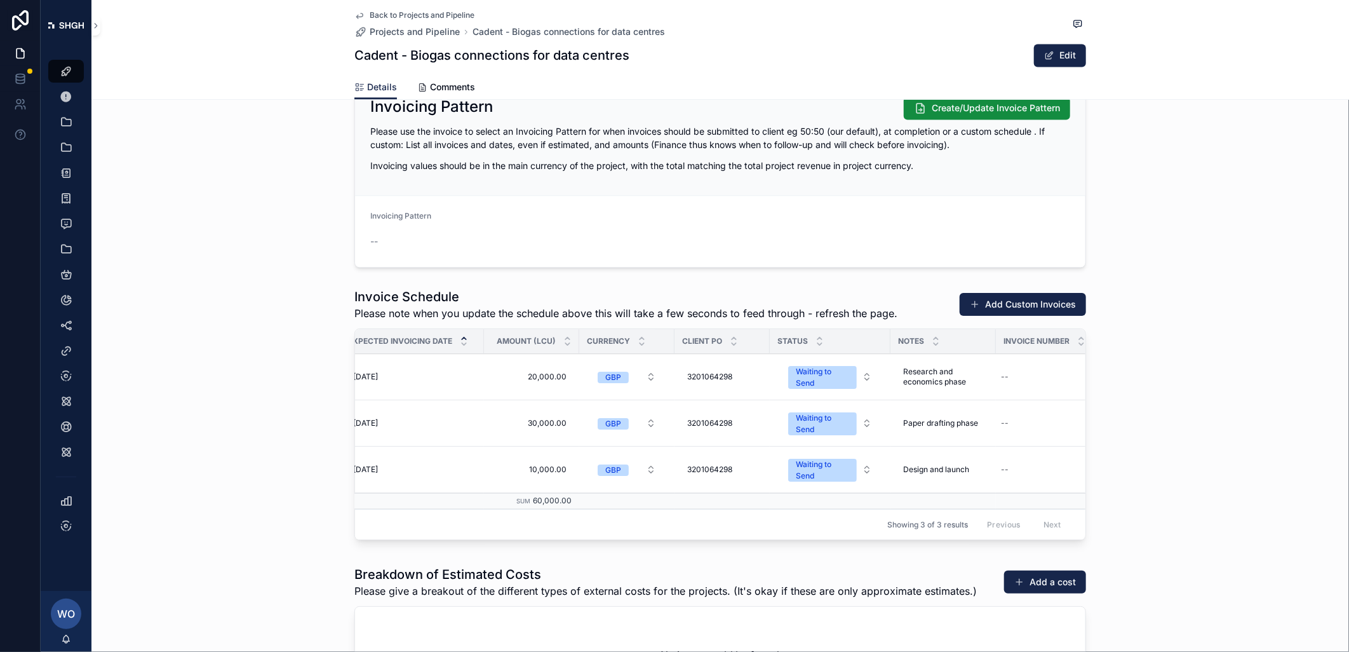
scroll to position [0, 32]
click at [1004, 375] on div "--" at bounding box center [1029, 377] width 84 height 20
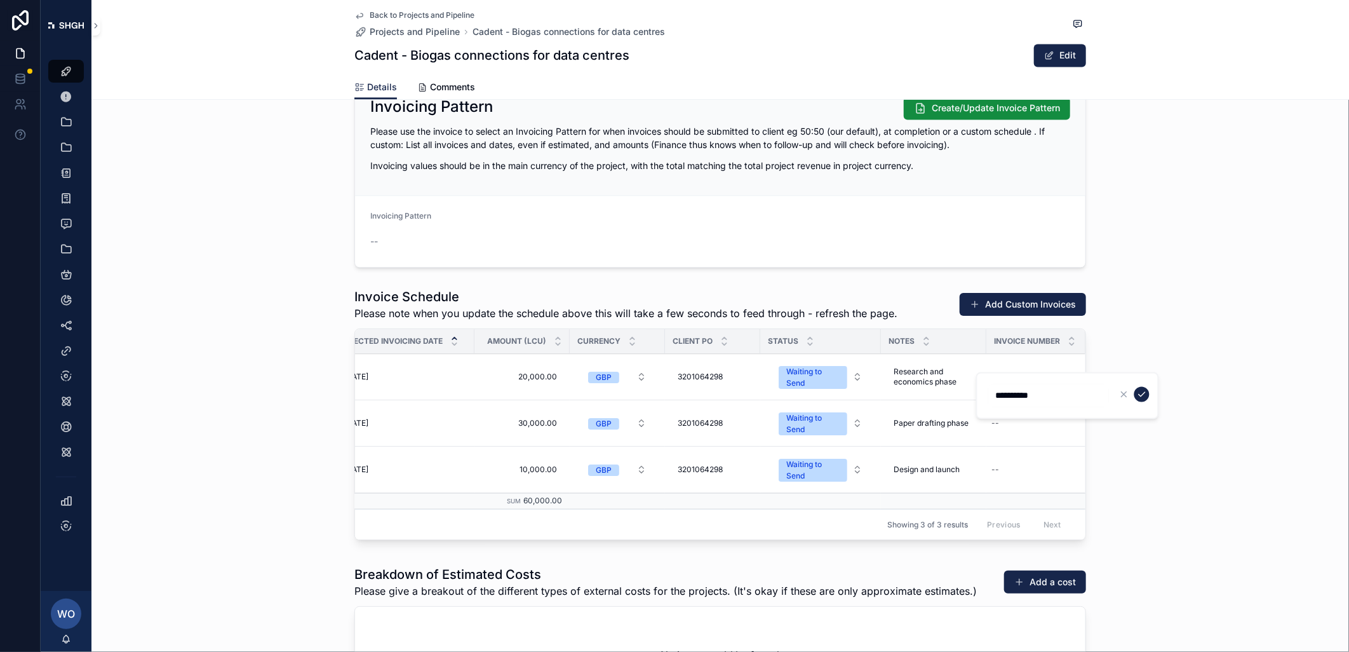
type input "**********"
click at [1055, 390] on icon "scrollable content" at bounding box center [1142, 394] width 10 height 10
click at [817, 377] on div "Waiting to Send" at bounding box center [812, 377] width 53 height 23
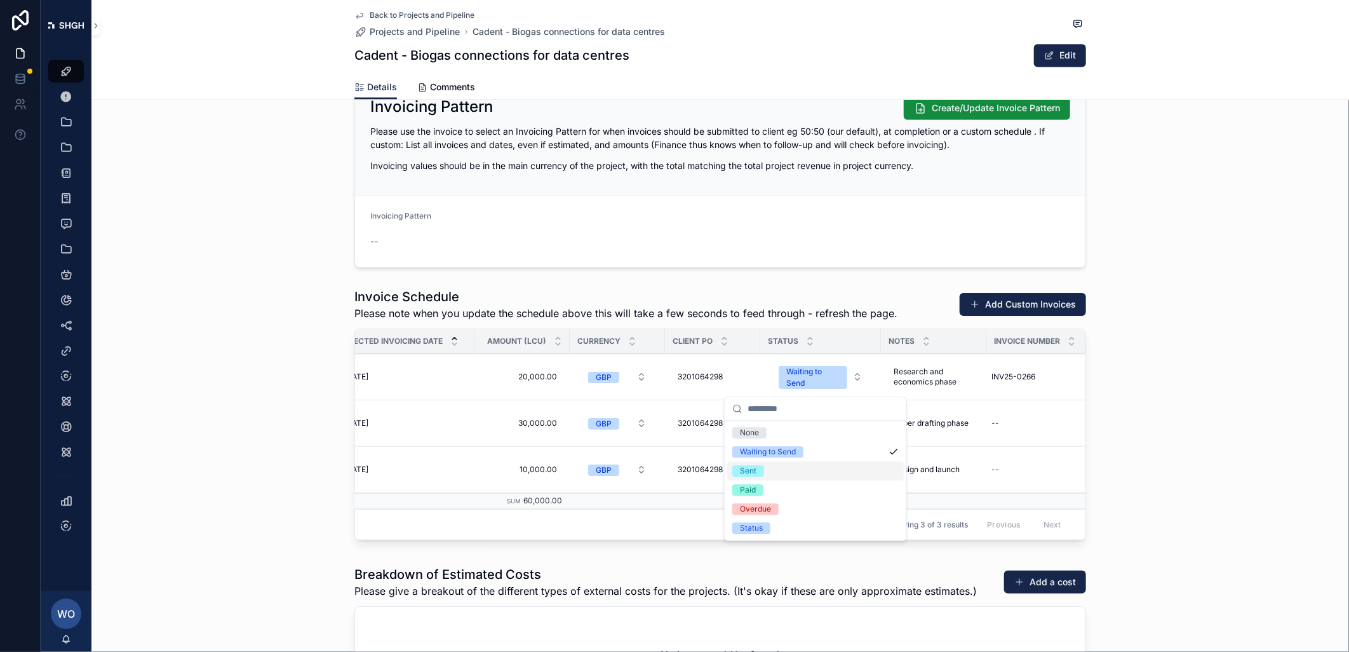
click at [759, 469] on span "Sent" at bounding box center [748, 470] width 32 height 11
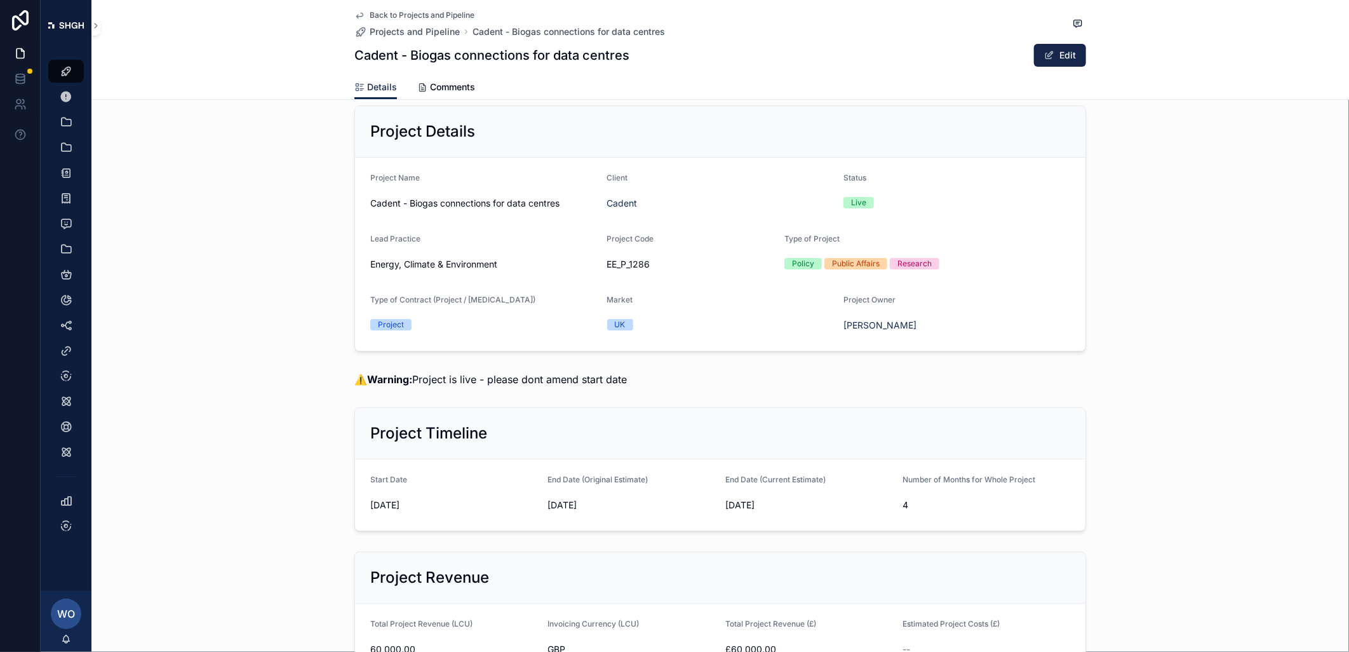
scroll to position [0, 0]
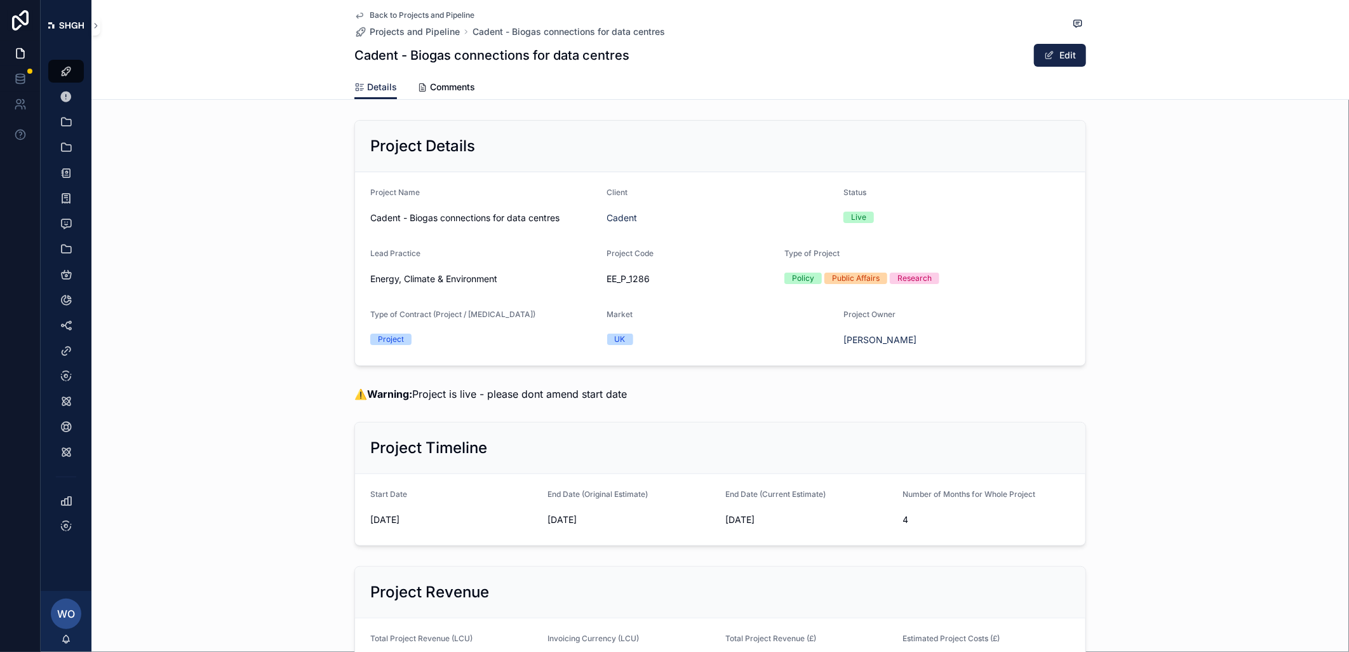
click at [405, 13] on span "Back to Projects and Pipeline" at bounding box center [422, 15] width 105 height 10
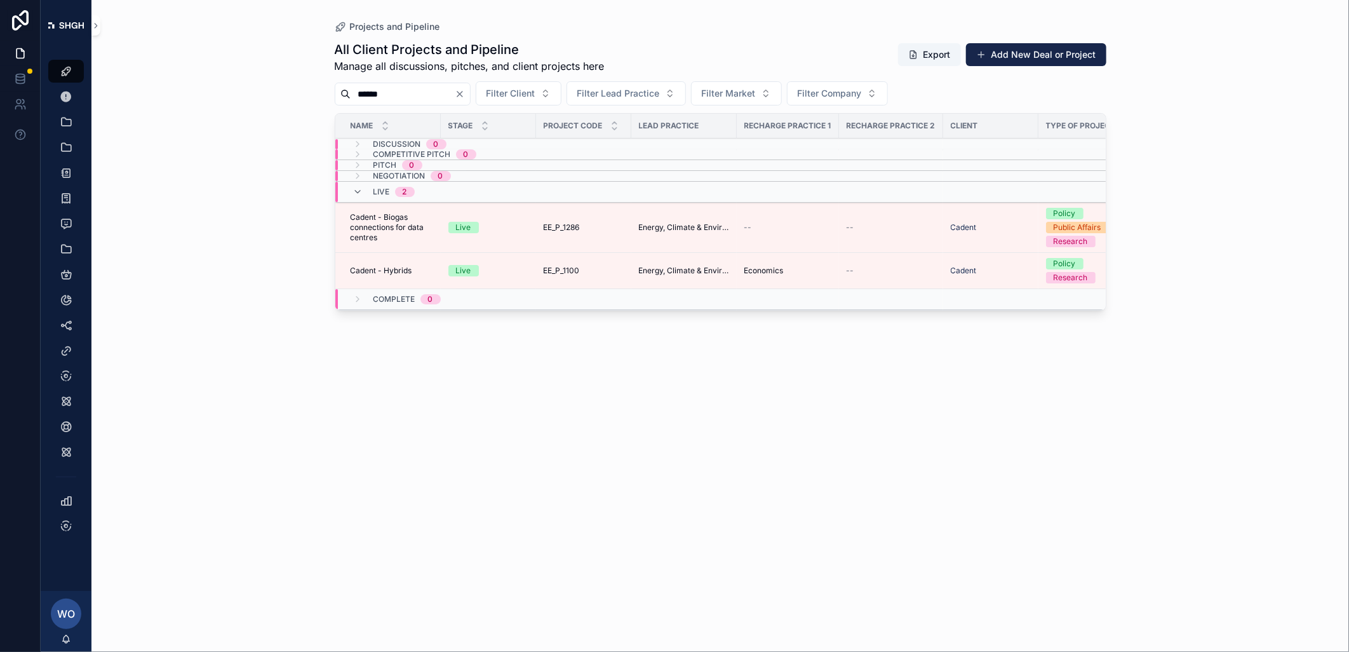
click at [374, 269] on span "Cadent - Hybrids" at bounding box center [382, 271] width 62 height 10
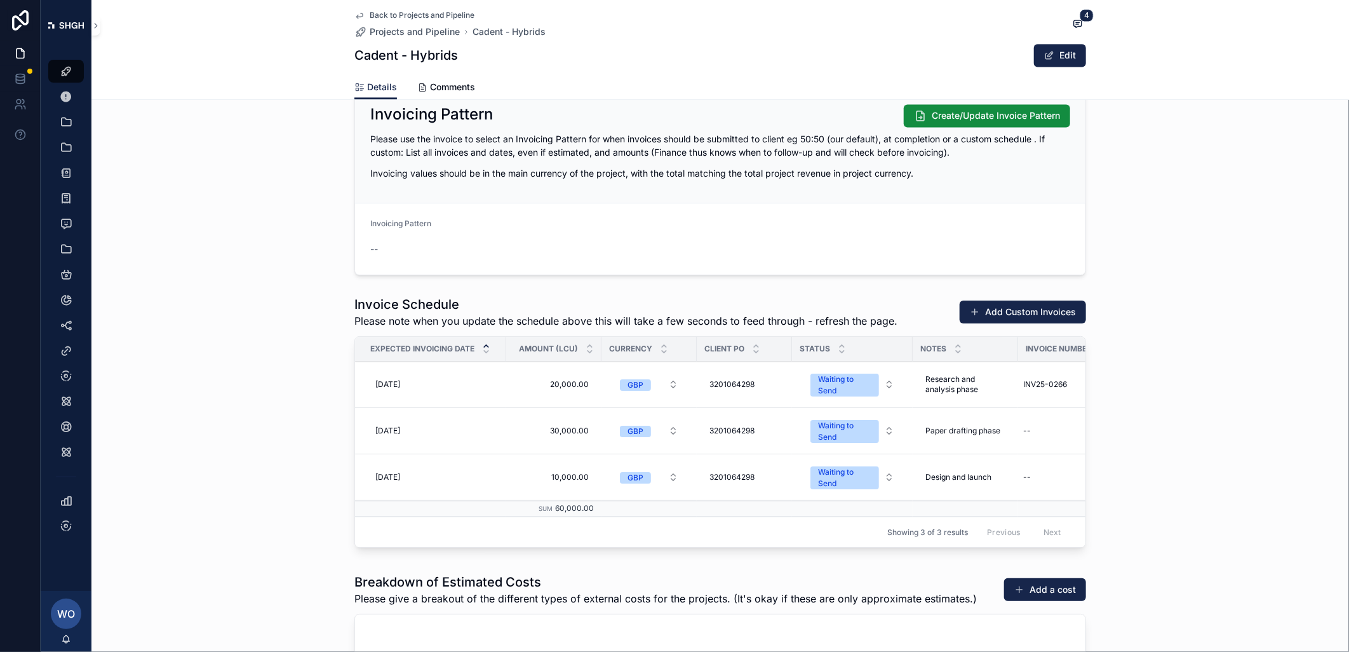
scroll to position [1623, 0]
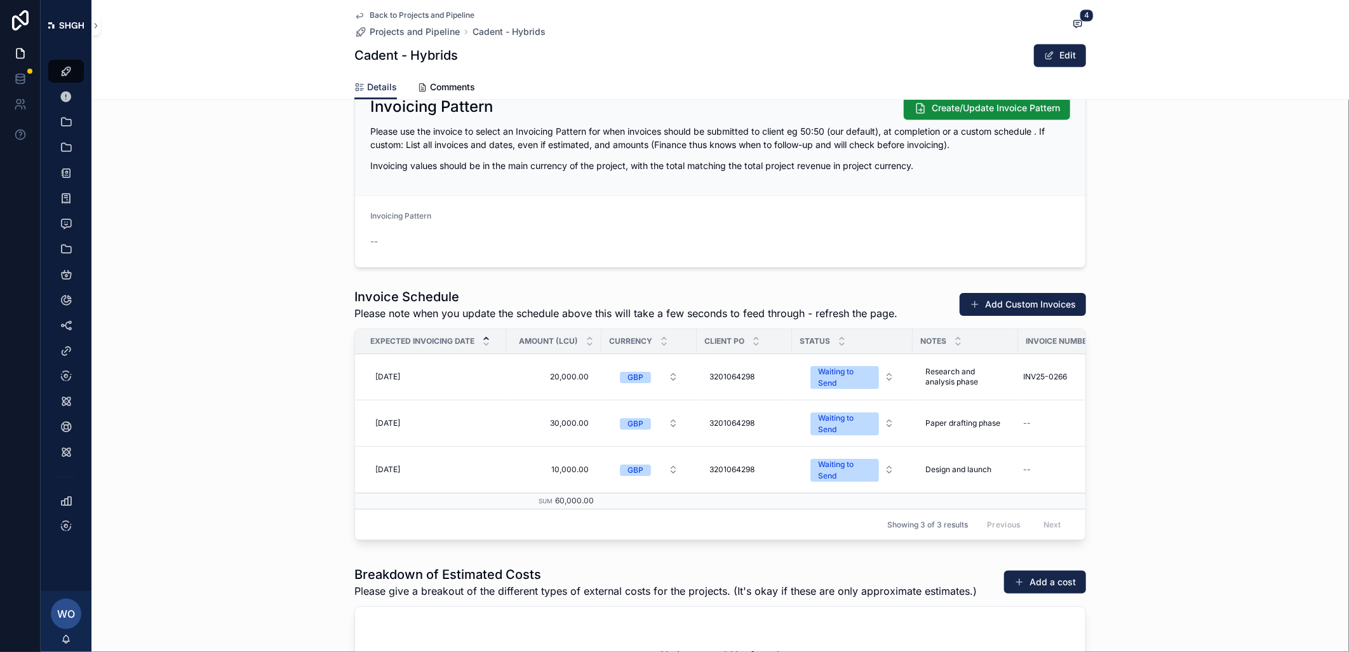
click at [844, 379] on div "Waiting to Send" at bounding box center [844, 377] width 53 height 23
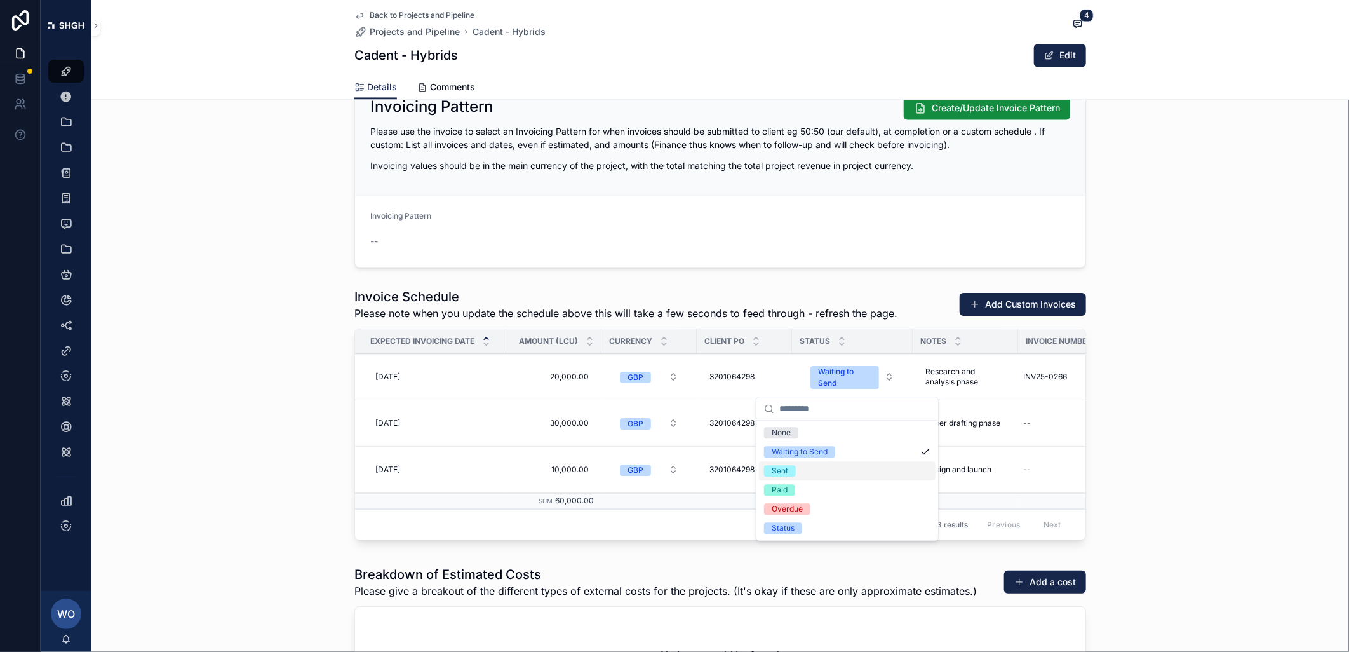
click at [799, 466] on div "Sent" at bounding box center [847, 470] width 177 height 19
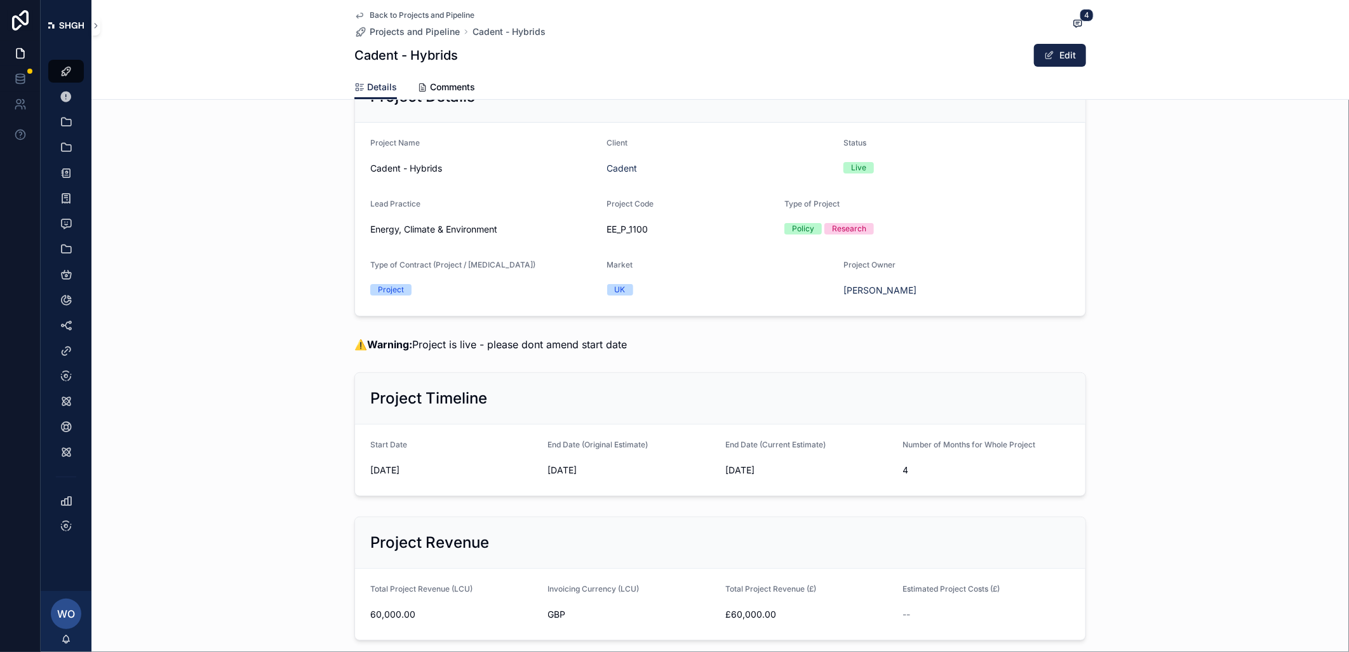
scroll to position [0, 0]
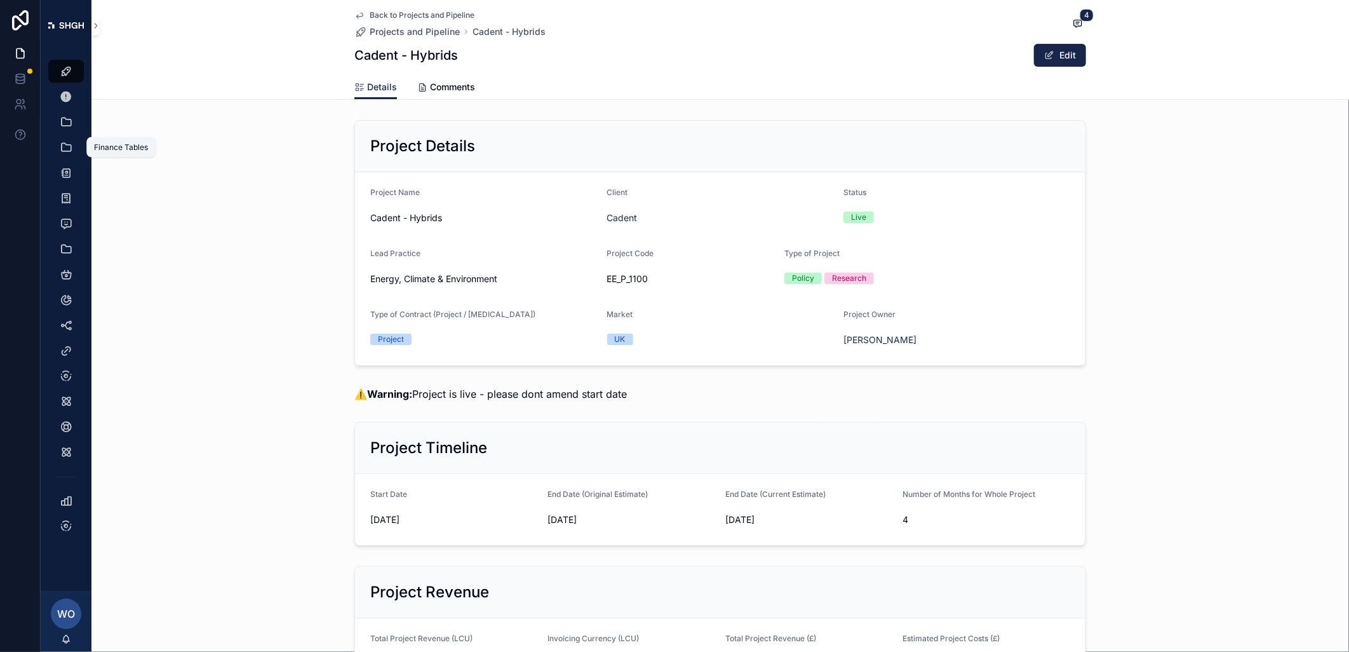
click at [66, 142] on icon "scrollable content" at bounding box center [66, 147] width 13 height 13
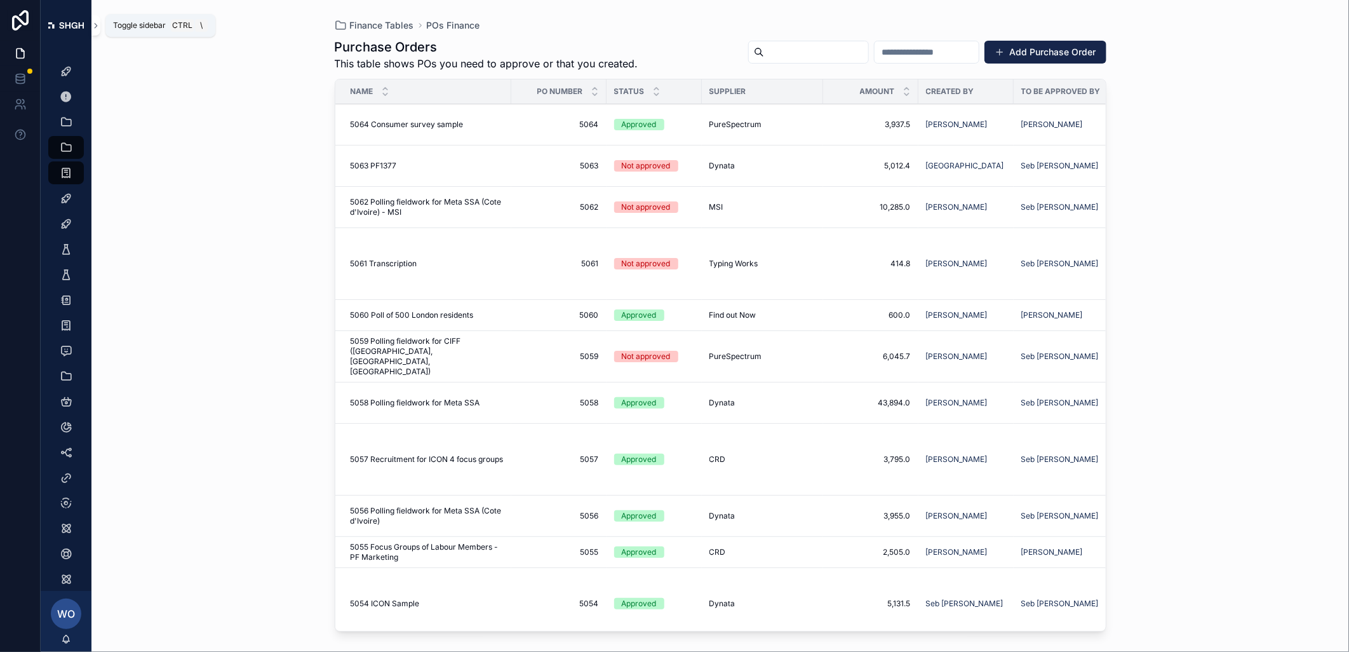
click at [94, 29] on icon "scrollable content" at bounding box center [95, 26] width 9 height 10
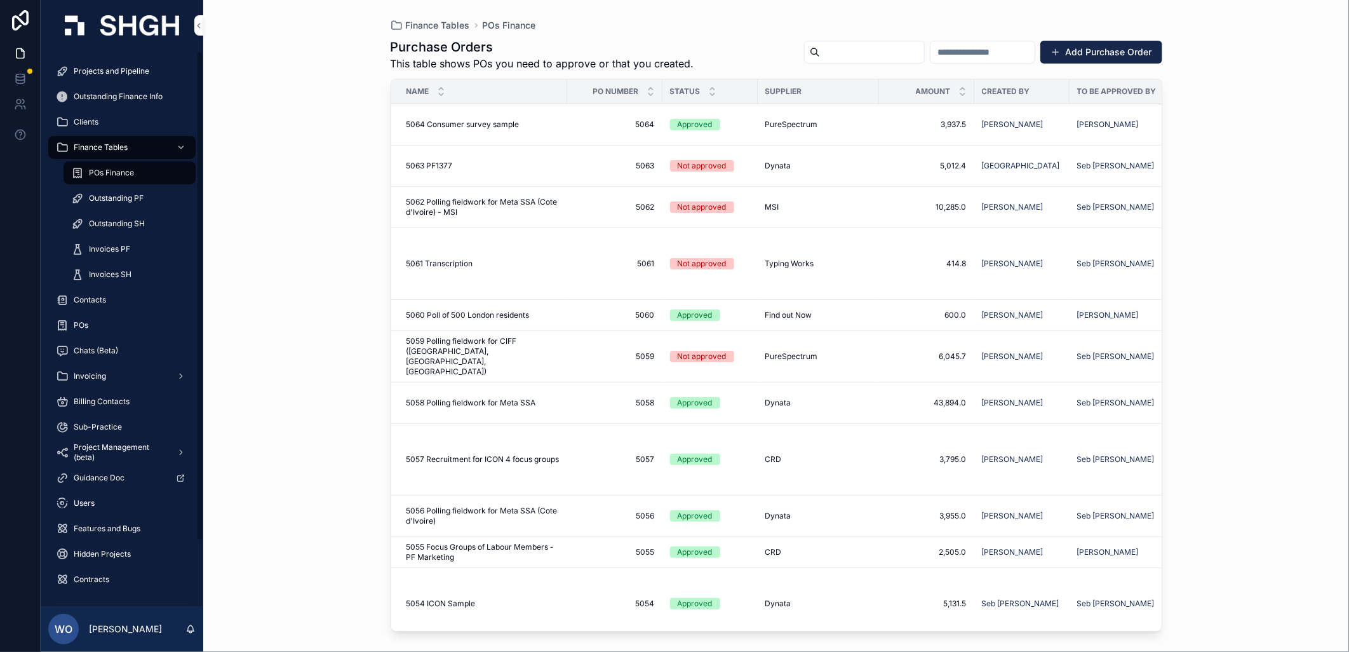
click at [104, 269] on span "Invoices SH" at bounding box center [110, 274] width 43 height 10
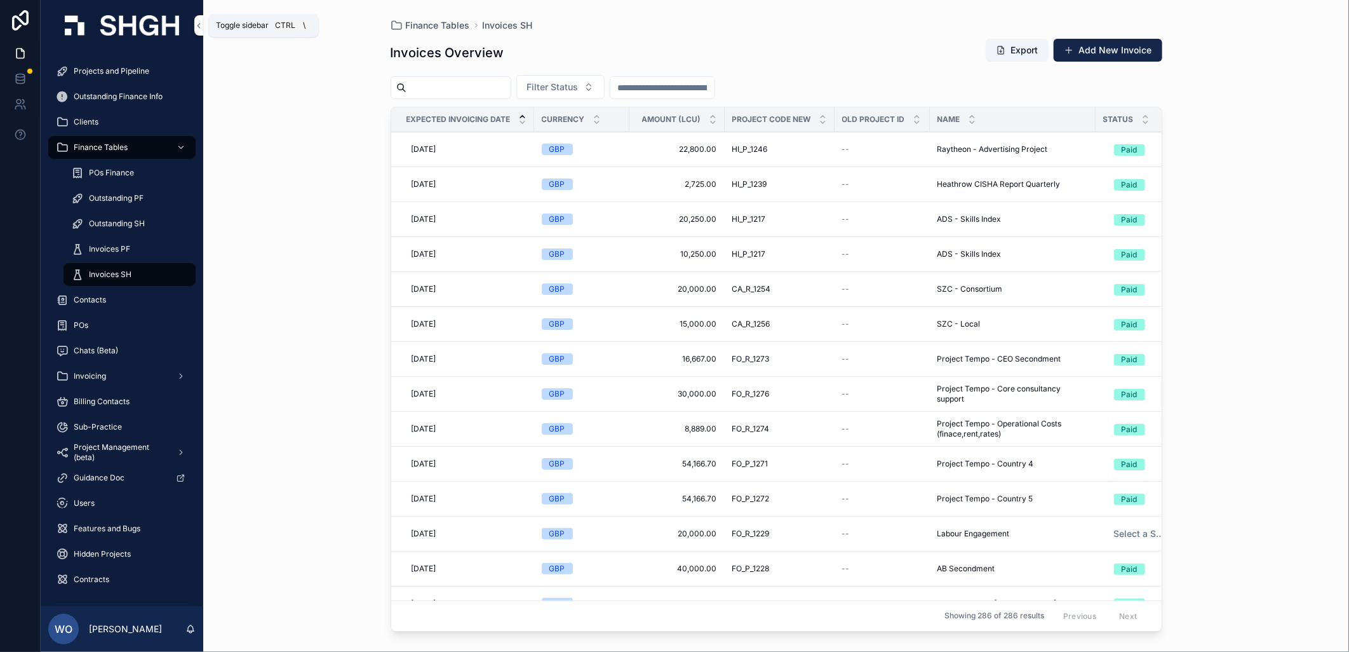
click at [198, 24] on icon "scrollable content" at bounding box center [198, 26] width 9 height 10
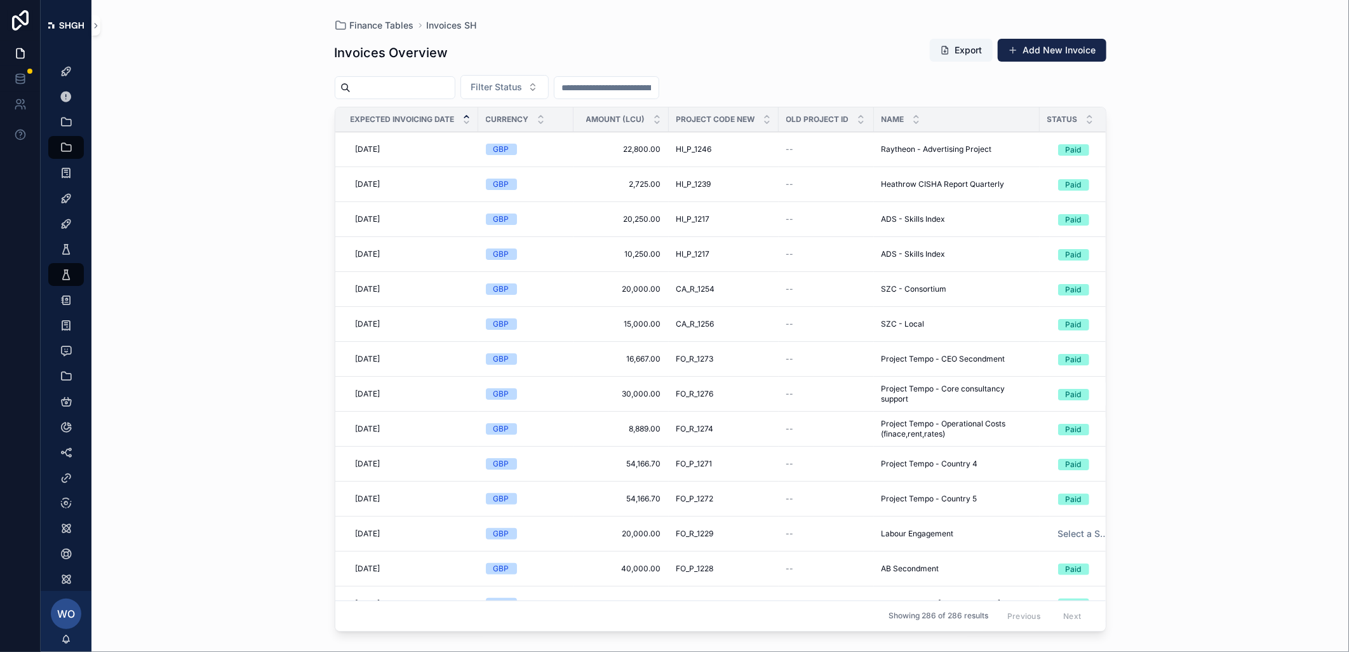
click at [523, 88] on span "Filter Status" at bounding box center [496, 87] width 51 height 13
click at [502, 138] on div "Waiting to Send" at bounding box center [534, 138] width 177 height 20
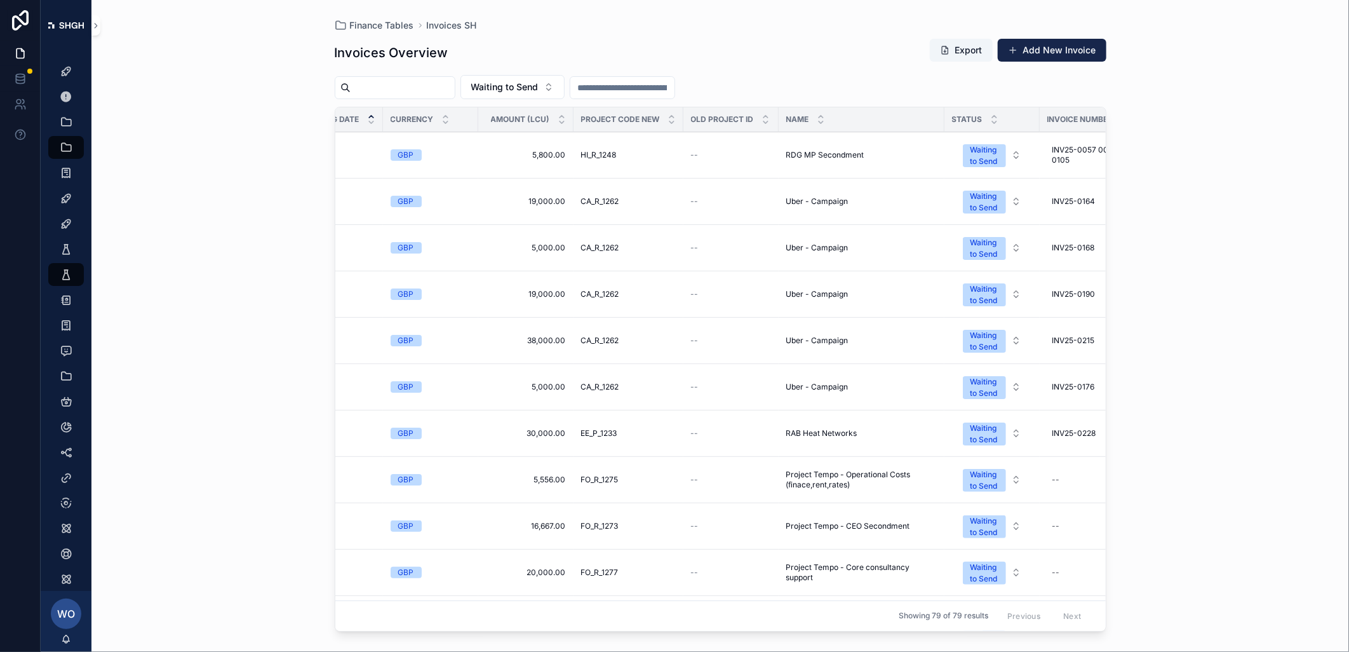
scroll to position [0, 104]
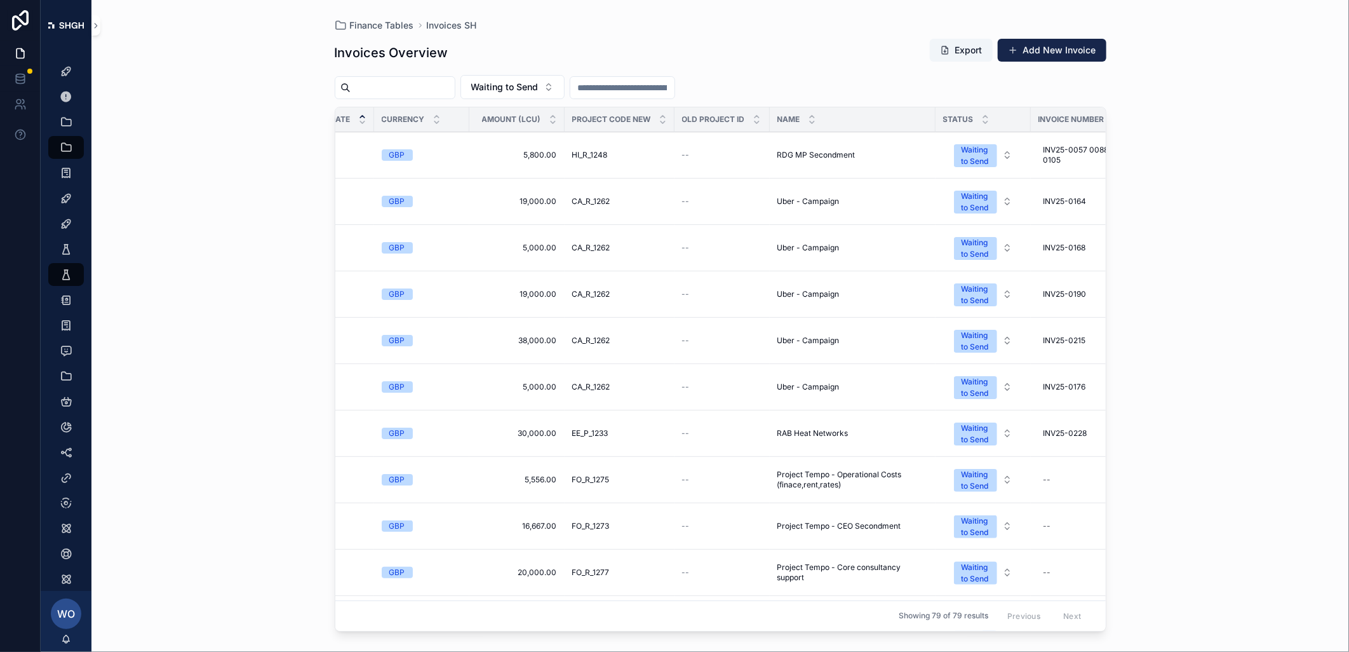
drag, startPoint x: 760, startPoint y: 620, endPoint x: 836, endPoint y: 609, distance: 76.5
click at [836, 597] on div "Showing 79 of 79 results Previous Next" at bounding box center [720, 615] width 771 height 30
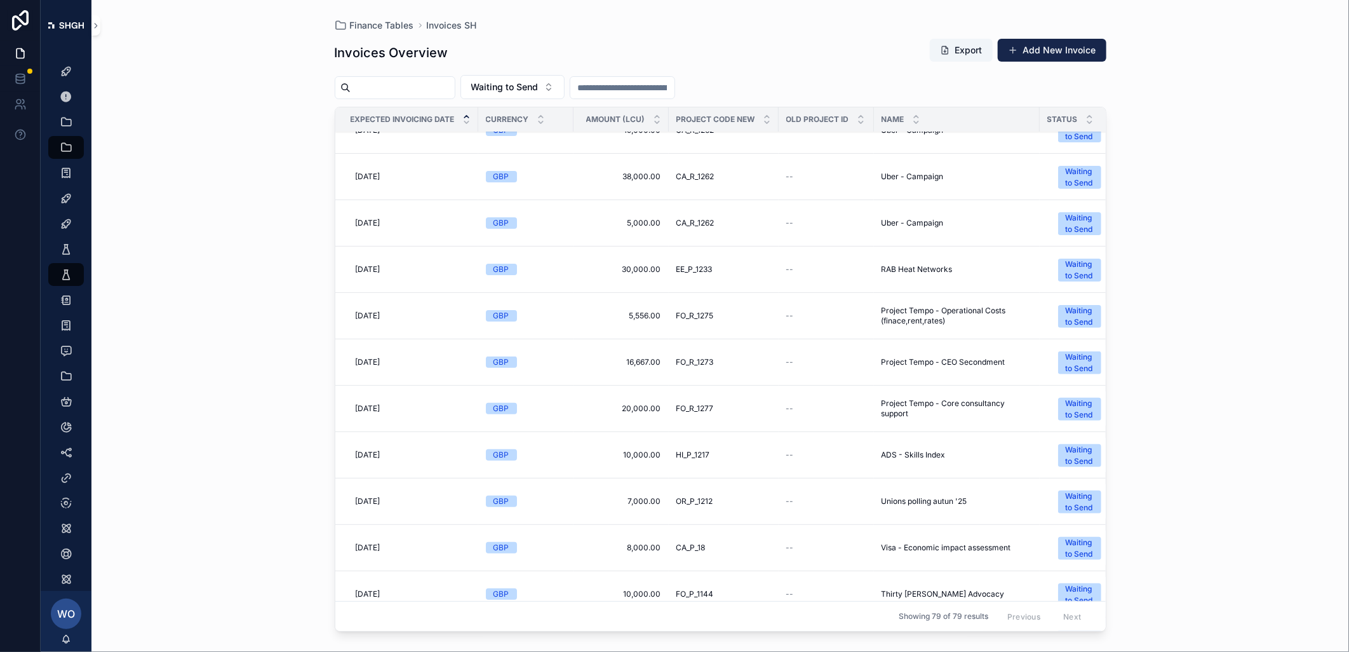
scroll to position [71, 0]
click at [543, 93] on button "Waiting to Send" at bounding box center [513, 87] width 104 height 24
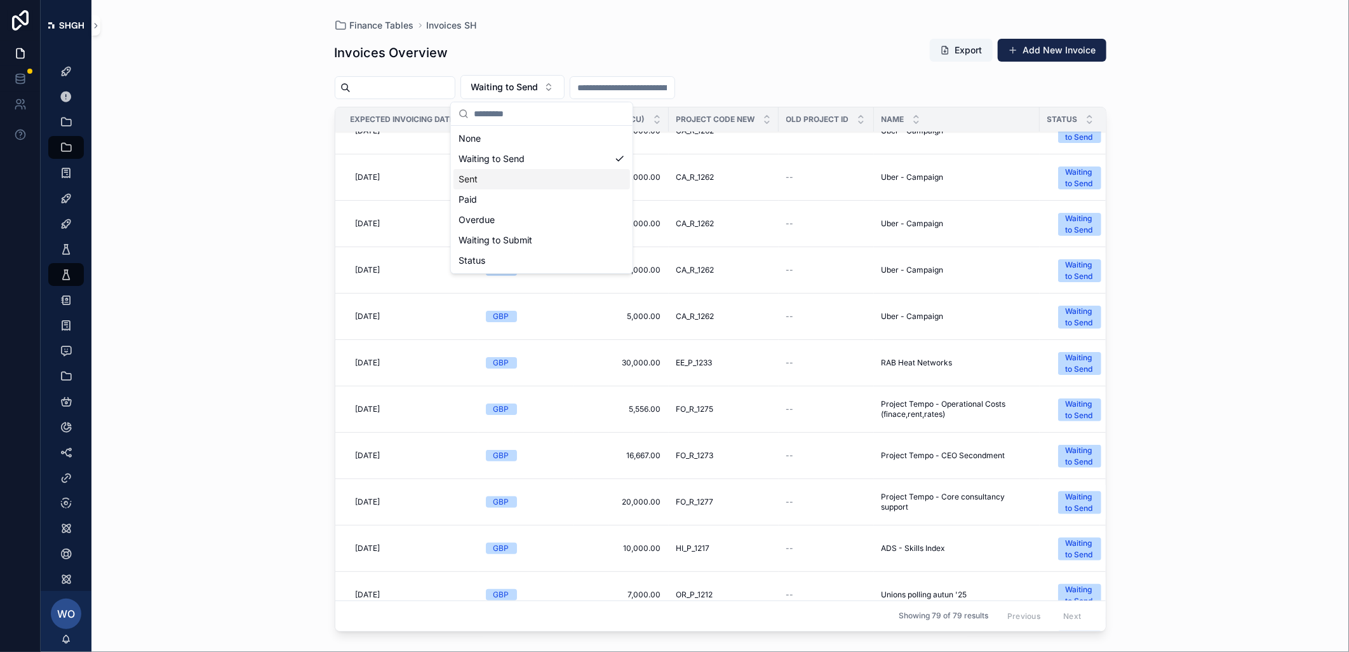
click at [493, 182] on div "Sent" at bounding box center [542, 179] width 177 height 20
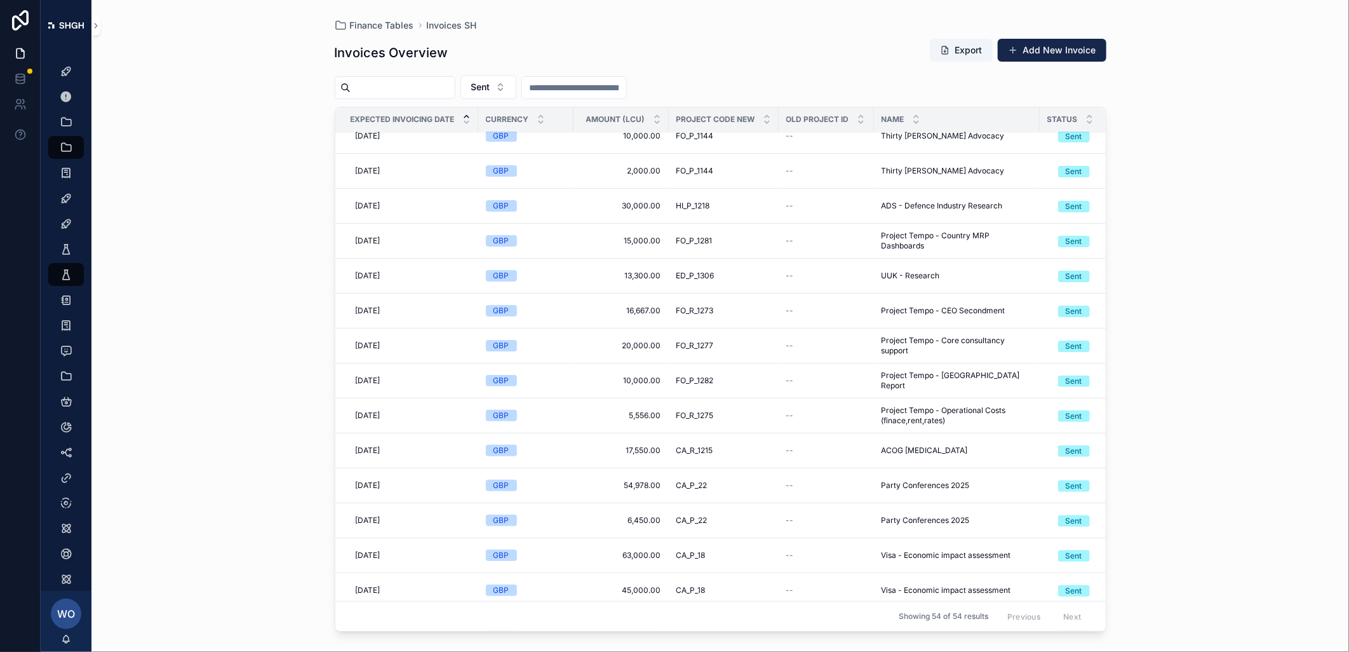
scroll to position [846, 0]
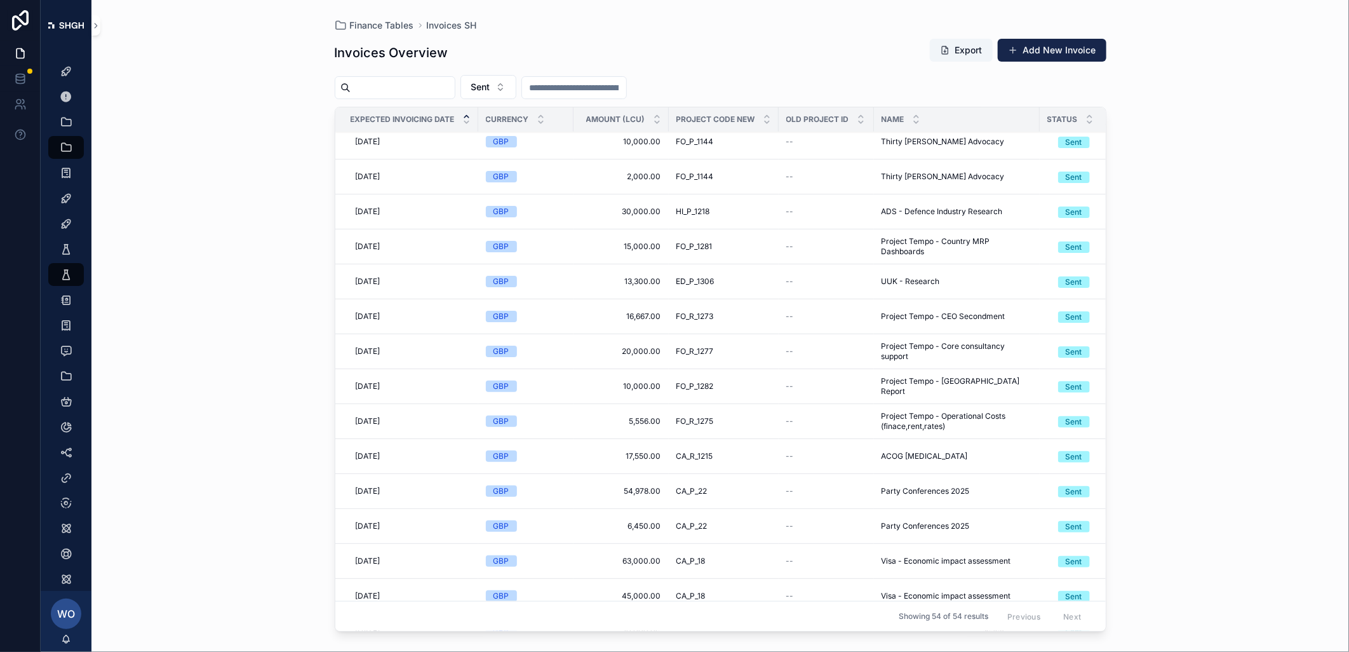
click at [1055, 391] on div "Sent" at bounding box center [1074, 386] width 17 height 11
click at [1020, 493] on div "Paid" at bounding box center [1021, 495] width 16 height 11
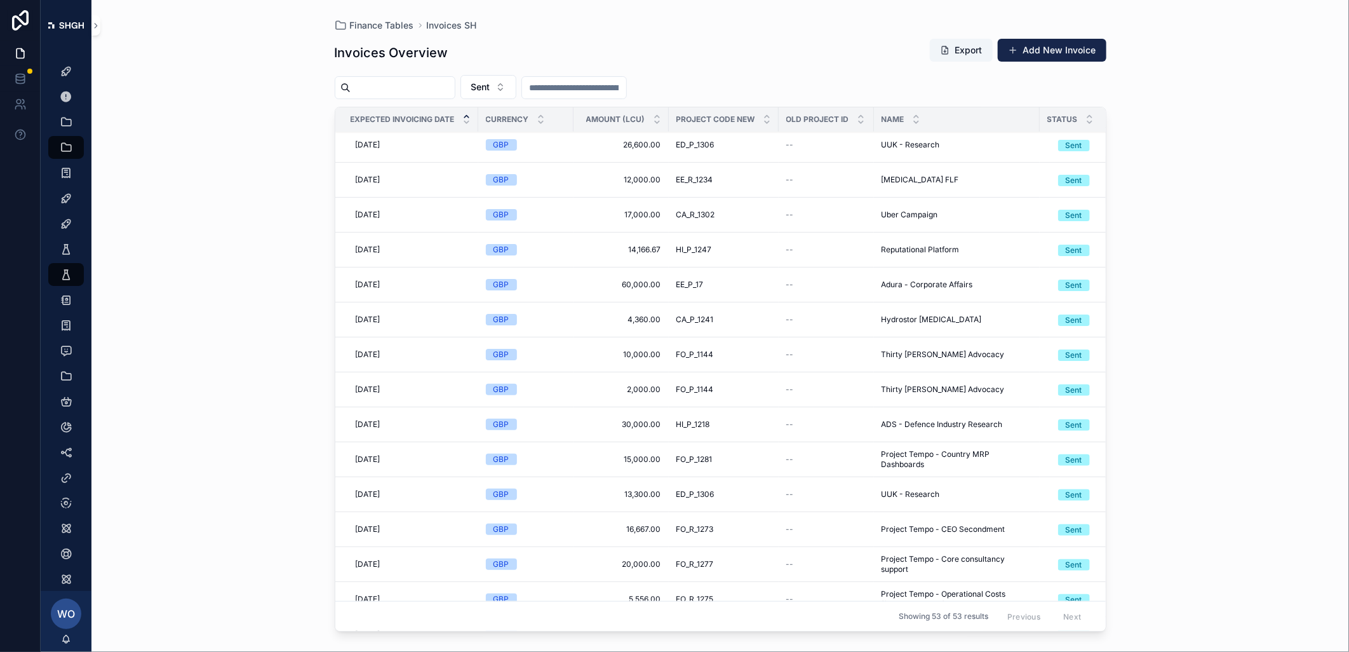
scroll to position [773, 0]
click at [1055, 392] on div "Sent" at bounding box center [1074, 389] width 17 height 11
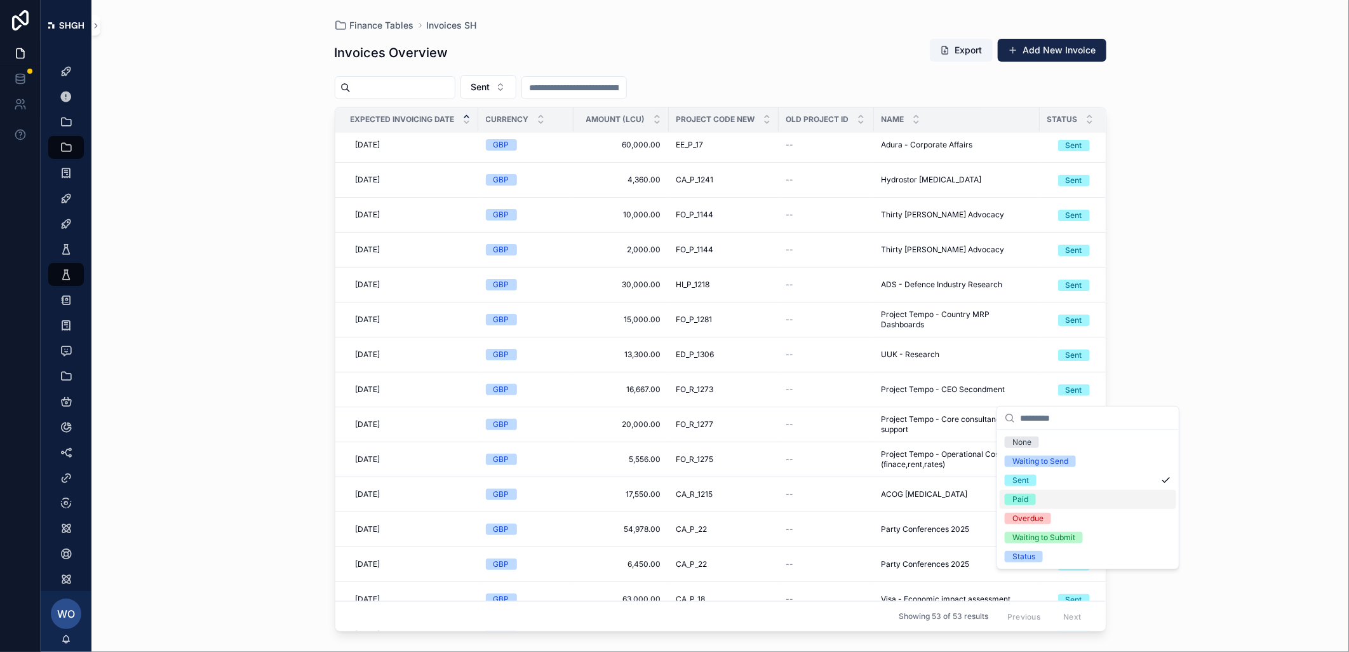
click at [1021, 499] on div "Paid" at bounding box center [1021, 499] width 16 height 11
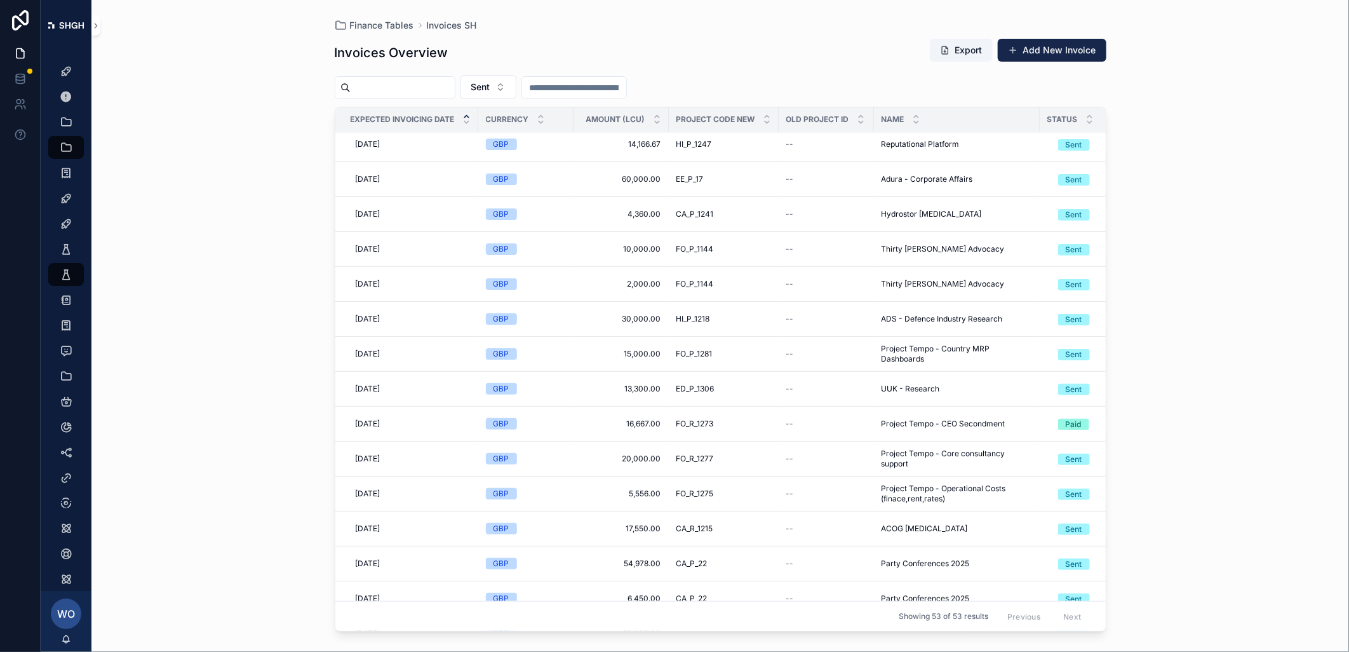
scroll to position [809, 0]
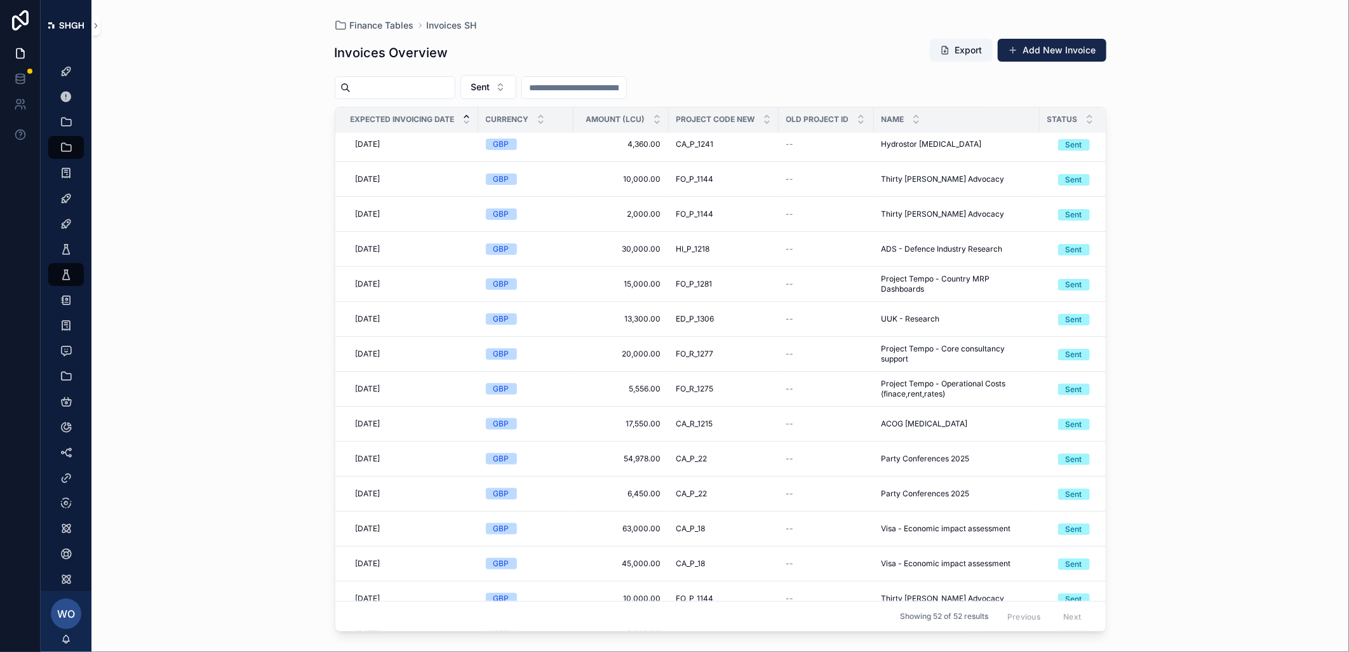
click at [1055, 393] on div "Sent" at bounding box center [1074, 389] width 17 height 11
click at [1021, 497] on div "Paid" at bounding box center [1021, 498] width 16 height 11
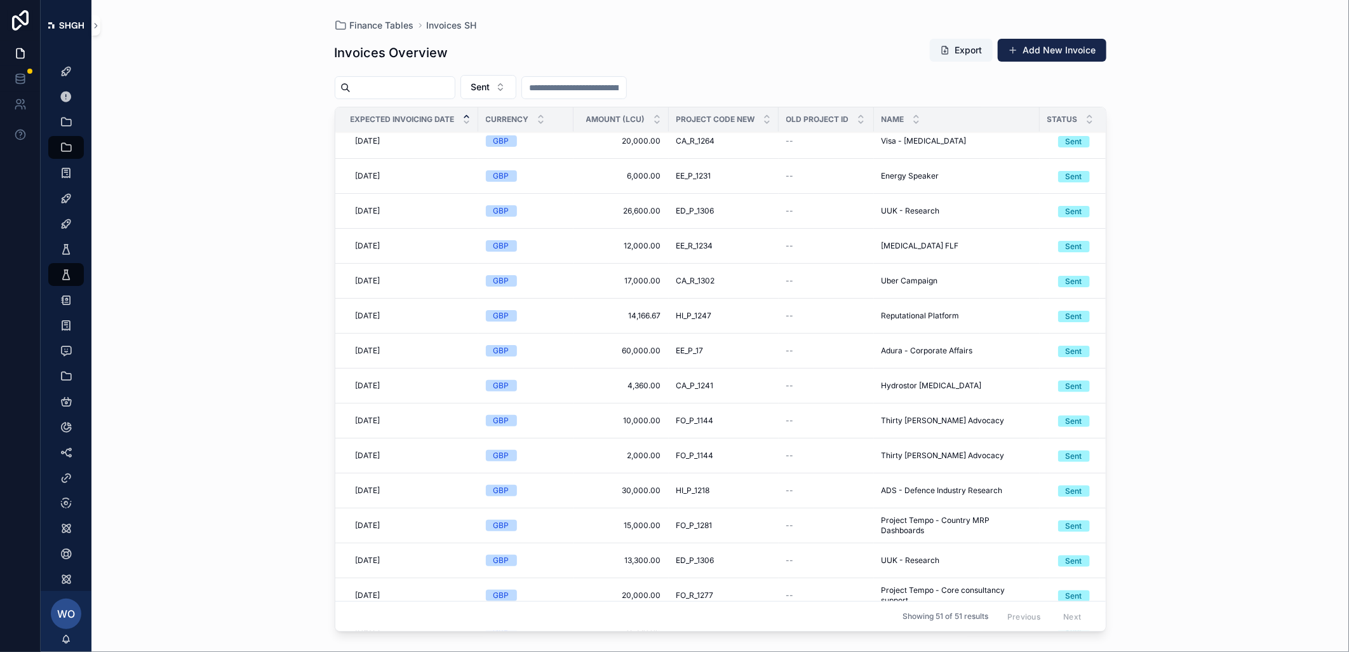
scroll to position [637, 0]
click at [1055, 462] on div "Sent" at bounding box center [1074, 455] width 17 height 11
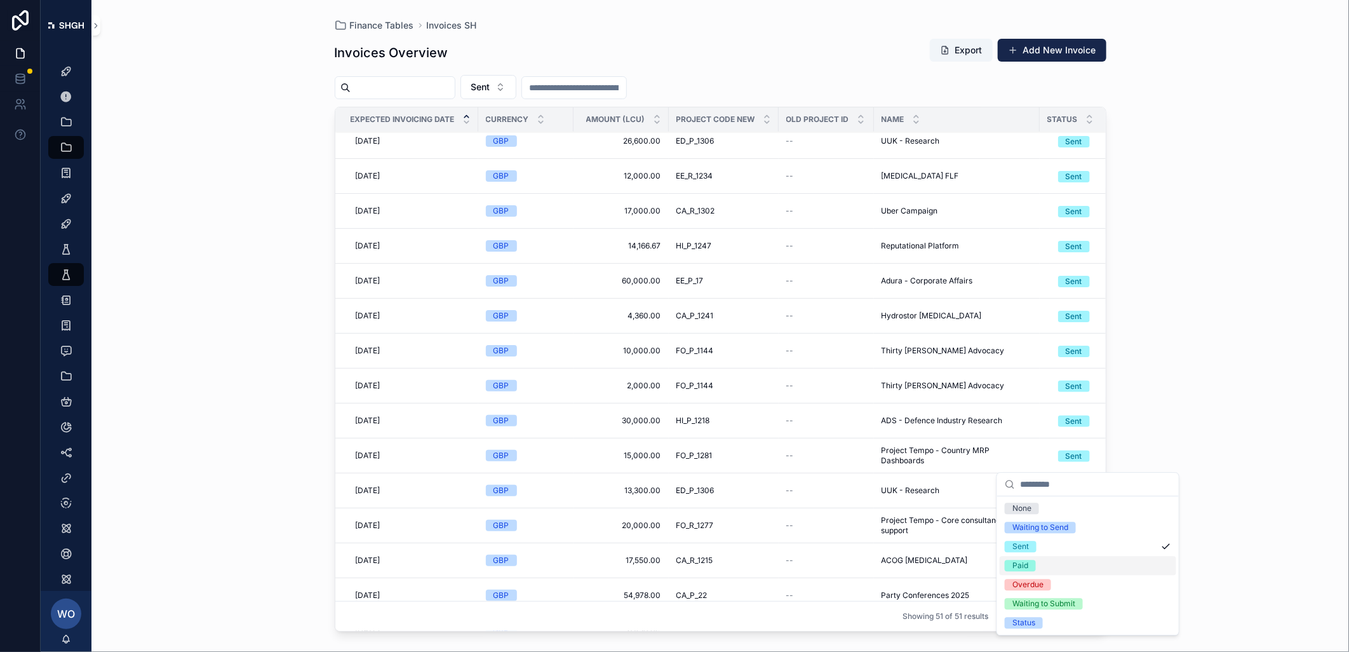
click at [1030, 566] on span "Paid" at bounding box center [1020, 565] width 31 height 11
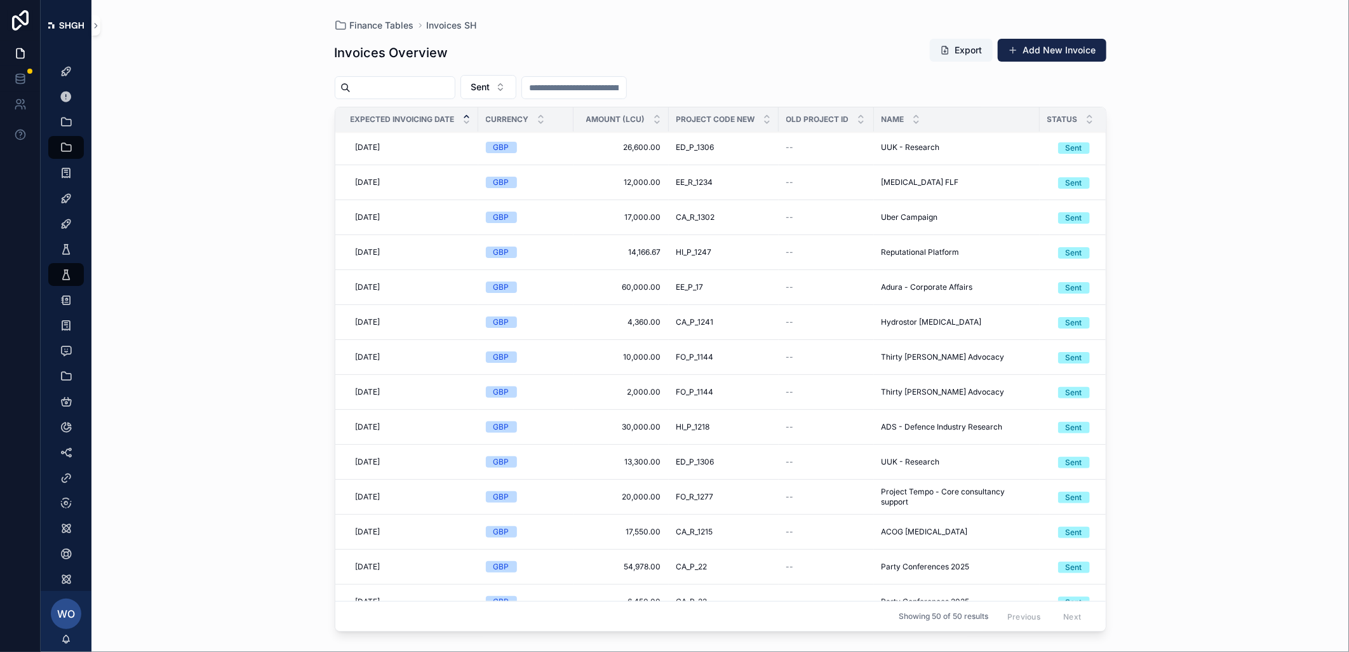
scroll to position [701, 0]
click at [1055, 290] on span "Sent" at bounding box center [1074, 287] width 32 height 11
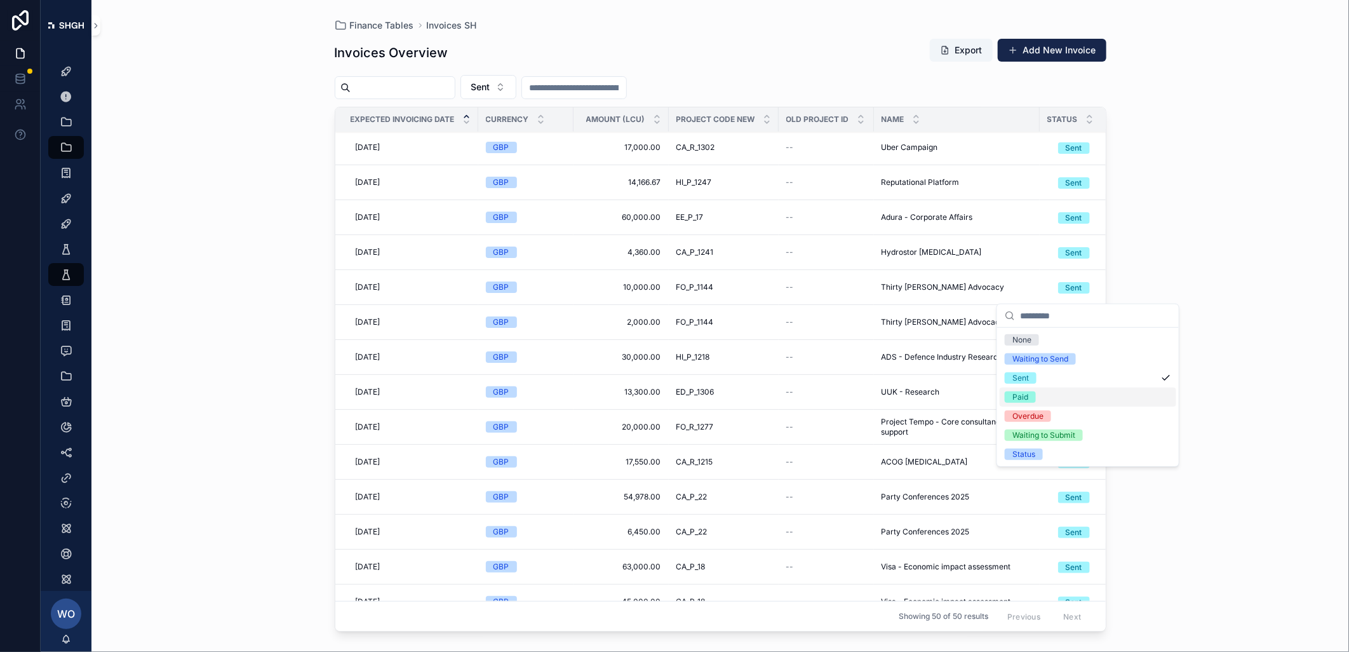
click at [1024, 393] on div "Paid" at bounding box center [1021, 396] width 16 height 11
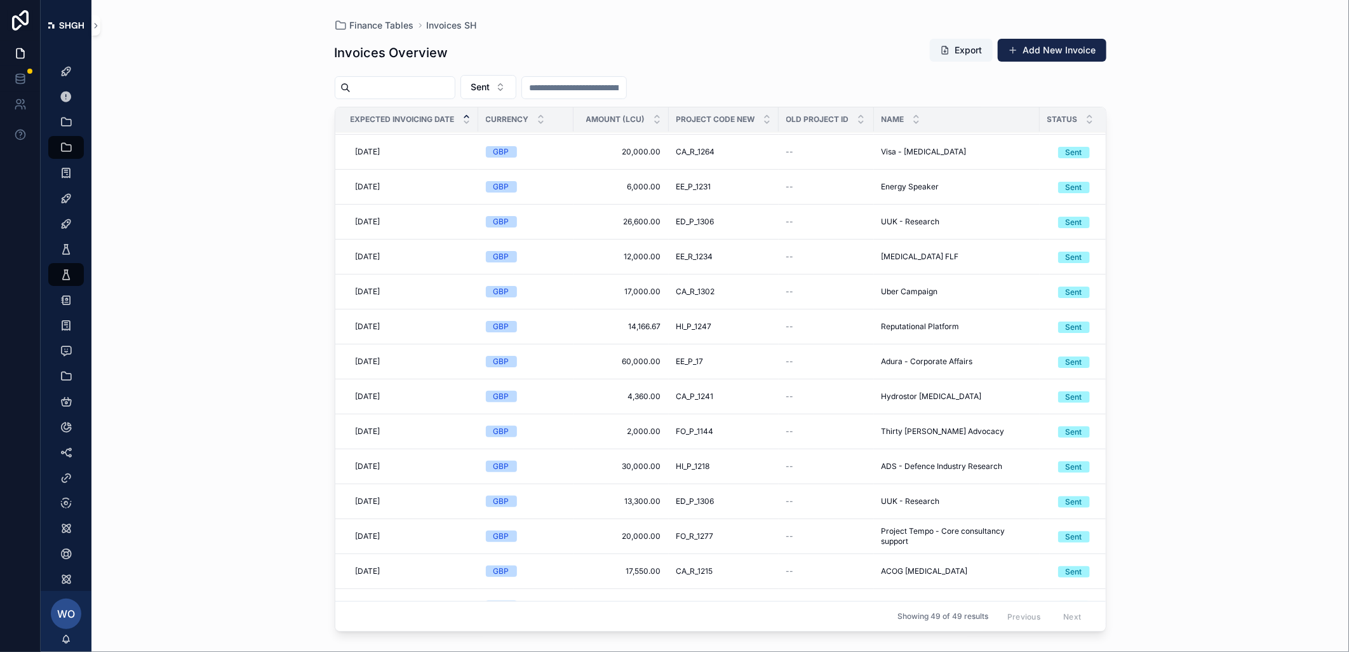
scroll to position [634, 0]
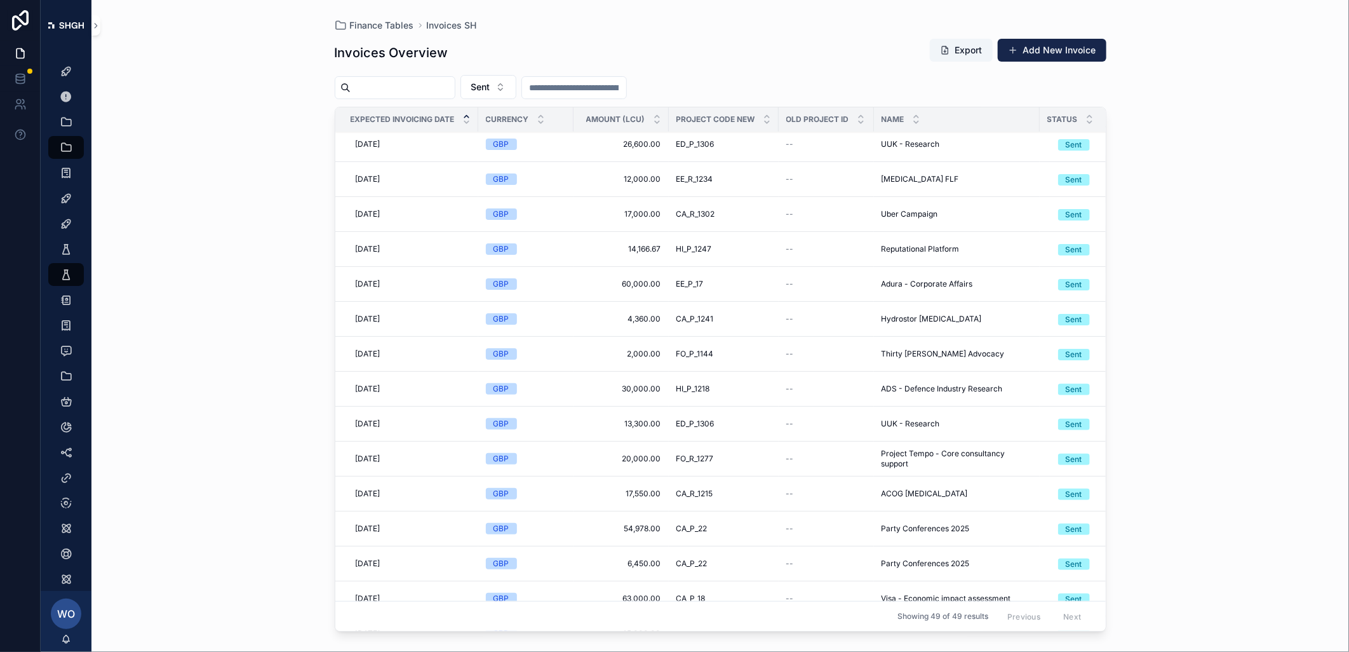
click at [1055, 358] on div "Sent" at bounding box center [1074, 354] width 17 height 11
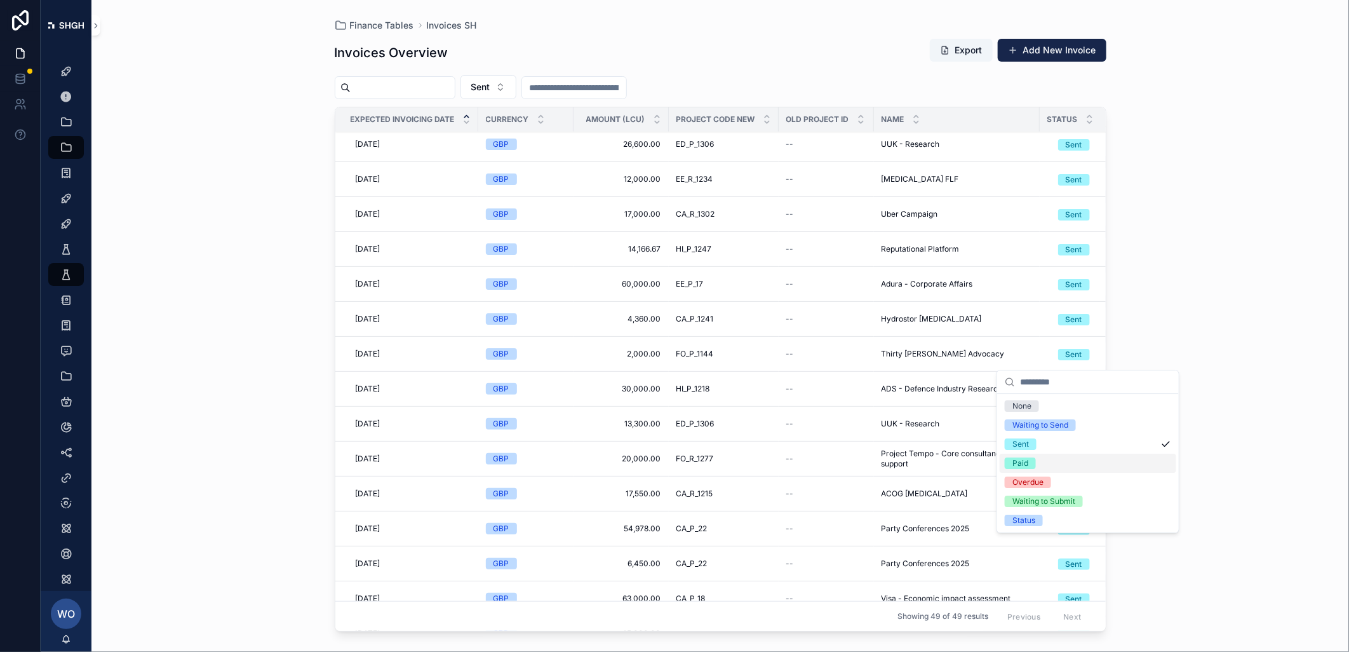
click at [1025, 462] on div "Paid" at bounding box center [1021, 462] width 16 height 11
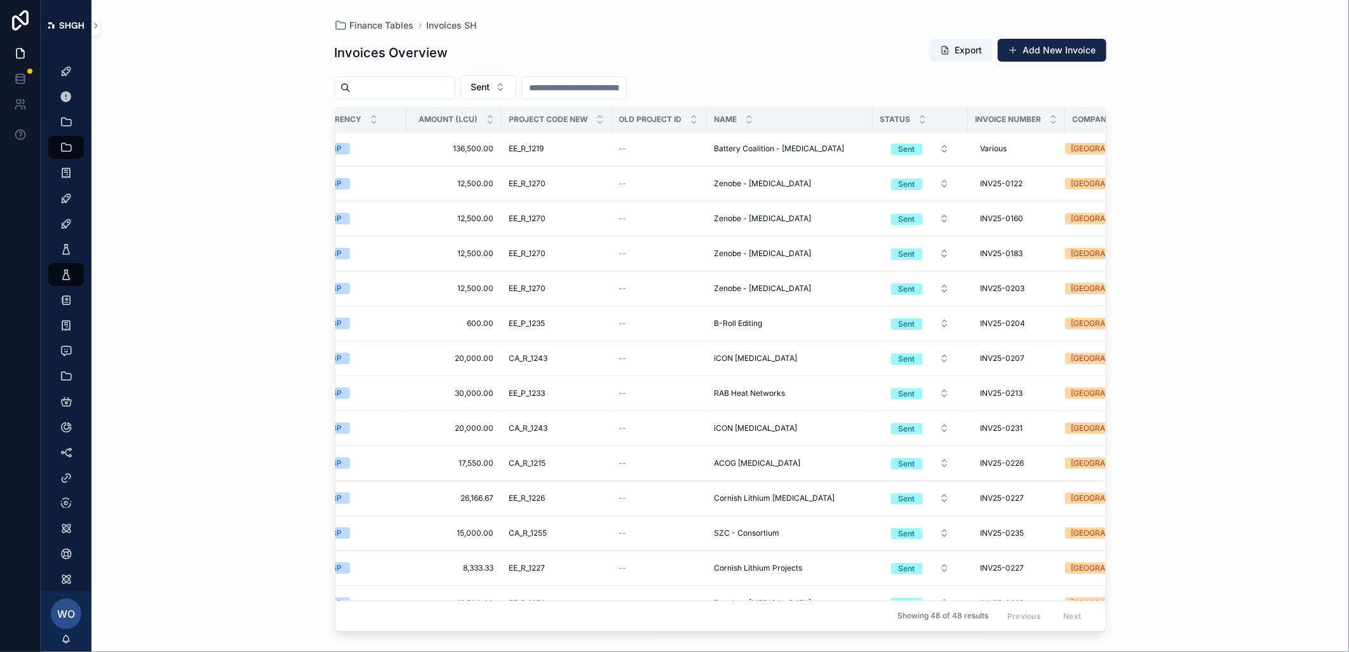
scroll to position [71, 168]
click at [928, 429] on button "Sent" at bounding box center [919, 428] width 79 height 23
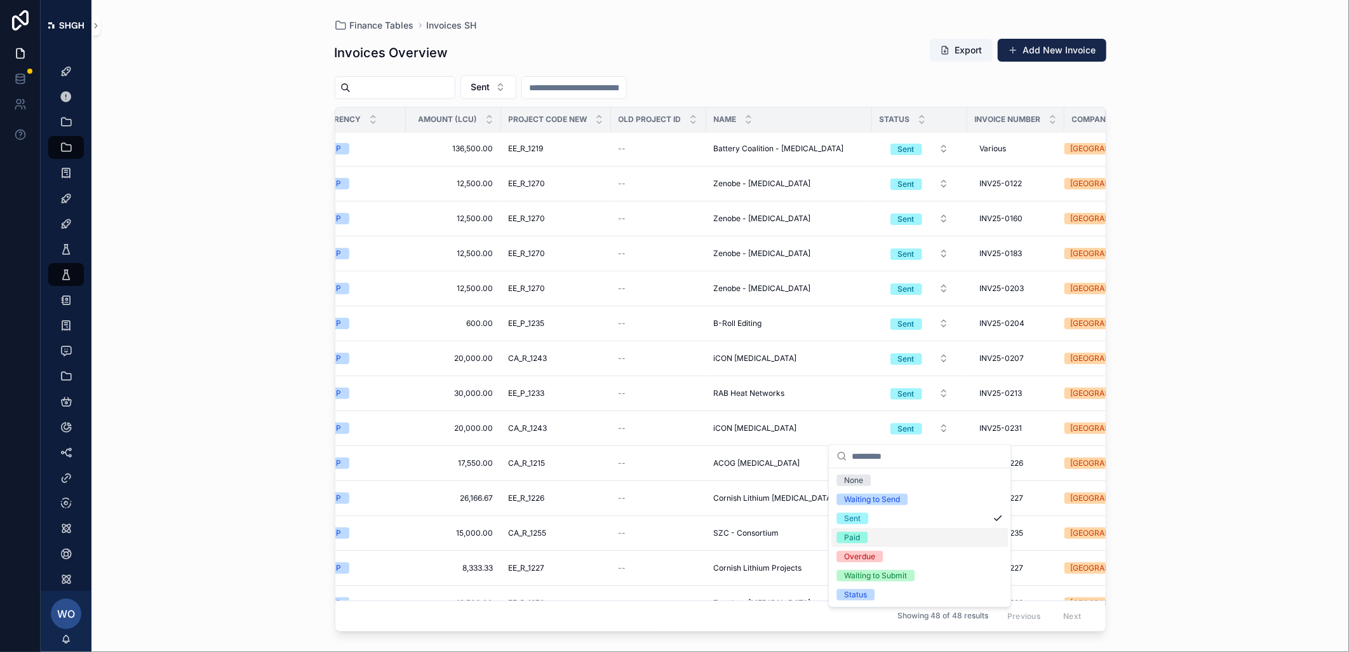
click at [863, 532] on span "Paid" at bounding box center [852, 537] width 31 height 11
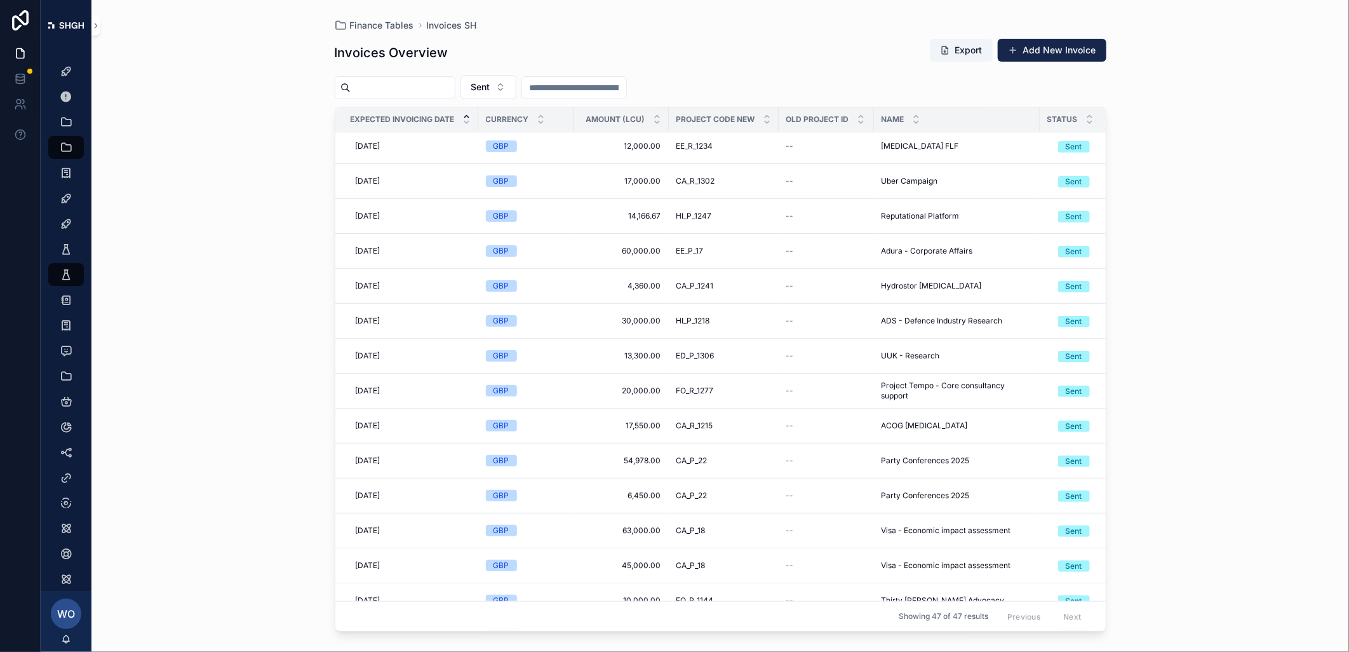
scroll to position [562, 0]
click at [1055, 466] on div "Sent" at bounding box center [1074, 461] width 17 height 11
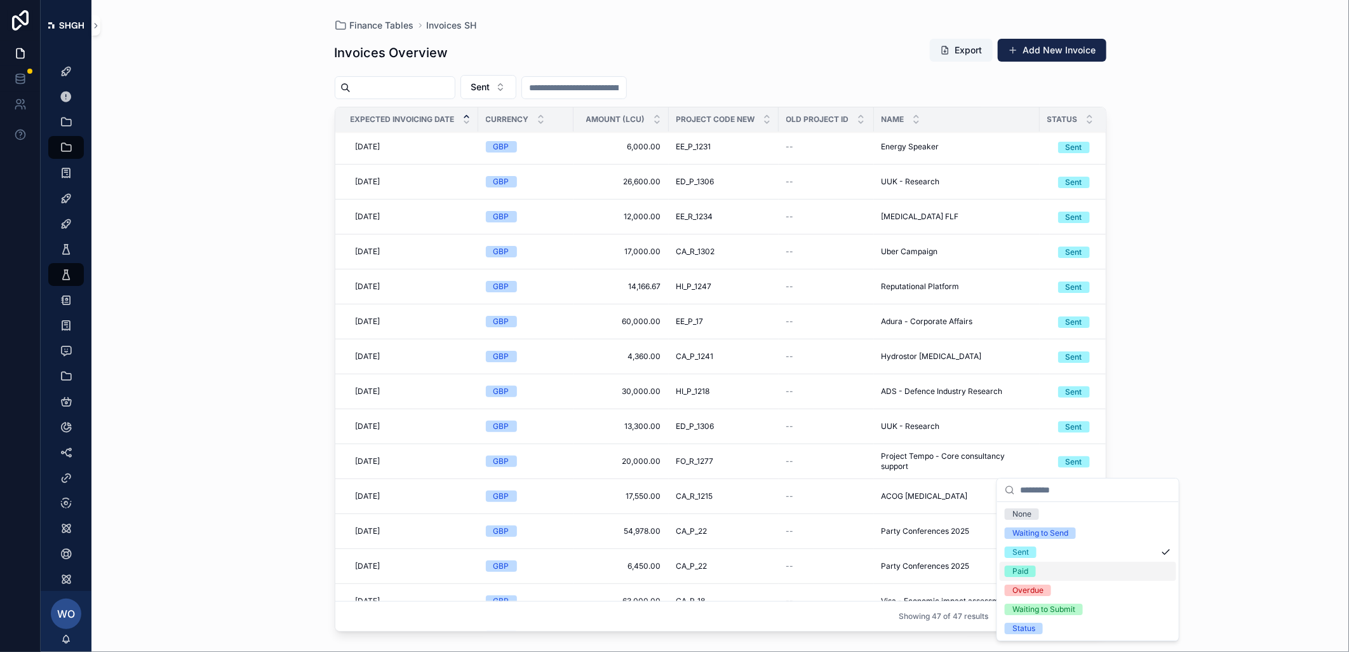
click at [1030, 569] on span "Paid" at bounding box center [1020, 570] width 31 height 11
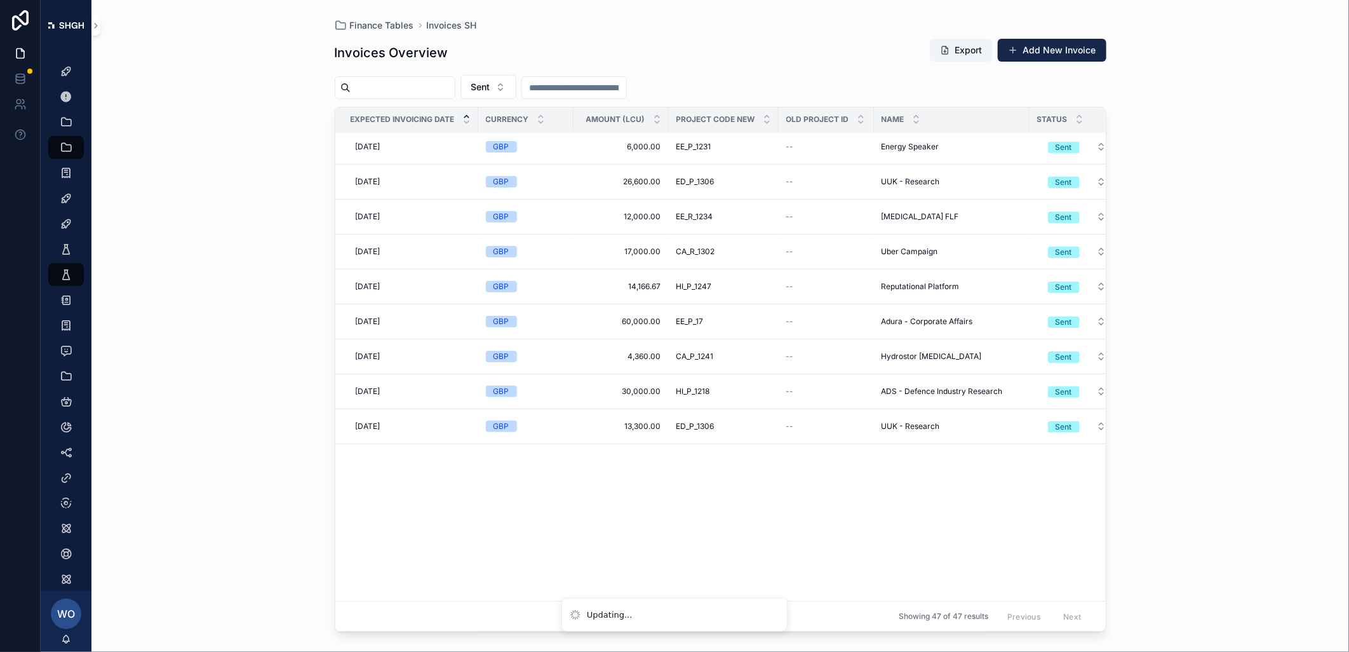
scroll to position [0, 0]
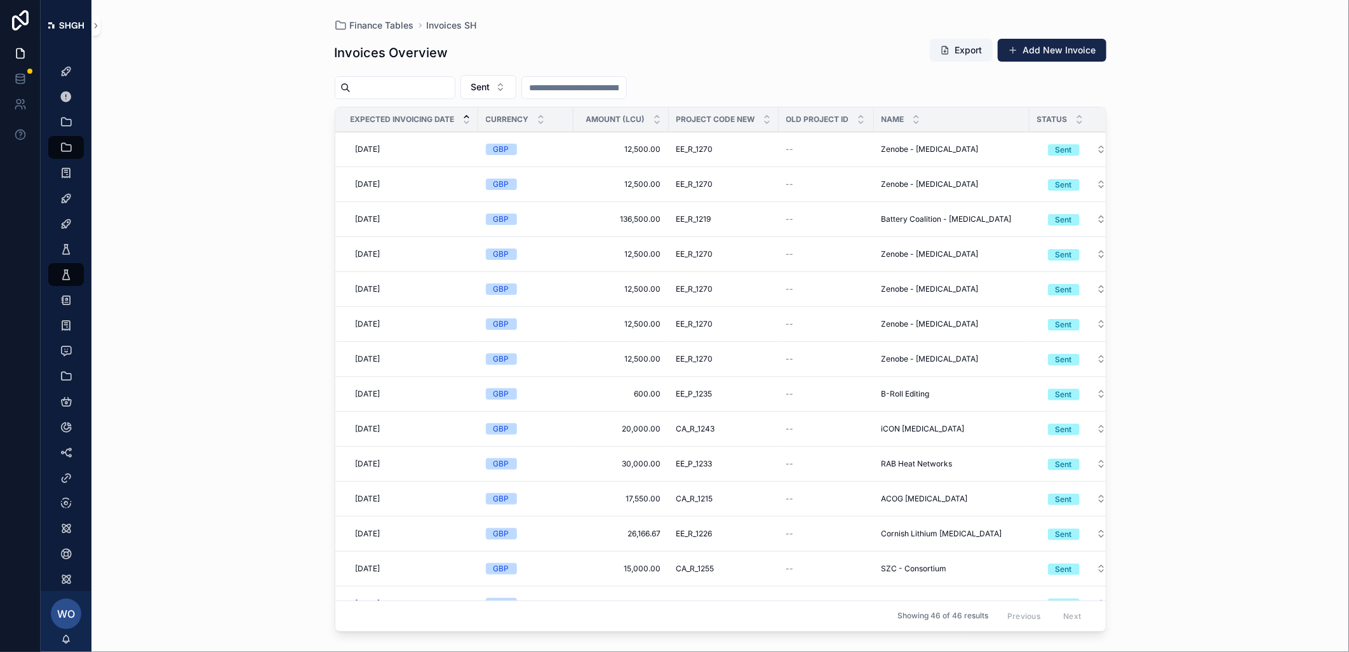
click at [1049, 396] on span "Sent" at bounding box center [1064, 394] width 32 height 11
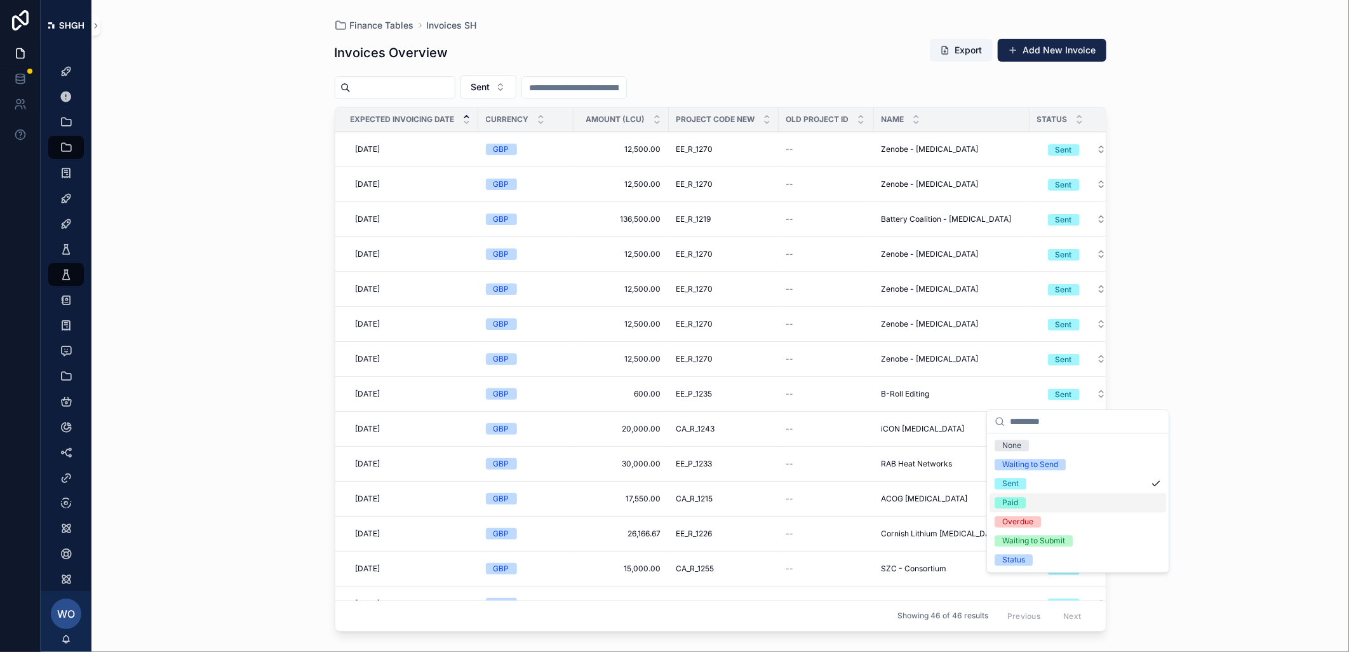
click at [1017, 501] on div "Paid" at bounding box center [1010, 502] width 16 height 11
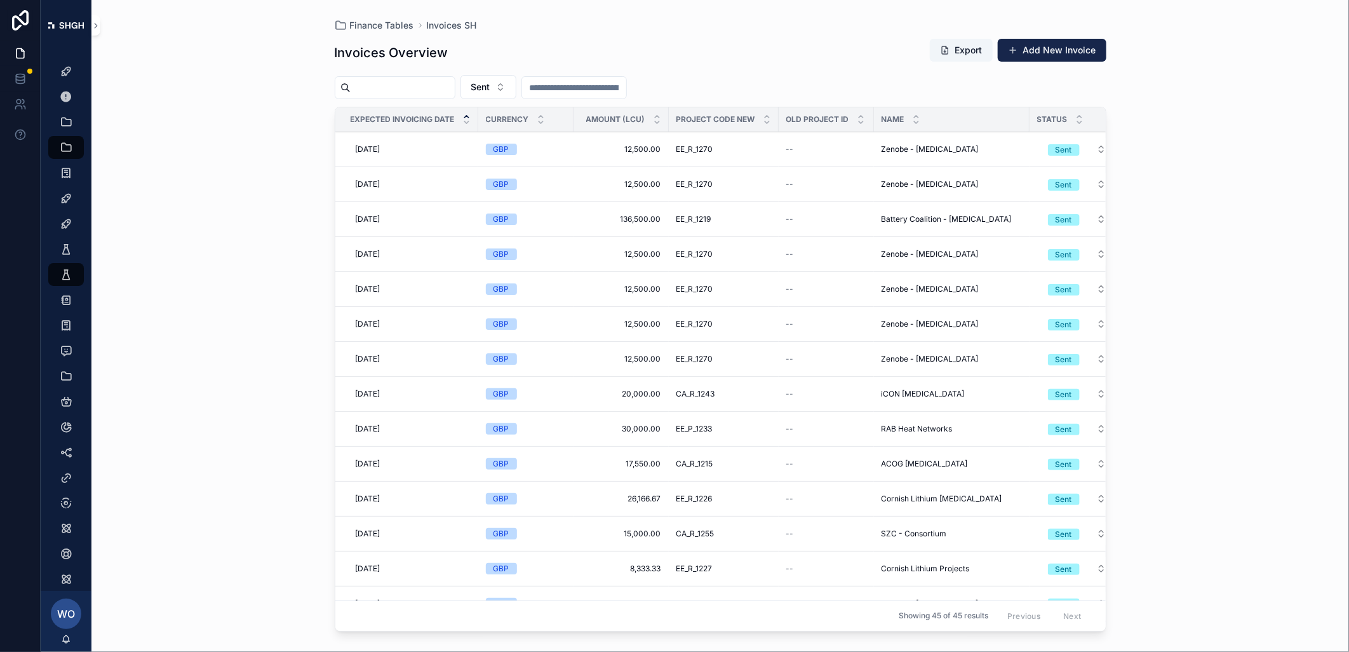
click at [1055, 399] on div "Sent" at bounding box center [1064, 394] width 17 height 11
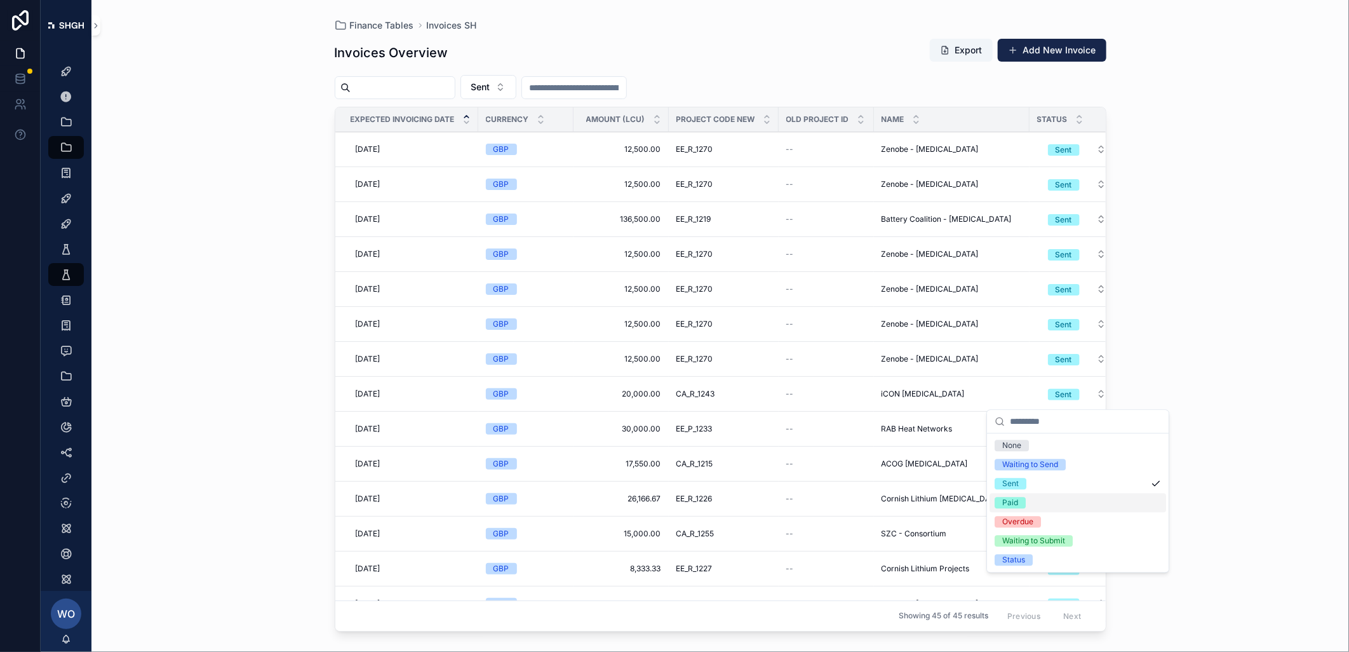
click at [1036, 498] on div "Paid" at bounding box center [1078, 502] width 177 height 19
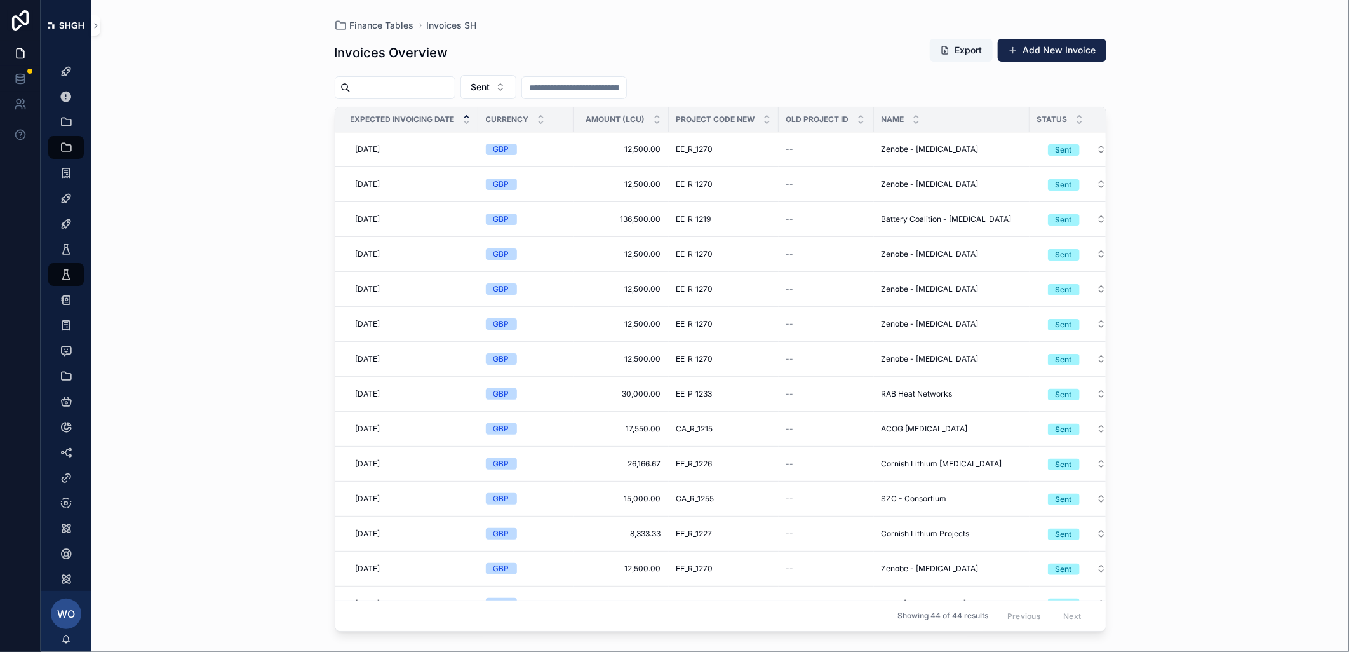
click at [1055, 433] on div "Sent" at bounding box center [1064, 429] width 17 height 11
click at [1016, 536] on div "Paid" at bounding box center [1010, 537] width 16 height 11
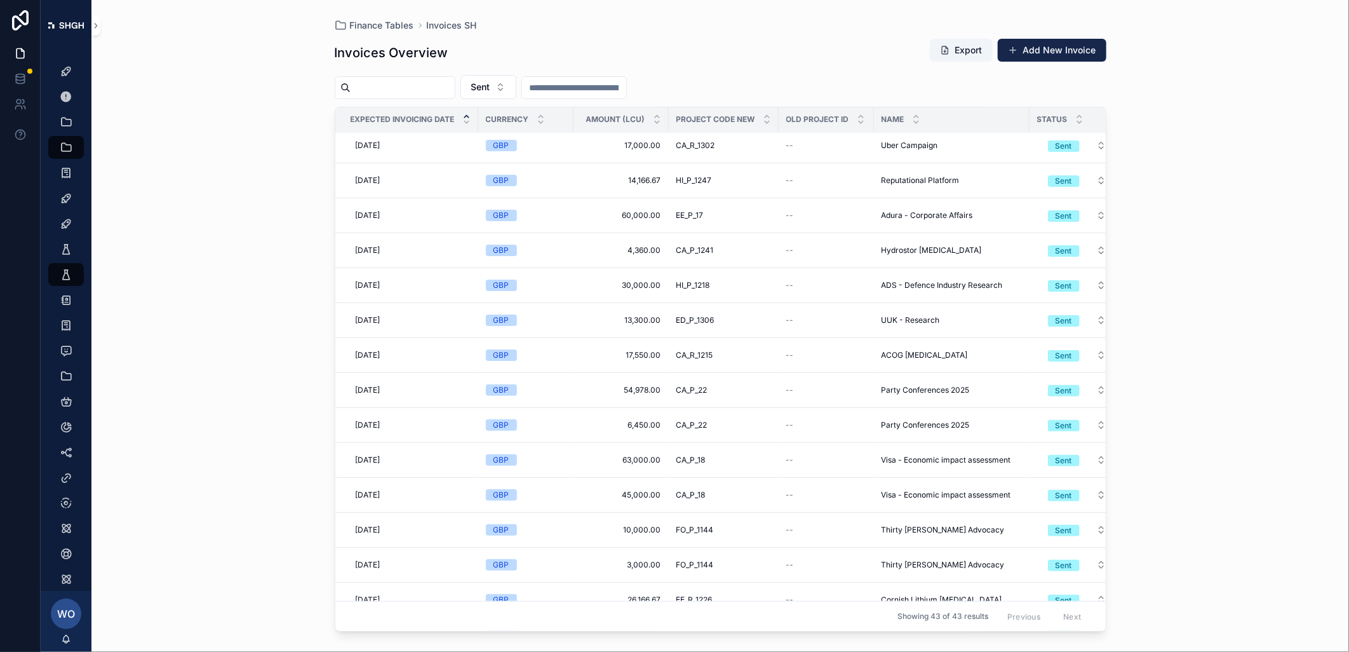
scroll to position [422, 0]
click at [1055, 222] on div "Sent" at bounding box center [1064, 216] width 17 height 11
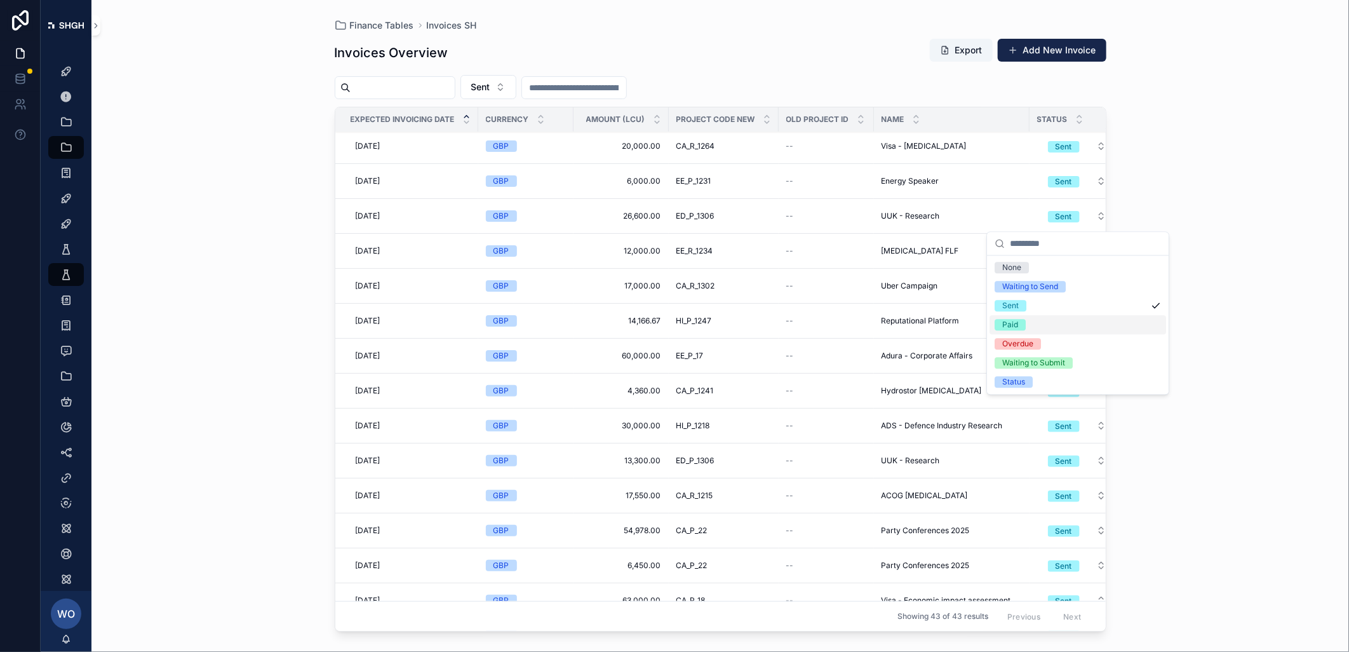
click at [1011, 321] on div "Paid" at bounding box center [1010, 324] width 16 height 11
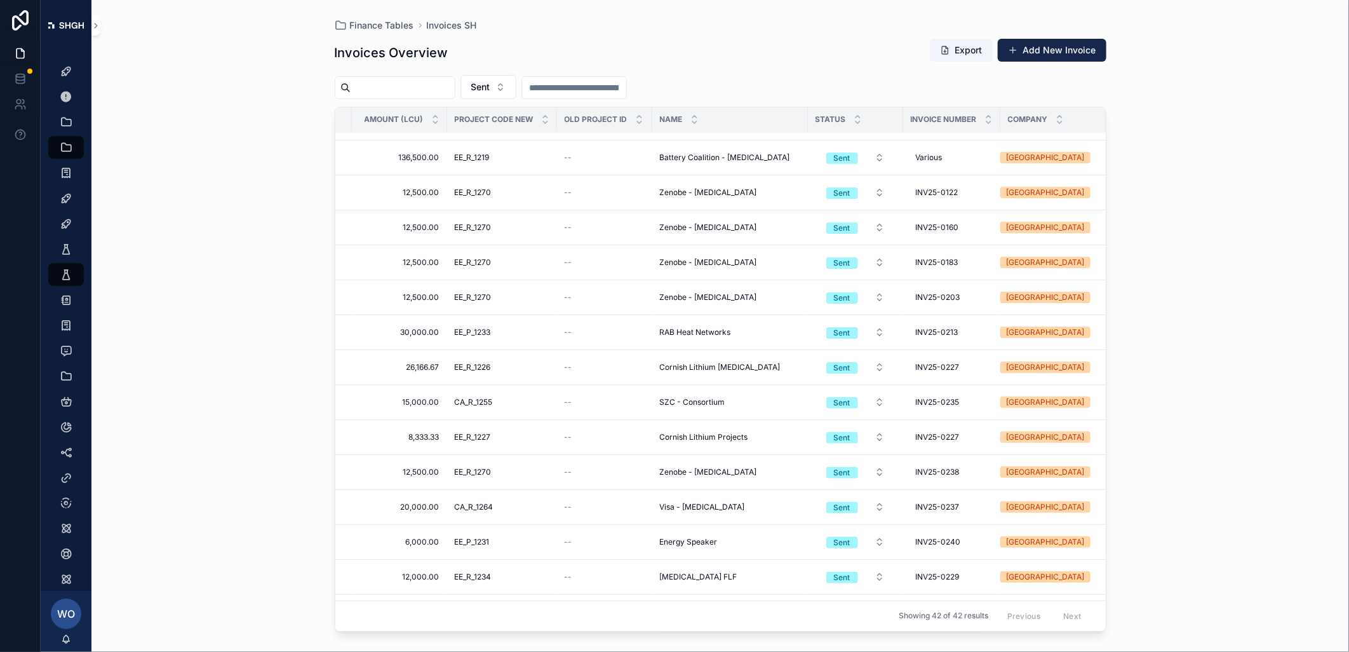
scroll to position [213, 223]
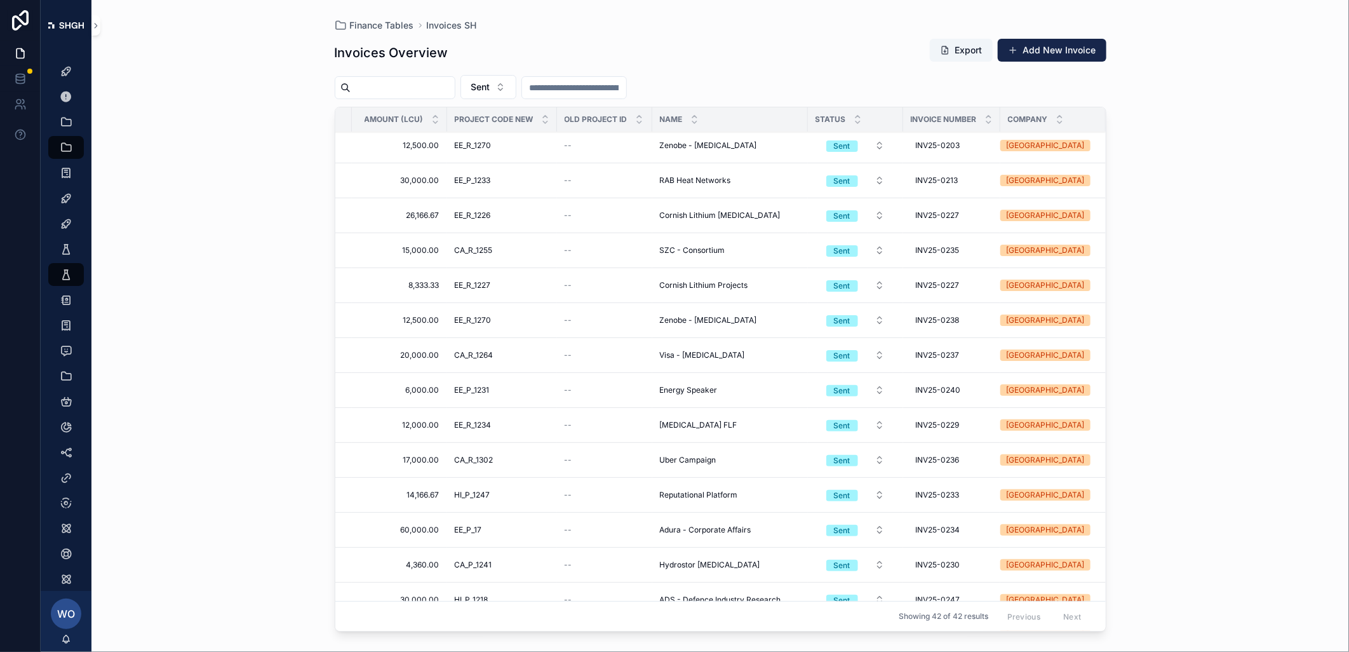
click at [846, 498] on div "Sent" at bounding box center [842, 495] width 17 height 11
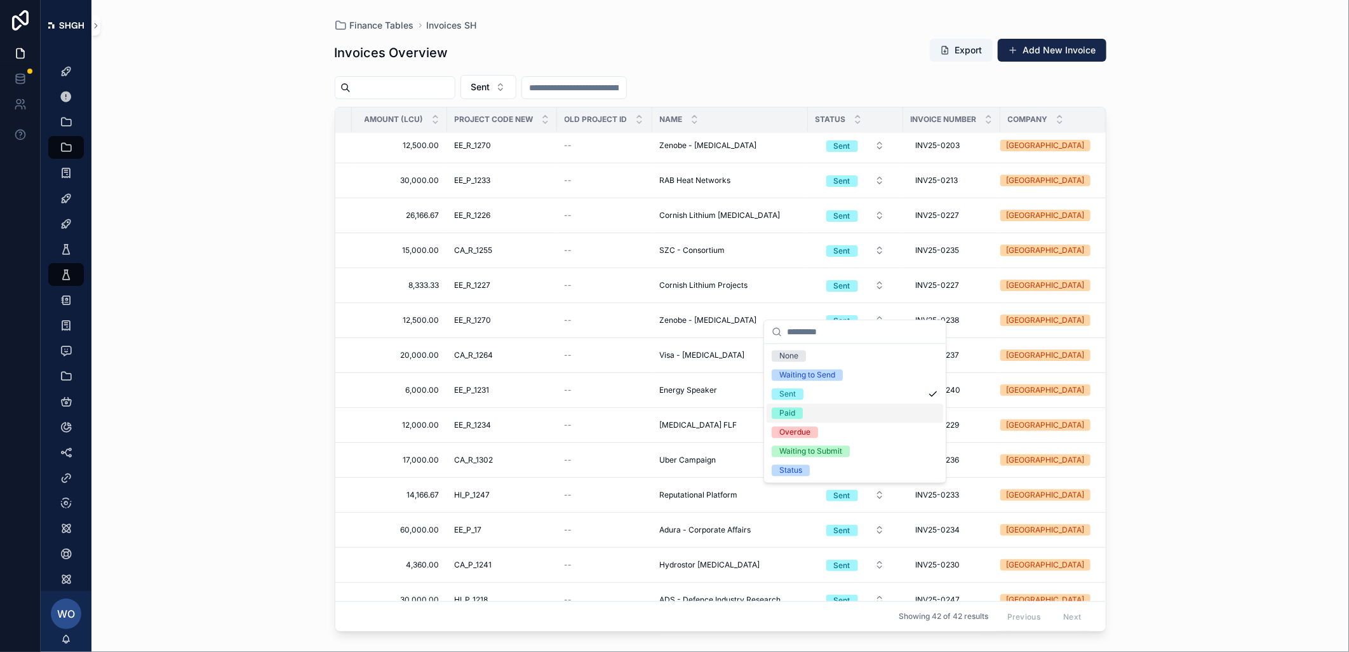
click at [807, 417] on div "Paid" at bounding box center [855, 412] width 177 height 19
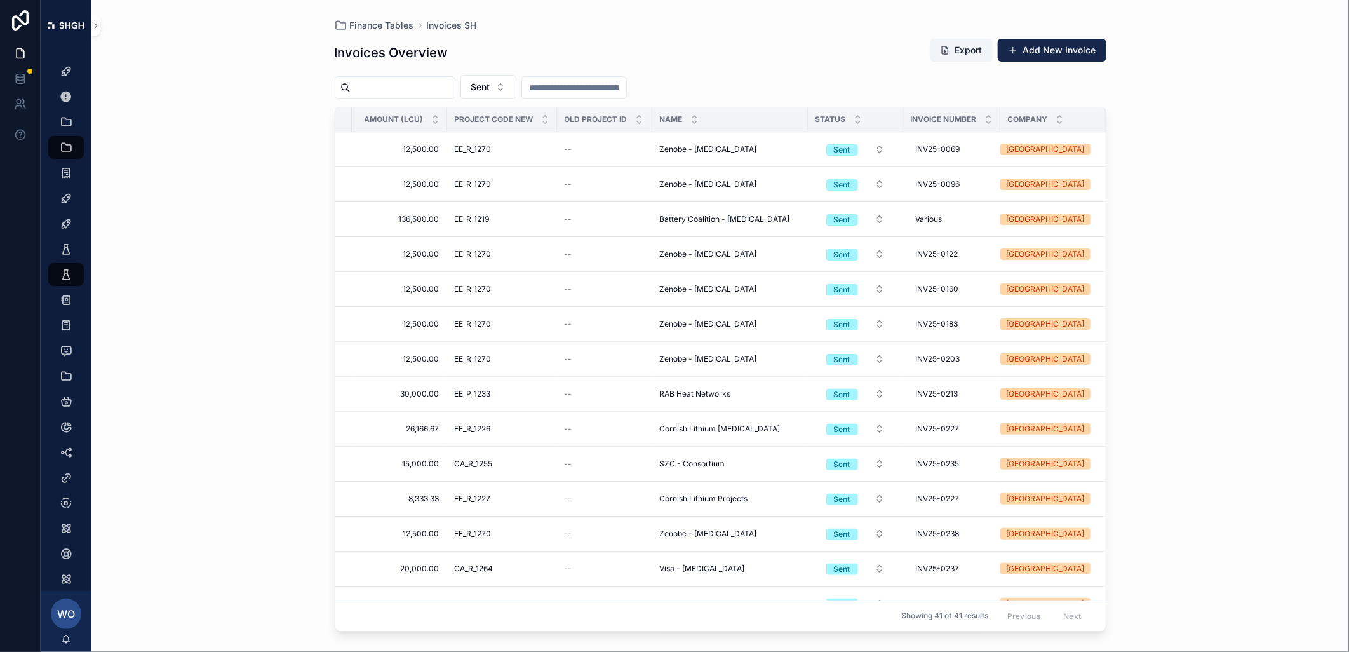
scroll to position [71, 223]
click at [855, 499] on span "Sent" at bounding box center [843, 498] width 32 height 11
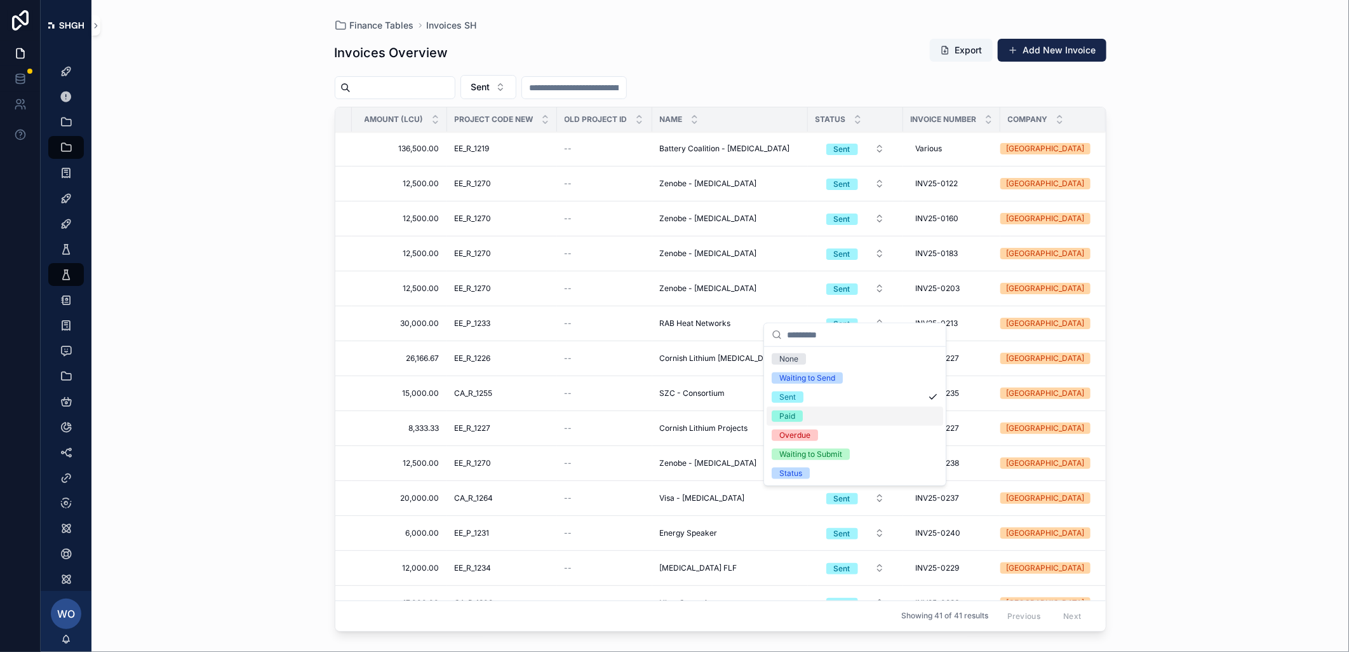
click at [817, 416] on div "Paid" at bounding box center [855, 416] width 177 height 19
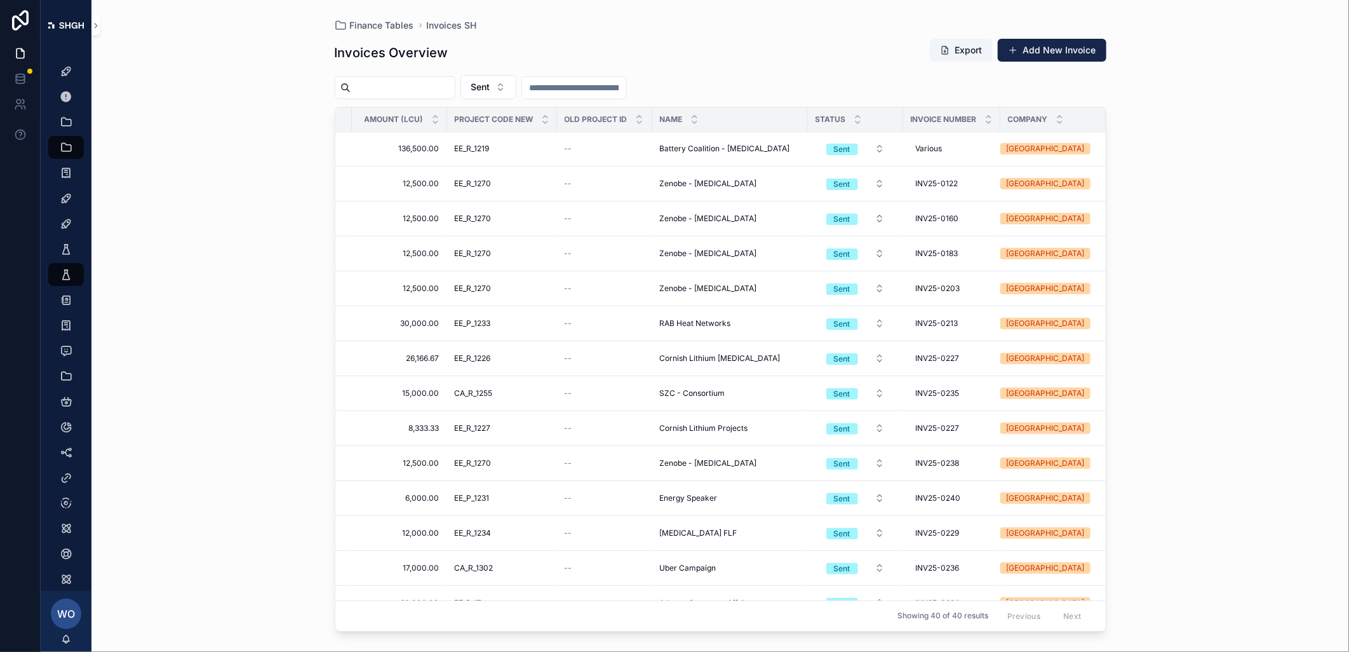
scroll to position [141, 223]
click at [853, 464] on span "Sent" at bounding box center [843, 462] width 32 height 11
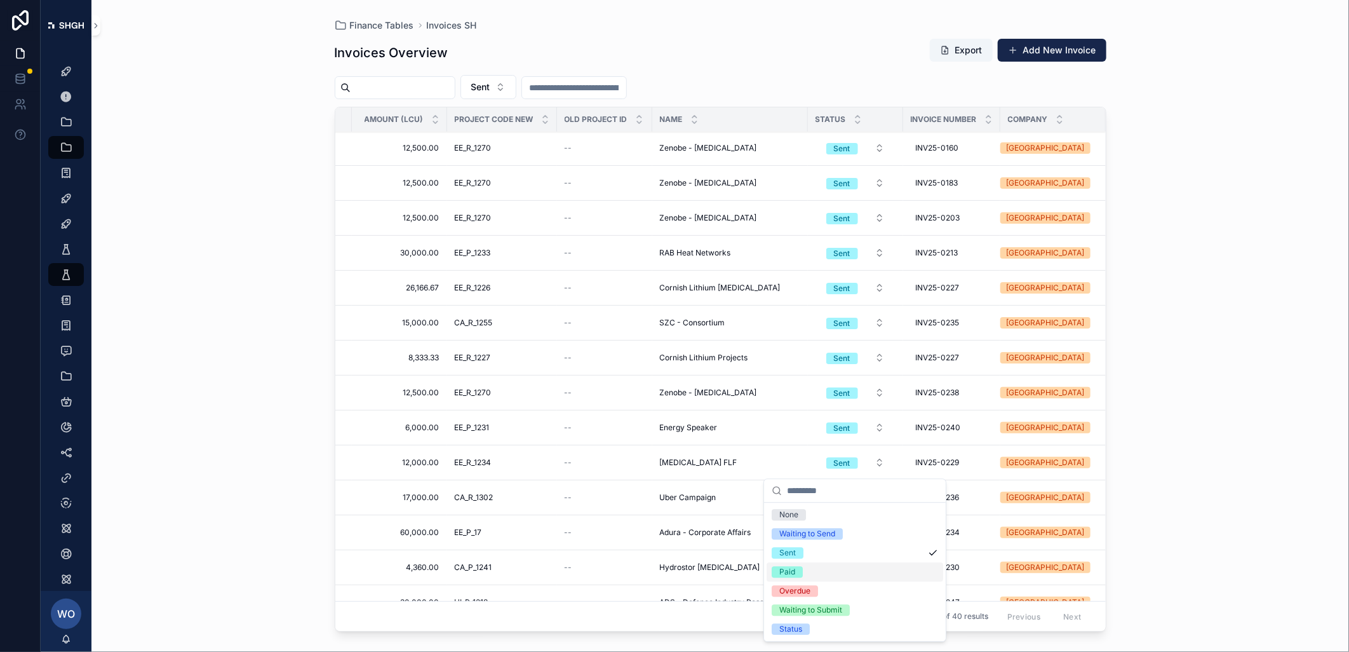
click at [799, 570] on span "Paid" at bounding box center [787, 571] width 31 height 11
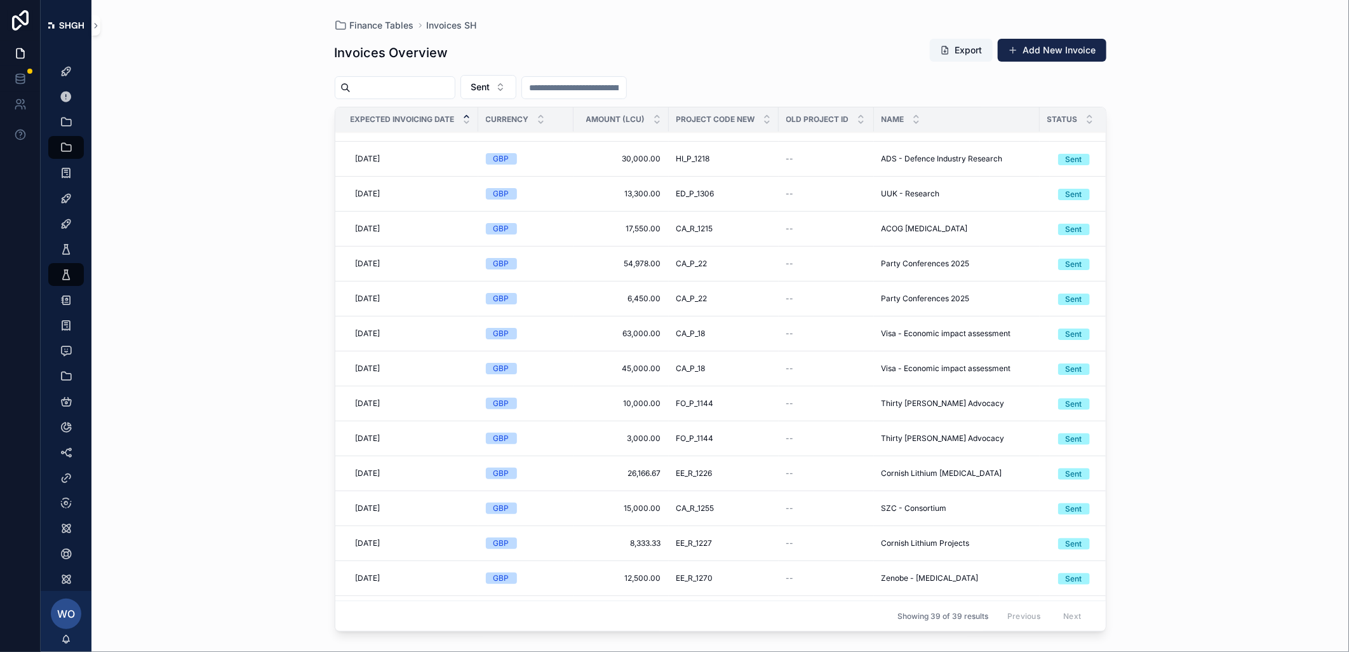
scroll to position [483, 0]
